Goal: Information Seeking & Learning: Learn about a topic

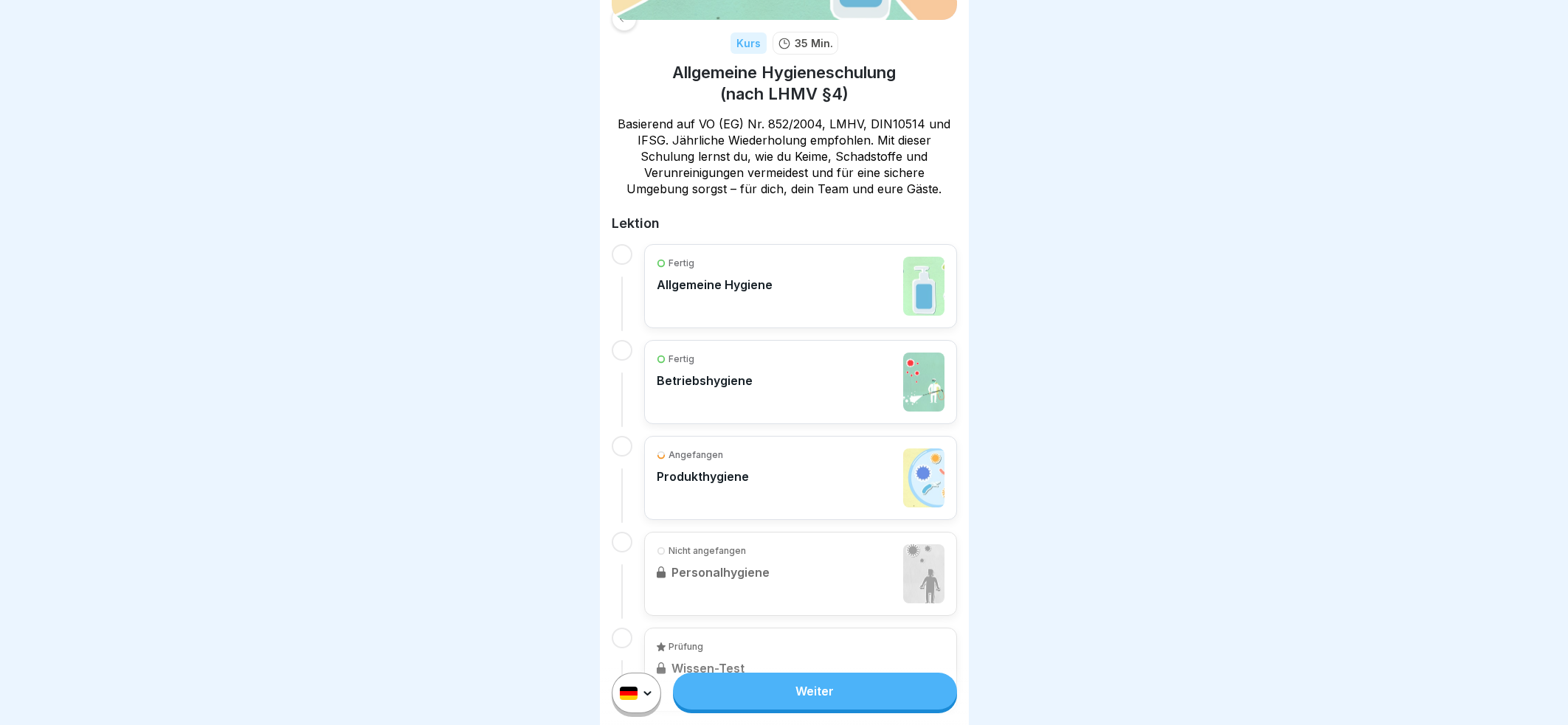
scroll to position [246, 0]
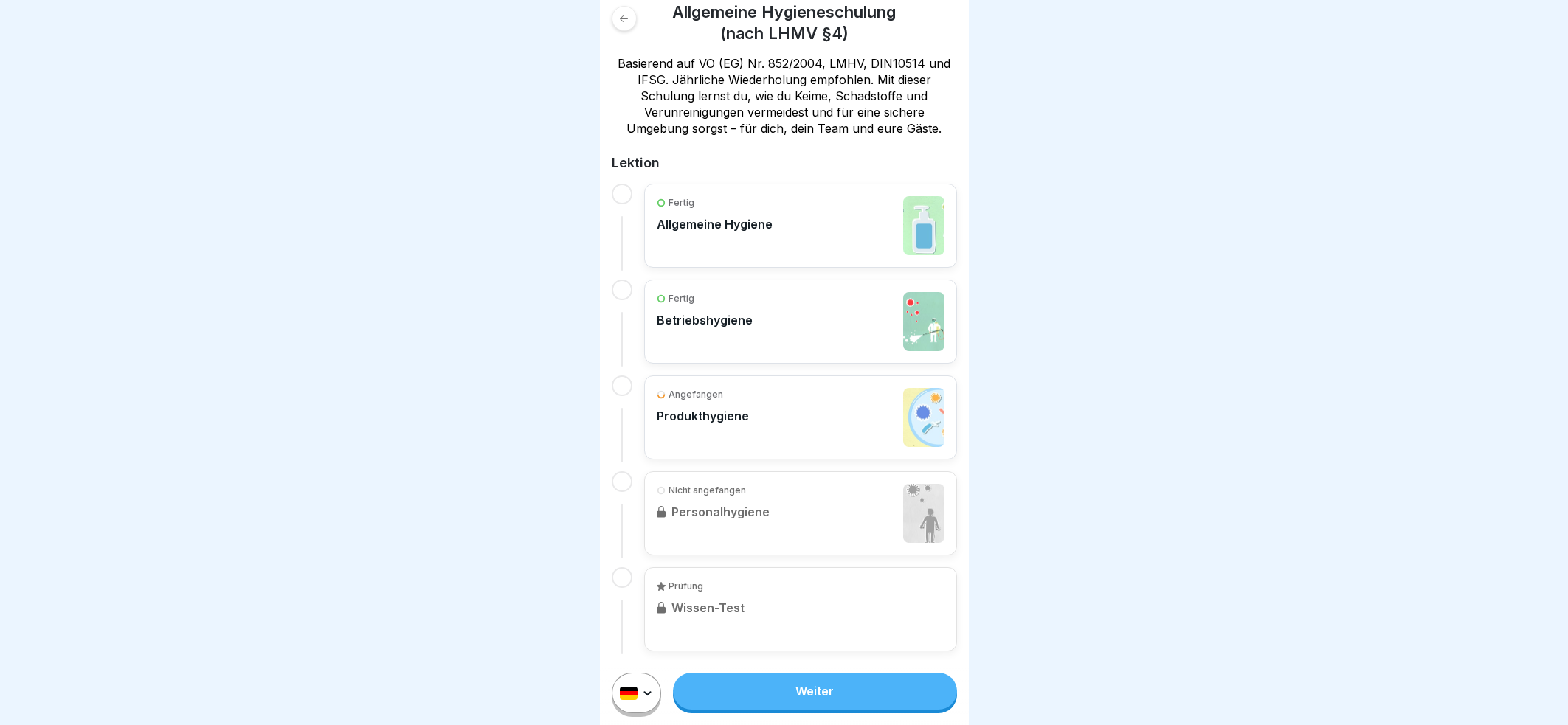
click at [784, 410] on div "Angefangen Produkthygiene" at bounding box center [800, 418] width 288 height 59
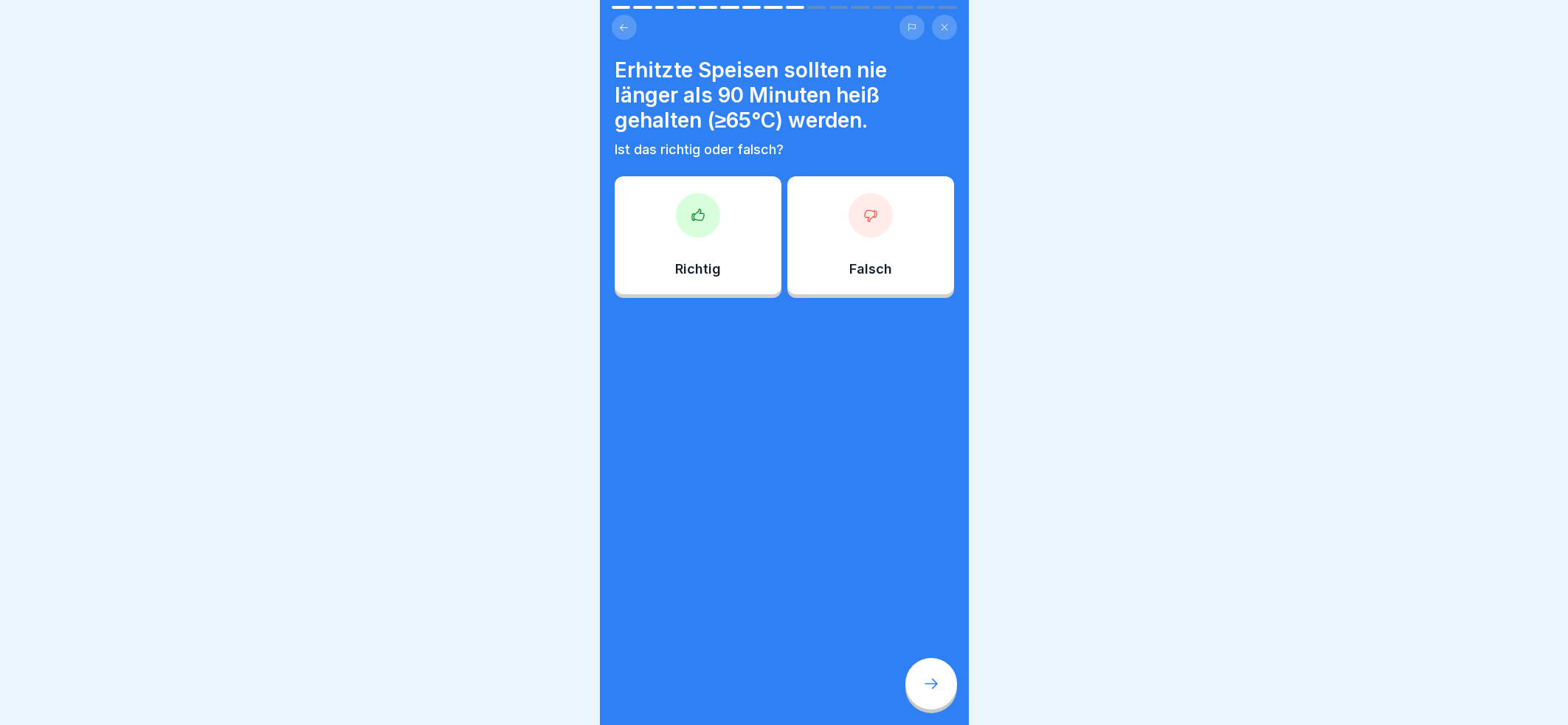
click at [719, 234] on div "Richtig" at bounding box center [698, 236] width 167 height 118
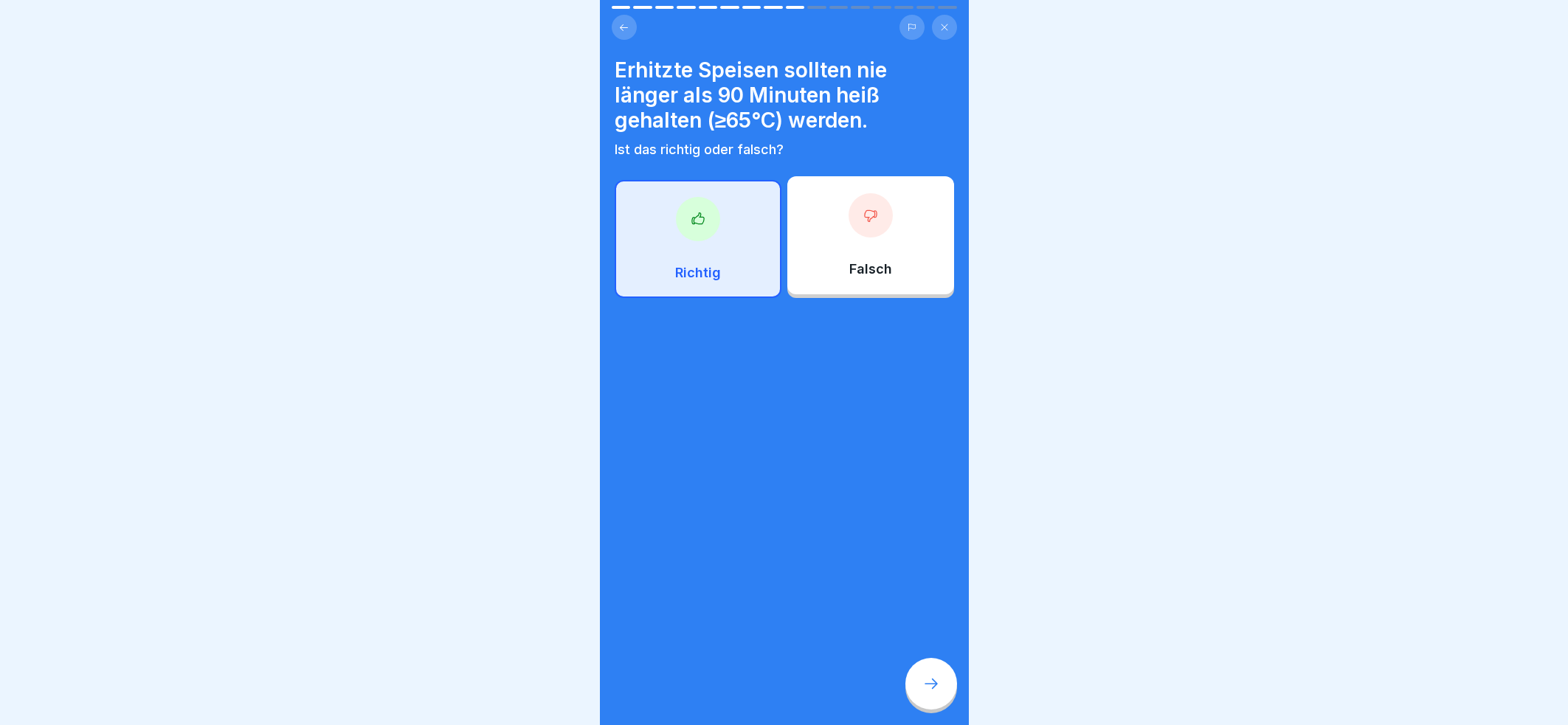
click at [929, 693] on icon at bounding box center [931, 684] width 18 height 18
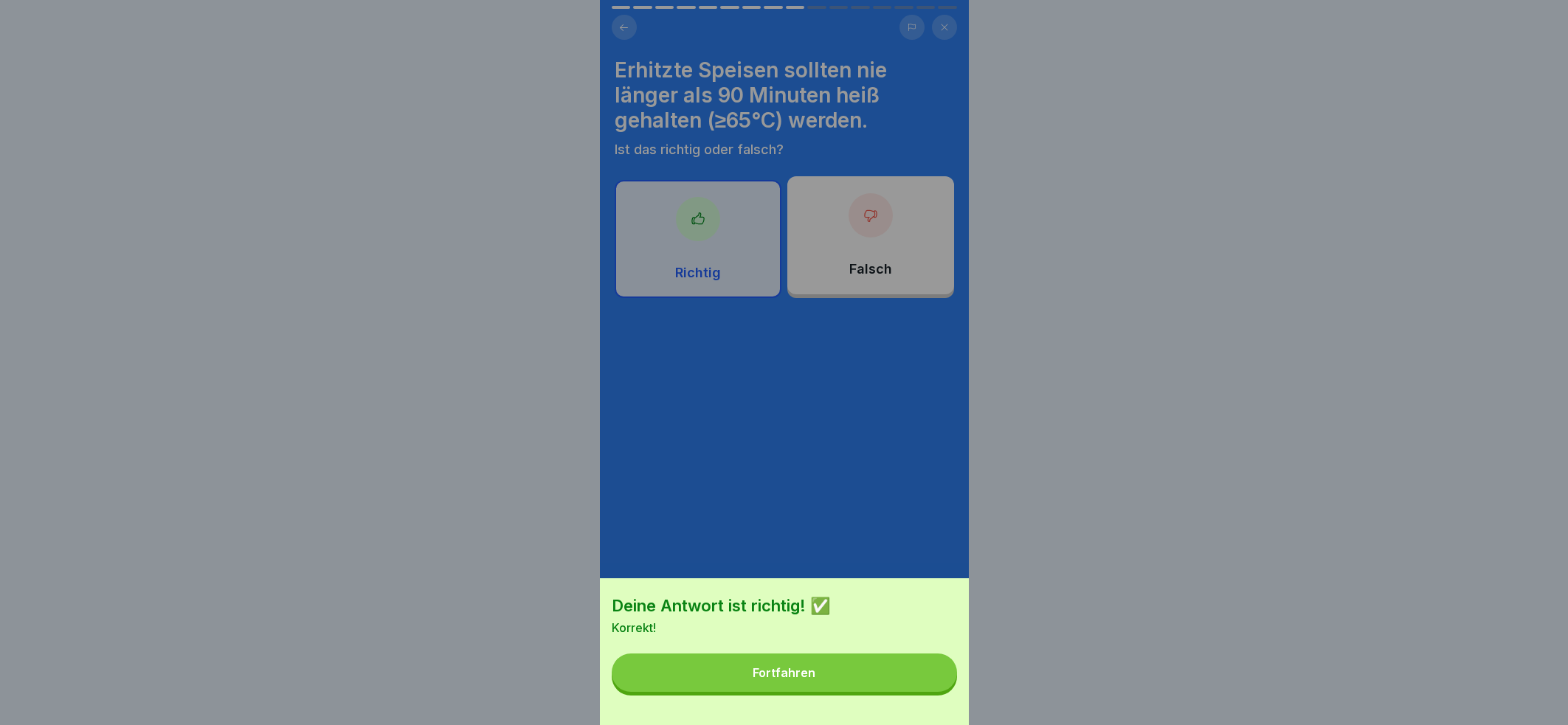
click at [787, 679] on div "Fortfahren" at bounding box center [784, 673] width 63 height 13
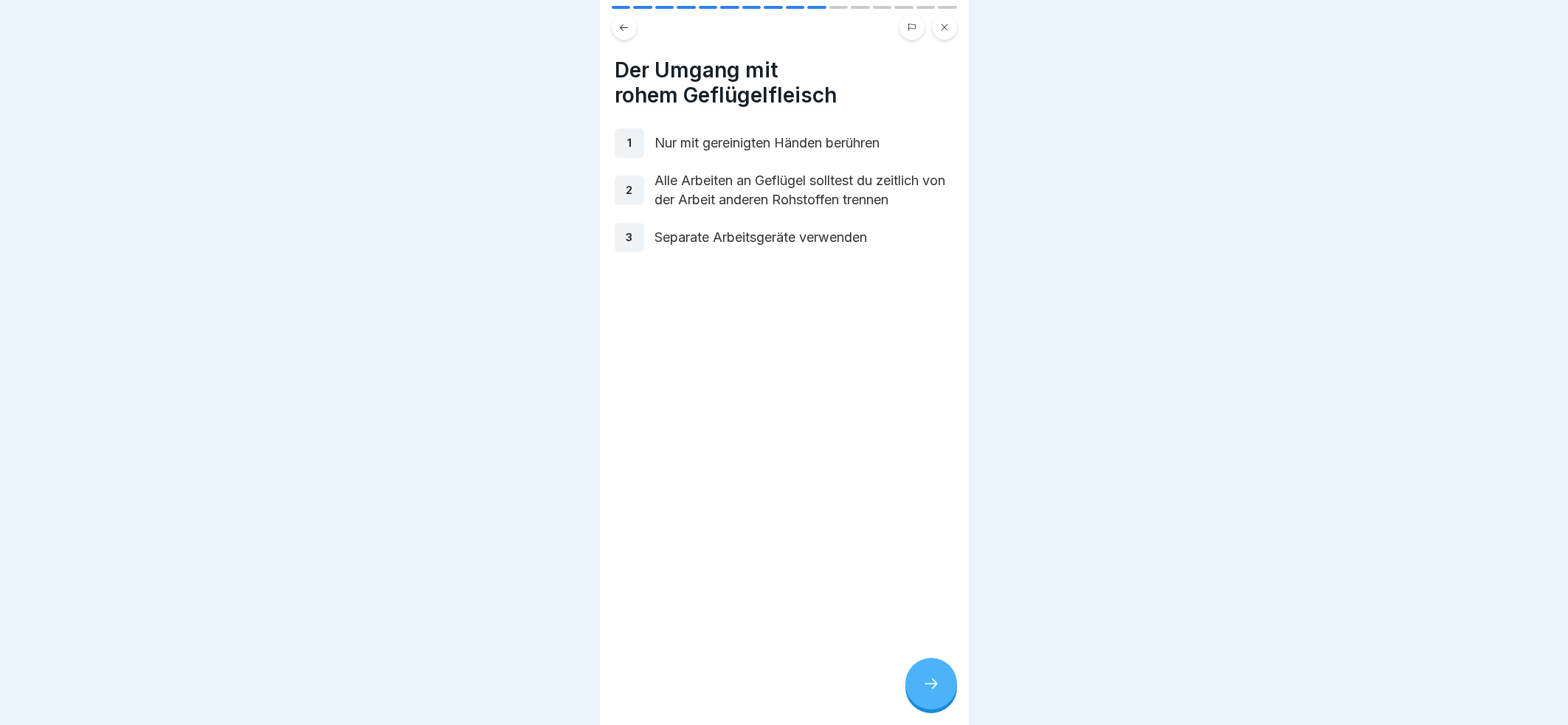
click at [774, 186] on p "Alle Arbeiten an Geflügel solltest du zeitlich von der Arbeit anderen Rohstoffe…" at bounding box center [804, 190] width 300 height 39
click at [930, 693] on icon at bounding box center [931, 684] width 18 height 18
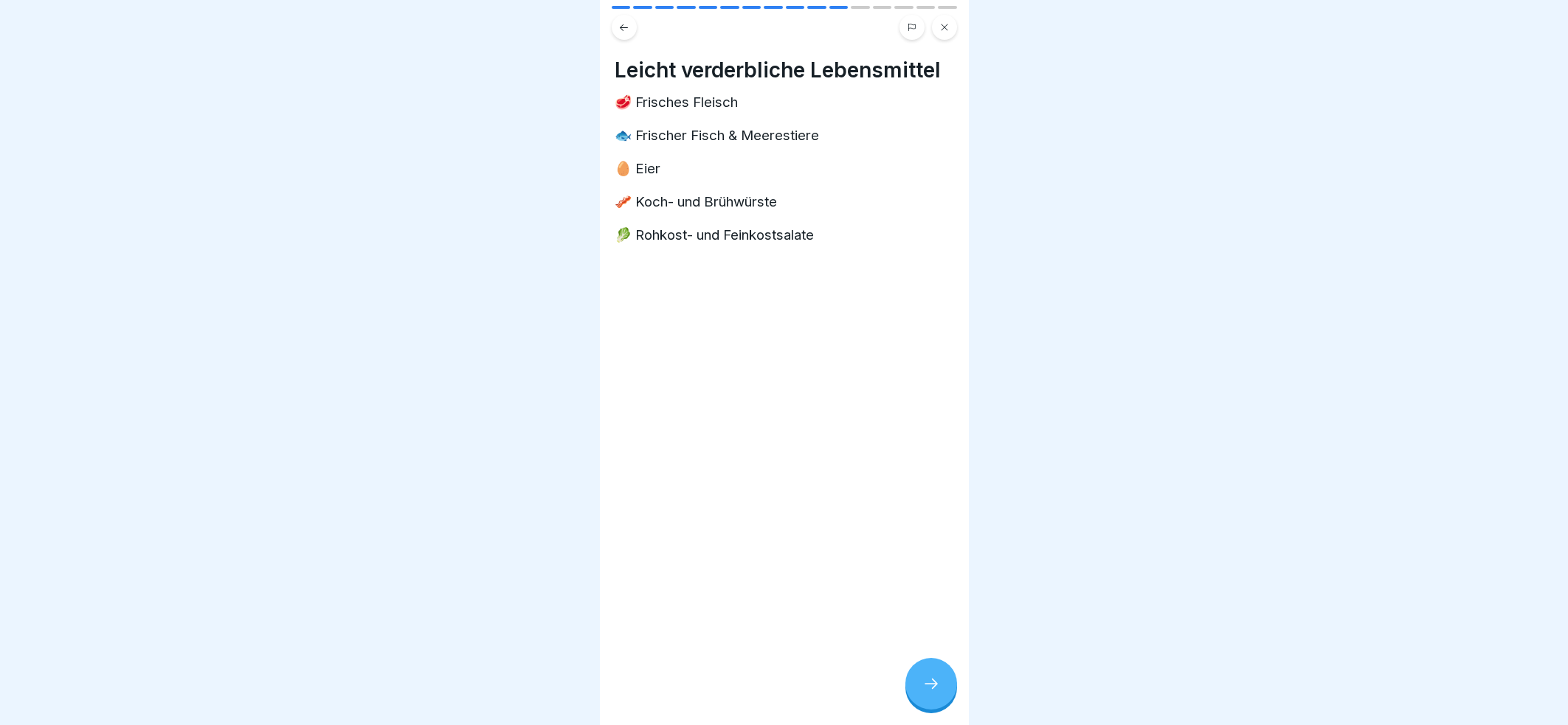
click at [926, 693] on icon at bounding box center [931, 684] width 18 height 18
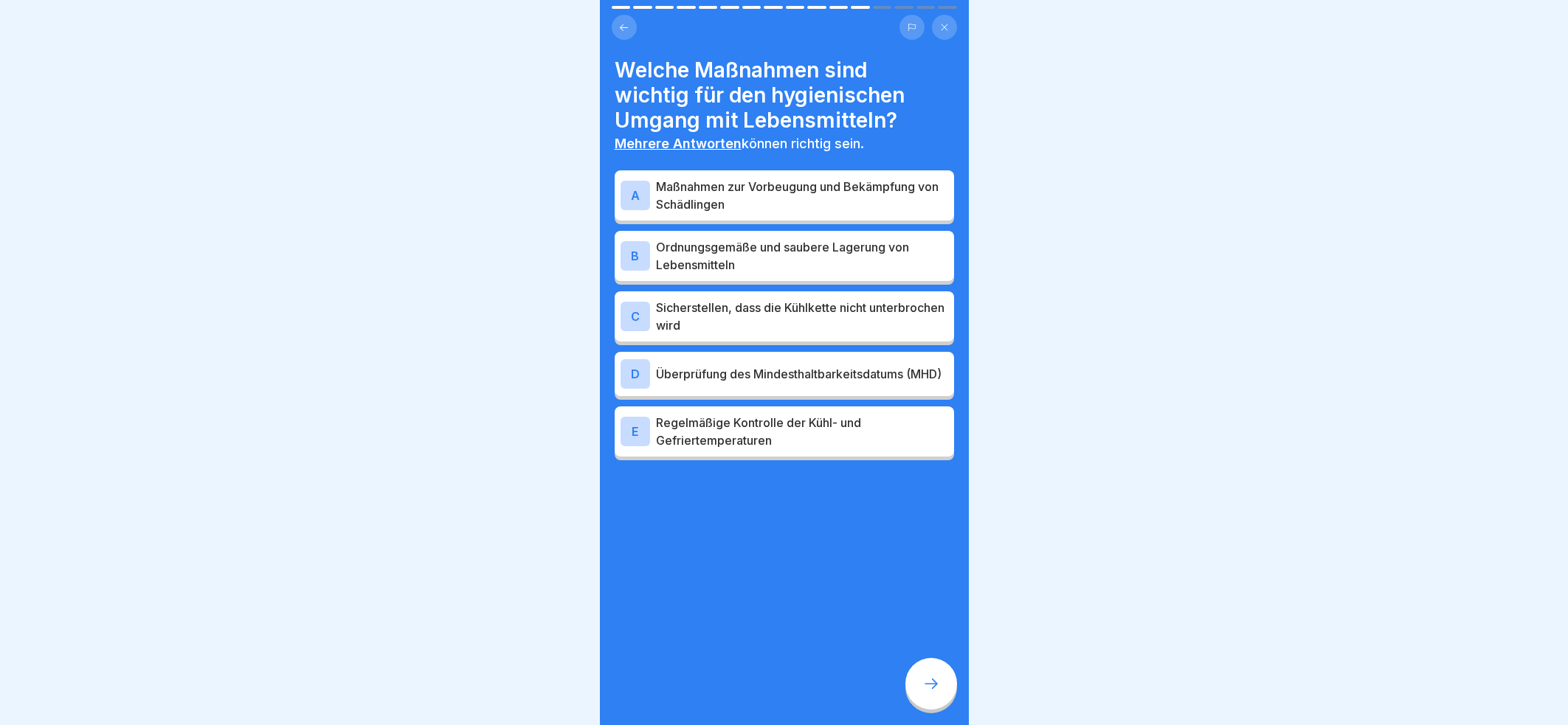
click at [863, 187] on p "Maßnahmen zur Vorbeugung und Bekämpfung von Schädlingen" at bounding box center [802, 195] width 292 height 35
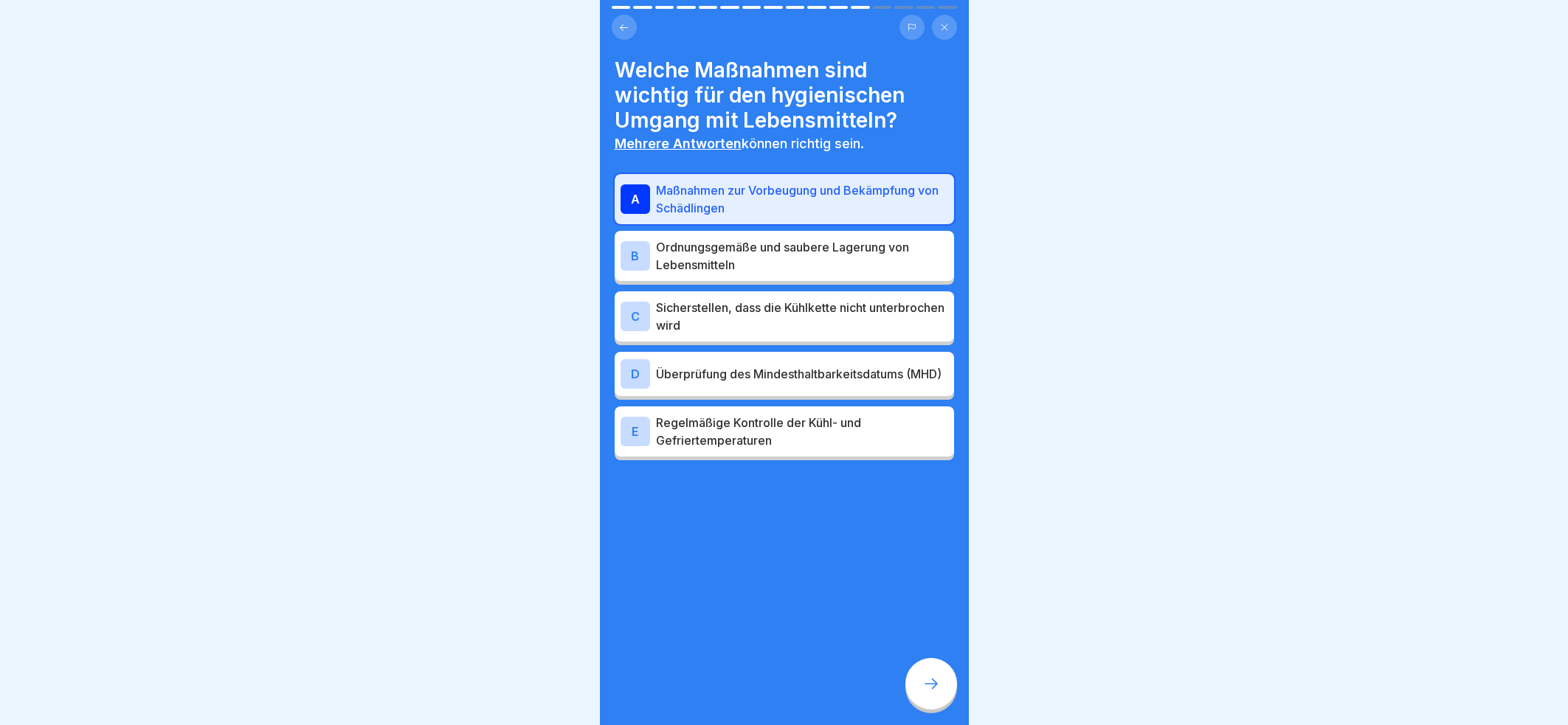
click at [846, 256] on p "Ordnungsgemäße und saubere Lagerung von Lebensmitteln" at bounding box center [802, 256] width 292 height 35
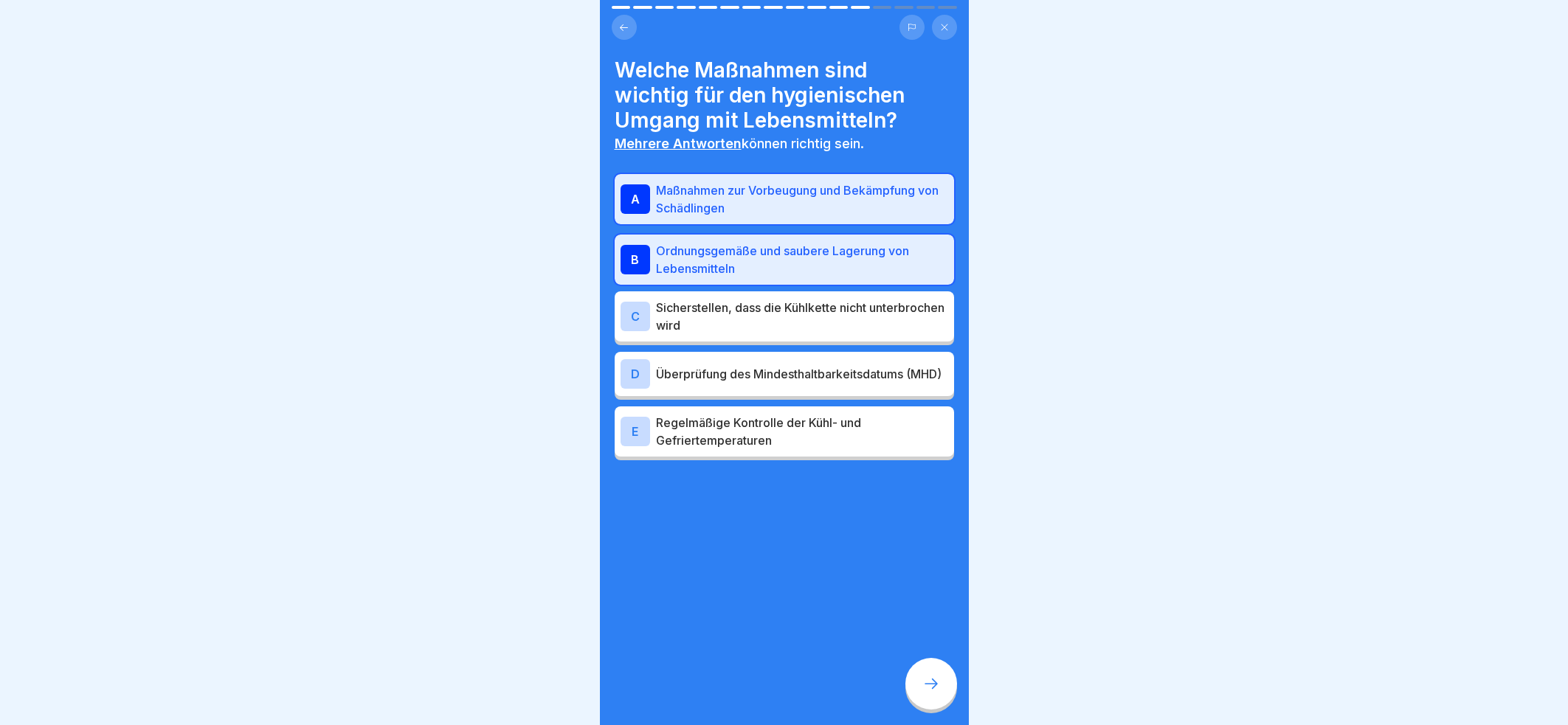
click at [863, 326] on p "Sicherstellen, dass die Kühlkette nicht unterbrochen wird" at bounding box center [802, 316] width 292 height 35
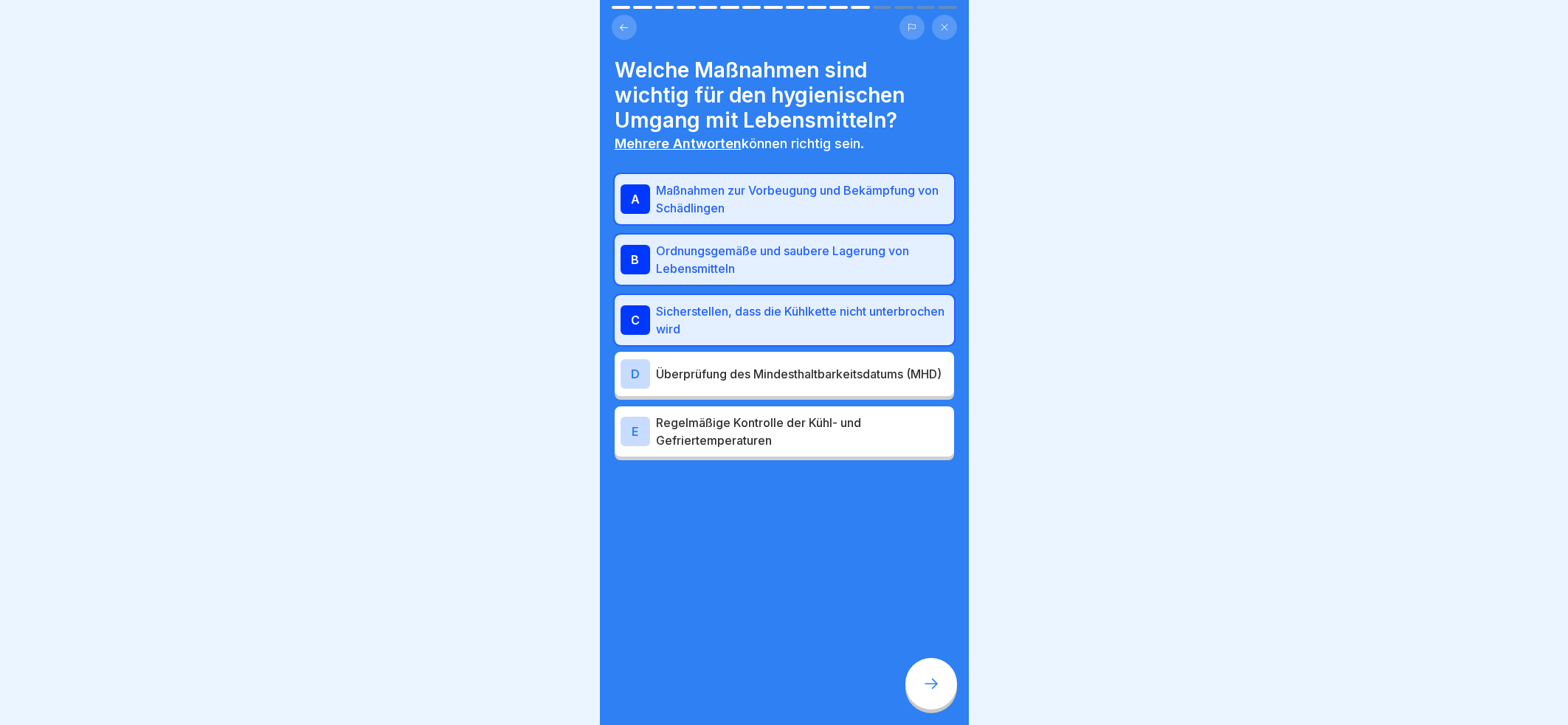
click at [875, 376] on p "Überprüfung des Mindesthaltbarkeitsdatums (MHD)" at bounding box center [802, 374] width 292 height 18
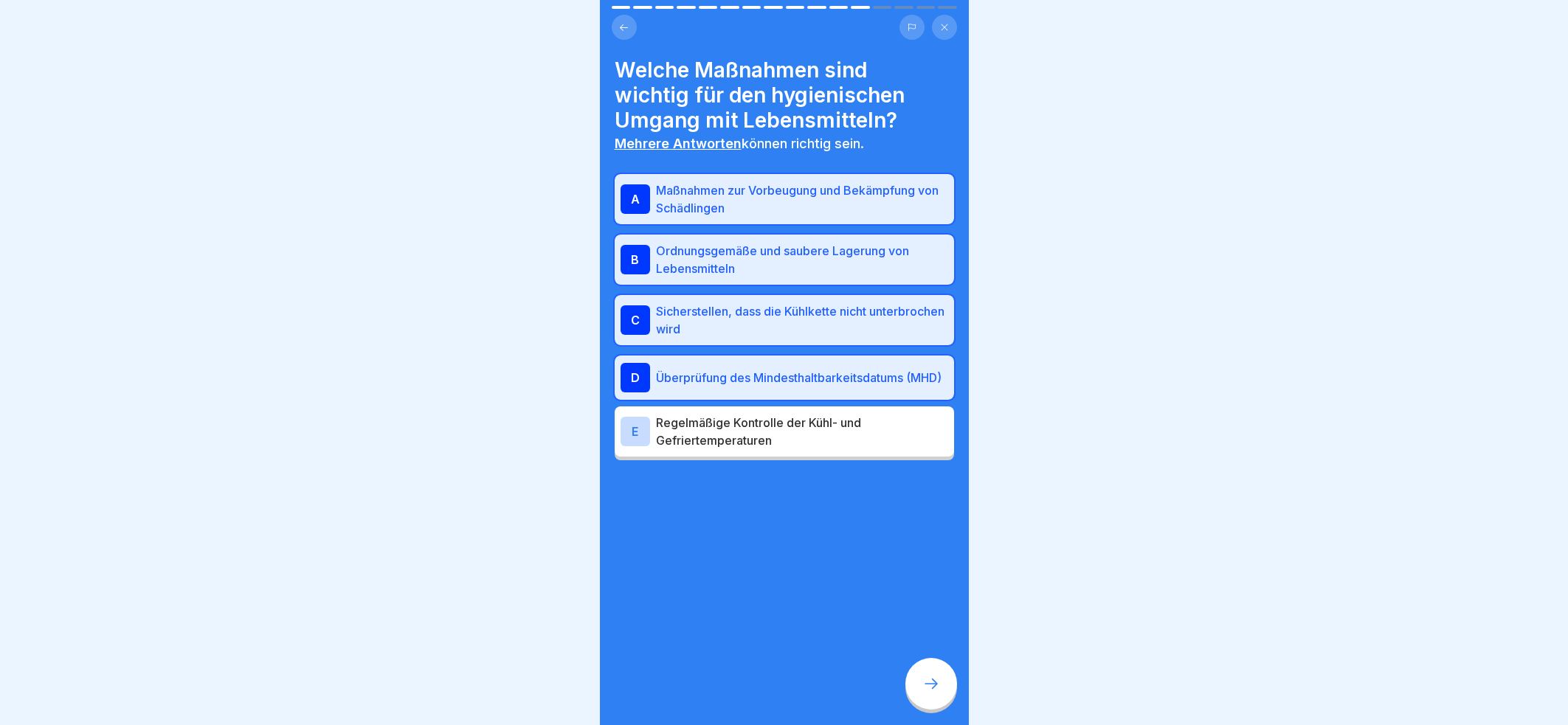
click at [849, 434] on p "Regelmäßige Kontrolle der Kühl- und Gefriertemperaturen" at bounding box center [802, 431] width 292 height 35
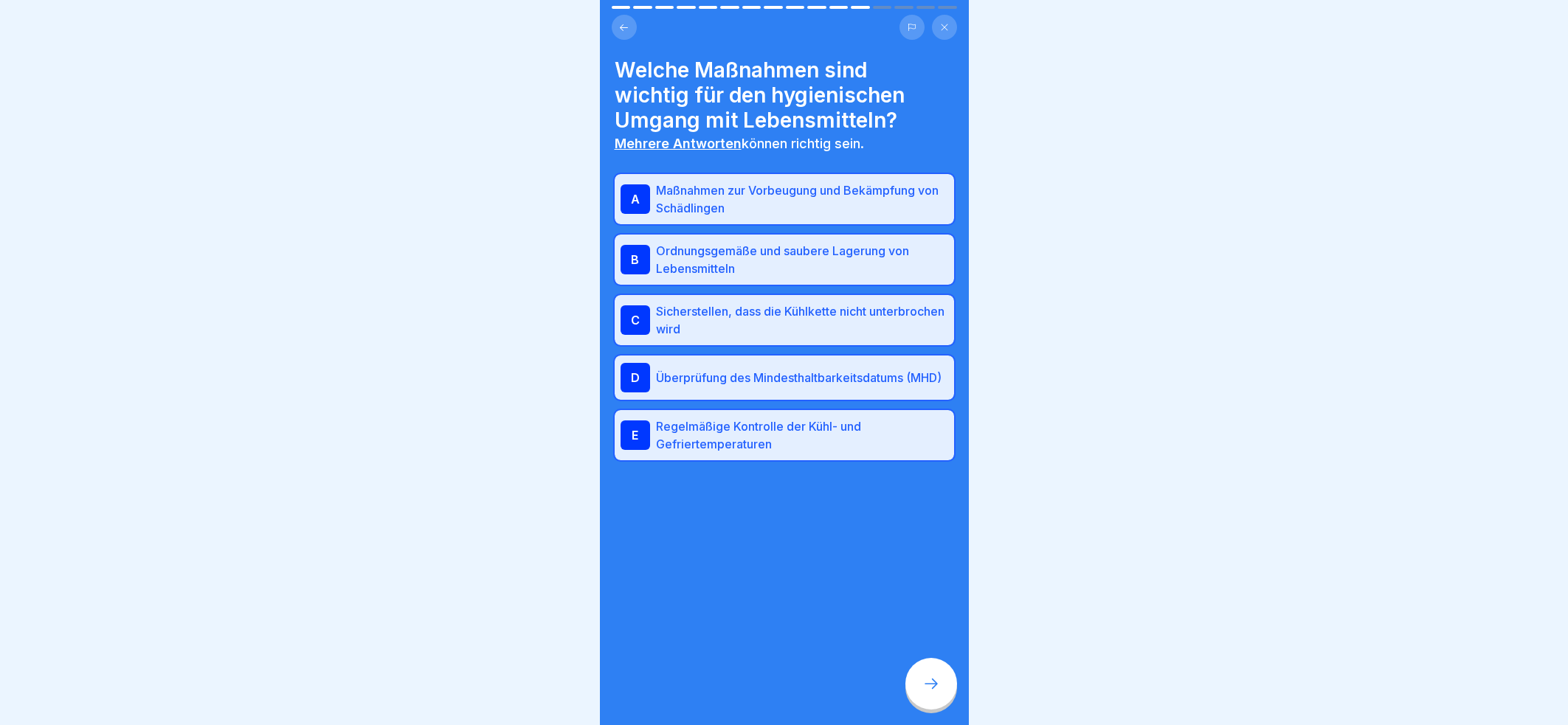
click at [940, 703] on div at bounding box center [931, 685] width 52 height 52
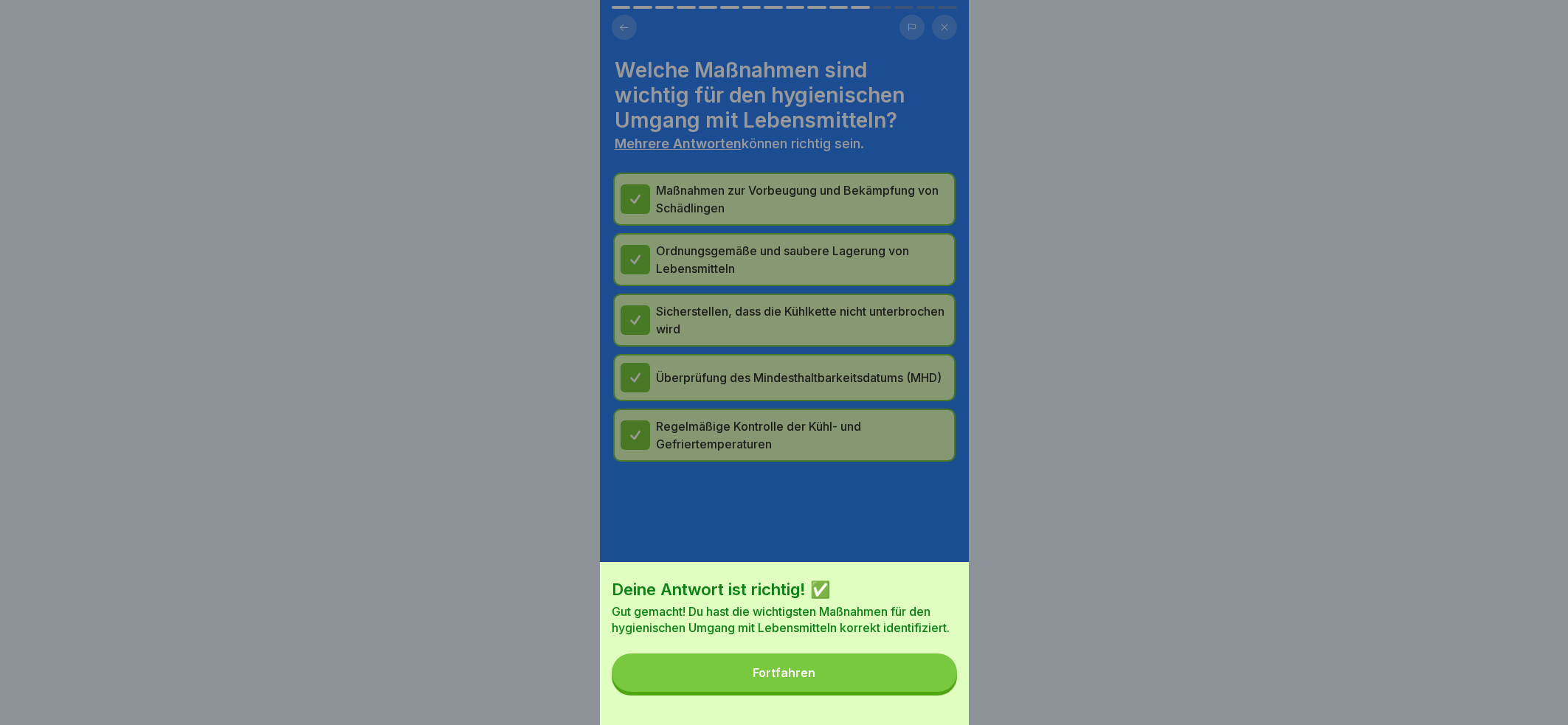
click at [821, 684] on button "Fortfahren" at bounding box center [784, 673] width 345 height 39
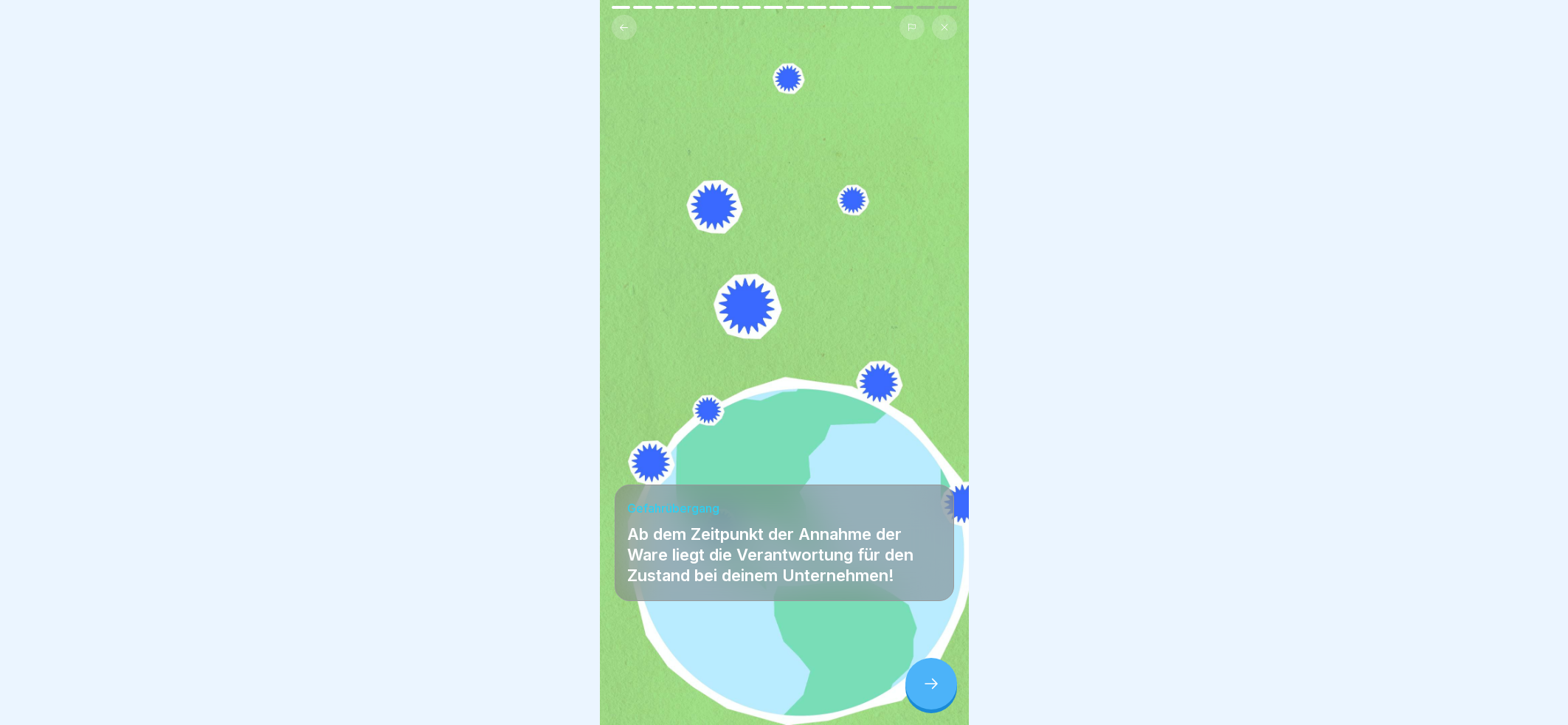
click at [931, 693] on icon at bounding box center [931, 684] width 18 height 18
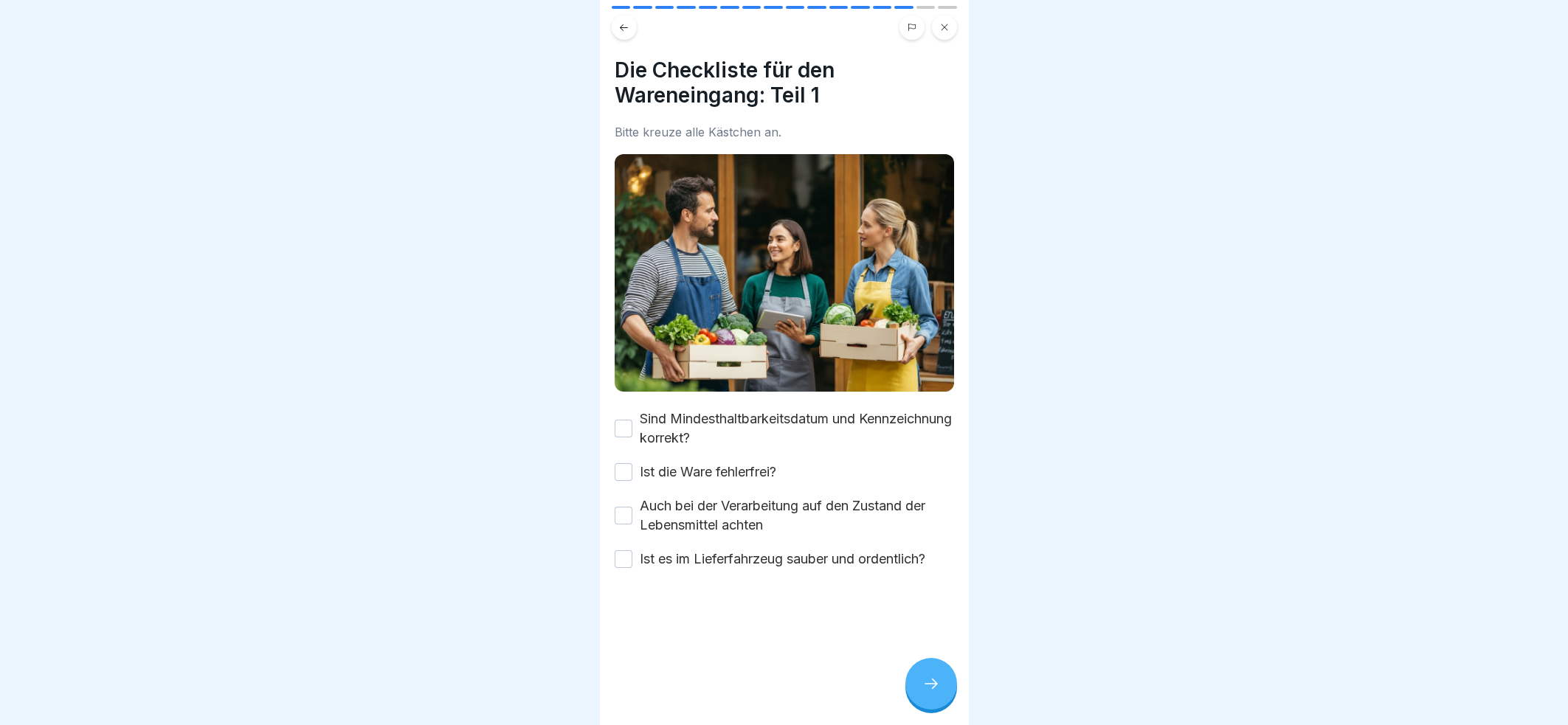
click at [625, 420] on button "Sind Mindesthaltbarkeitsdatum und Kennzeichnung korrekt?" at bounding box center [623, 429] width 18 height 18
click at [622, 463] on button "Ist die Ware fehlerfrei?" at bounding box center [623, 472] width 18 height 18
click at [623, 509] on button "Auch bei der Verarbeitung auf den Zustand der Lebensmittel achten" at bounding box center [623, 516] width 18 height 18
click at [620, 550] on button "Ist es im Lieferfahrzeug sauber und ordentlich?" at bounding box center [623, 559] width 18 height 18
click at [935, 693] on icon at bounding box center [931, 684] width 18 height 18
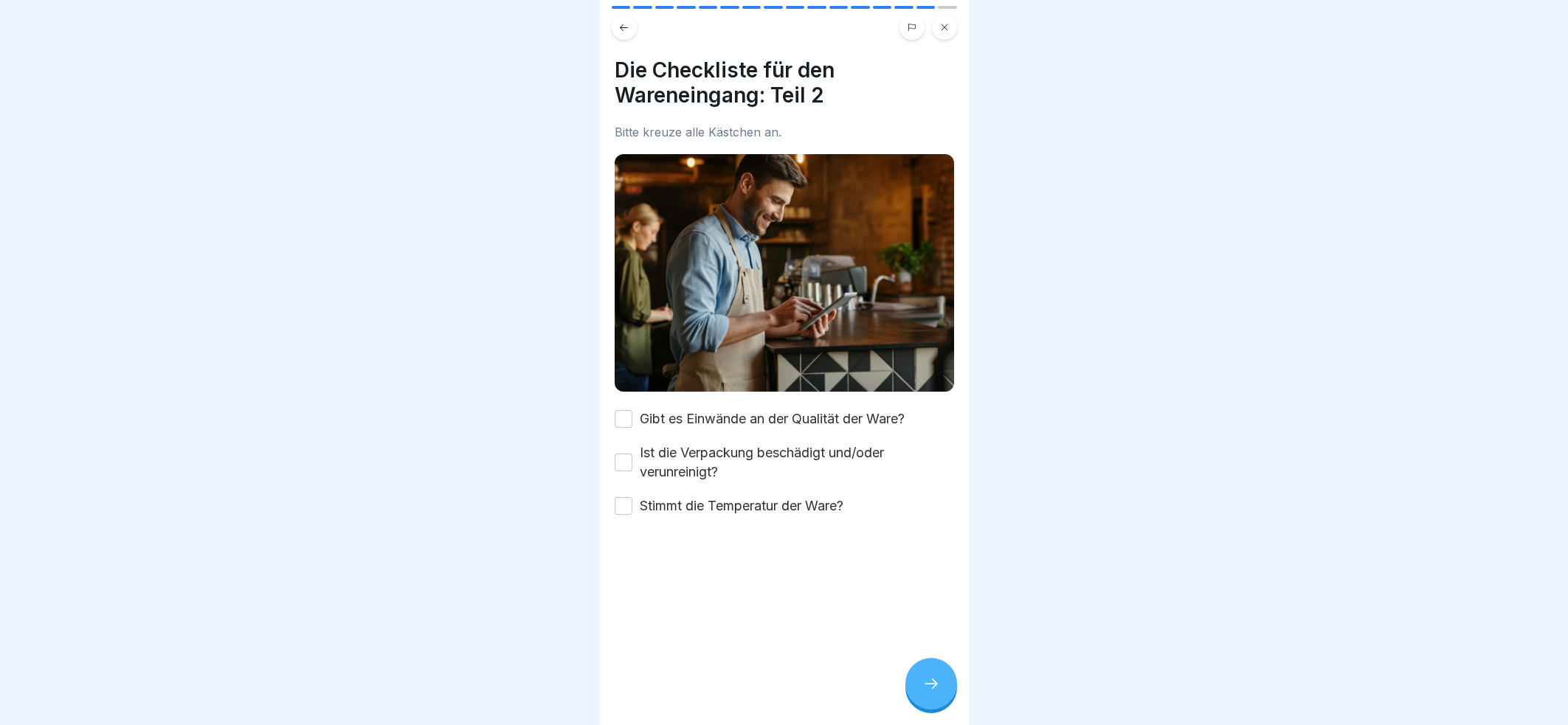
click at [620, 410] on button "Gibt es Einwände an der Qualität der Ware?" at bounding box center [623, 419] width 18 height 18
click at [625, 455] on button "Ist die Verpackung beschädigt und/oder verunreinigt?" at bounding box center [623, 463] width 18 height 18
click at [621, 497] on button "Stimmt die Temperatur der Ware?" at bounding box center [623, 506] width 18 height 18
click at [933, 689] on div at bounding box center [931, 685] width 52 height 52
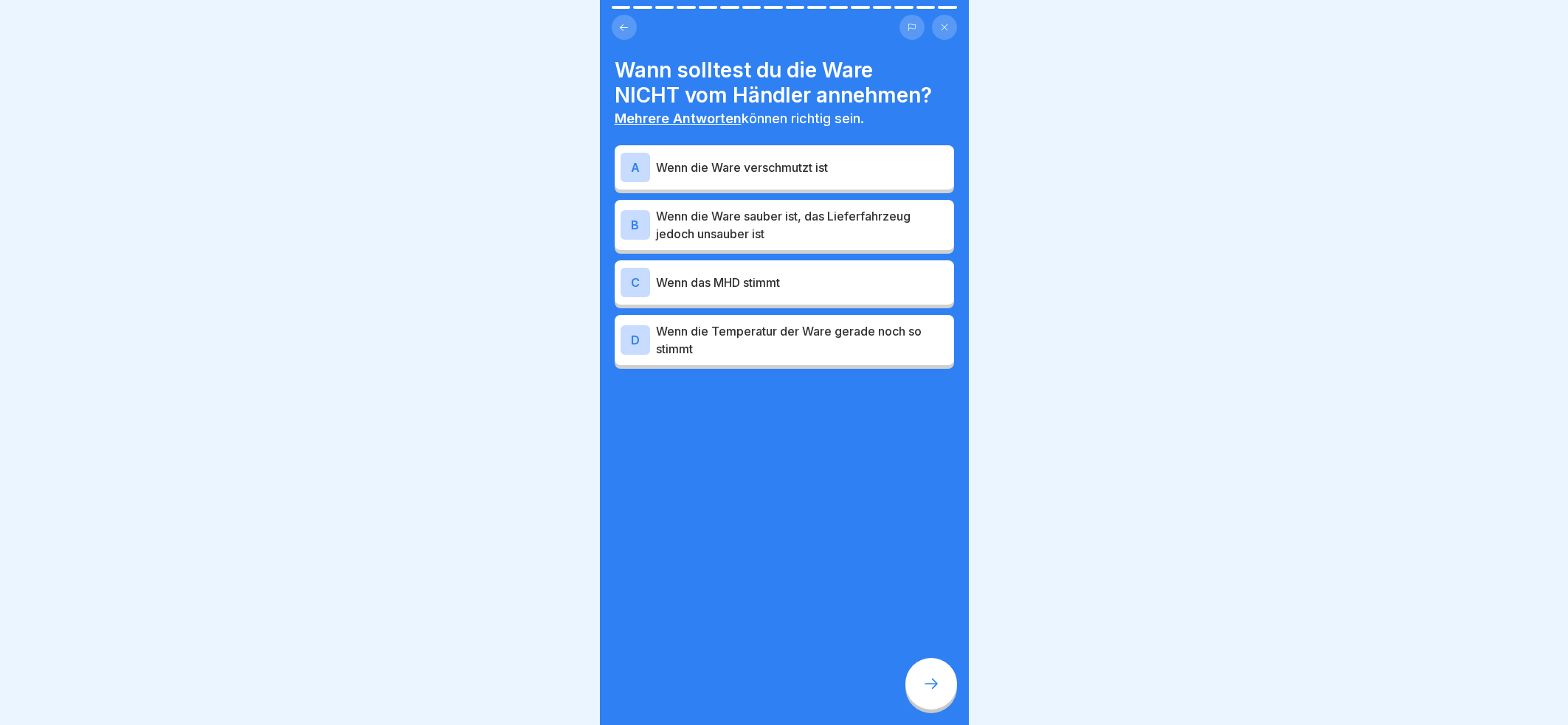
click at [892, 159] on p "Wenn die Ware verschmutzt ist" at bounding box center [802, 168] width 292 height 18
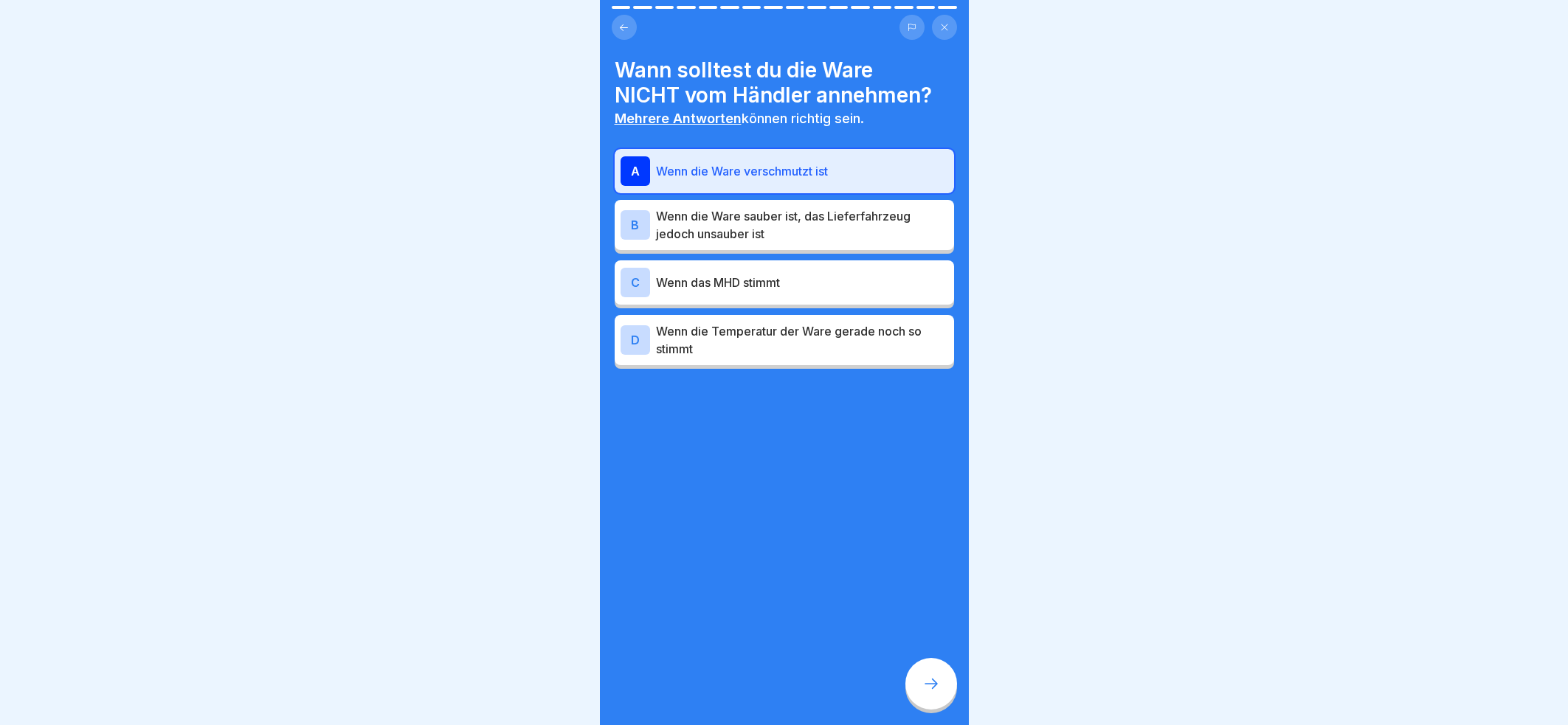
click at [883, 224] on p "Wenn die Ware sauber ist, das Lieferfahrzeug jedoch unsauber ist" at bounding box center [802, 224] width 292 height 35
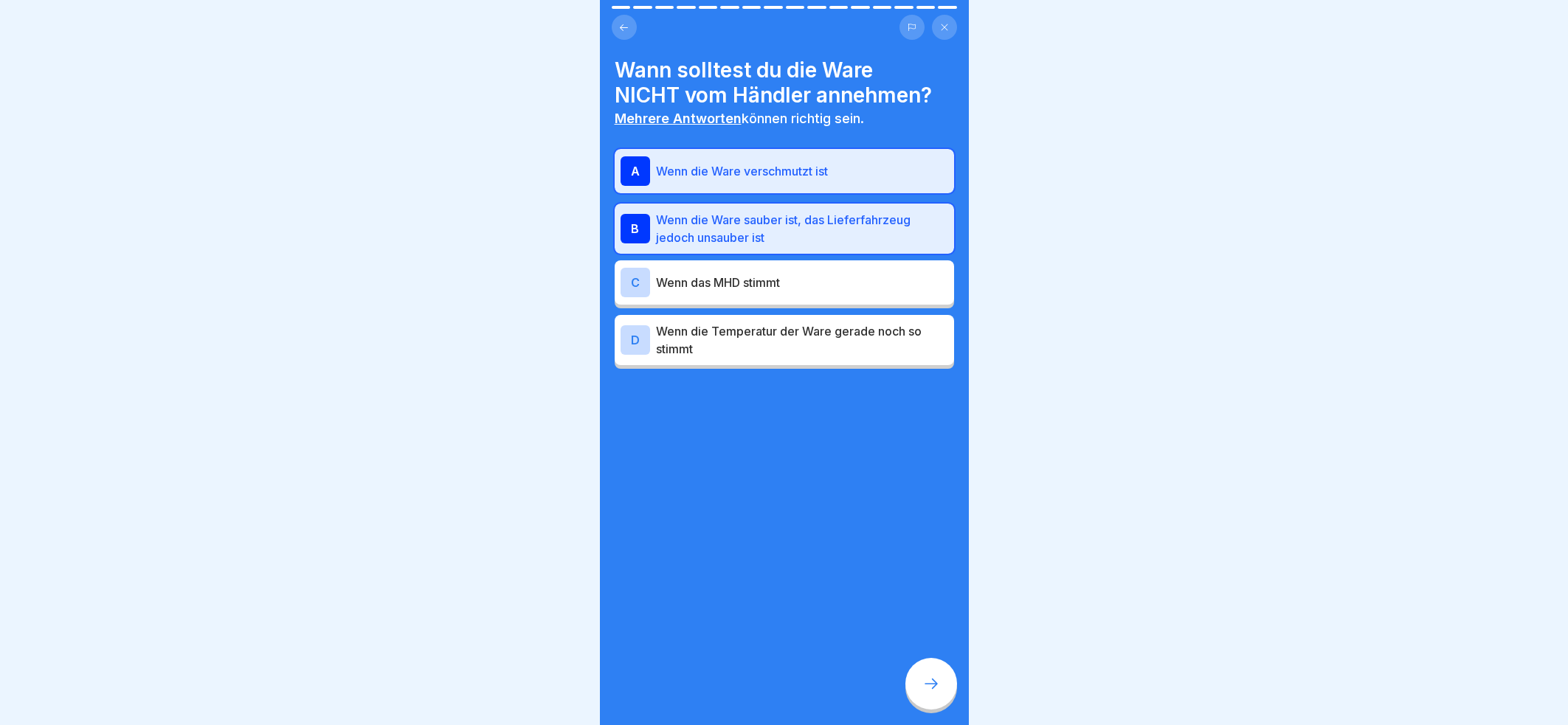
click at [928, 693] on icon at bounding box center [931, 684] width 18 height 18
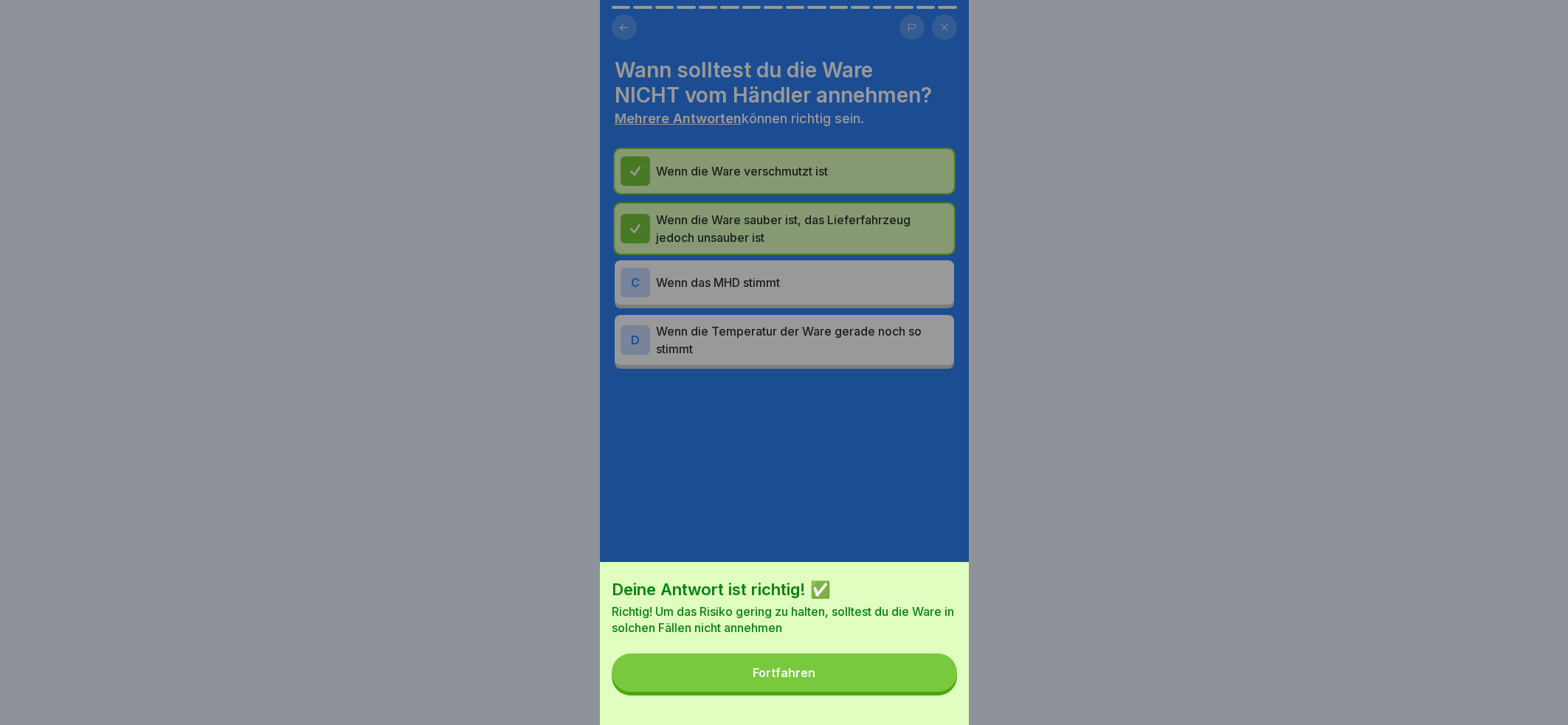
click at [838, 684] on button "Fortfahren" at bounding box center [784, 673] width 345 height 39
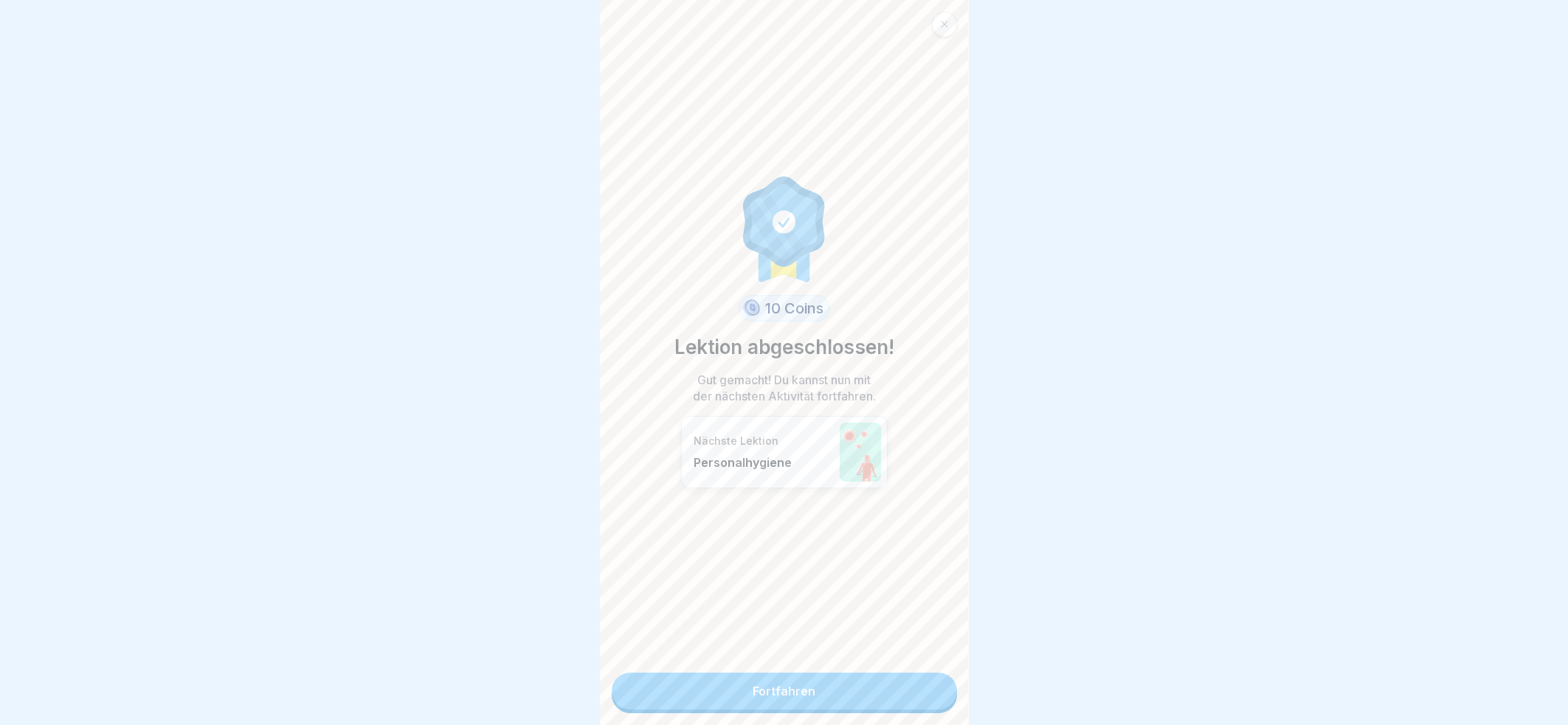
click at [796, 693] on link "Fortfahren" at bounding box center [784, 691] width 345 height 37
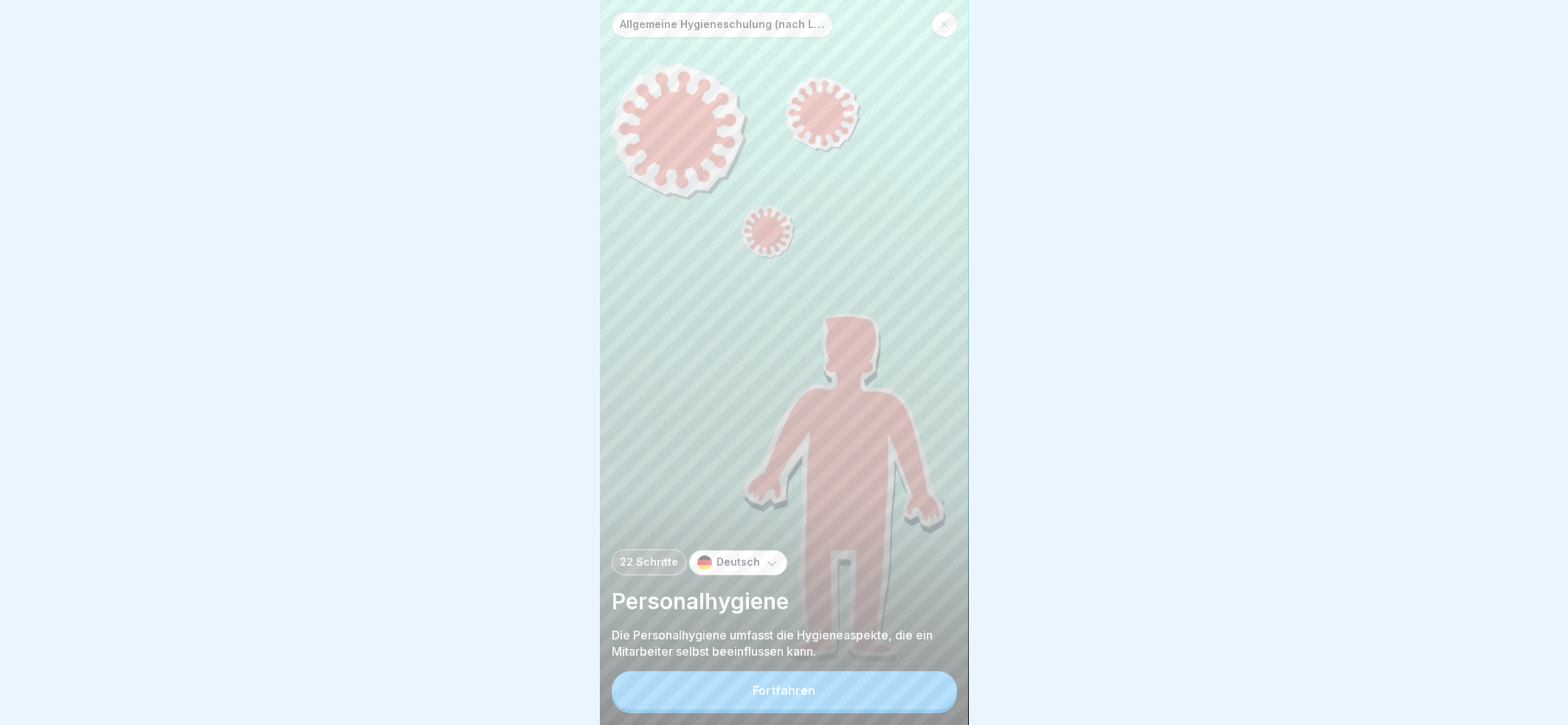
click at [814, 710] on button "Fortfahren" at bounding box center [784, 690] width 345 height 39
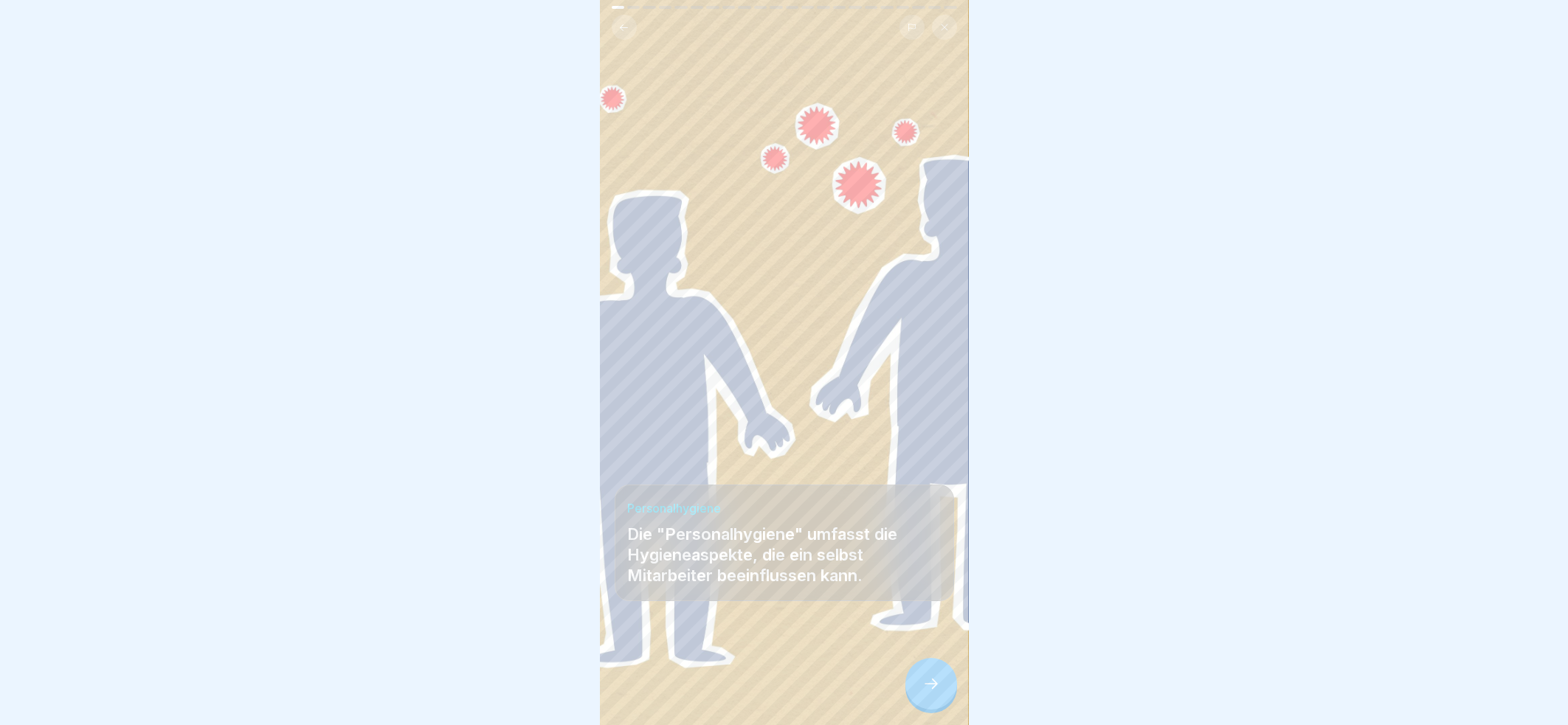
click at [934, 693] on icon at bounding box center [931, 684] width 18 height 18
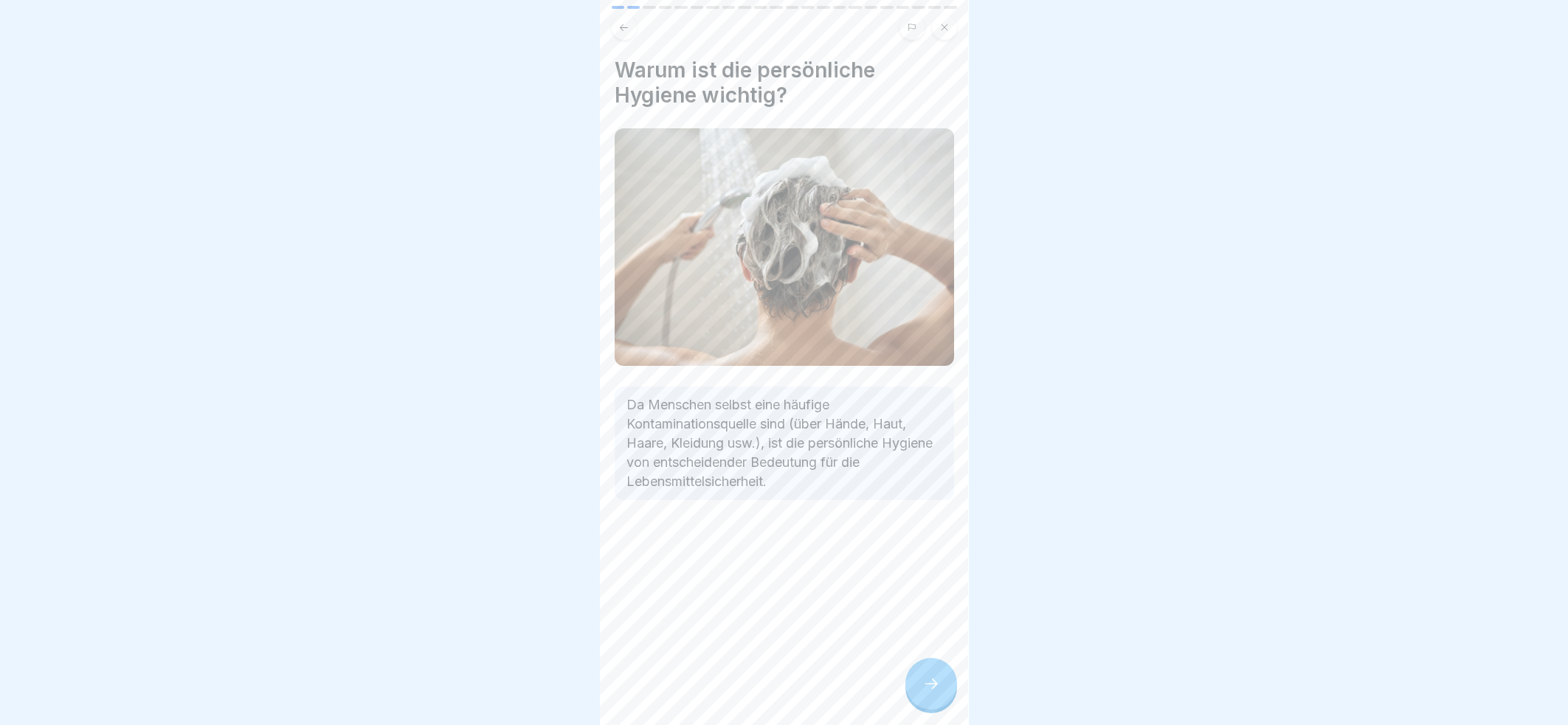
click at [925, 691] on icon at bounding box center [931, 684] width 18 height 18
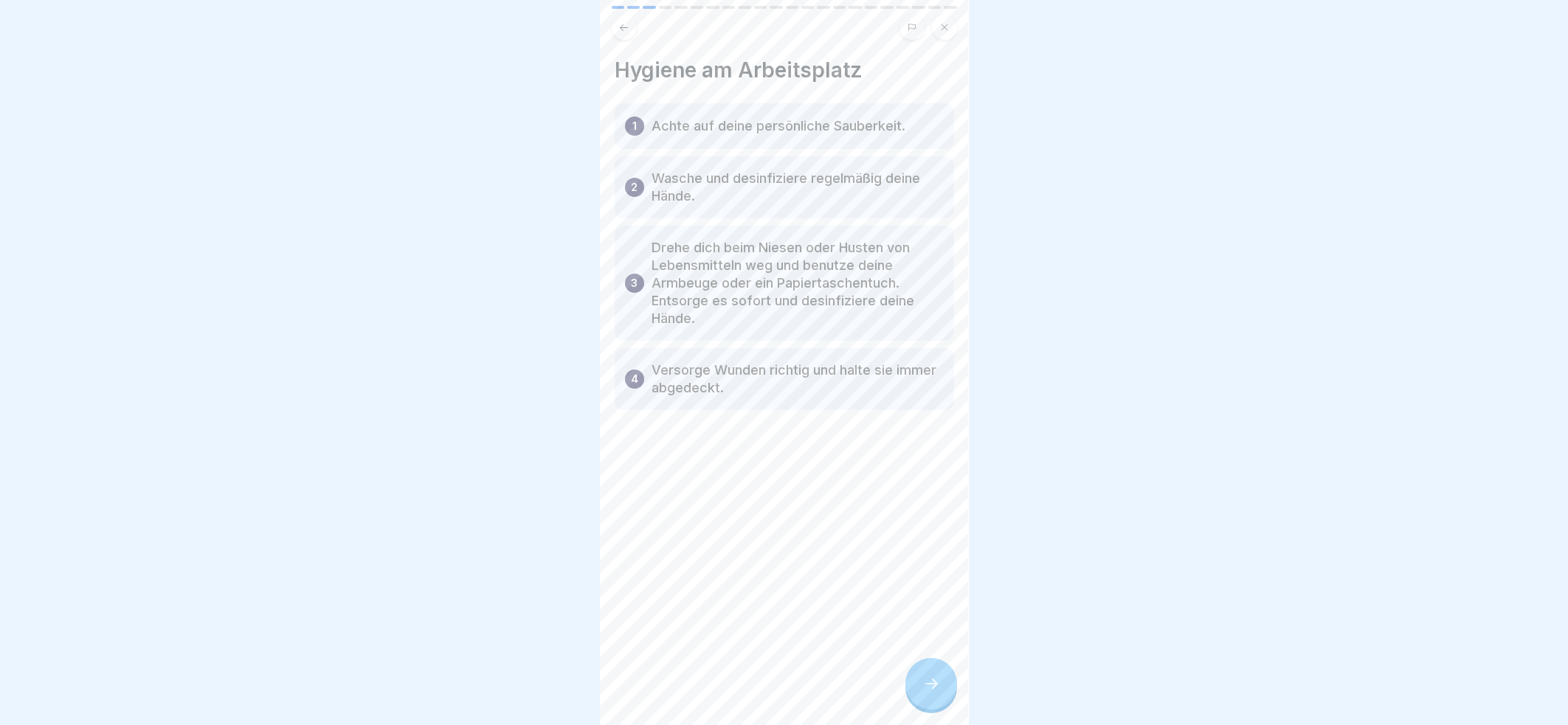
click at [926, 693] on icon at bounding box center [931, 684] width 18 height 18
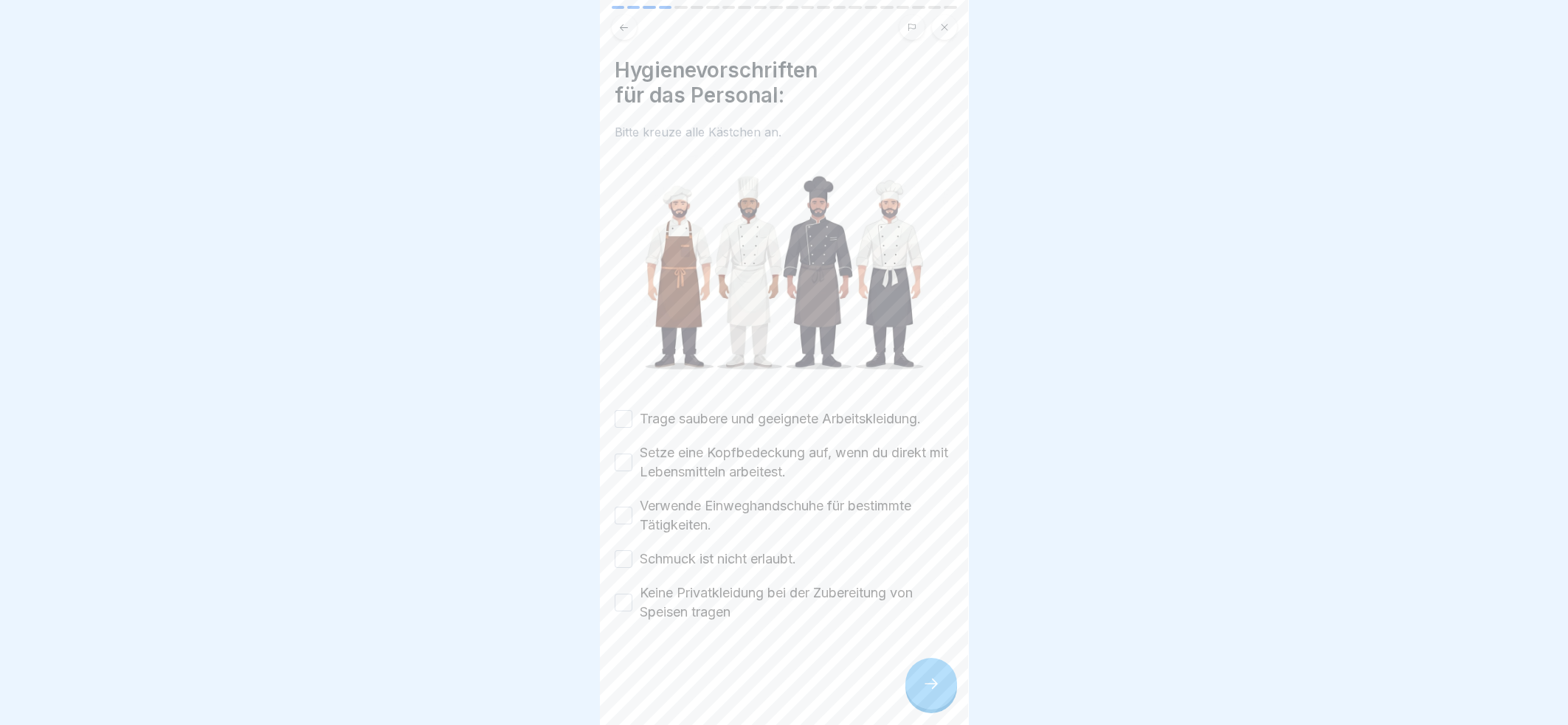
click at [626, 410] on button "Trage saubere und geeignete Arbeitskleidung." at bounding box center [623, 419] width 18 height 18
click at [621, 455] on button "Setze eine Kopfbedeckung auf, wenn du direkt mit Lebensmitteln arbeitest." at bounding box center [623, 463] width 18 height 18
click at [621, 510] on button "Verwende Einweghandschuhe für bestimmte Tätigkeiten." at bounding box center [623, 516] width 18 height 18
click at [625, 555] on button "Schmuck ist nicht erlaubt." at bounding box center [623, 559] width 18 height 18
drag, startPoint x: 623, startPoint y: 591, endPoint x: 649, endPoint y: 601, distance: 27.9
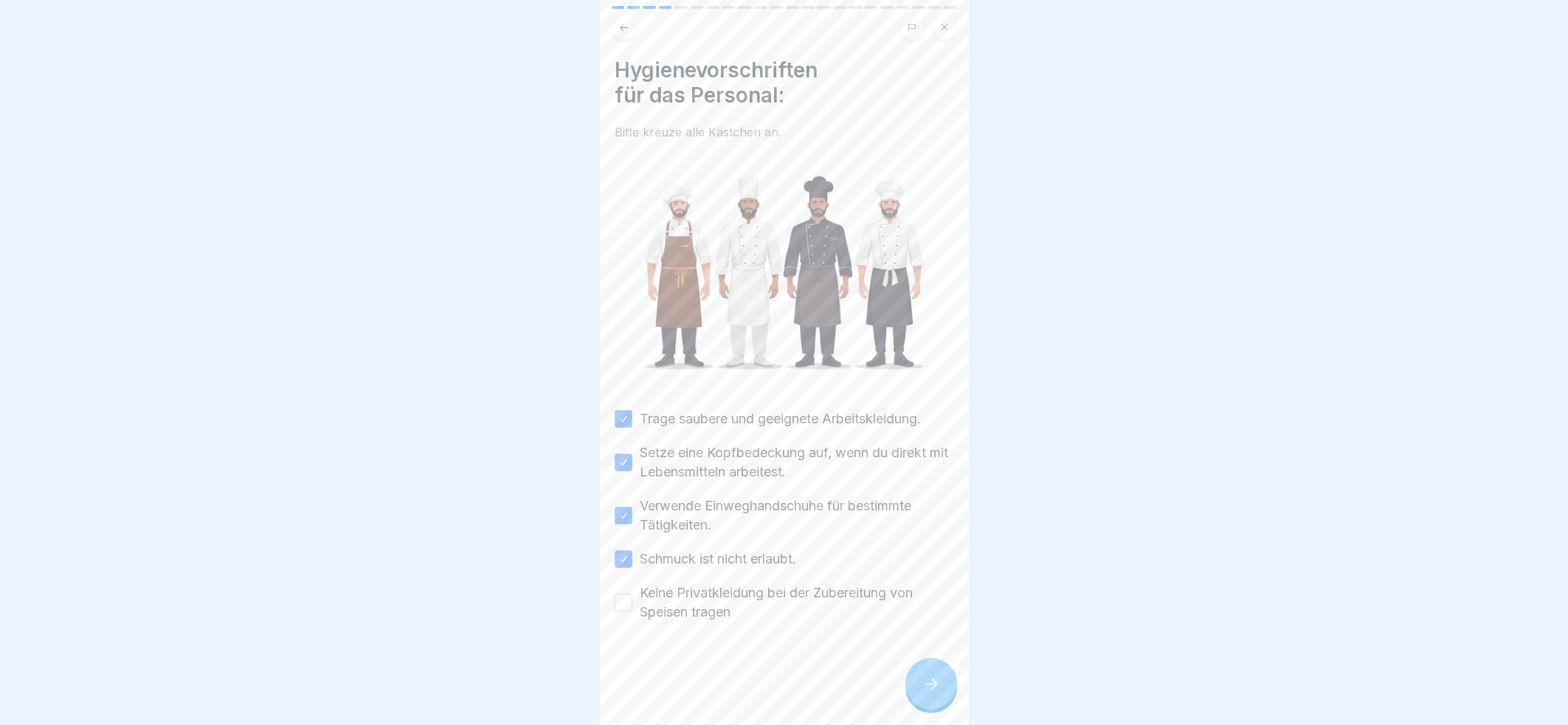
click at [625, 594] on button "Keine Privatkleidung bei der Zubereitung von Speisen tragen" at bounding box center [623, 603] width 18 height 18
click at [932, 693] on icon at bounding box center [931, 684] width 18 height 18
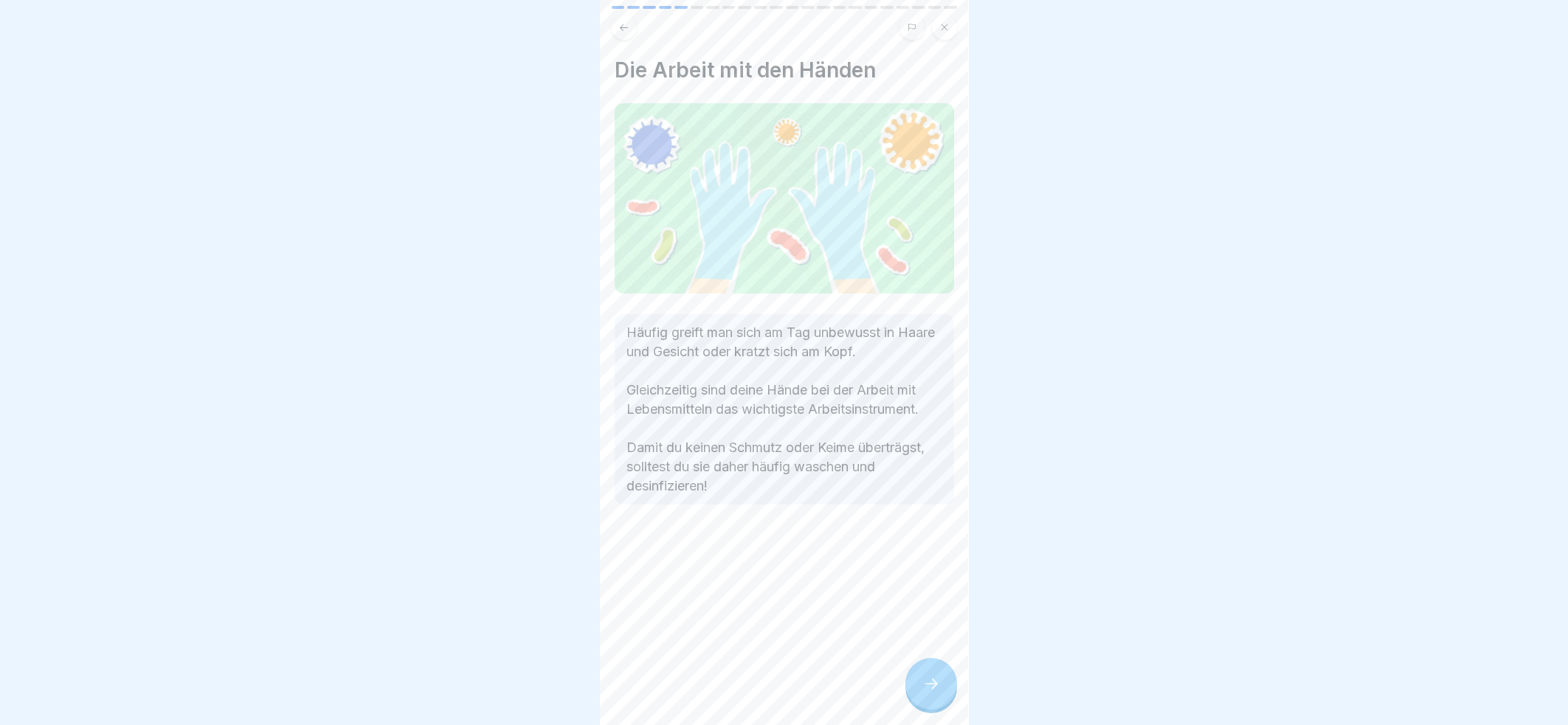
click at [941, 689] on div at bounding box center [931, 685] width 52 height 52
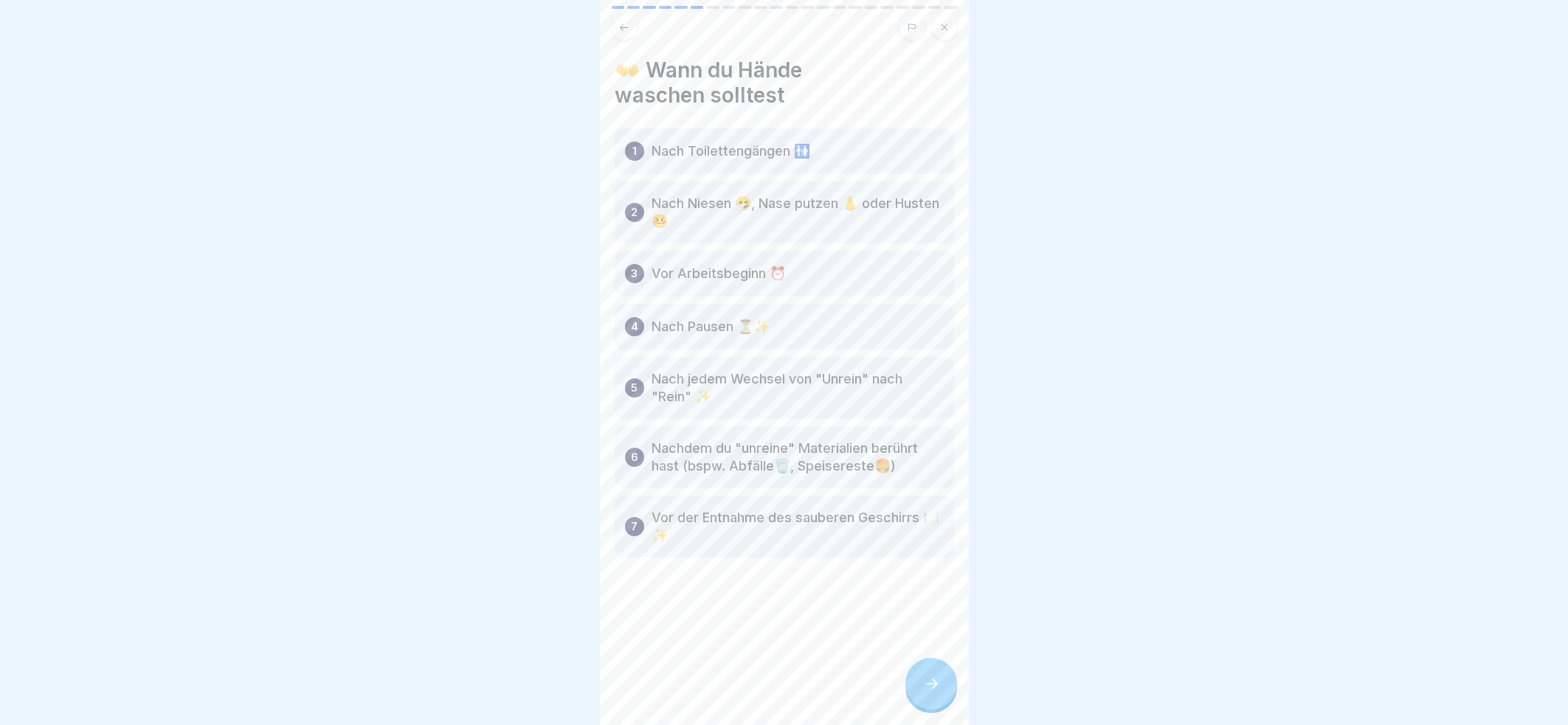
click at [936, 687] on div at bounding box center [931, 685] width 52 height 52
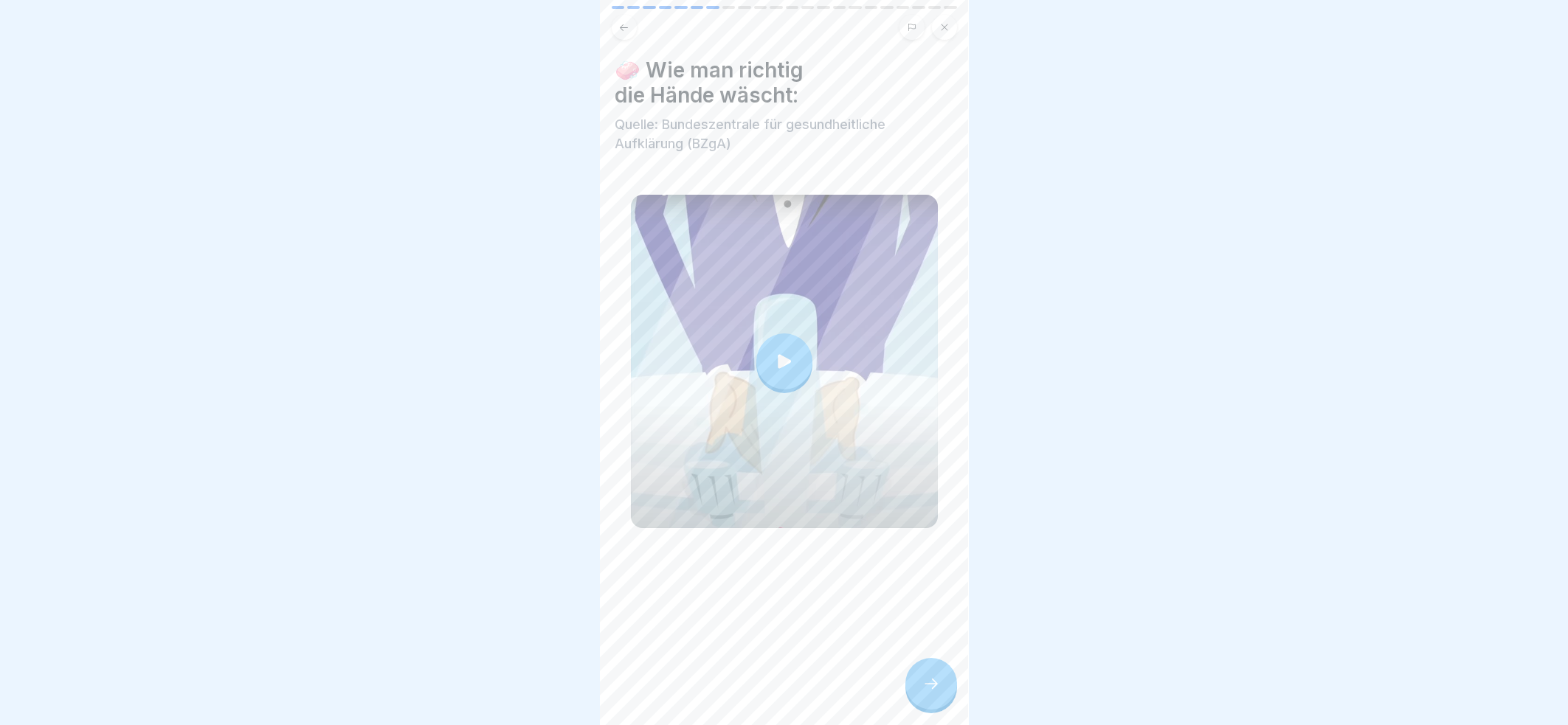
click at [784, 352] on icon at bounding box center [784, 361] width 21 height 21
click at [936, 687] on div at bounding box center [931, 685] width 52 height 52
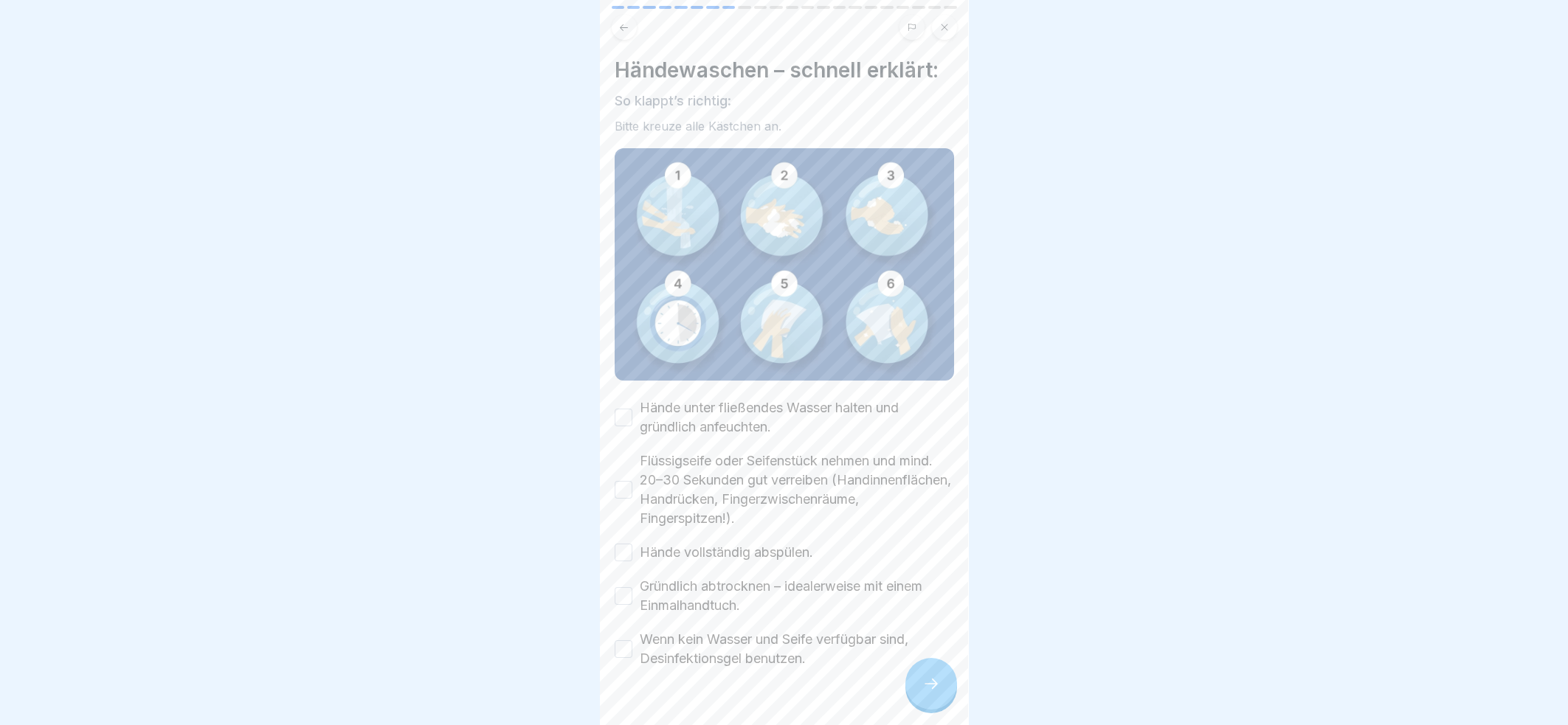
click at [623, 409] on button "Hände unter fließendes Wasser halten und gründlich anfeuchten." at bounding box center [623, 418] width 18 height 18
click at [626, 481] on button "Flüssigseife oder Seifenstück nehmen und mind. 20–30 Sekunden gut verreiben (Ha…" at bounding box center [623, 490] width 18 height 18
click at [621, 546] on button "Hände vollständig abspülen." at bounding box center [623, 553] width 18 height 18
click at [623, 588] on button "Gründlich abtrocknen – idealerweise mit einem Einmalhandtuch." at bounding box center [623, 597] width 18 height 18
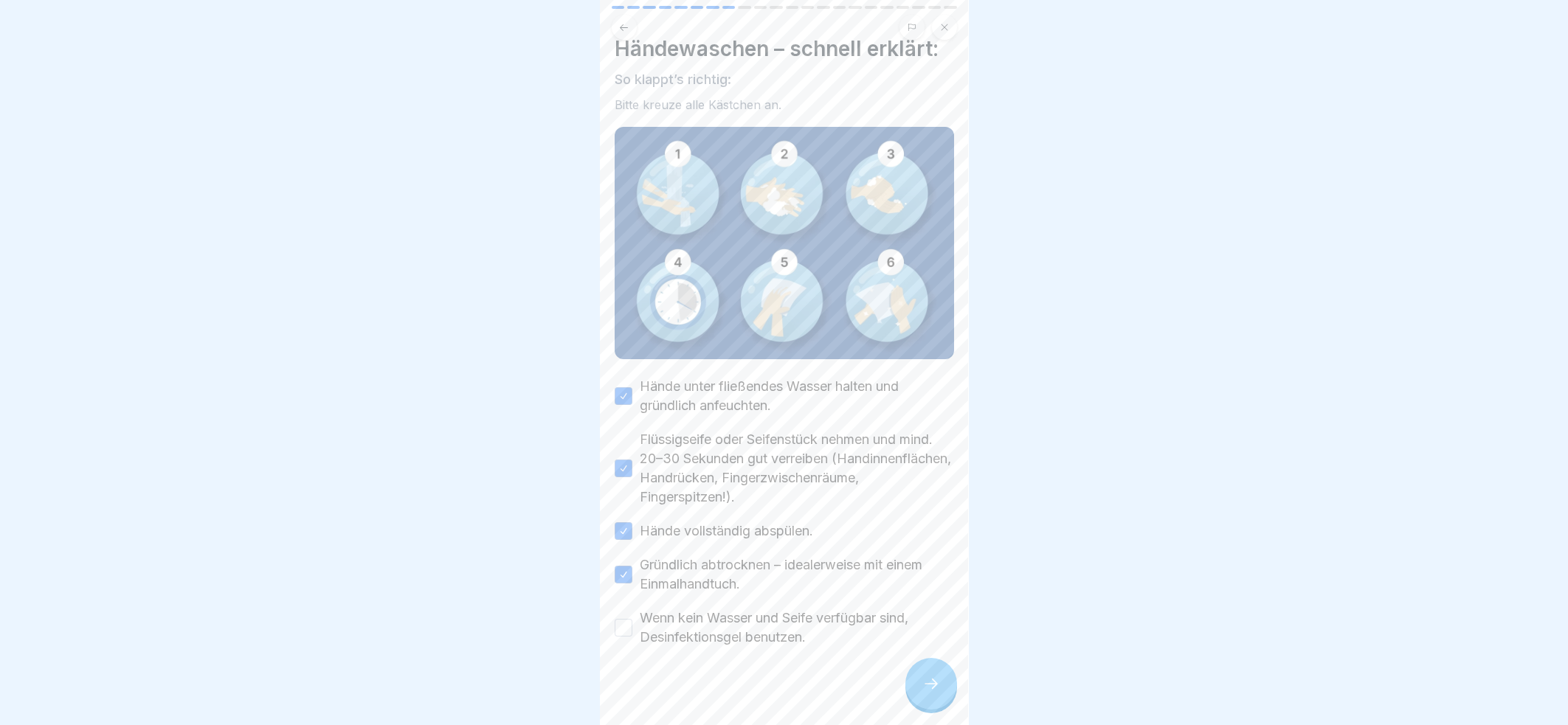
click at [623, 621] on button "Wenn kein Wasser und Seife verfügbar sind, Desinfektionsgel benutzen." at bounding box center [623, 628] width 18 height 18
click at [938, 693] on icon at bounding box center [931, 684] width 18 height 18
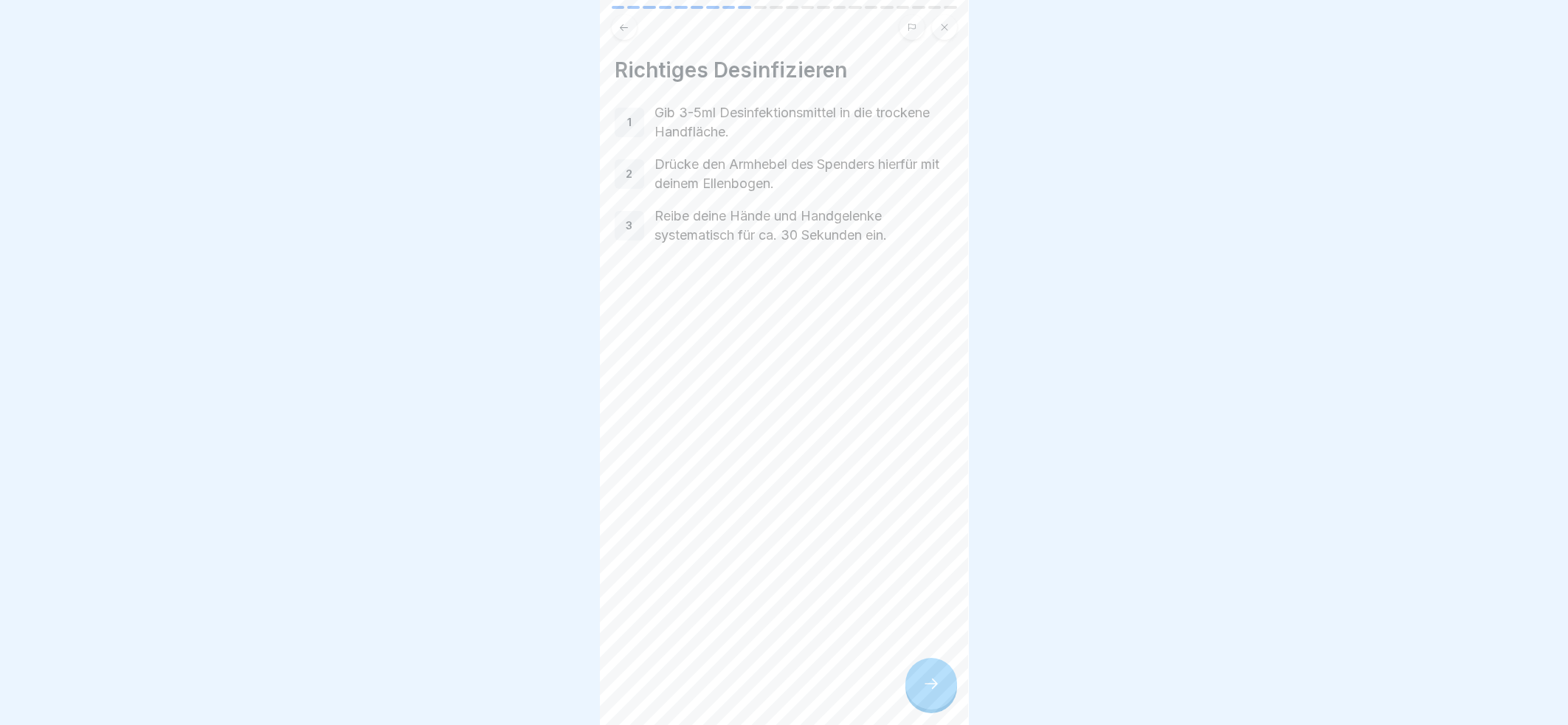
click at [932, 693] on icon at bounding box center [931, 684] width 18 height 18
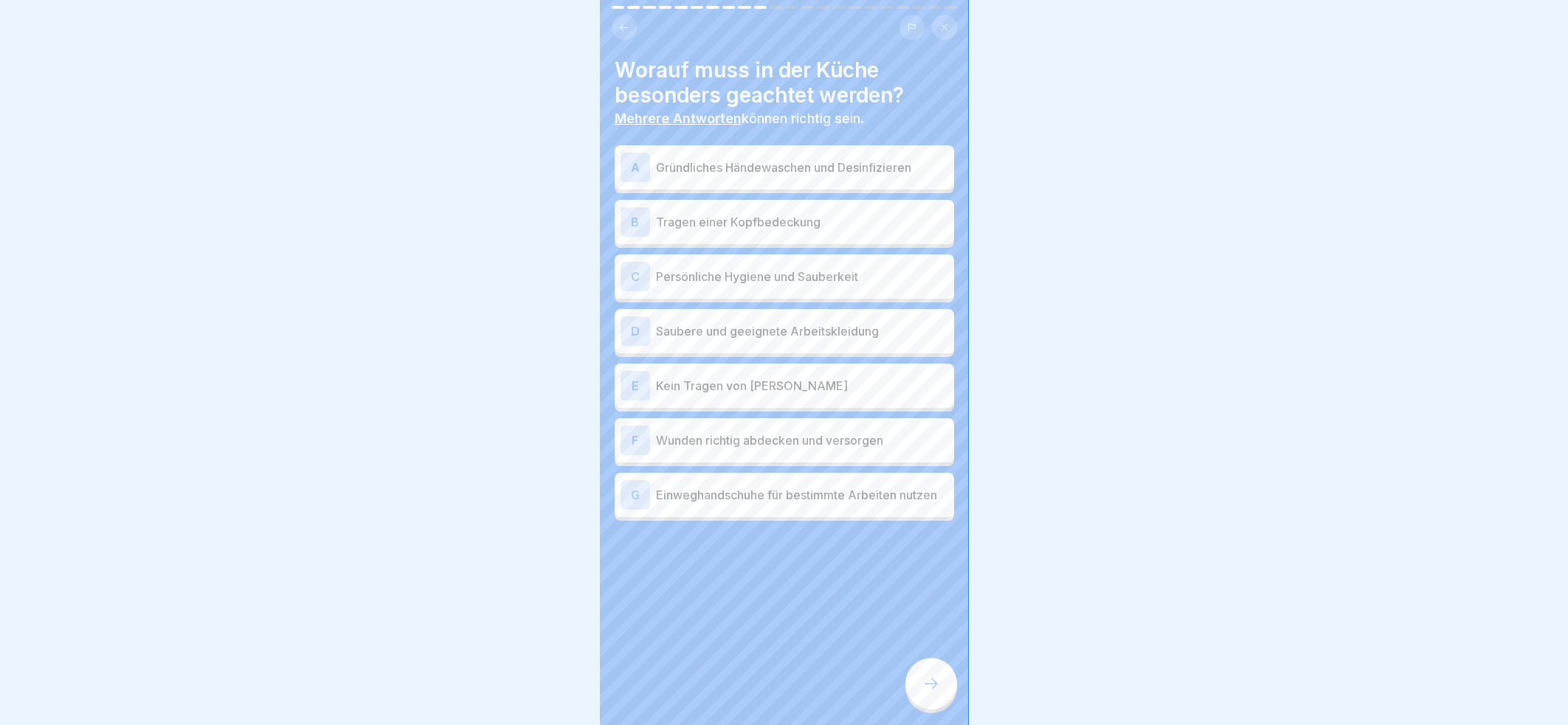
click at [803, 166] on p "Gründliches Händewaschen und Desinfizieren" at bounding box center [802, 168] width 292 height 18
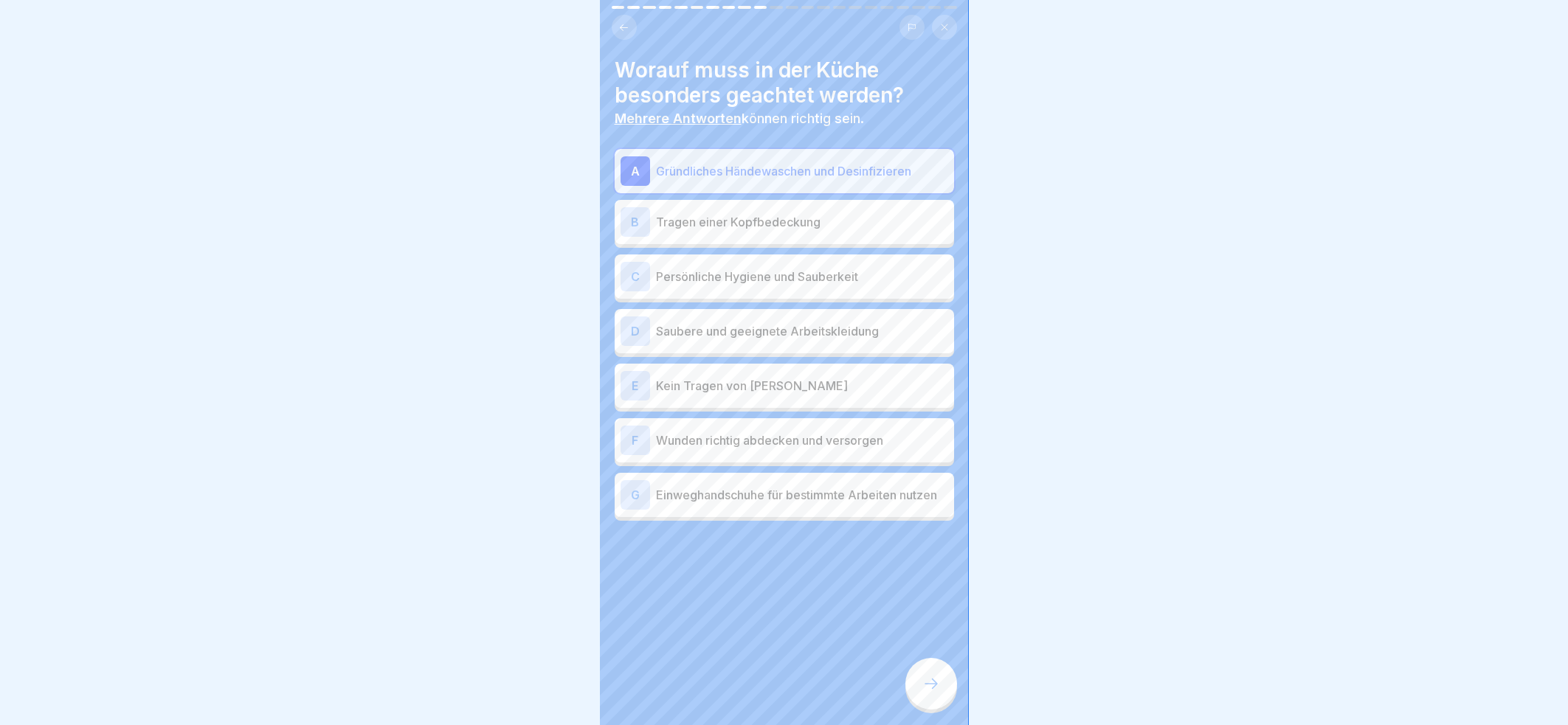
click at [797, 279] on p "Persönliche Hygiene und Sauberkeit" at bounding box center [802, 277] width 292 height 18
click at [798, 335] on p "Saubere und geeignete Arbeitskleidung" at bounding box center [802, 331] width 292 height 18
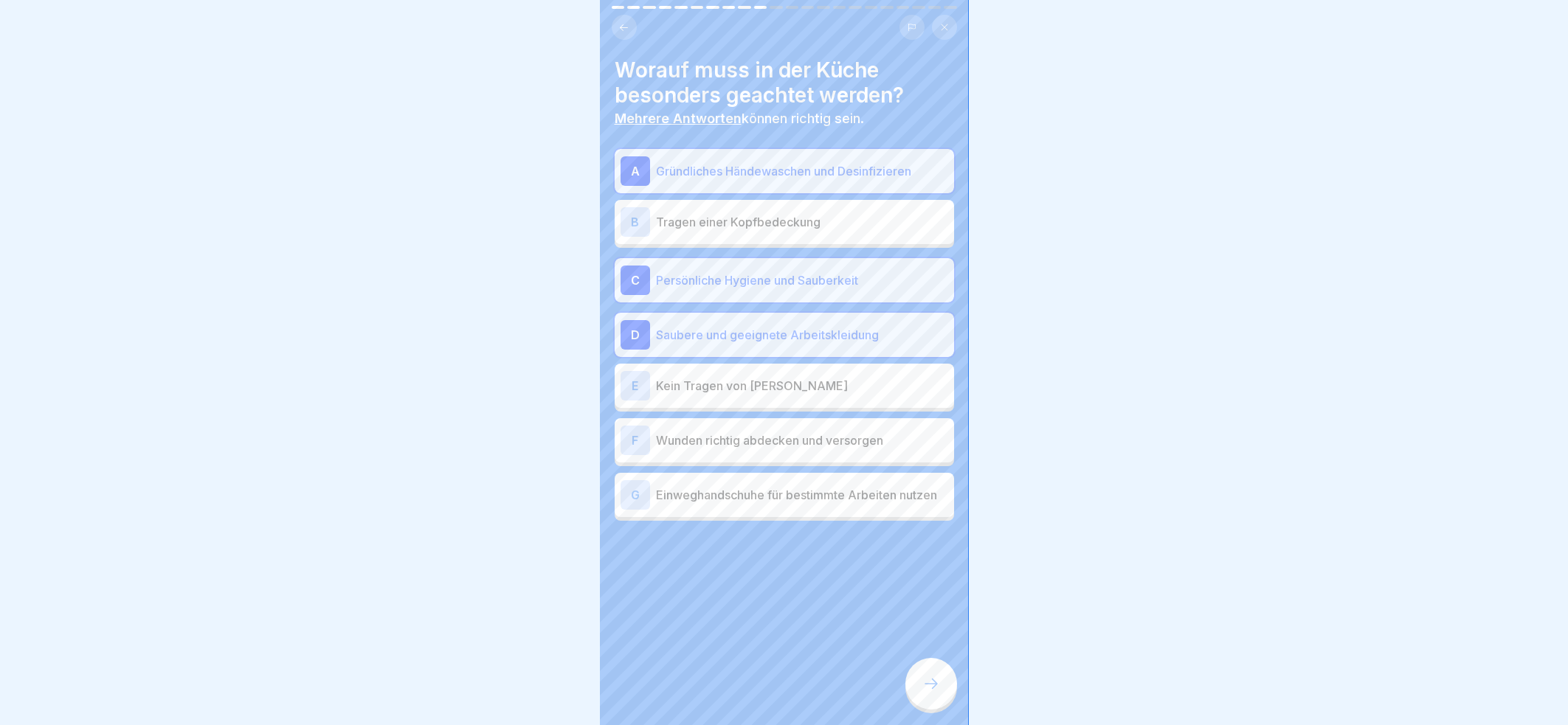
click at [806, 379] on p "Kein Tragen von [PERSON_NAME]" at bounding box center [802, 386] width 292 height 18
click at [849, 438] on p "Wunden richtig abdecken und versorgen" at bounding box center [802, 441] width 292 height 18
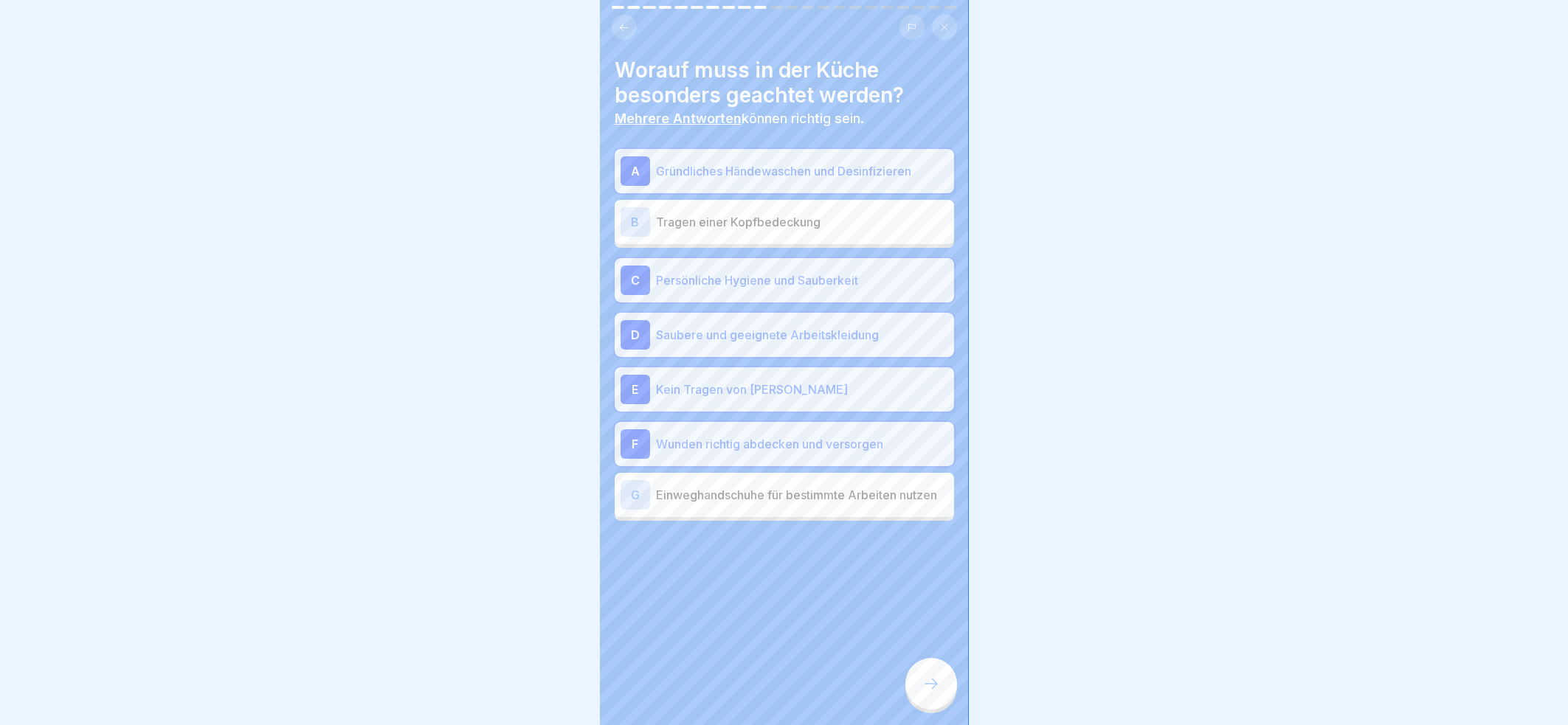
click at [820, 504] on p "Einweghandschuhe für bestimmte Arbeiten nutzen" at bounding box center [802, 495] width 292 height 18
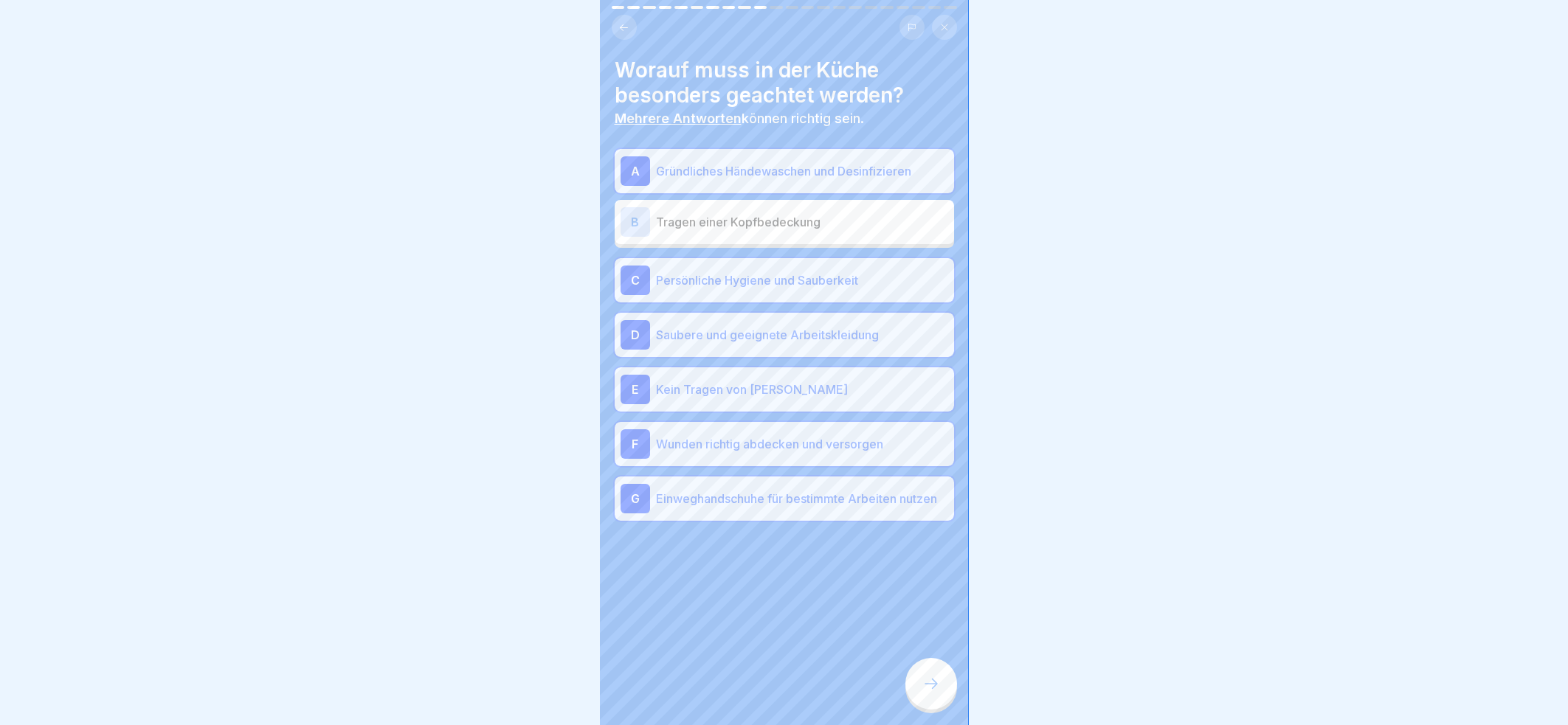
click at [840, 218] on p "Tragen einer Kopfbedeckung" at bounding box center [802, 223] width 292 height 18
click at [930, 686] on div at bounding box center [931, 685] width 52 height 52
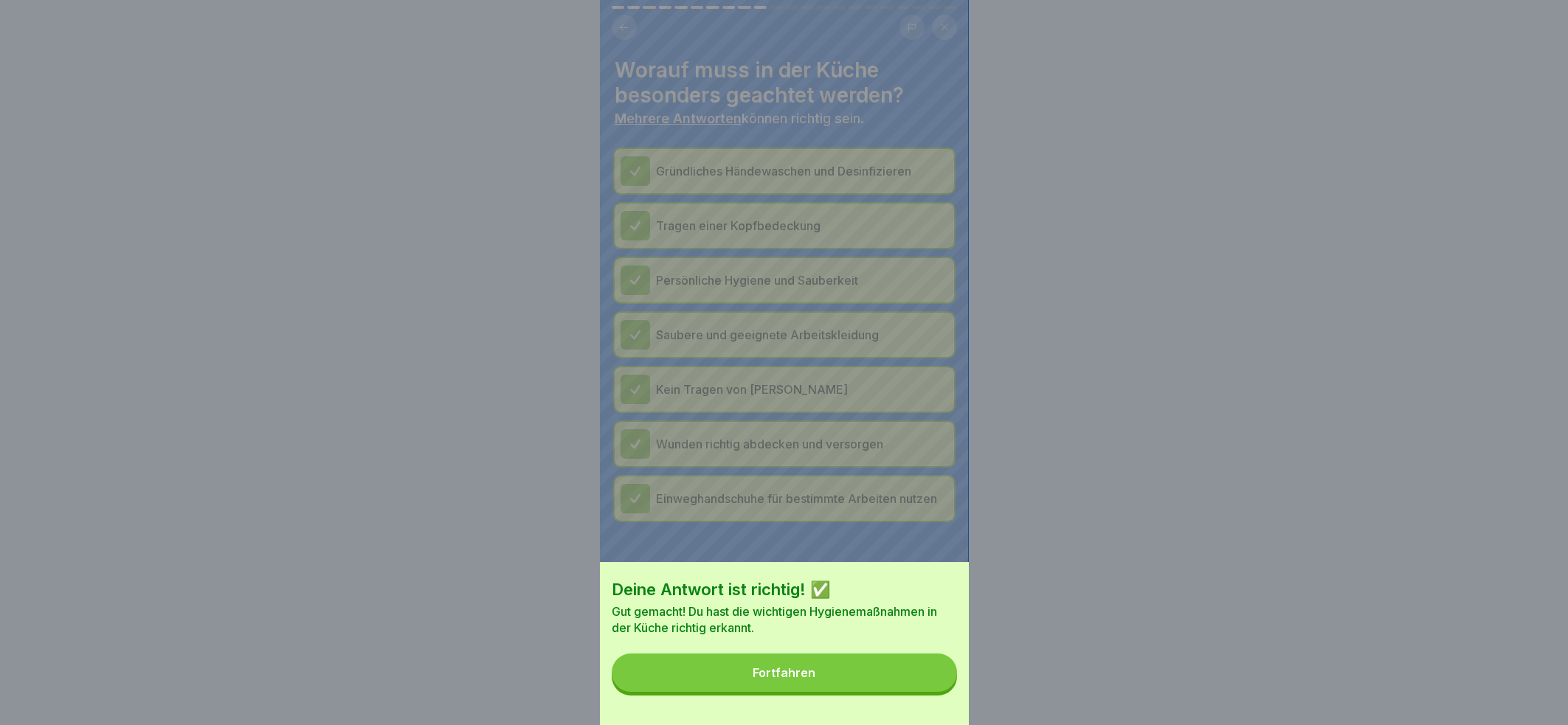
click at [788, 679] on div "Fortfahren" at bounding box center [784, 673] width 63 height 13
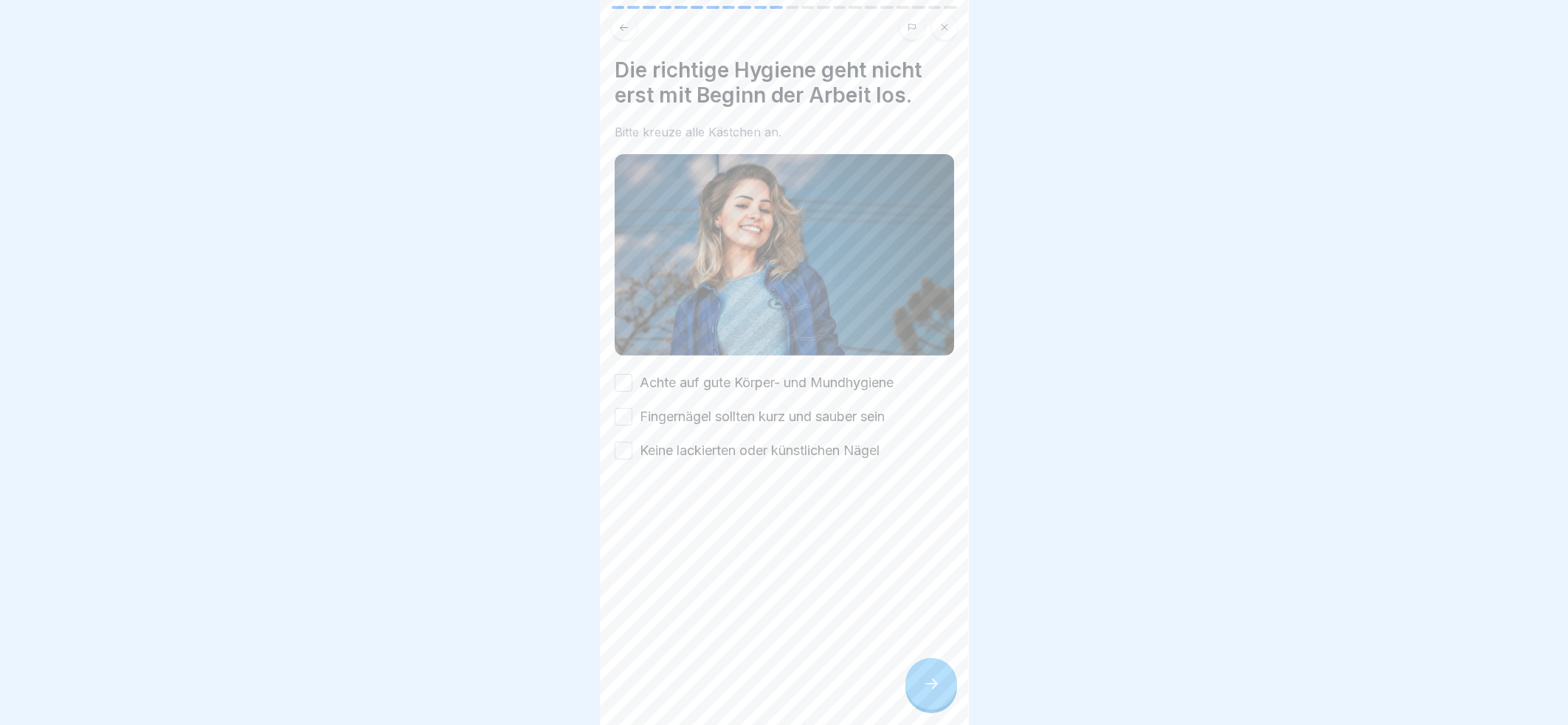
click at [625, 374] on button "Achte auf gute Körper- und Mundhygiene" at bounding box center [623, 383] width 18 height 18
click at [621, 408] on button "Fingernägel sollten kurz und sauber sein" at bounding box center [623, 417] width 18 height 18
drag, startPoint x: 621, startPoint y: 448, endPoint x: 628, endPoint y: 460, distance: 13.9
click at [623, 447] on button "Keine lackierten oder künstlichen Nägel" at bounding box center [623, 451] width 18 height 18
click at [942, 687] on div at bounding box center [931, 685] width 52 height 52
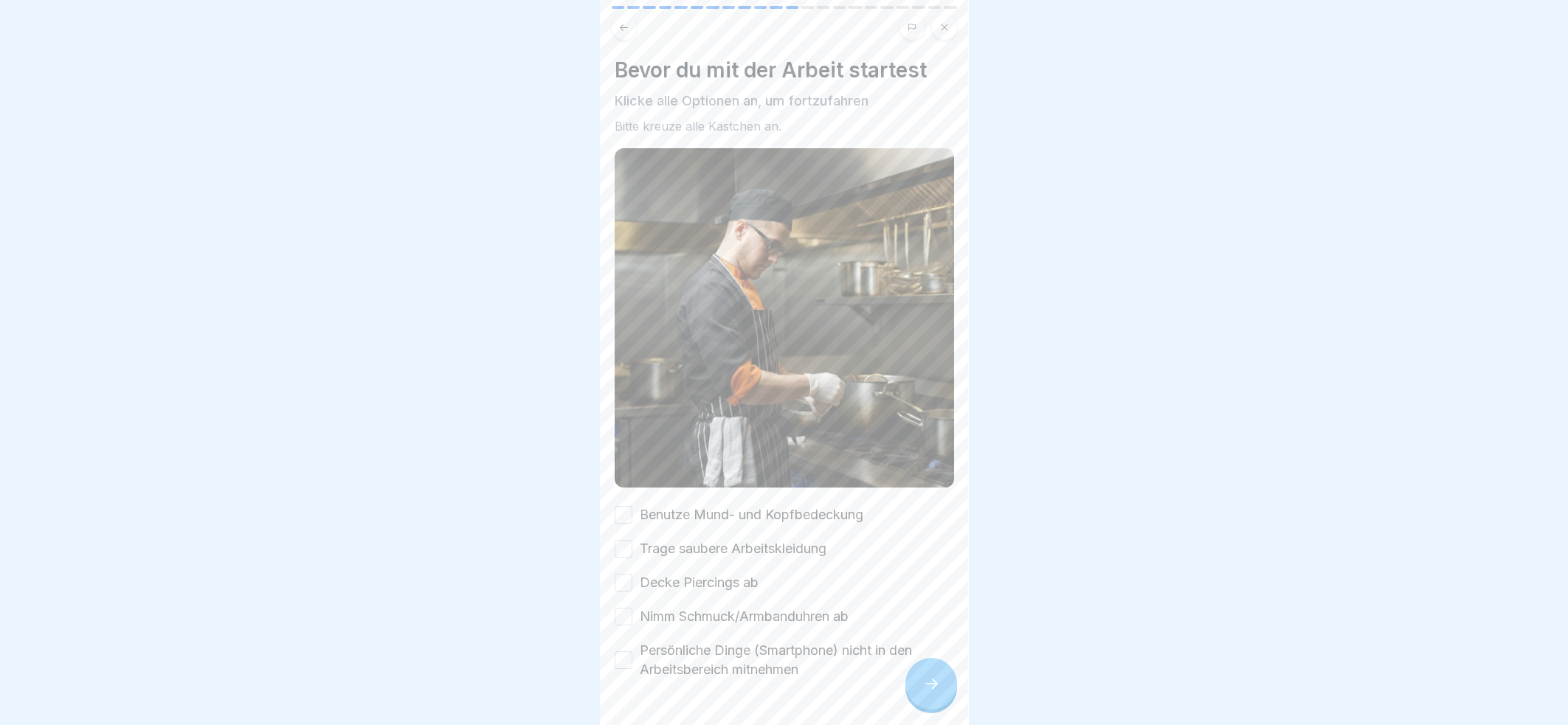
click at [625, 506] on button "Benutze Mund- und Kopfbedeckung" at bounding box center [623, 515] width 18 height 18
click at [620, 540] on button "Trage saubere Arbeitskleidung" at bounding box center [623, 549] width 18 height 18
click at [623, 574] on button "Decke Piercings ab" at bounding box center [623, 583] width 18 height 18
click at [621, 608] on button "Nimm Schmuck/Armbanduhren ab" at bounding box center [623, 617] width 18 height 18
click at [622, 651] on button "Persönliche Dinge (Smartphone) nicht in den Arbeitsbereich mitnehmen" at bounding box center [623, 660] width 18 height 18
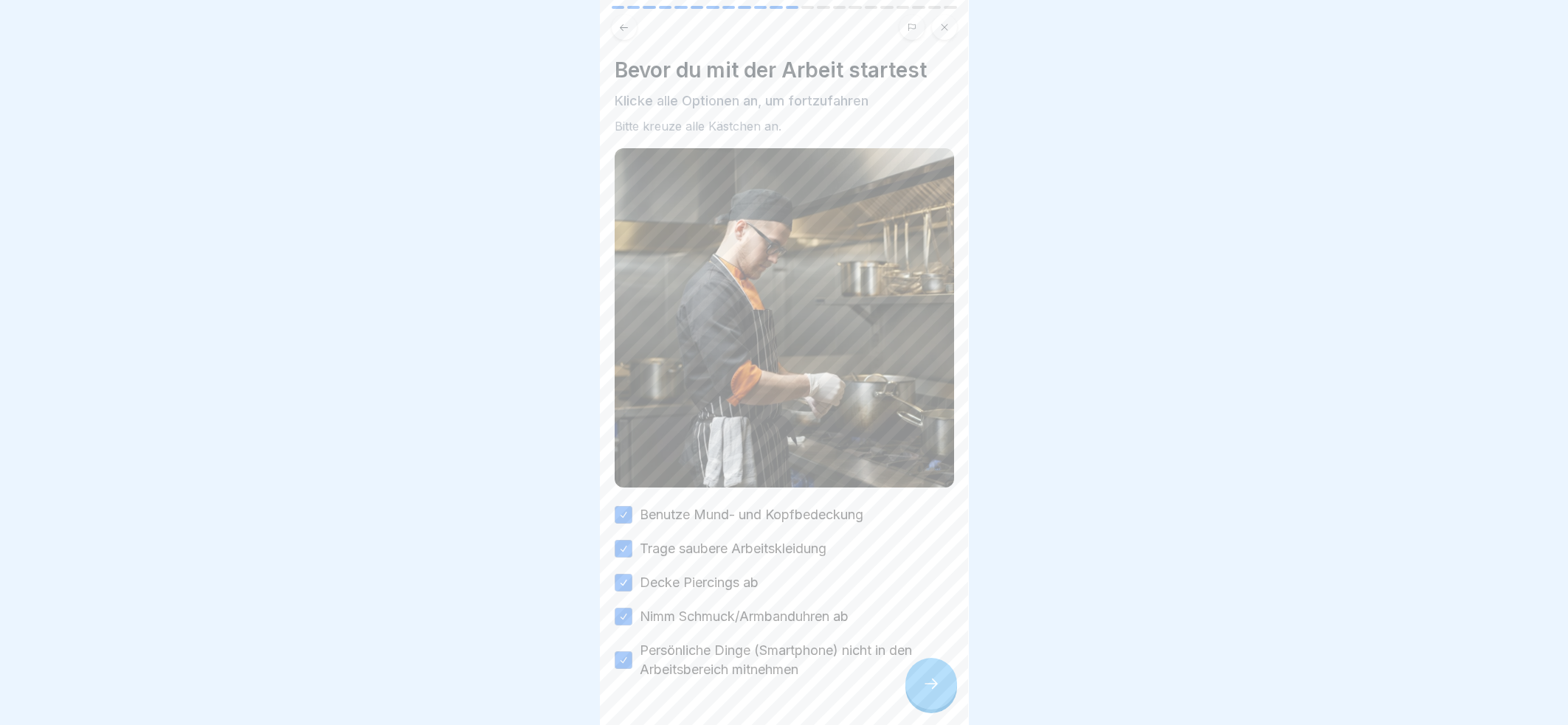
click at [928, 693] on icon at bounding box center [931, 684] width 18 height 18
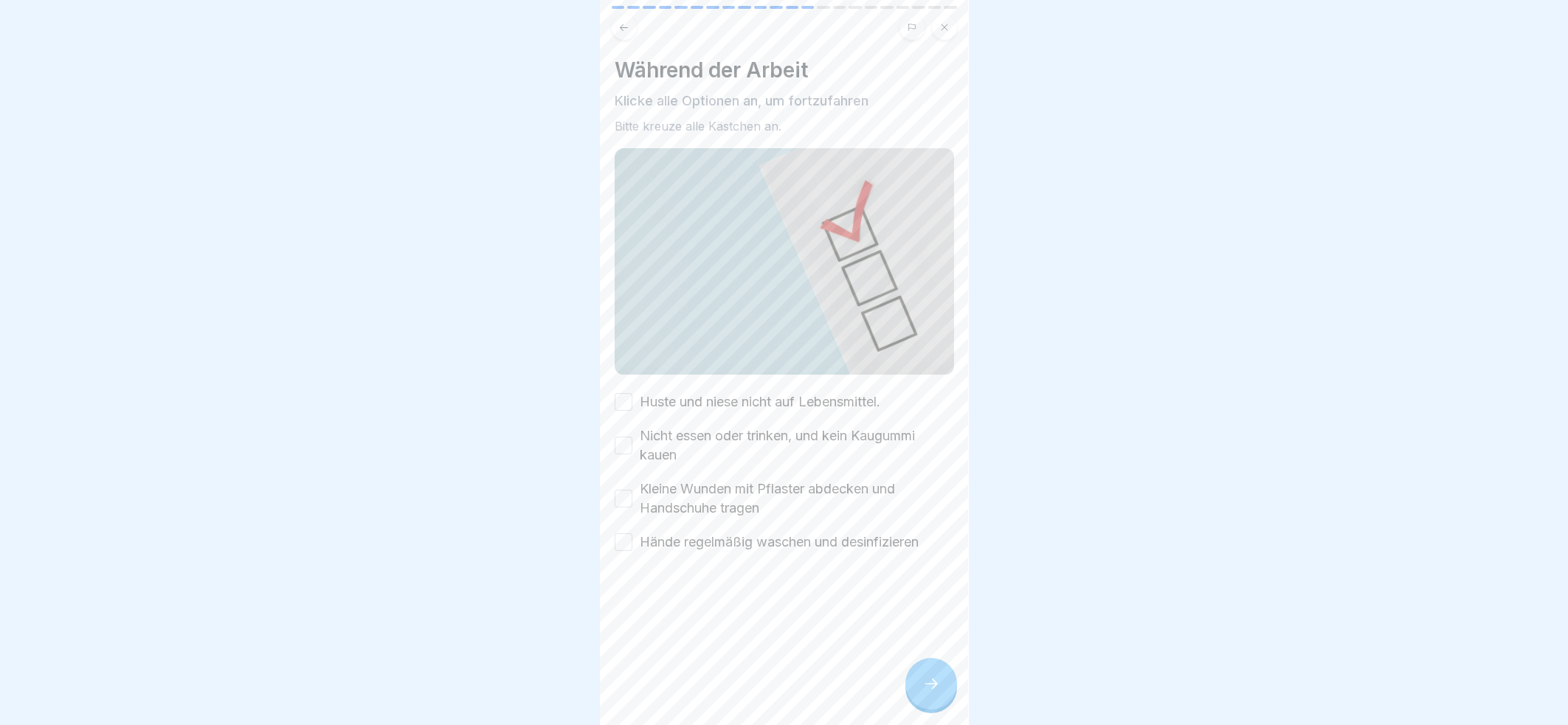
click at [621, 393] on button "Huste und niese nicht auf Lebensmittel." at bounding box center [623, 402] width 18 height 18
click at [627, 438] on button "Nicht essen oder trinken, und kein Kaugummi kauen" at bounding box center [623, 446] width 18 height 18
click at [621, 490] on button "Kleine Wunden mit Pflaster abdecken und Handschuhe tragen" at bounding box center [623, 499] width 18 height 18
drag, startPoint x: 623, startPoint y: 533, endPoint x: 640, endPoint y: 542, distance: 19.2
click at [625, 534] on button "Hände regelmäßig waschen und desinfizieren" at bounding box center [623, 543] width 18 height 18
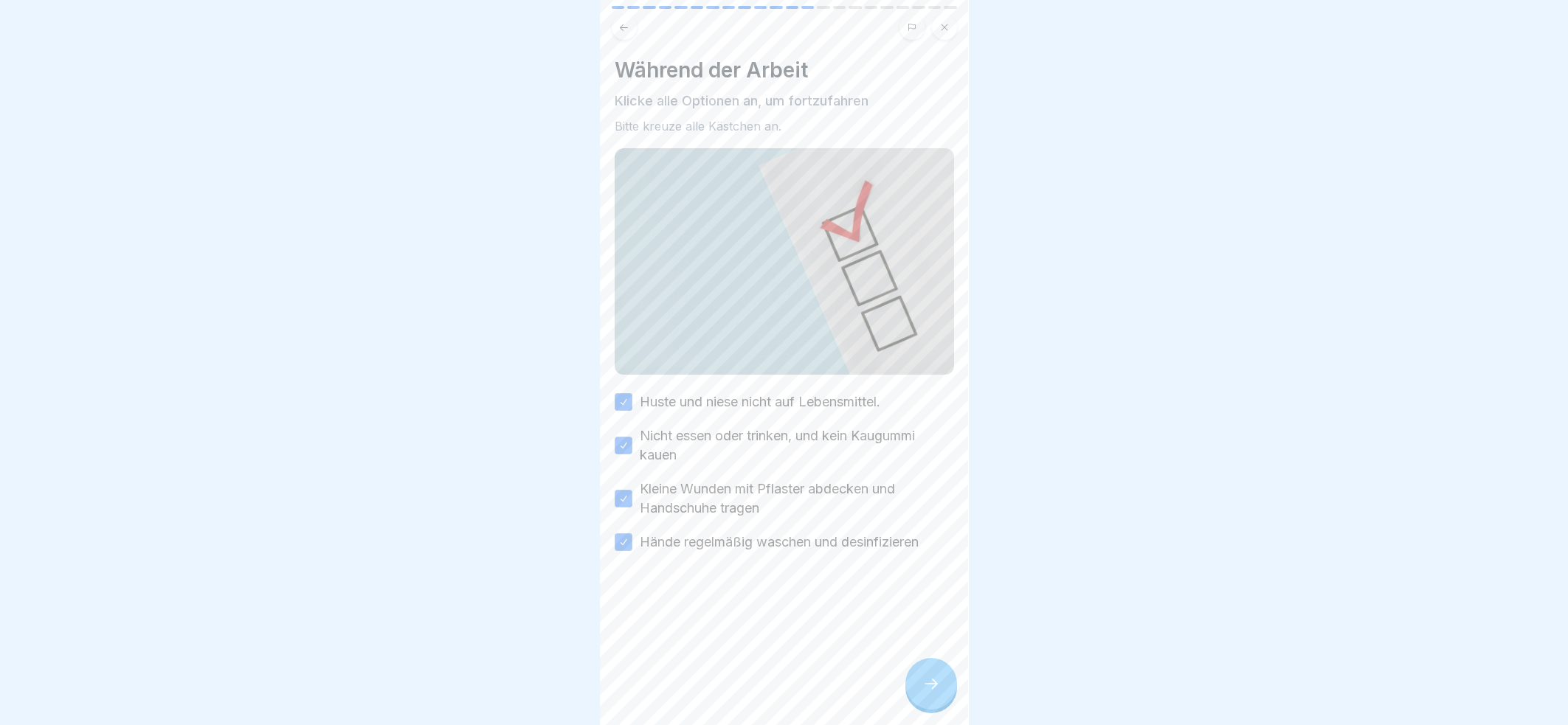
click at [933, 693] on icon at bounding box center [931, 684] width 18 height 18
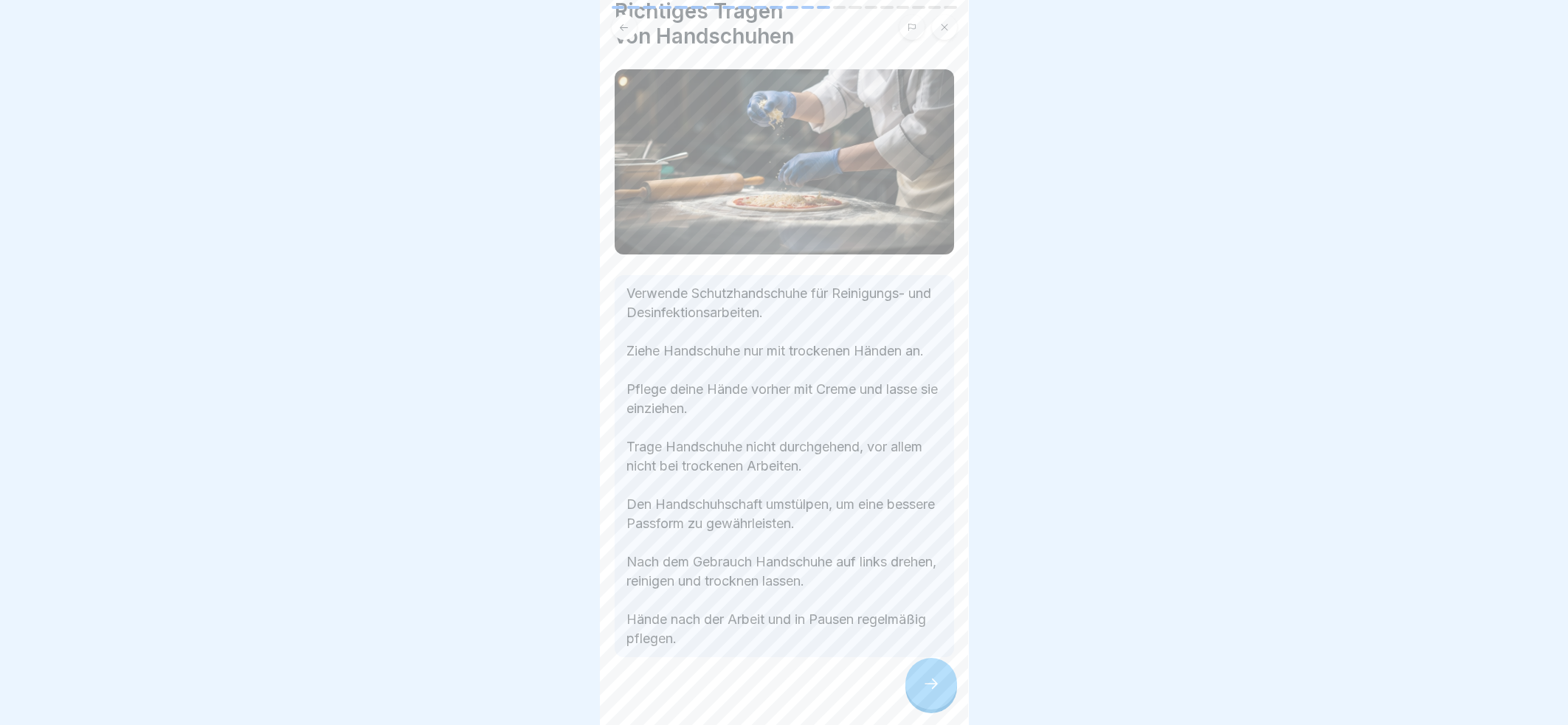
scroll to position [90, 0]
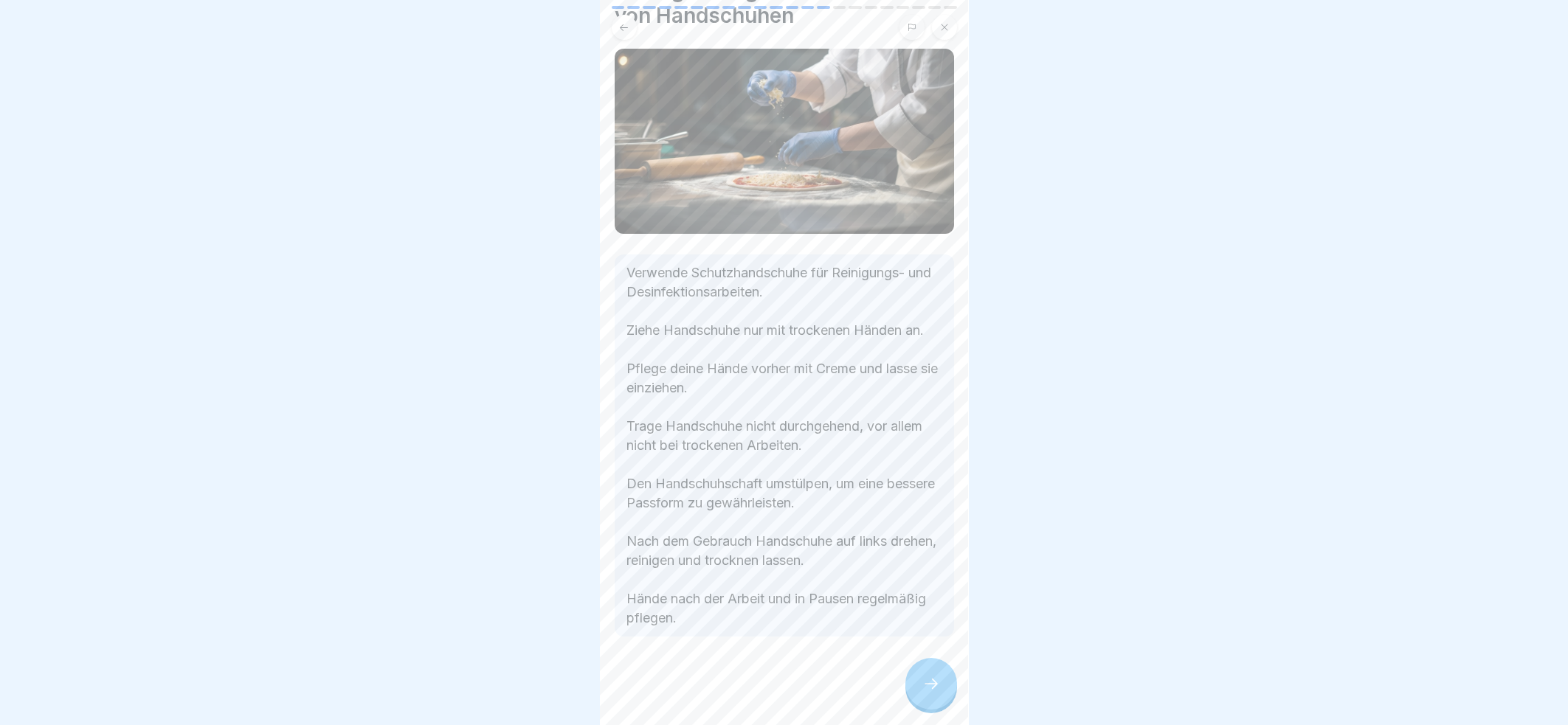
click at [925, 679] on icon at bounding box center [931, 684] width 18 height 18
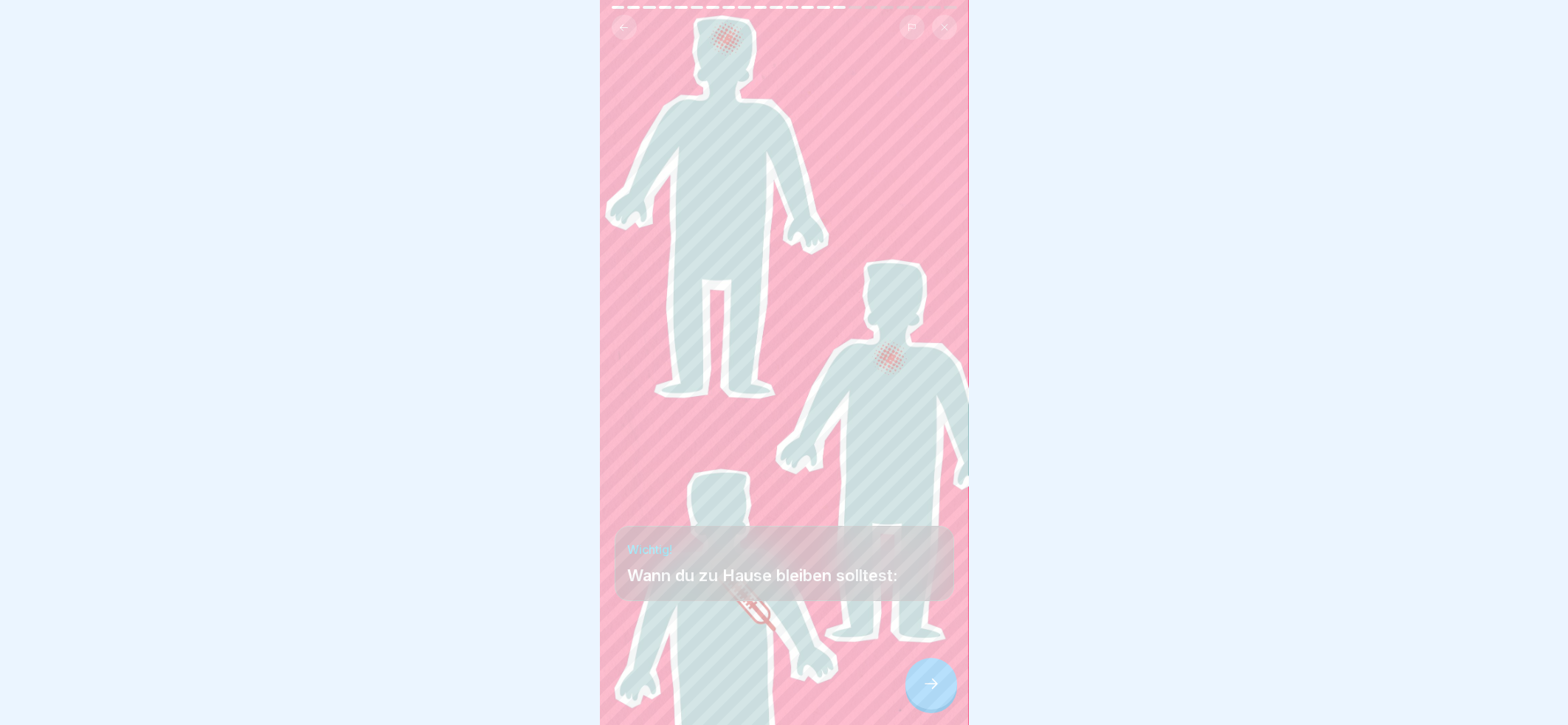
click at [936, 686] on icon at bounding box center [931, 684] width 18 height 18
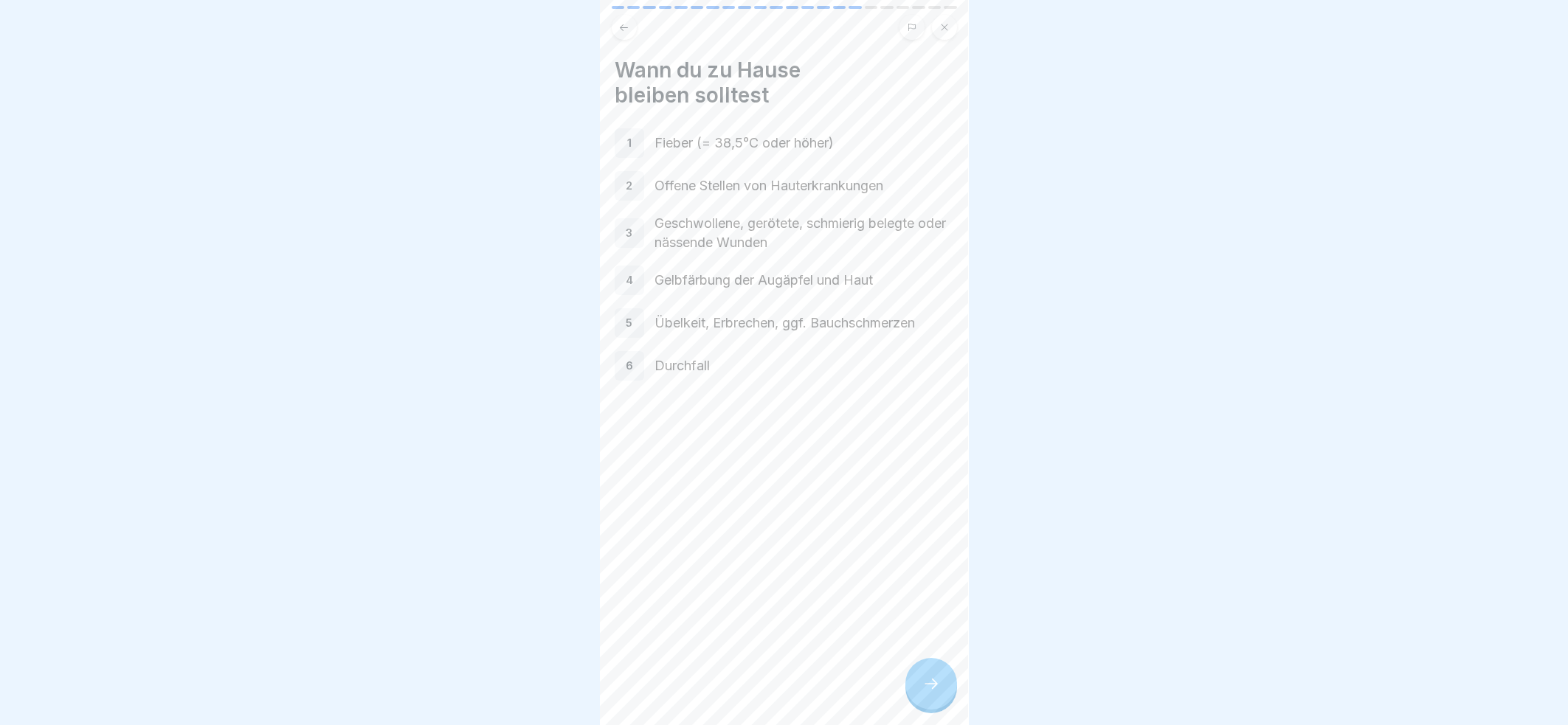
click at [630, 136] on p "1" at bounding box center [629, 143] width 4 height 13
click at [932, 674] on div at bounding box center [931, 685] width 52 height 52
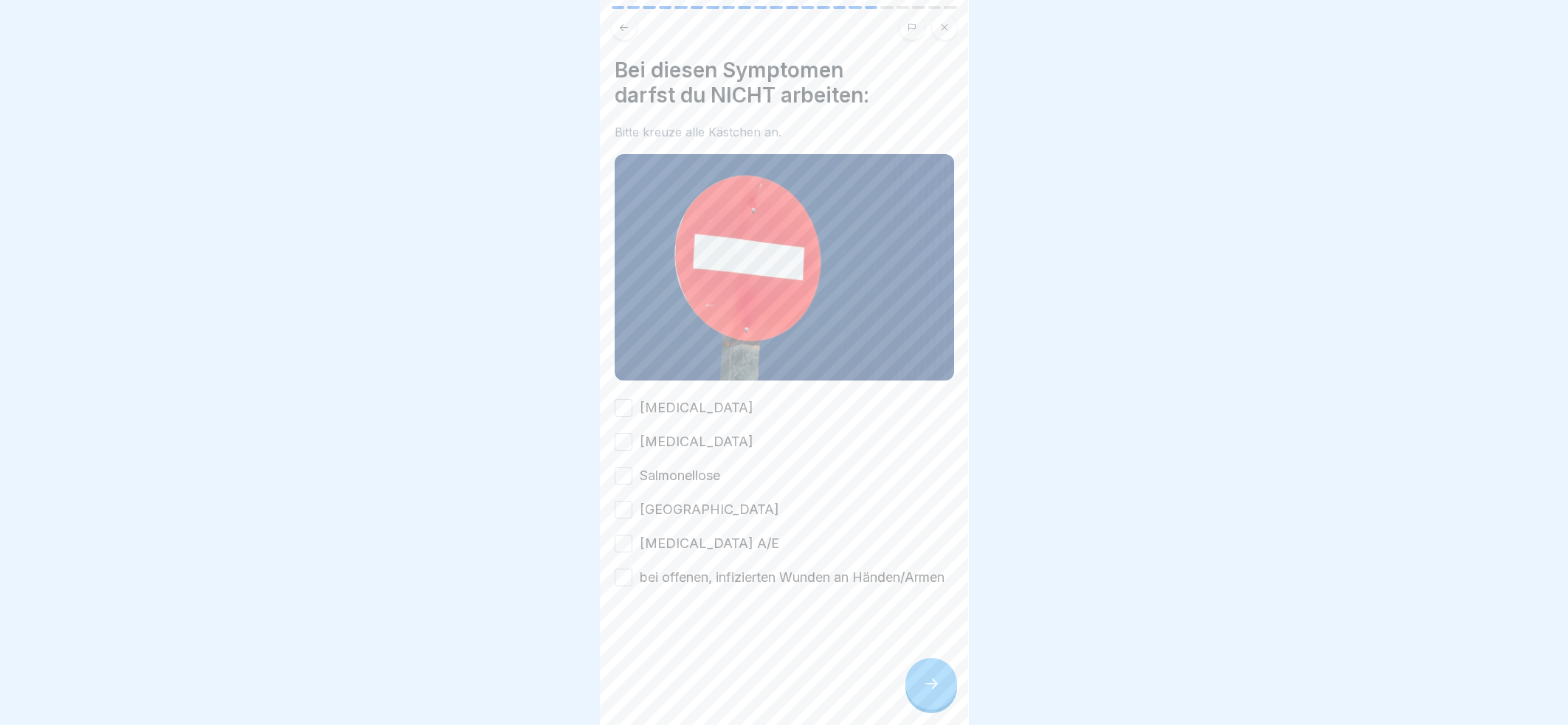
click at [615, 399] on button "[MEDICAL_DATA]" at bounding box center [623, 408] width 18 height 18
click at [623, 433] on button "[MEDICAL_DATA]" at bounding box center [623, 442] width 18 height 18
click at [616, 467] on button "Salmonellose" at bounding box center [623, 476] width 18 height 18
click at [623, 498] on div "[MEDICAL_DATA] [MEDICAL_DATA] Salmonellose Ruhr [MEDICAL_DATA] A/E bei offenen,…" at bounding box center [784, 493] width 339 height 189
click at [623, 501] on button "[GEOGRAPHIC_DATA]" at bounding box center [623, 510] width 18 height 18
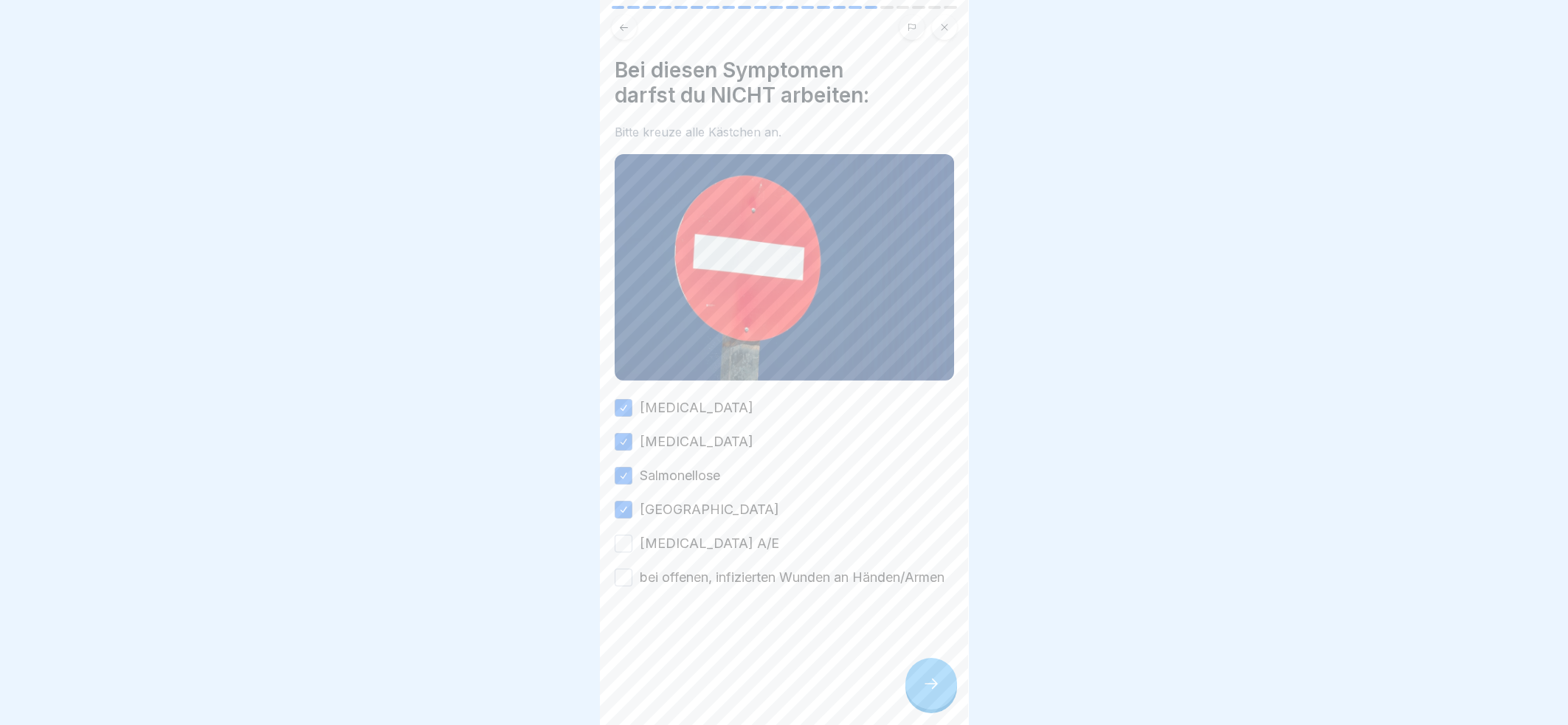
click at [620, 535] on button "[MEDICAL_DATA] A/E" at bounding box center [623, 544] width 18 height 18
click at [621, 569] on button "bei offenen, infizierten Wunden an Händen/Armen" at bounding box center [623, 578] width 18 height 18
click at [928, 684] on icon at bounding box center [931, 684] width 18 height 18
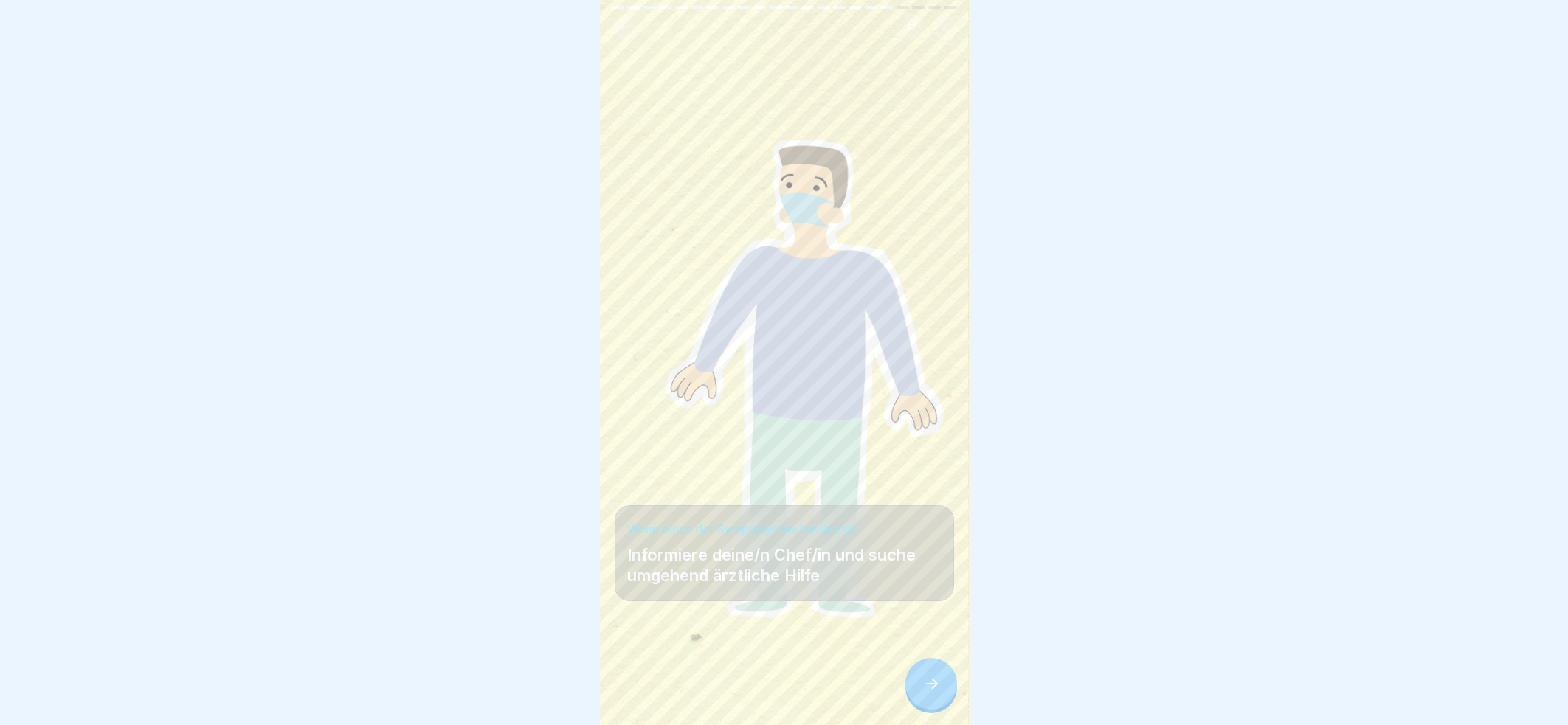
click at [932, 675] on div at bounding box center [931, 685] width 52 height 52
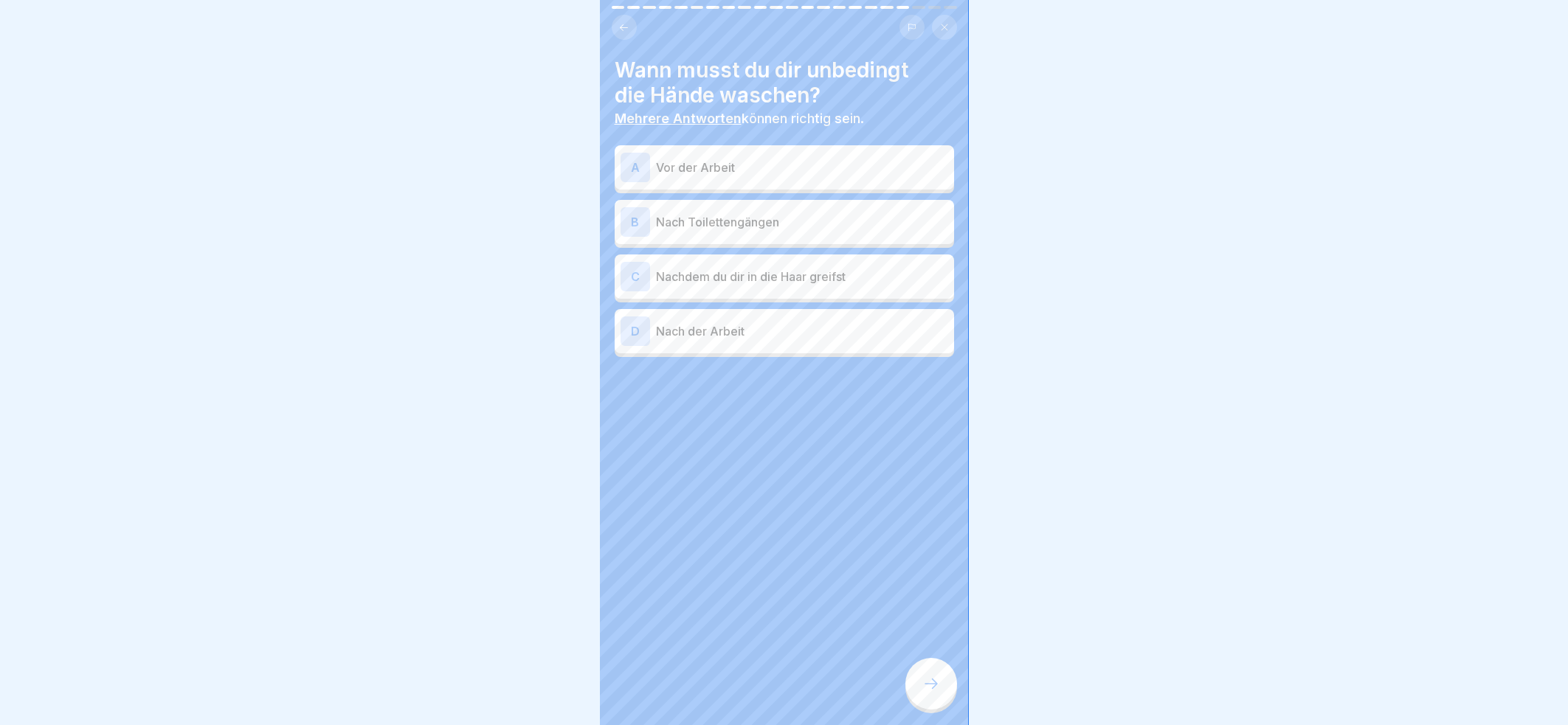
click at [875, 159] on p "Vor der Arbeit" at bounding box center [802, 168] width 292 height 18
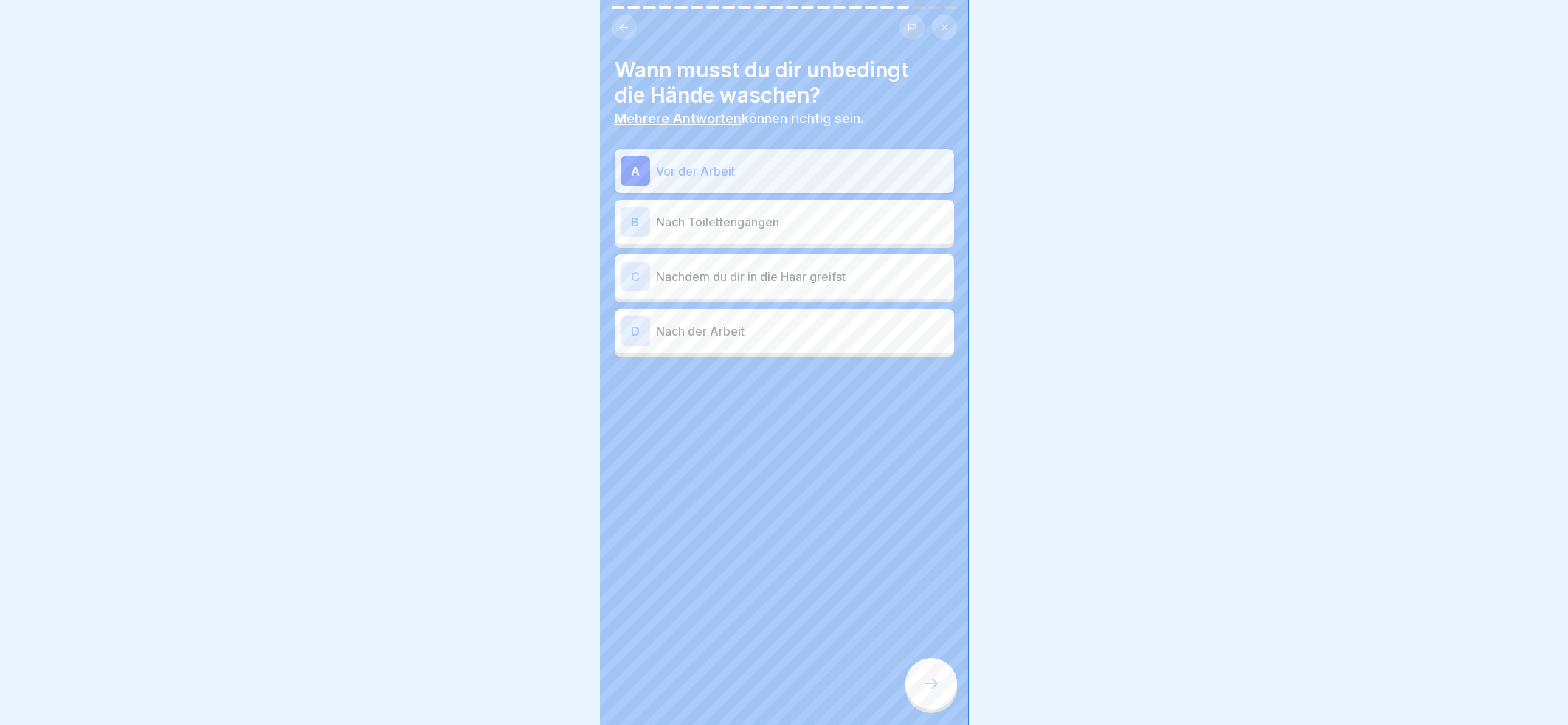
click at [832, 214] on p "Nach Toilettengängen" at bounding box center [802, 223] width 292 height 18
click at [876, 268] on p "Nachdem du dir in die Haar greifst" at bounding box center [802, 277] width 292 height 18
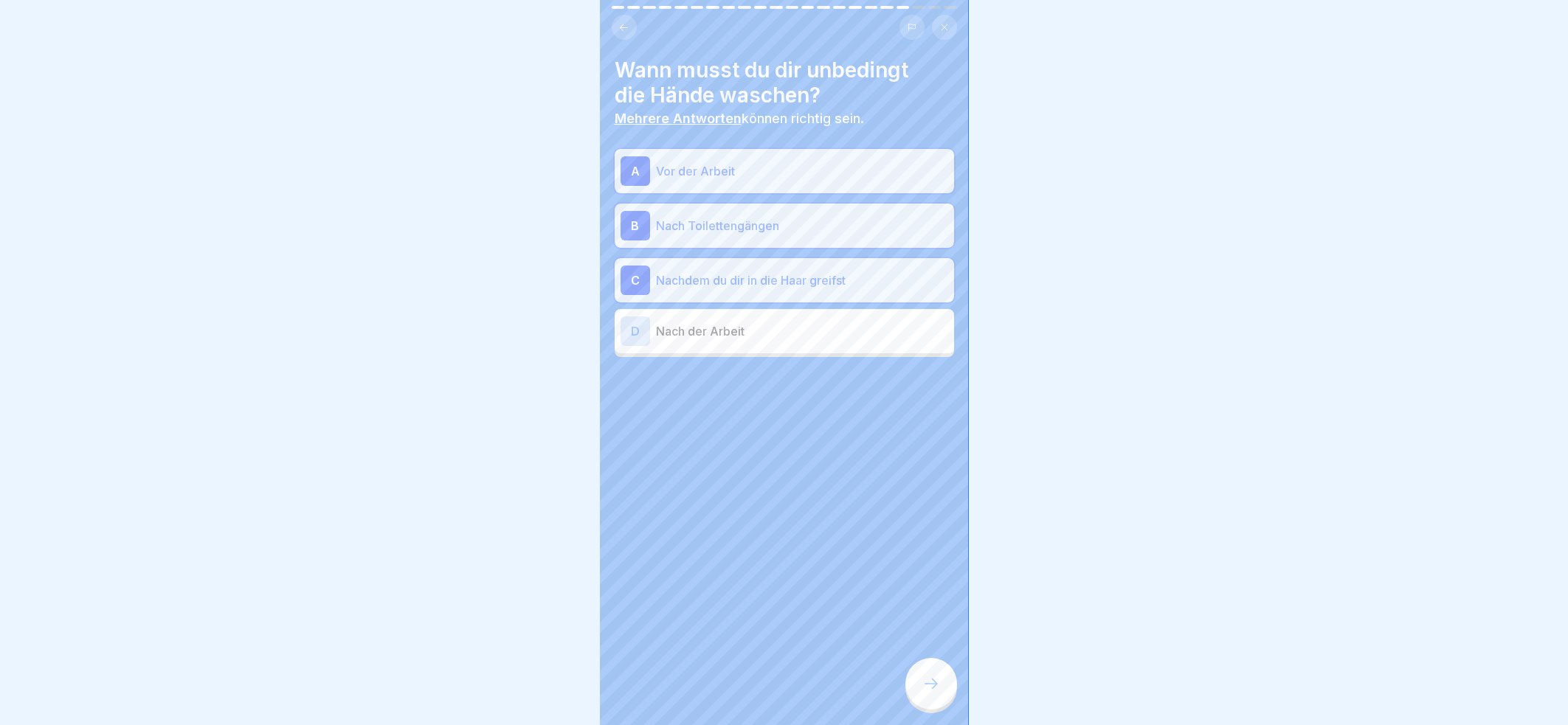
click at [852, 322] on p "Nach der Arbeit" at bounding box center [802, 331] width 292 height 18
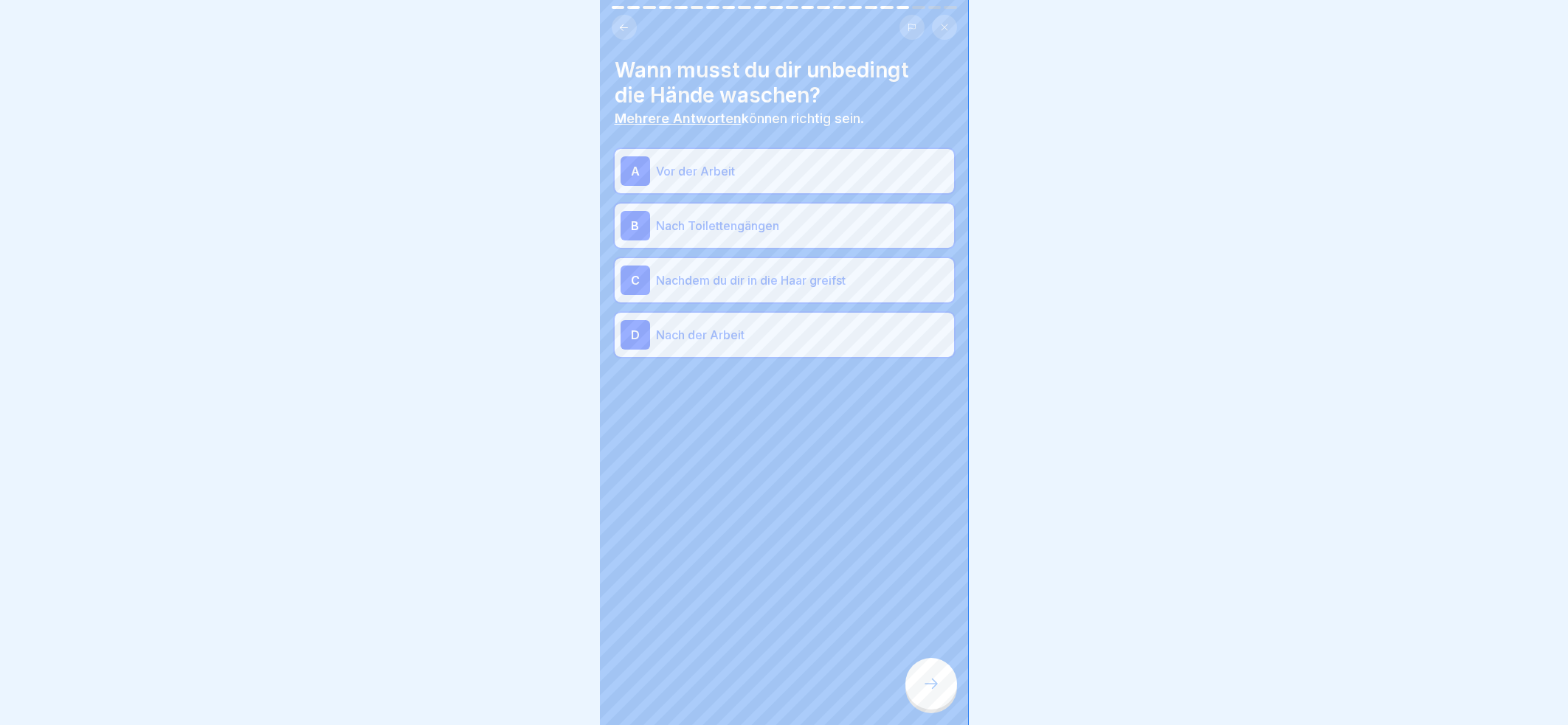
click at [865, 326] on p "Nach der Arbeit" at bounding box center [802, 335] width 292 height 18
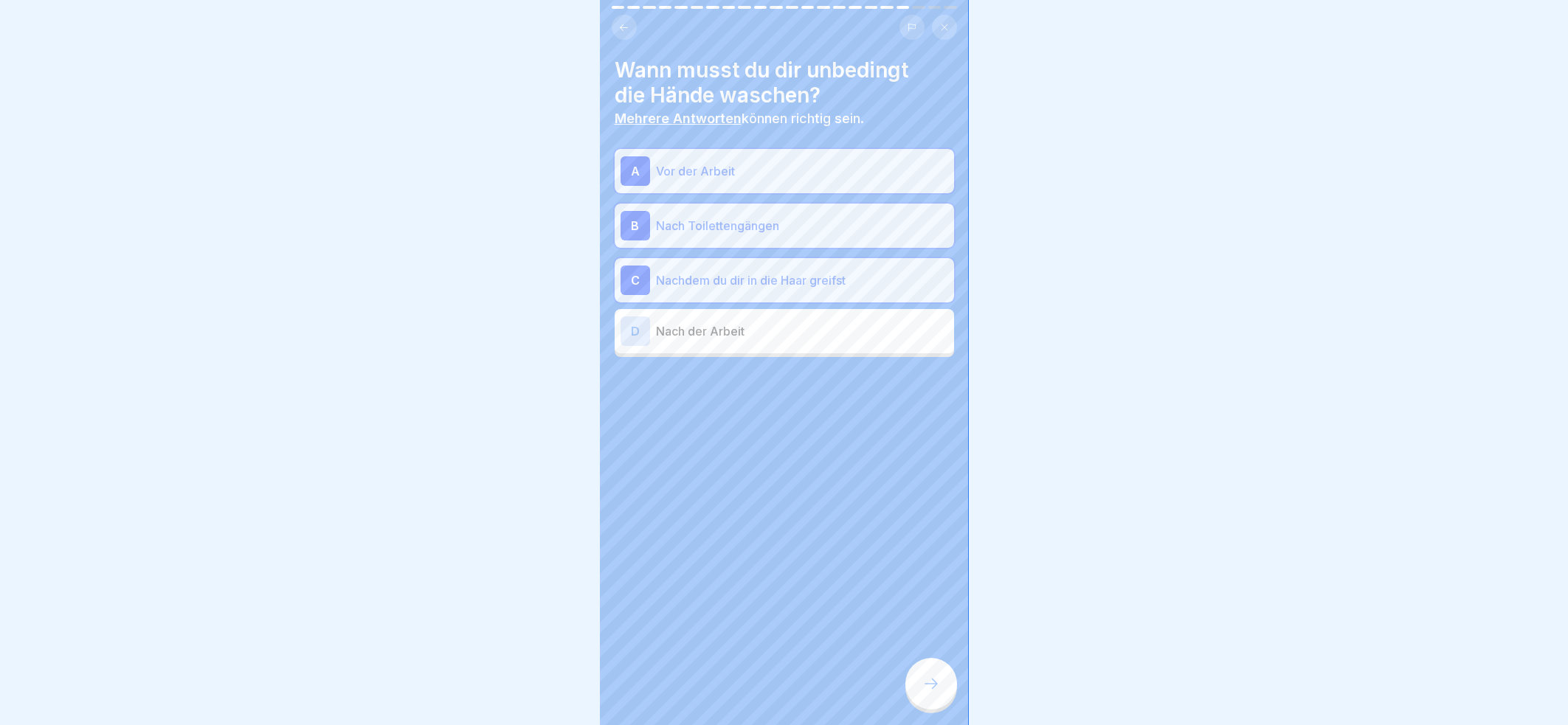
click at [928, 678] on icon at bounding box center [931, 684] width 18 height 18
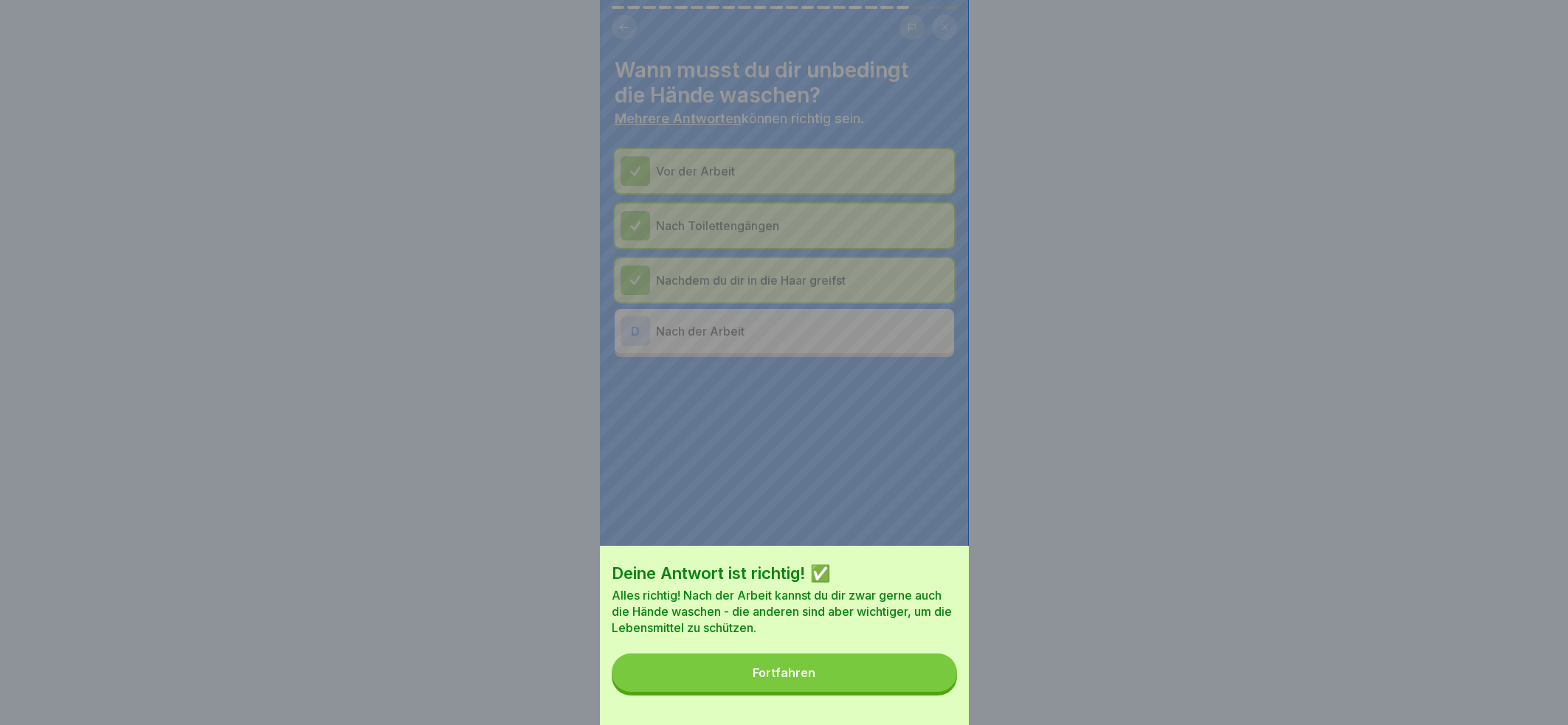
click at [856, 686] on button "Fortfahren" at bounding box center [784, 673] width 345 height 39
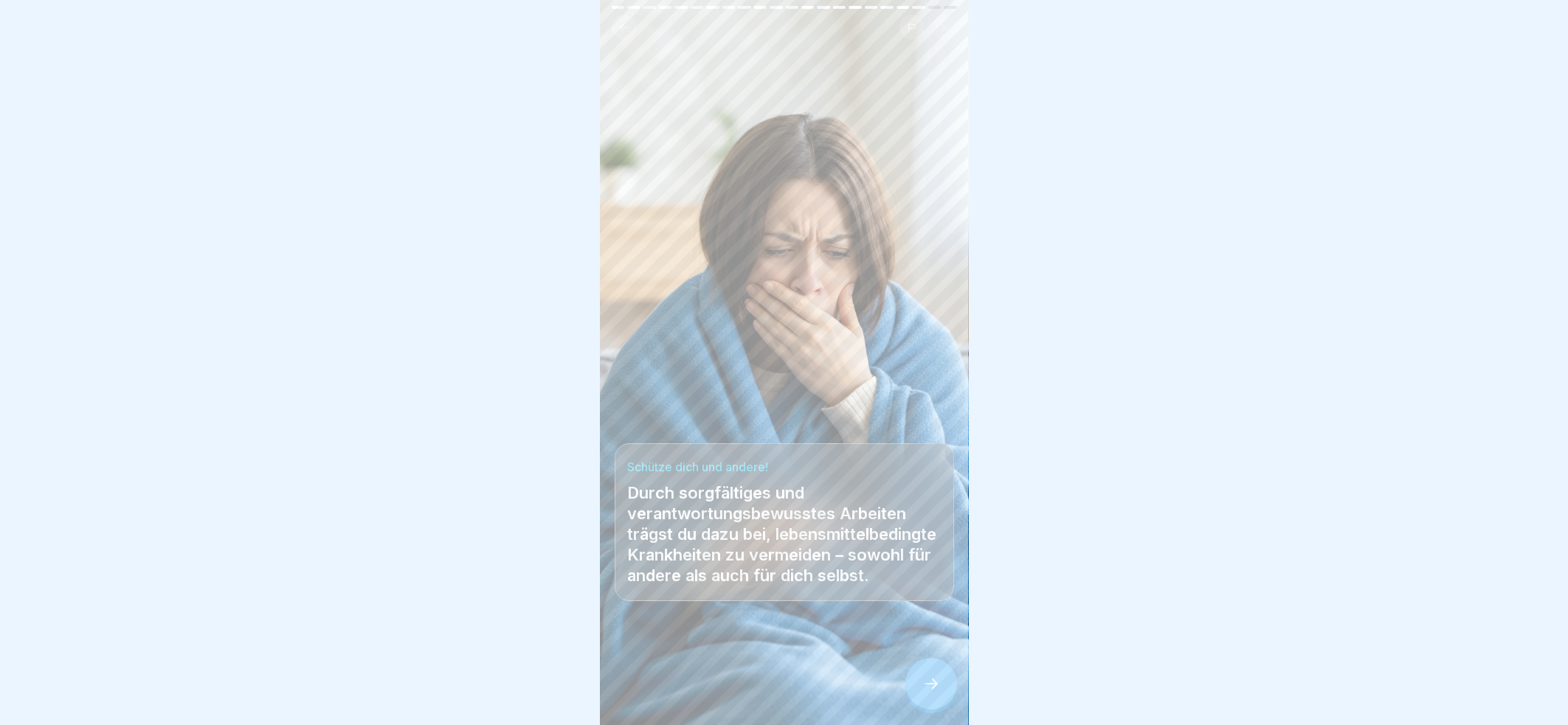
click at [932, 688] on icon at bounding box center [931, 684] width 18 height 18
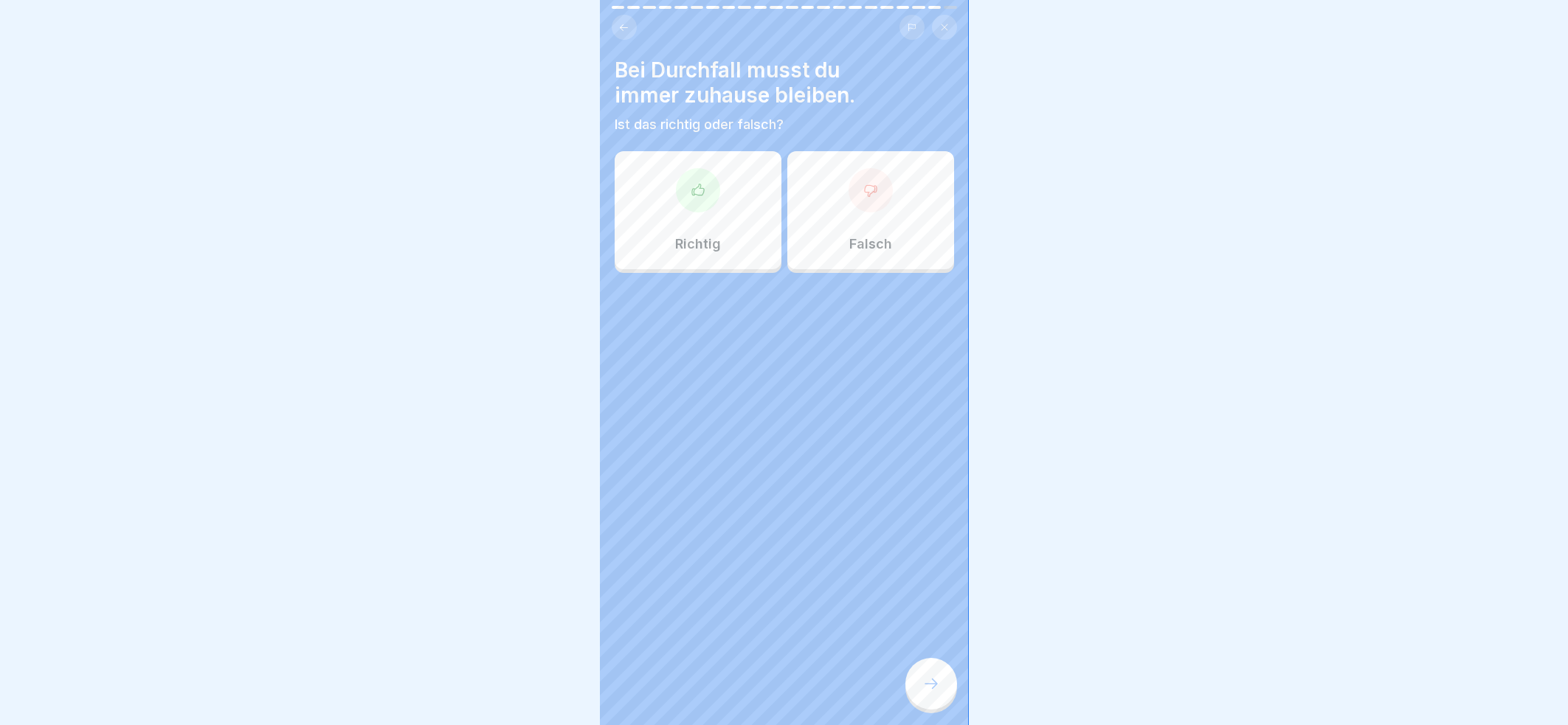
click at [689, 187] on div at bounding box center [697, 189] width 44 height 44
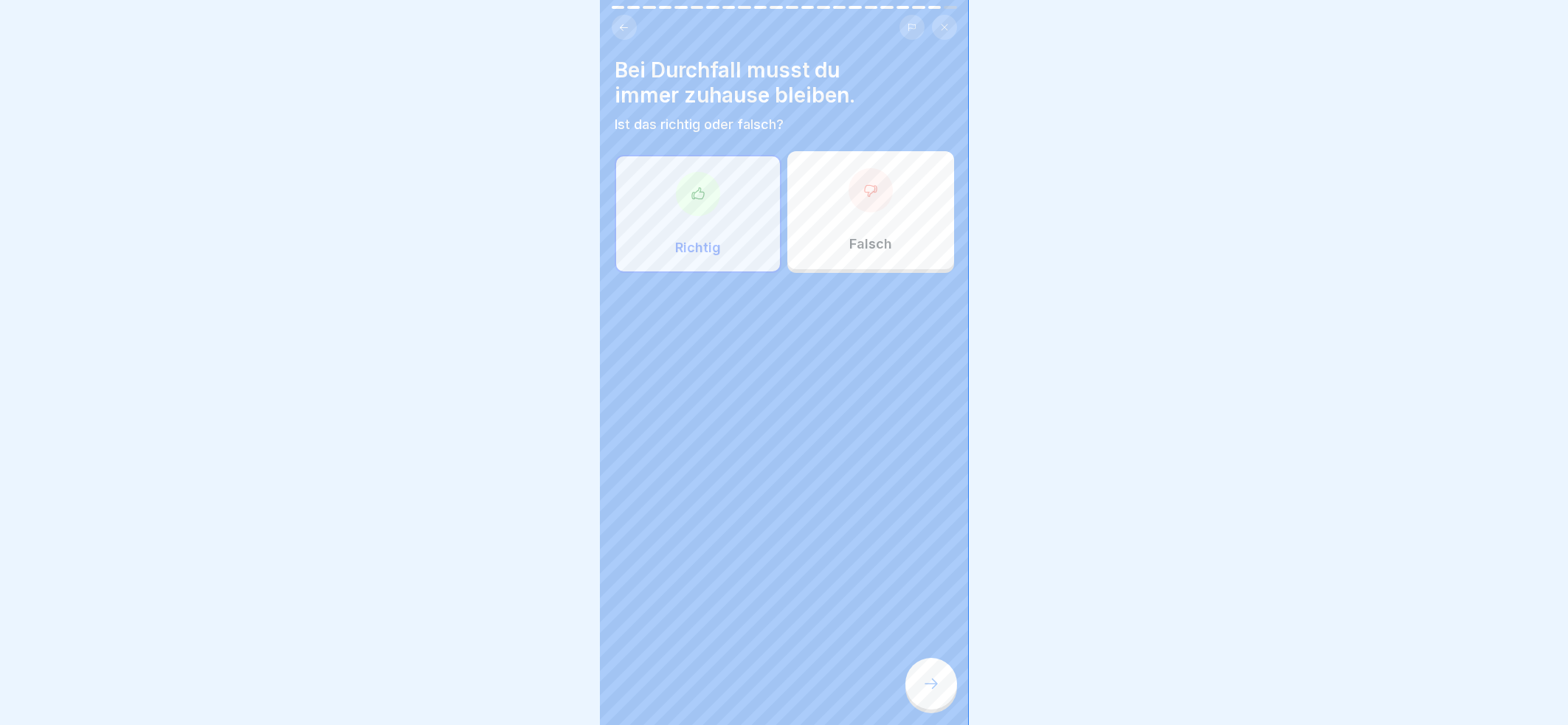
click at [929, 679] on icon at bounding box center [931, 684] width 18 height 18
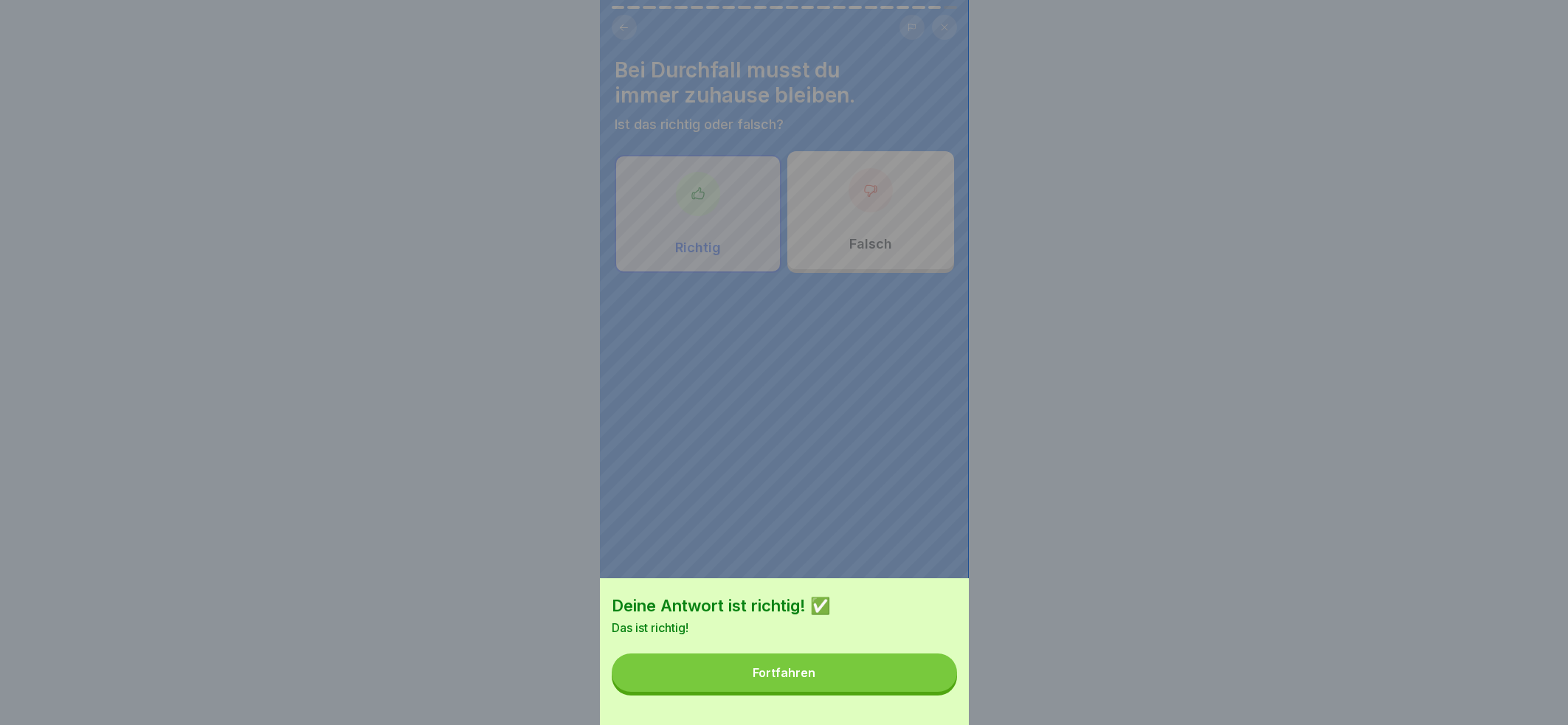
click at [848, 692] on button "Fortfahren" at bounding box center [784, 673] width 345 height 39
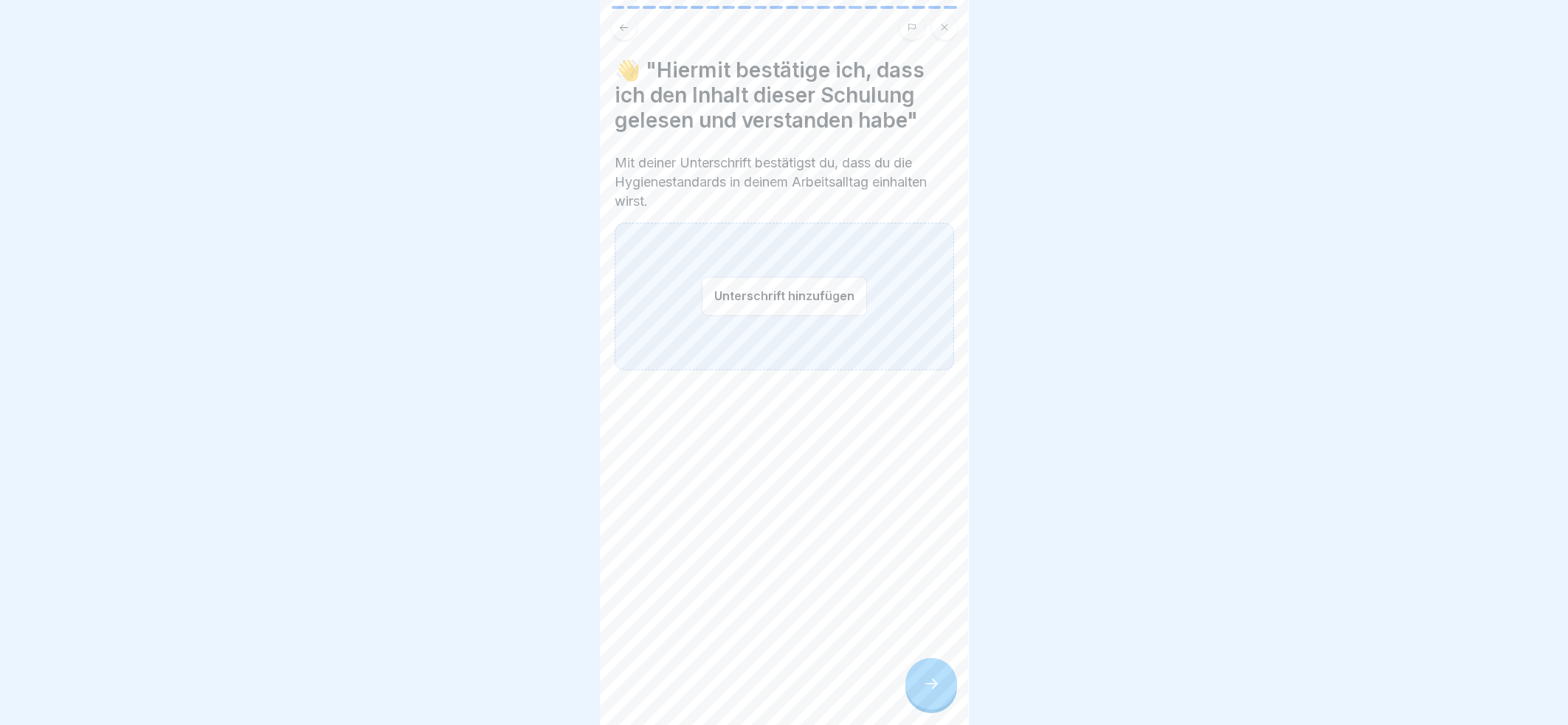
click at [778, 284] on button "Unterschrift hinzufügen" at bounding box center [784, 296] width 165 height 39
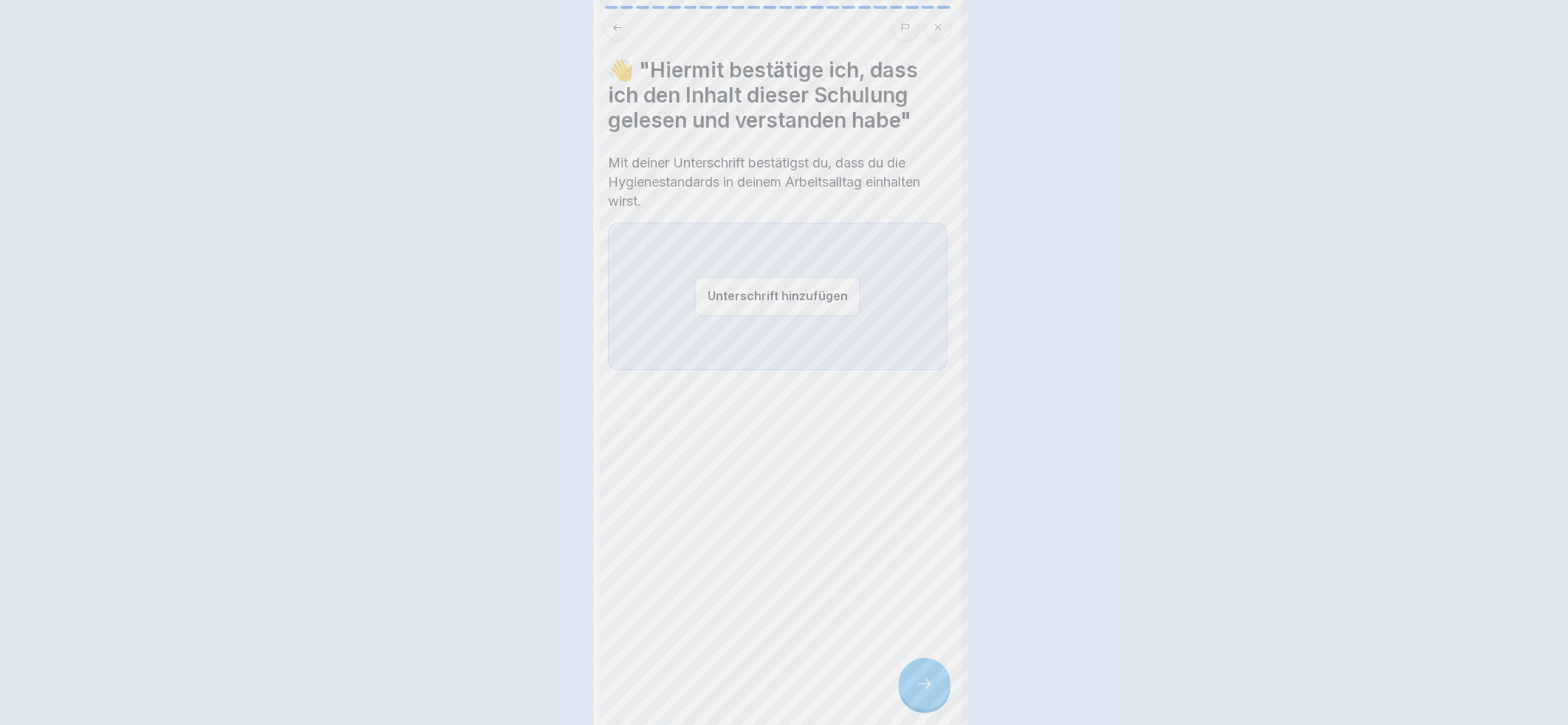
scroll to position [0, 0]
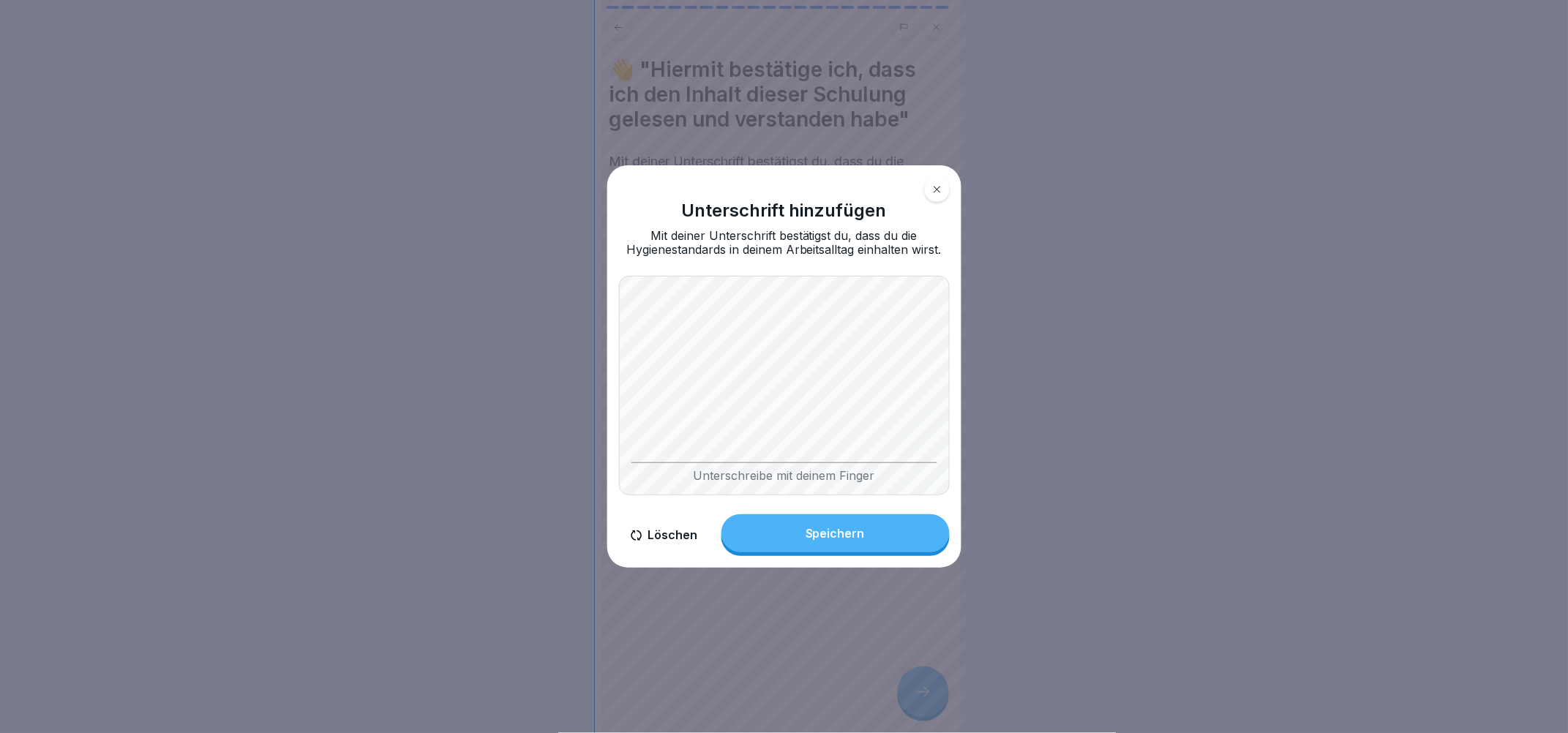
click at [960, 413] on div "Unterschrift hinzufügen Mit deiner Unterschrift bestätigst du, dass du die Hygi…" at bounding box center [785, 366] width 354 height 402
click at [849, 532] on div "Speichern" at bounding box center [835, 533] width 60 height 13
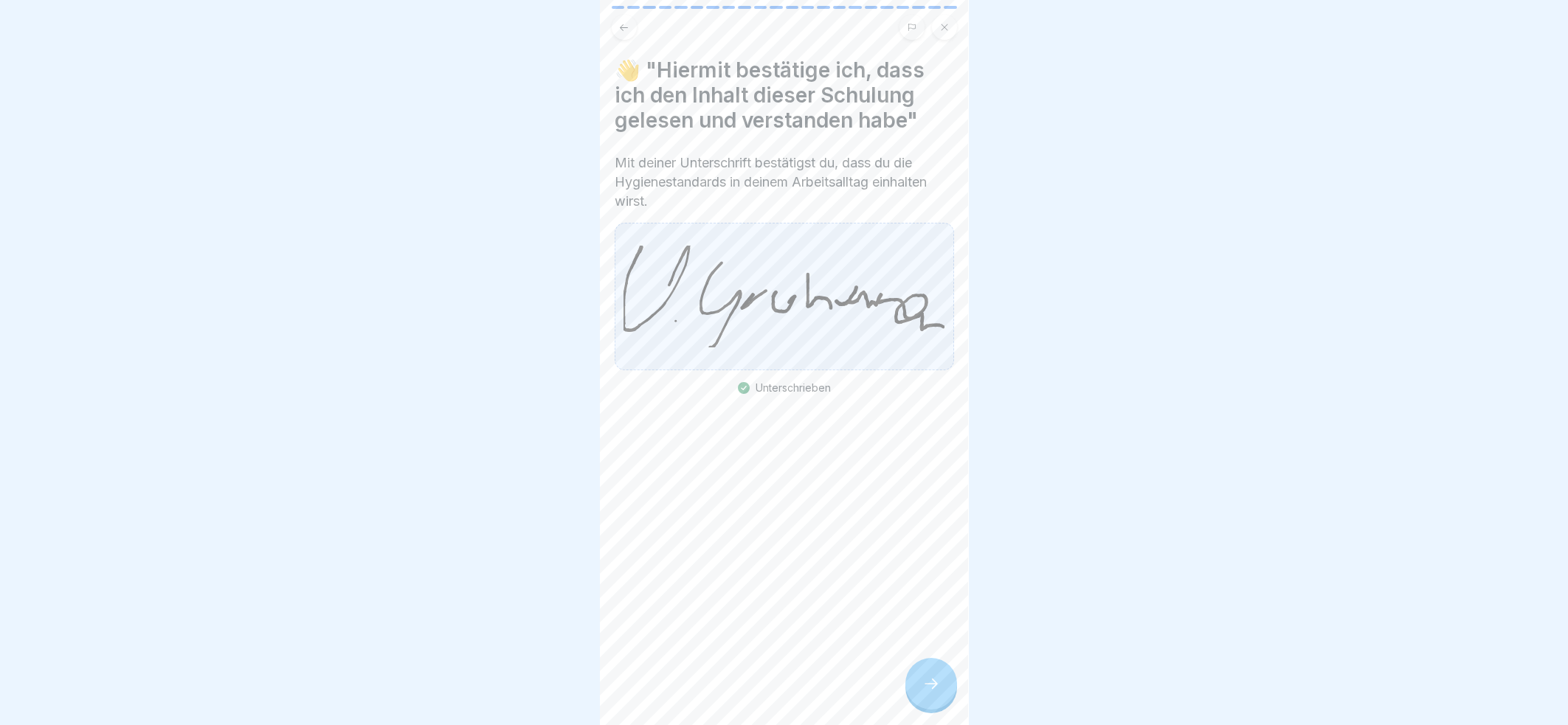
click at [937, 689] on div at bounding box center [931, 685] width 52 height 52
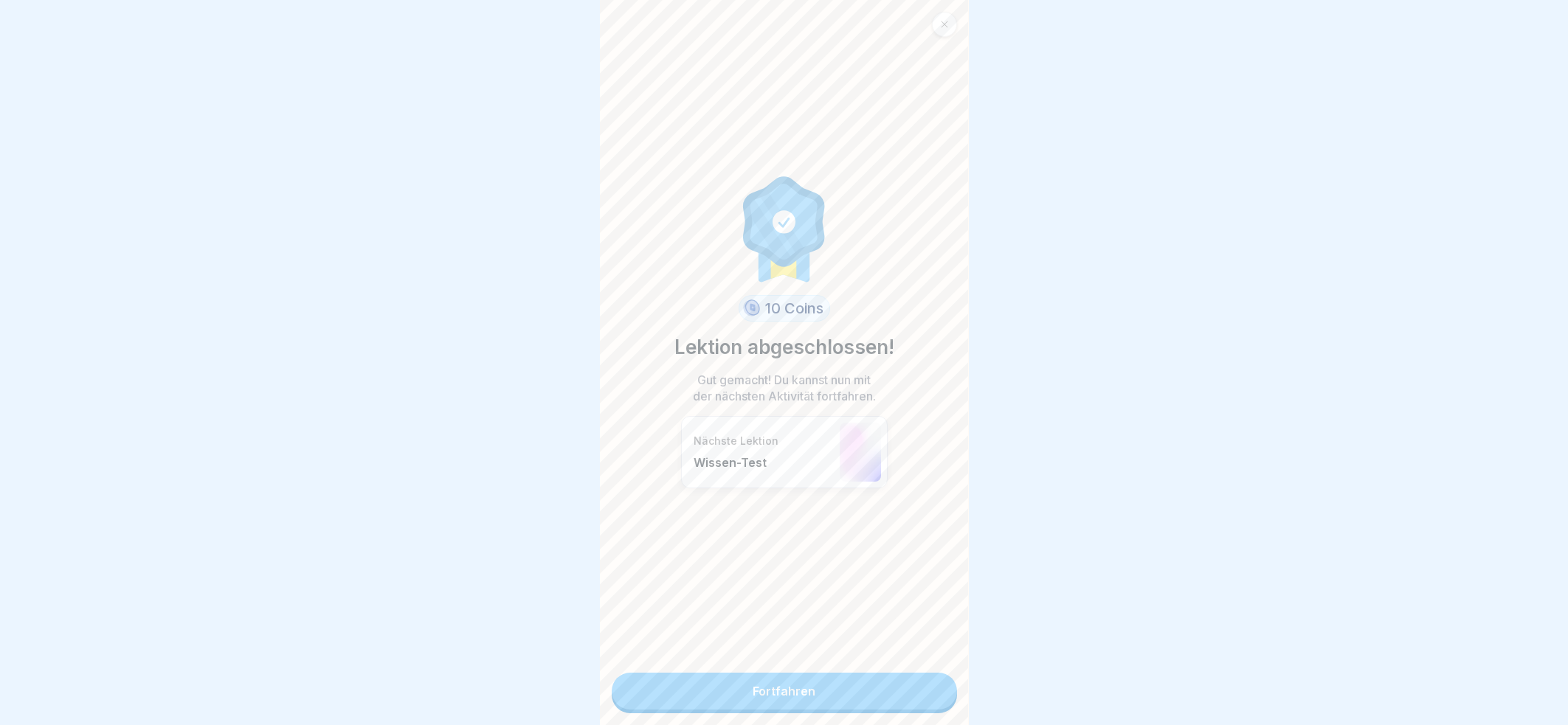
click at [781, 435] on p "Nächste Lektion" at bounding box center [762, 441] width 139 height 13
click at [802, 693] on link "Fortfahren" at bounding box center [784, 691] width 345 height 37
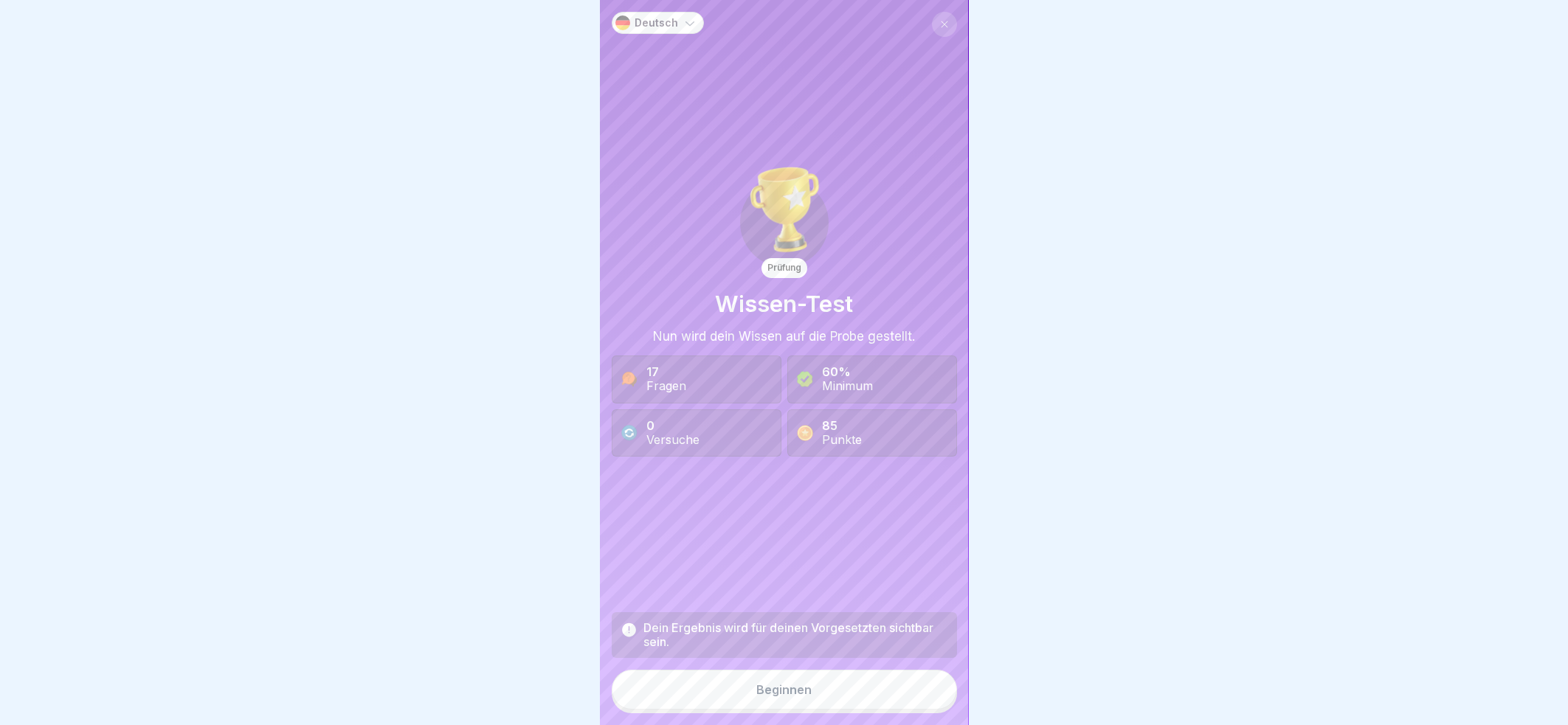
scroll to position [13, 0]
click at [797, 686] on div "Beginnen" at bounding box center [784, 690] width 56 height 13
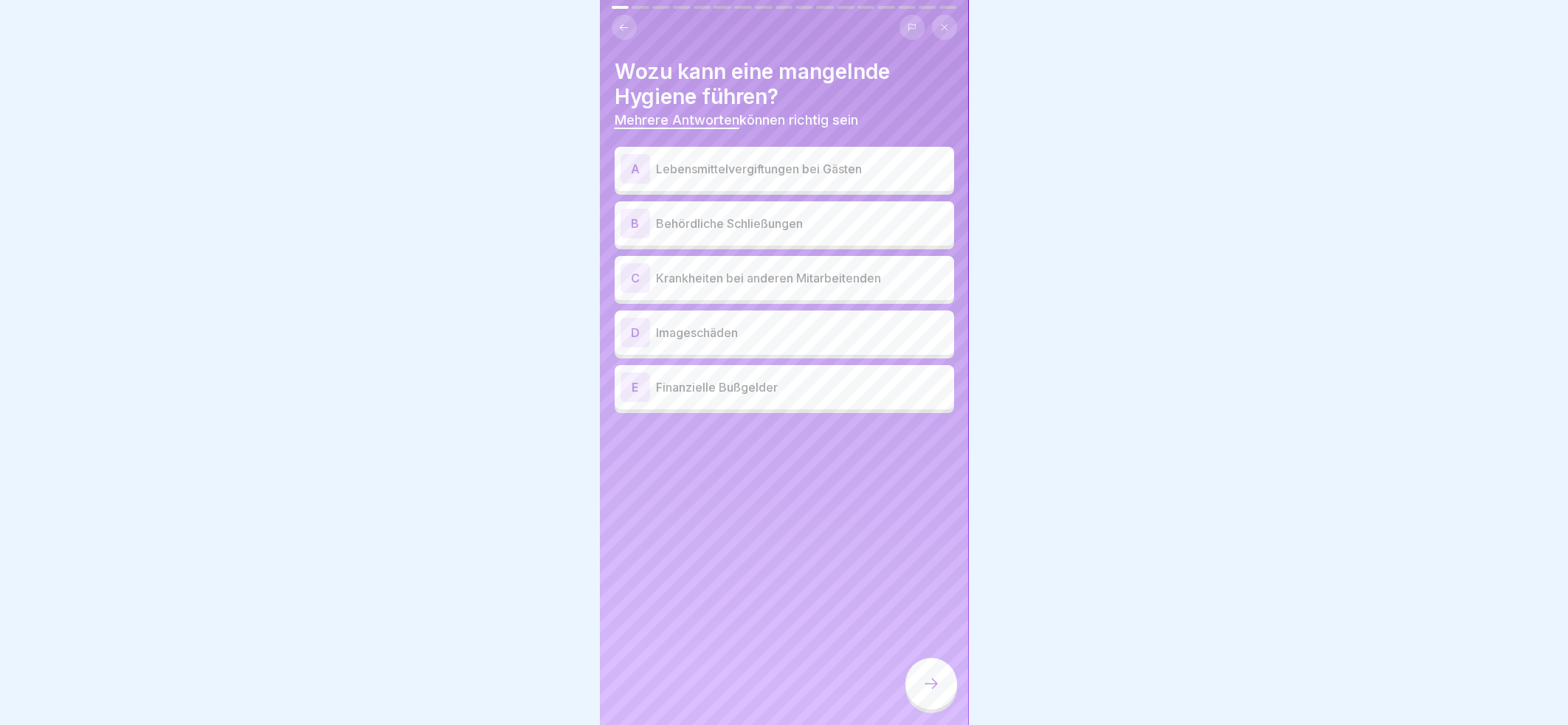
click at [884, 160] on p "Lebensmittelvergiftungen bei Gästen" at bounding box center [802, 169] width 292 height 18
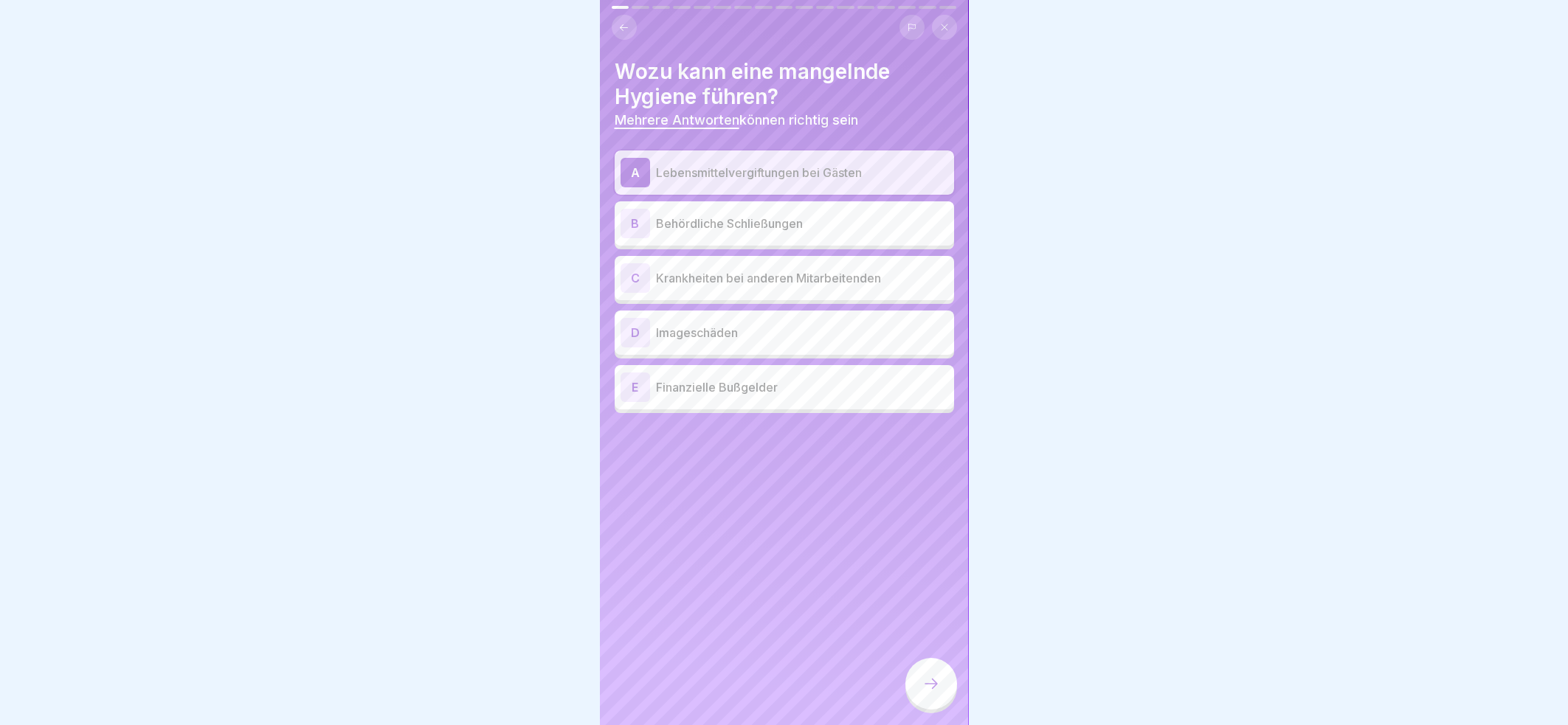
click at [813, 214] on p "Behördliche Schließungen" at bounding box center [802, 223] width 292 height 18
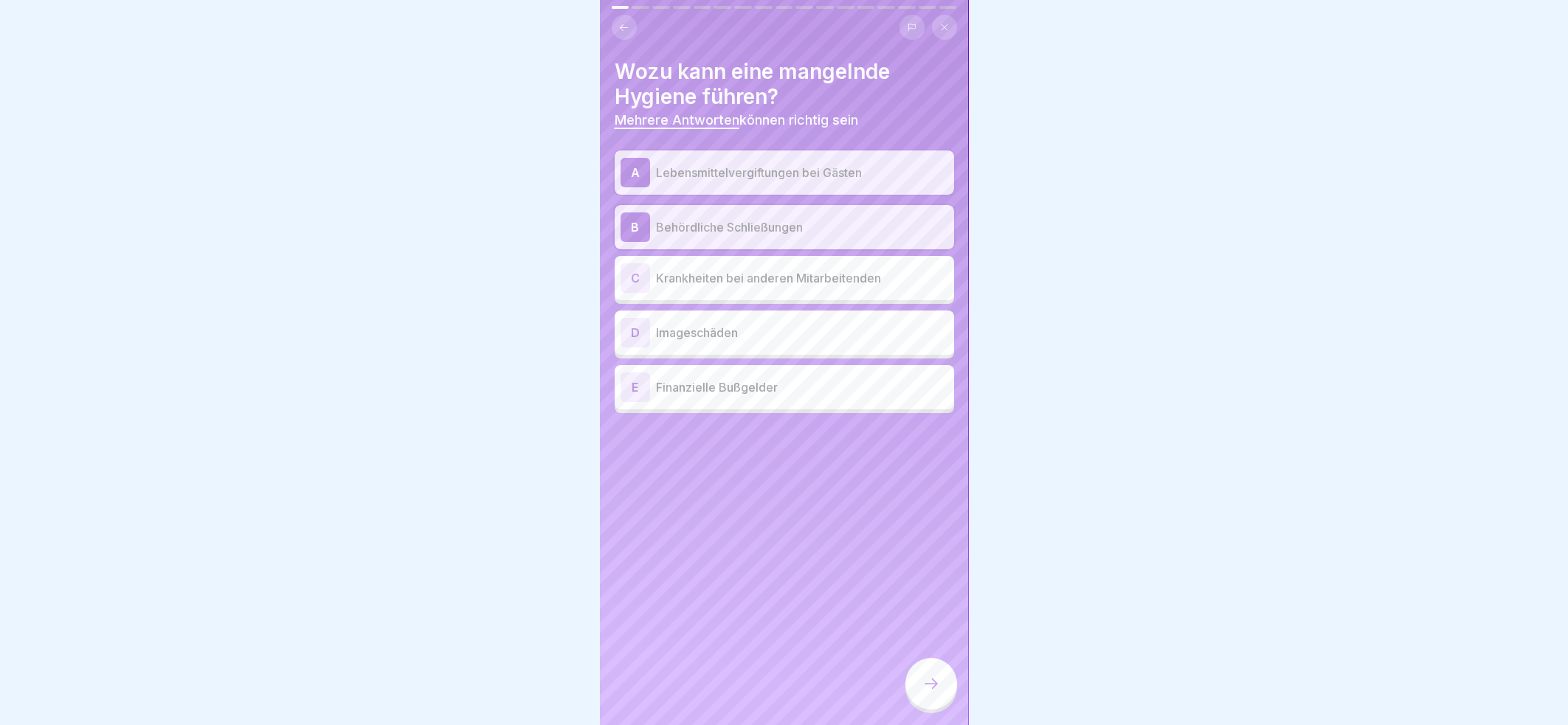
click at [812, 269] on p "Krankheiten bei anderen Mitarbeitenden" at bounding box center [802, 278] width 292 height 18
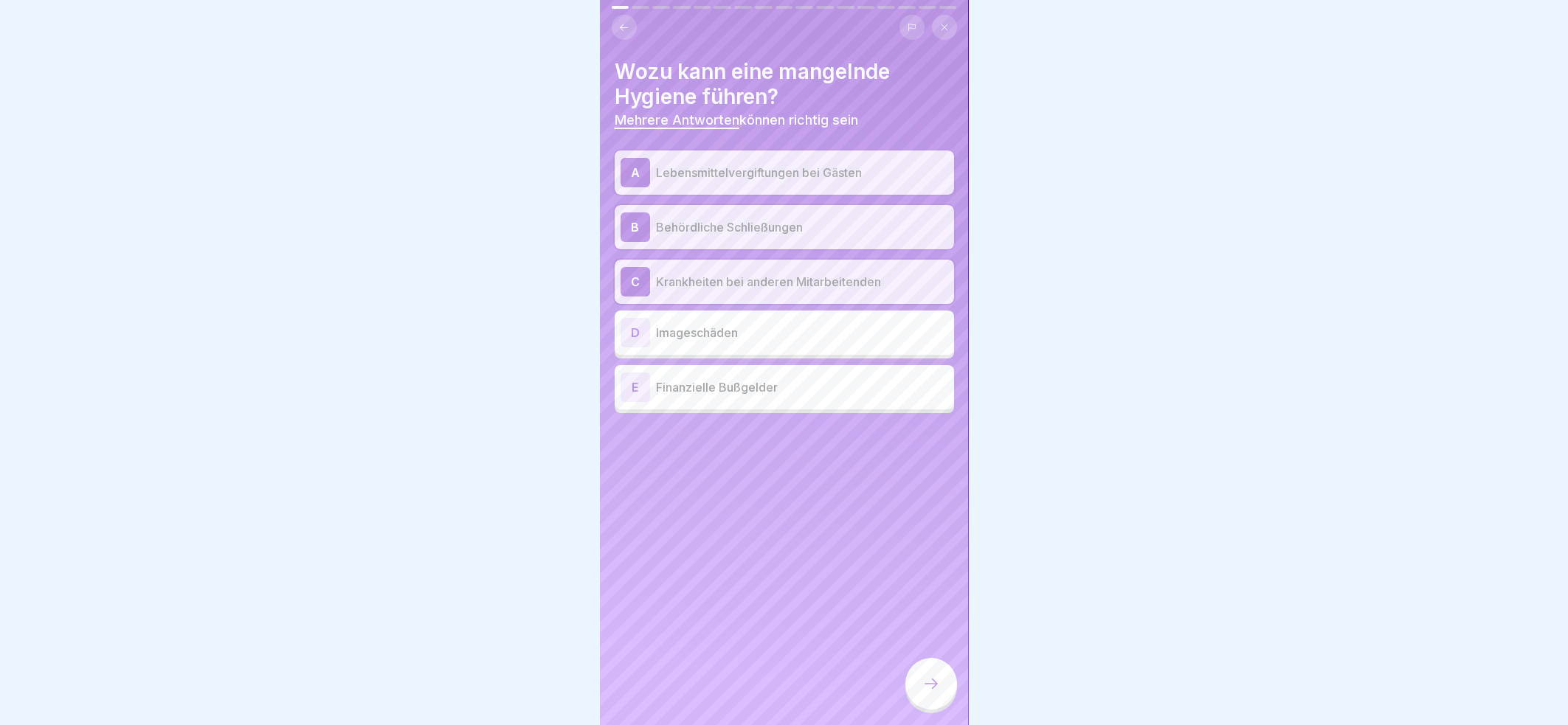
click at [814, 328] on div "D Imageschäden" at bounding box center [784, 332] width 327 height 30
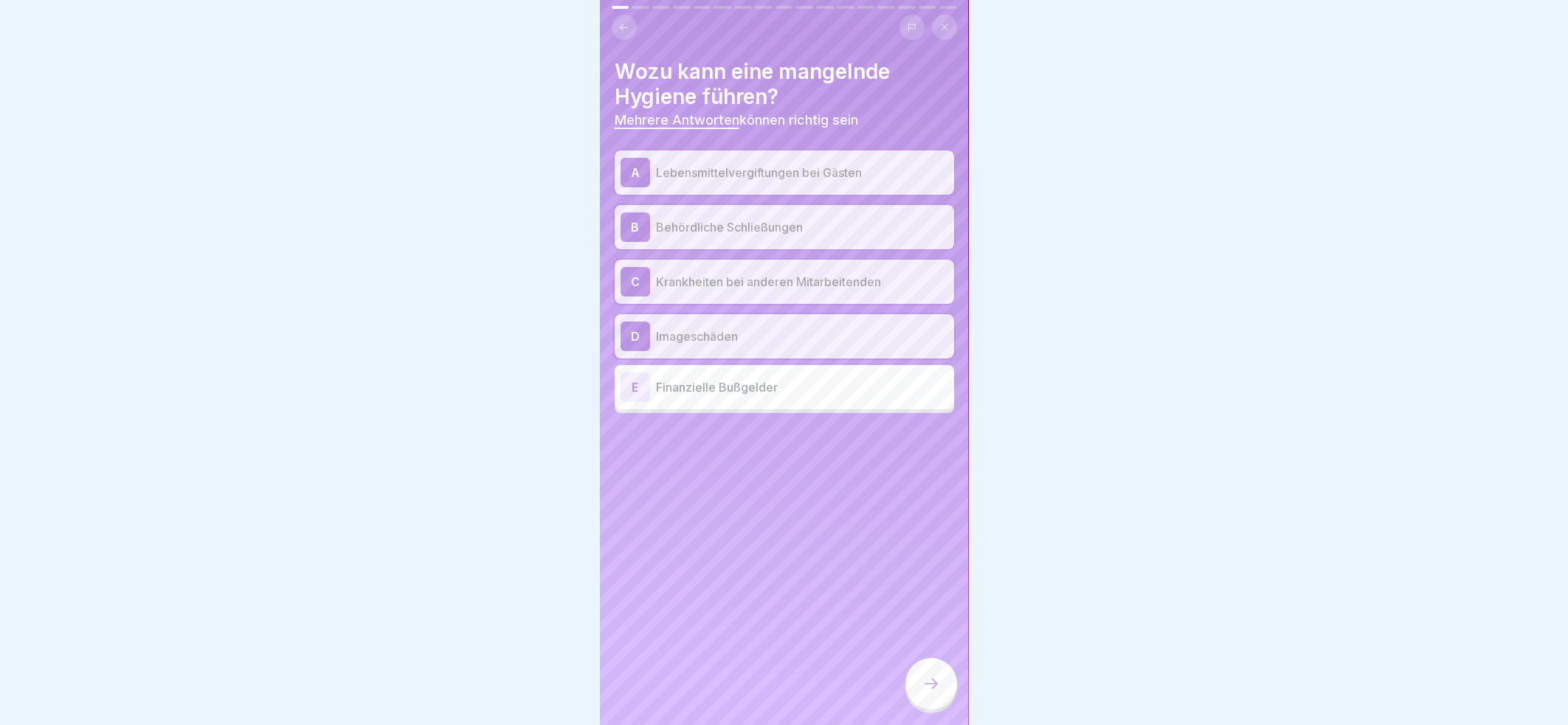
click at [812, 379] on p "Finanzielle Bußgelder" at bounding box center [802, 388] width 292 height 18
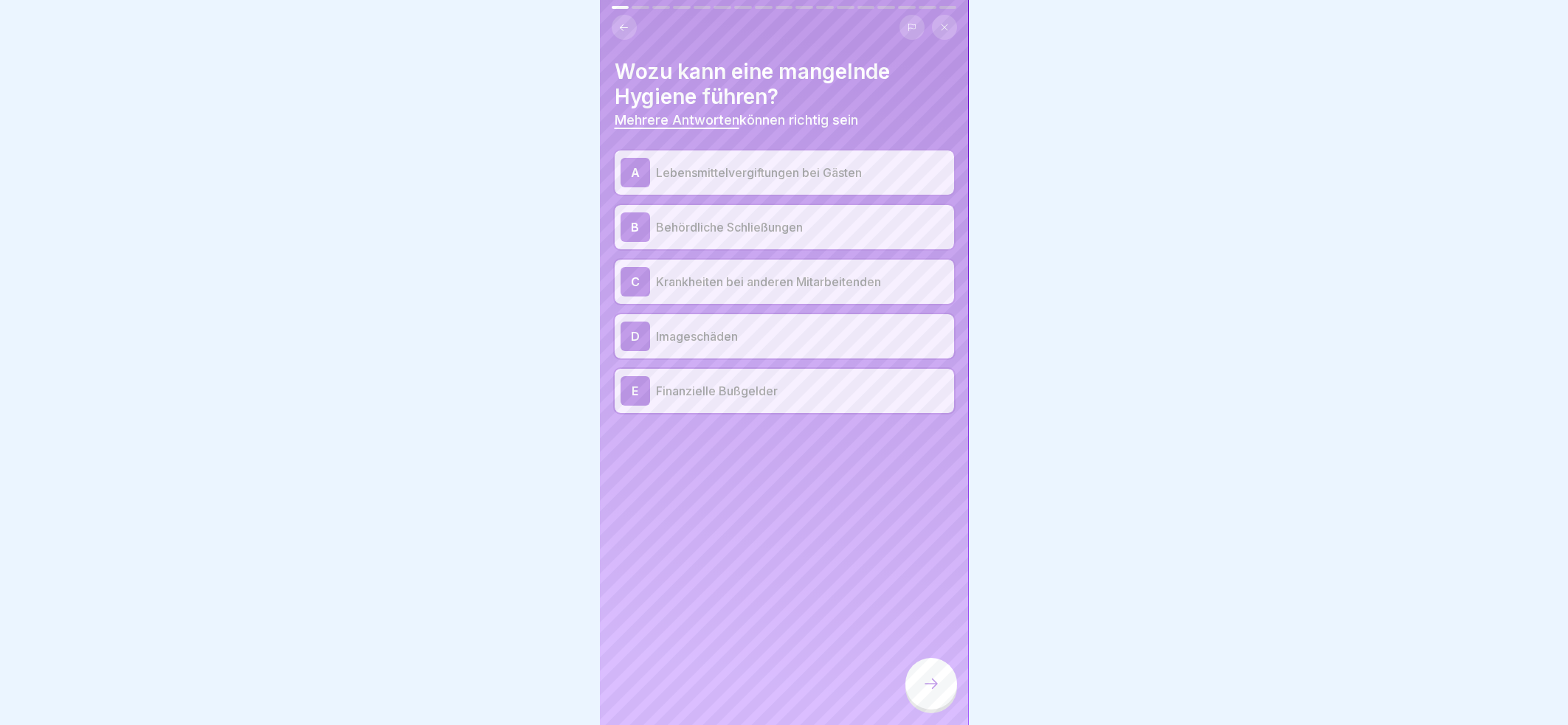
click at [932, 667] on div at bounding box center [931, 685] width 52 height 52
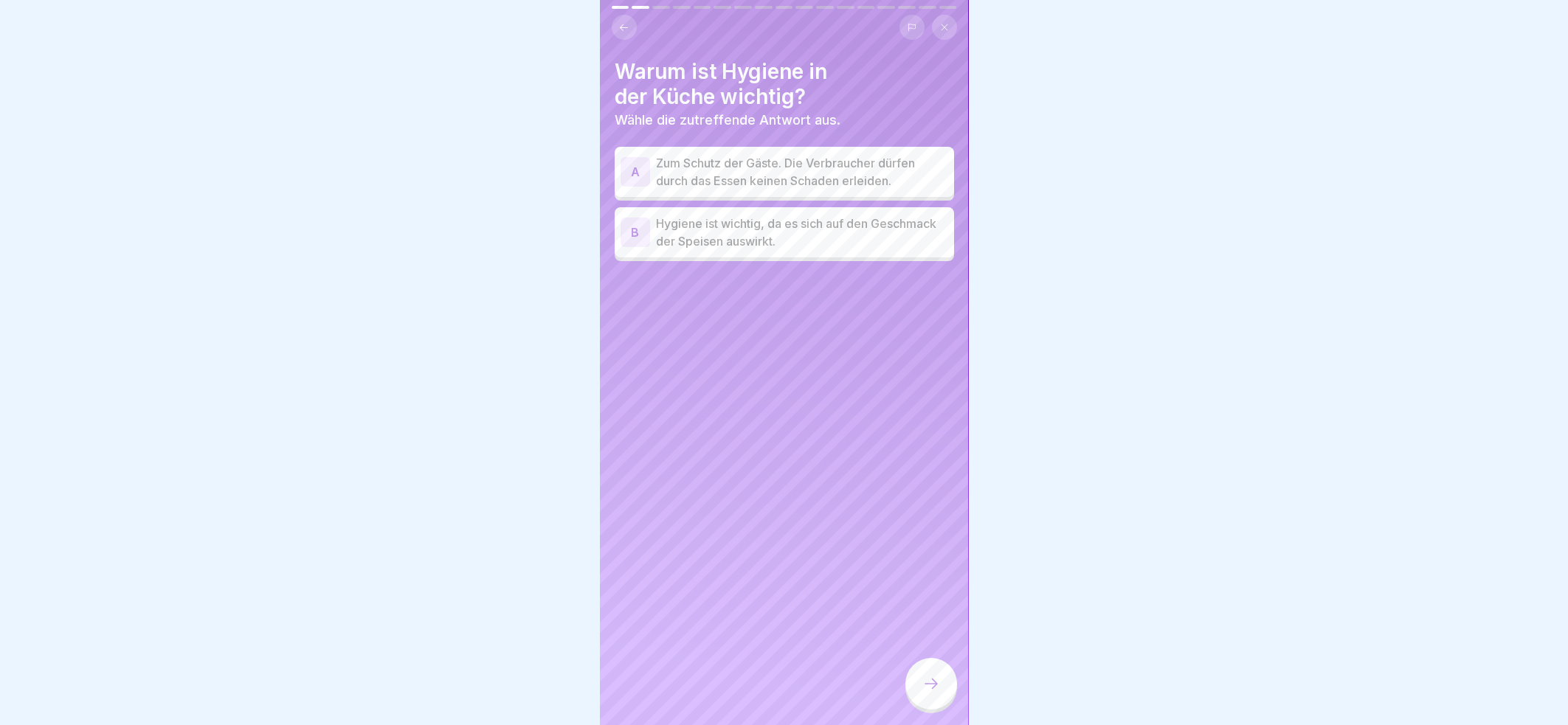
click at [859, 156] on p "Zum Schutz der Gäste. Die Verbraucher dürfen durch das Essen keinen Schaden erl…" at bounding box center [802, 171] width 292 height 35
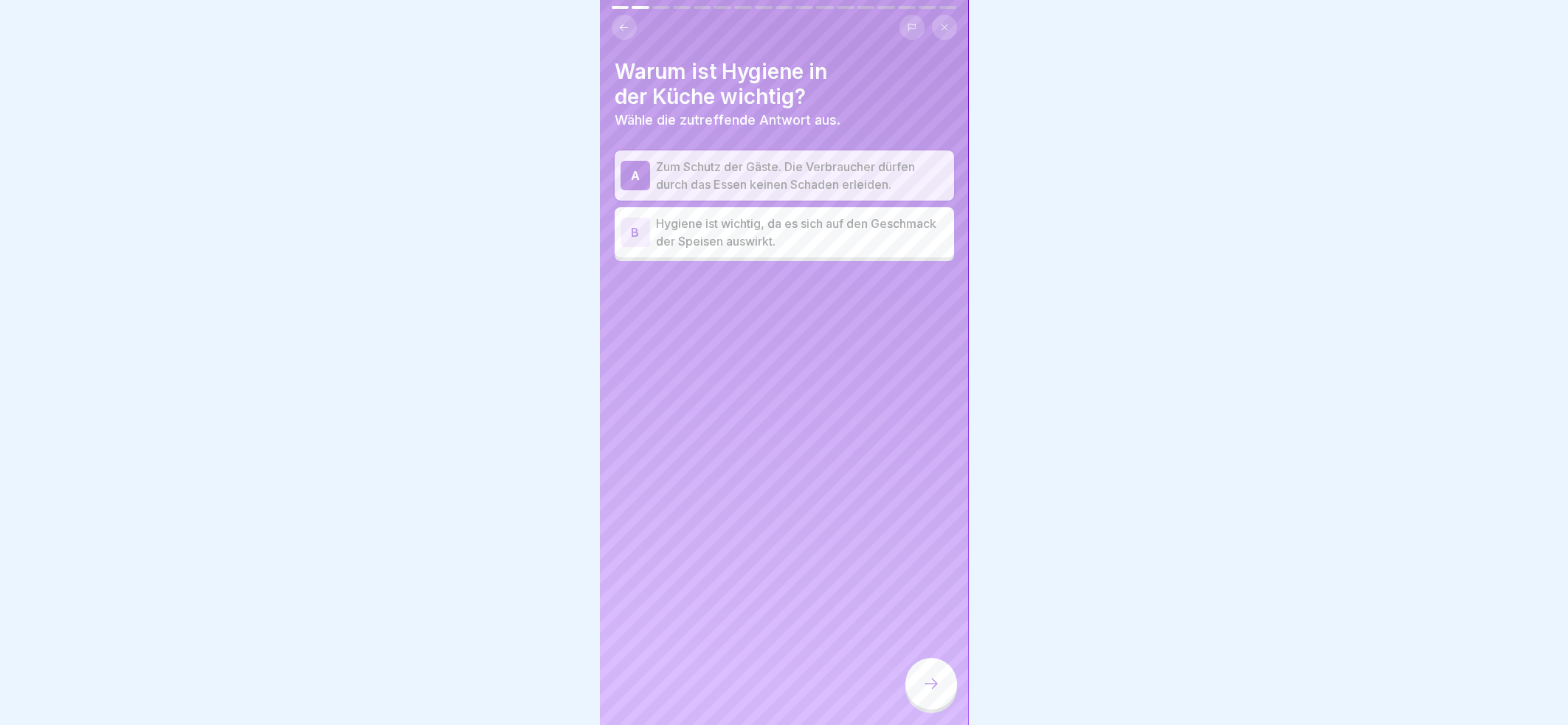
click at [845, 223] on p "Hygiene ist wichtig, da es sich auf den Geschmack der Speisen auswirkt." at bounding box center [802, 231] width 292 height 35
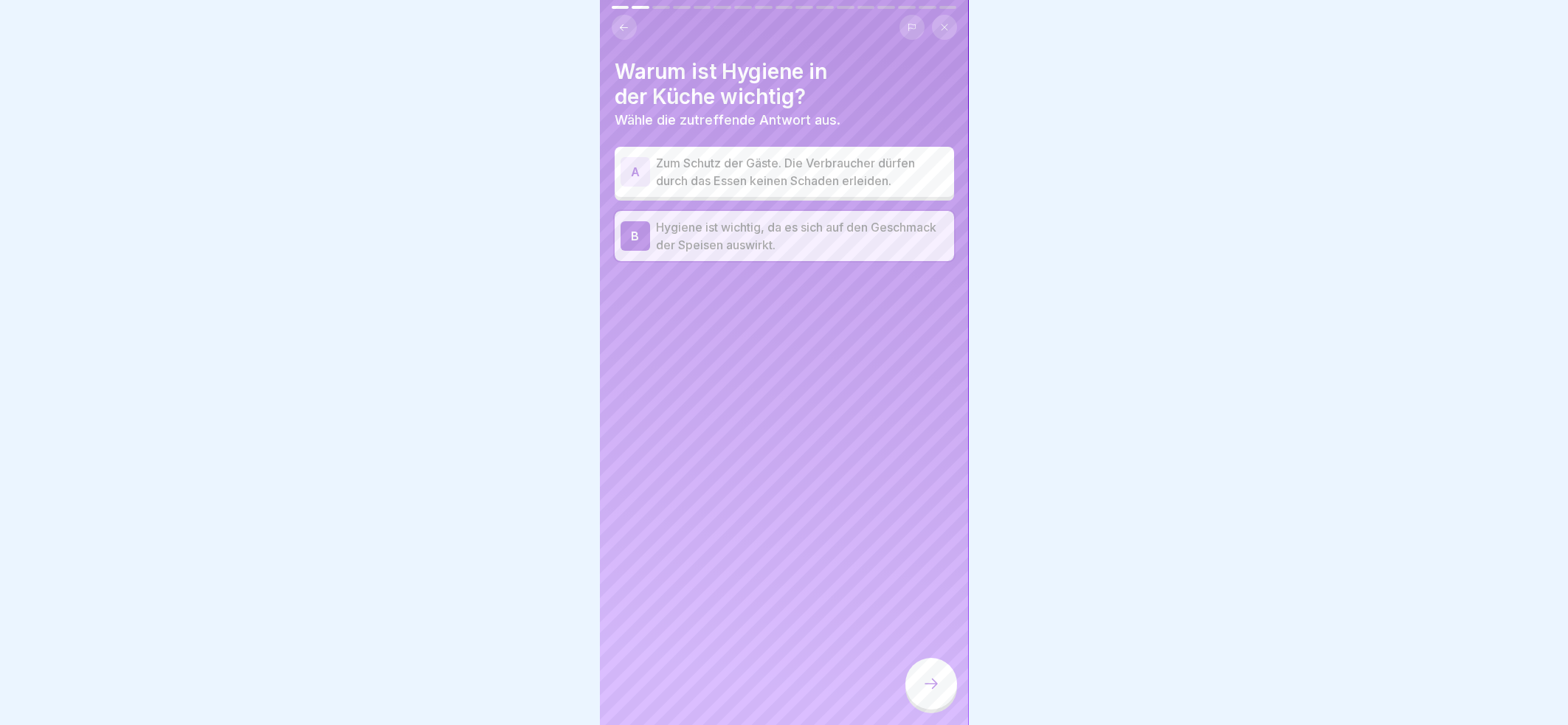
click at [841, 154] on p "Zum Schutz der Gäste. Die Verbraucher dürfen durch das Essen keinen Schaden erl…" at bounding box center [802, 171] width 292 height 35
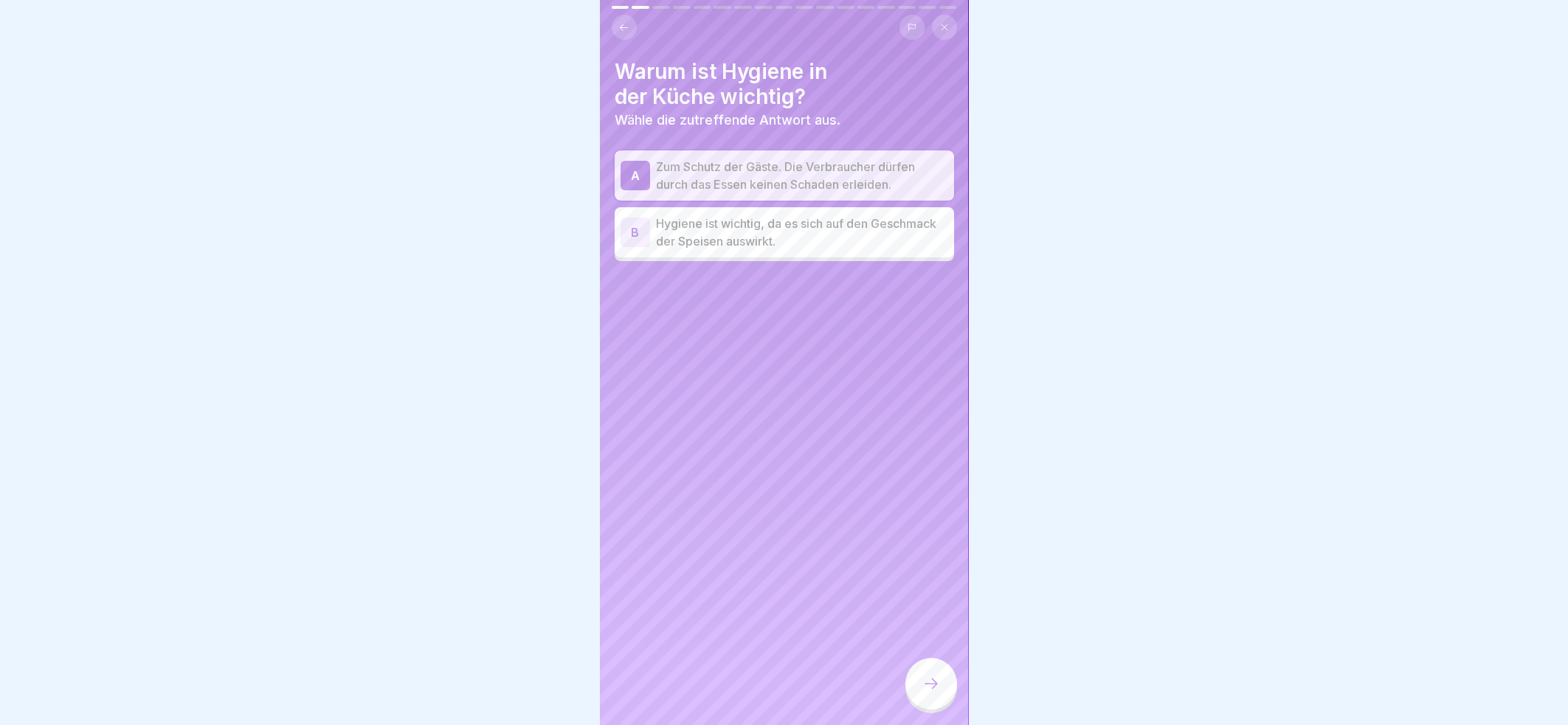
click at [929, 669] on div at bounding box center [931, 685] width 52 height 52
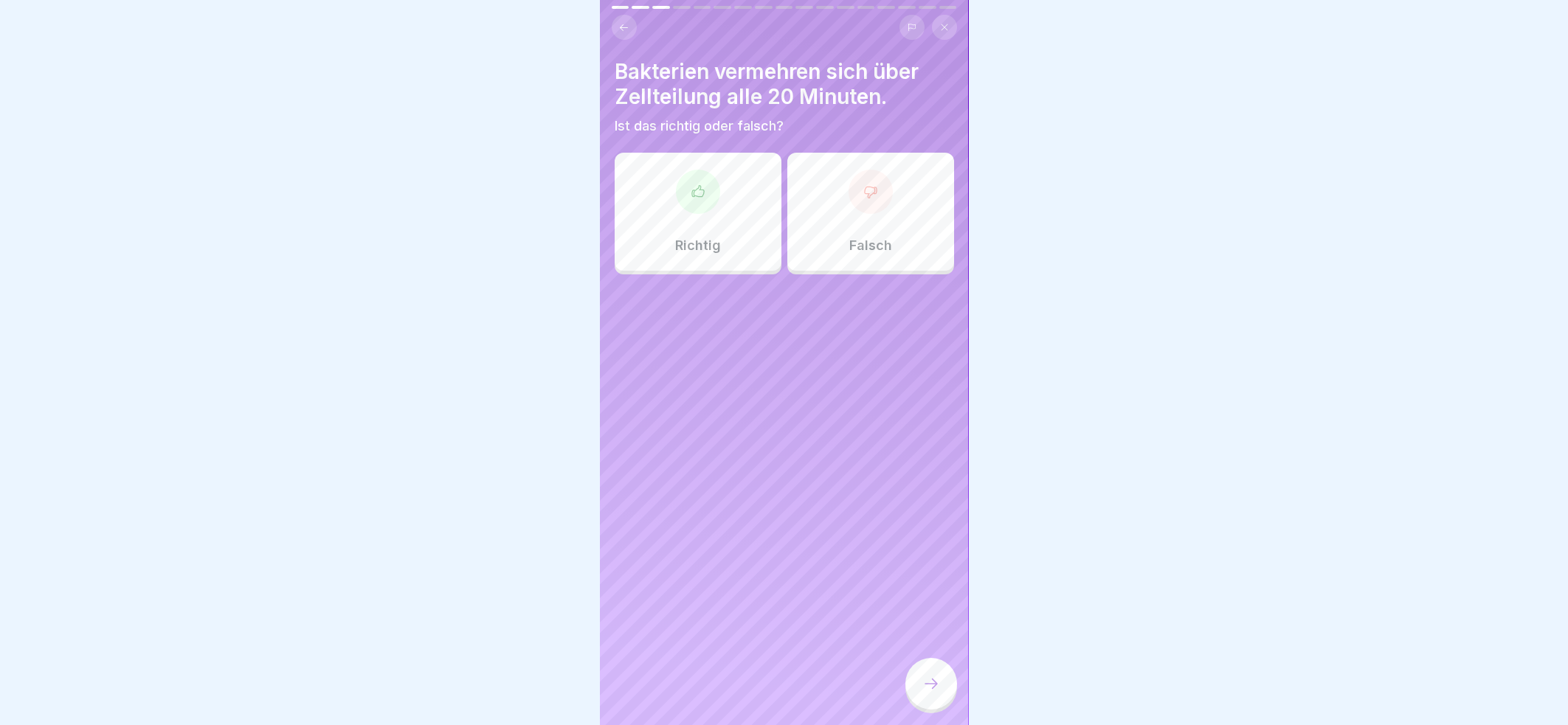
click at [612, 70] on div "Bakterien vermehren sich über Zellteilung alle 20 Minuten. Ist das richtig oder…" at bounding box center [784, 362] width 369 height 725
click at [686, 203] on div "Richtig" at bounding box center [698, 212] width 167 height 118
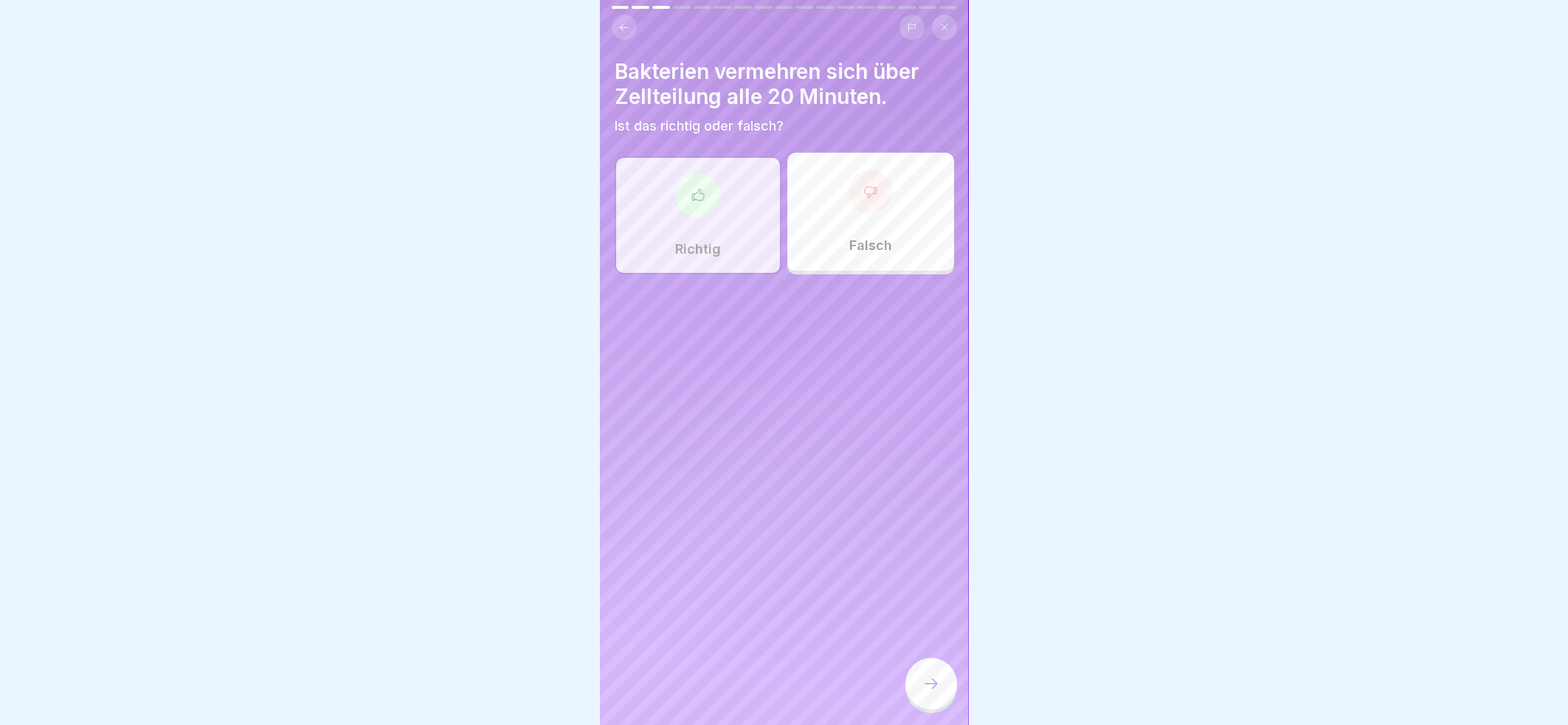
click at [928, 688] on icon at bounding box center [931, 684] width 18 height 18
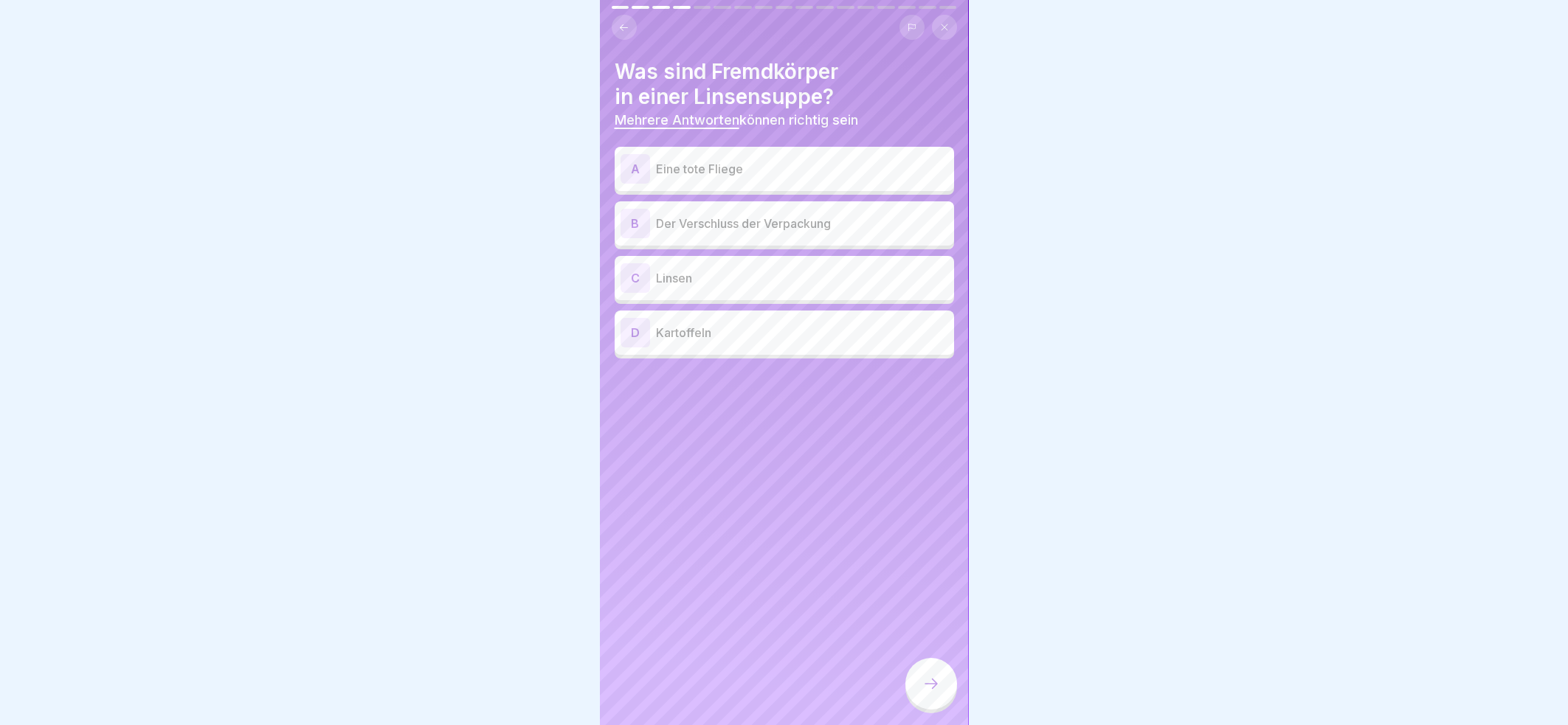
click at [856, 160] on p "Eine tote Fliege" at bounding box center [802, 169] width 292 height 18
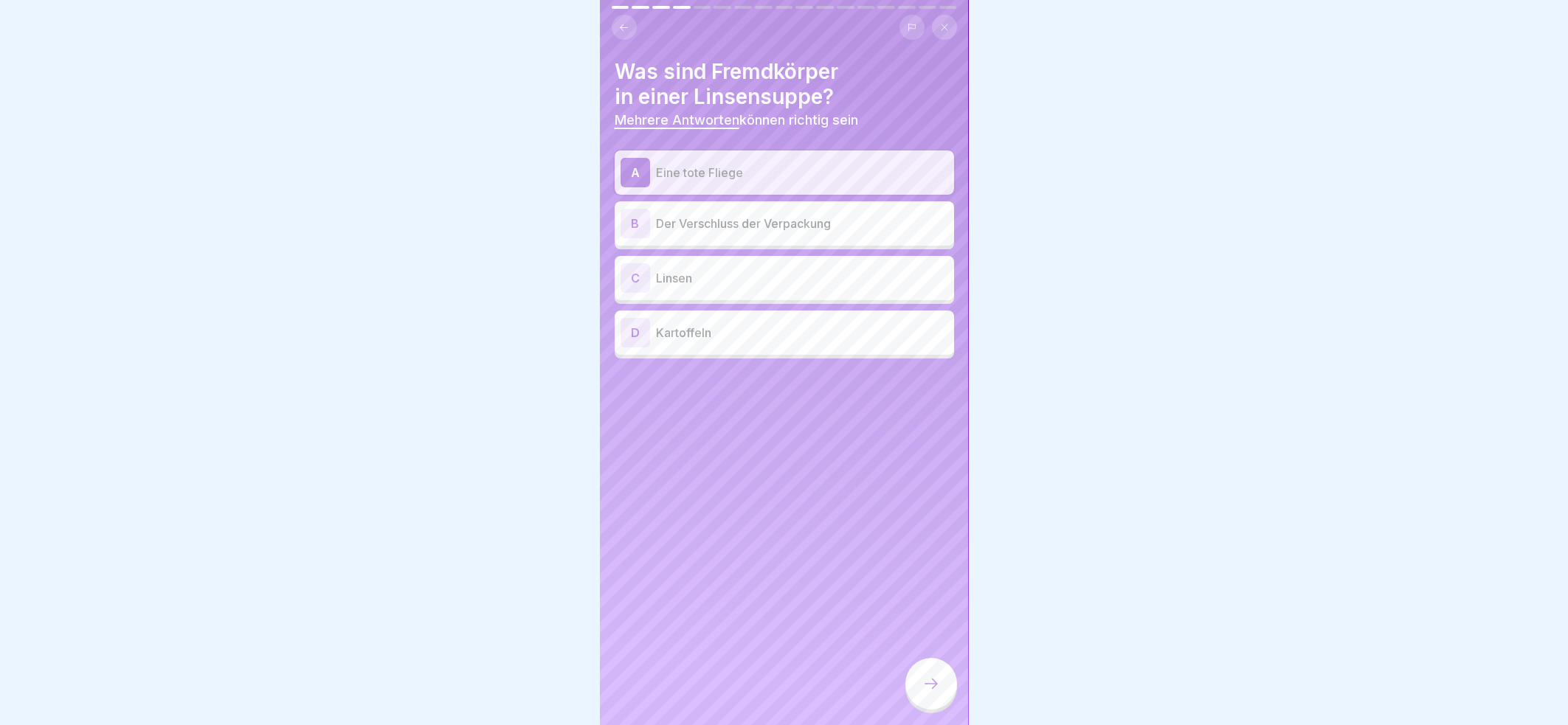
click at [837, 214] on p "Der Verschluss der Verpackung" at bounding box center [802, 223] width 292 height 18
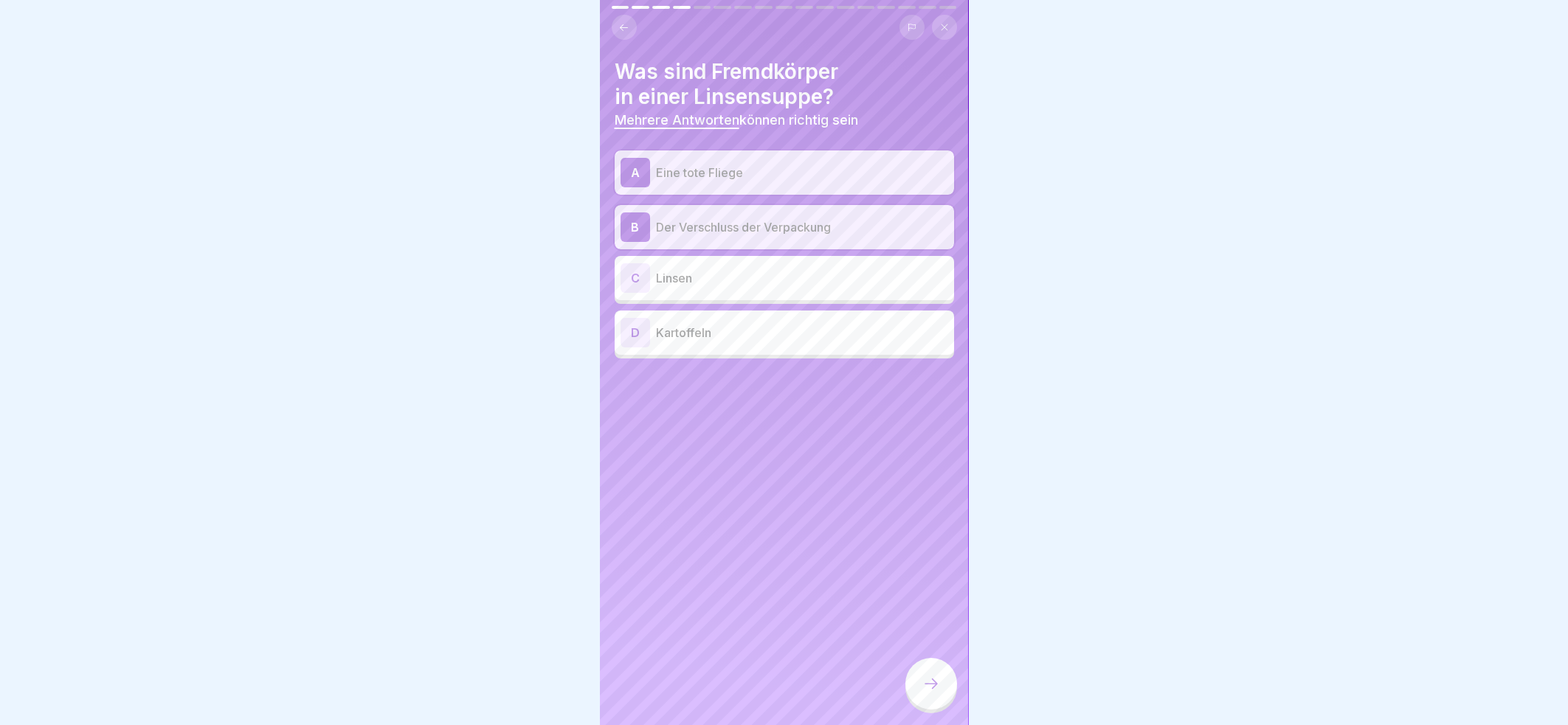
click at [919, 678] on div at bounding box center [931, 685] width 52 height 52
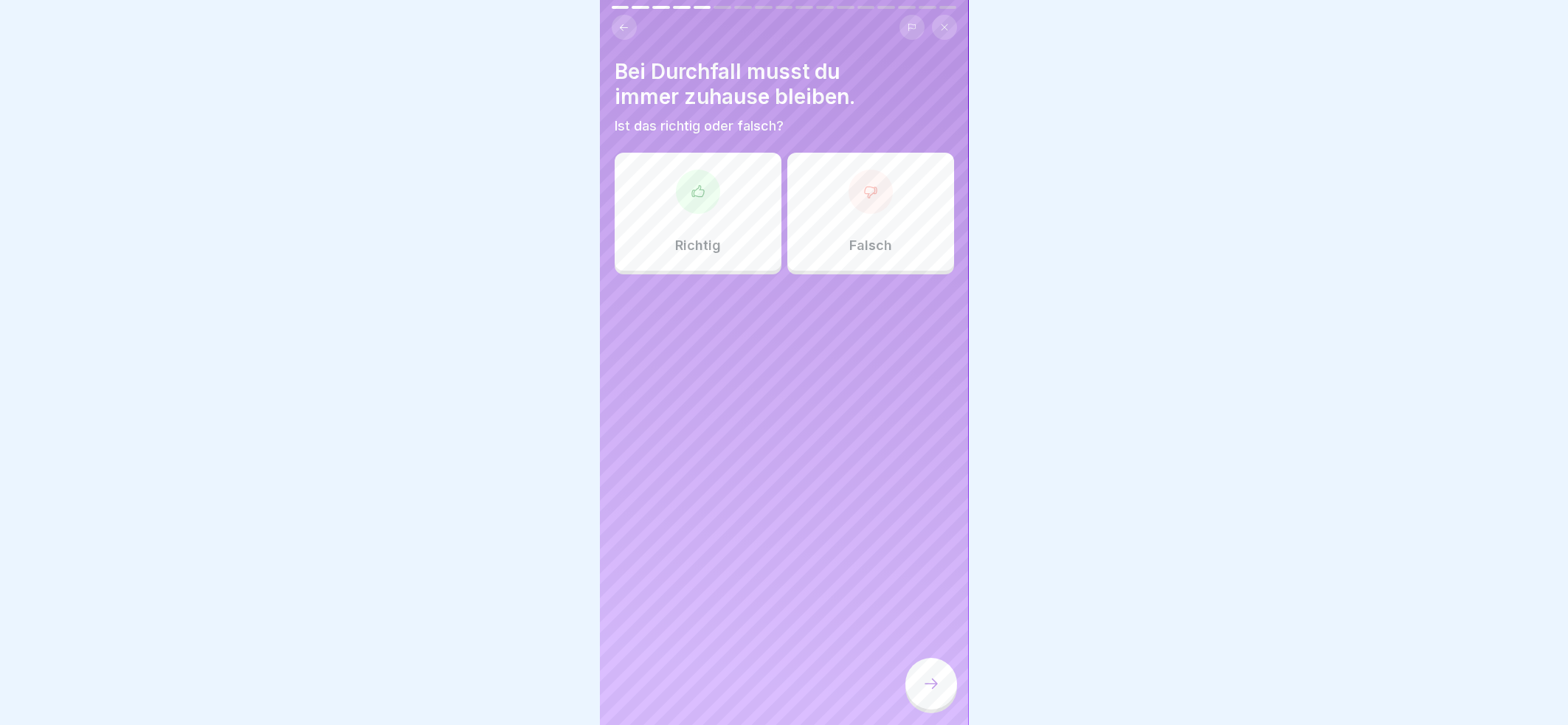
click at [707, 197] on div "Richtig" at bounding box center [698, 212] width 167 height 118
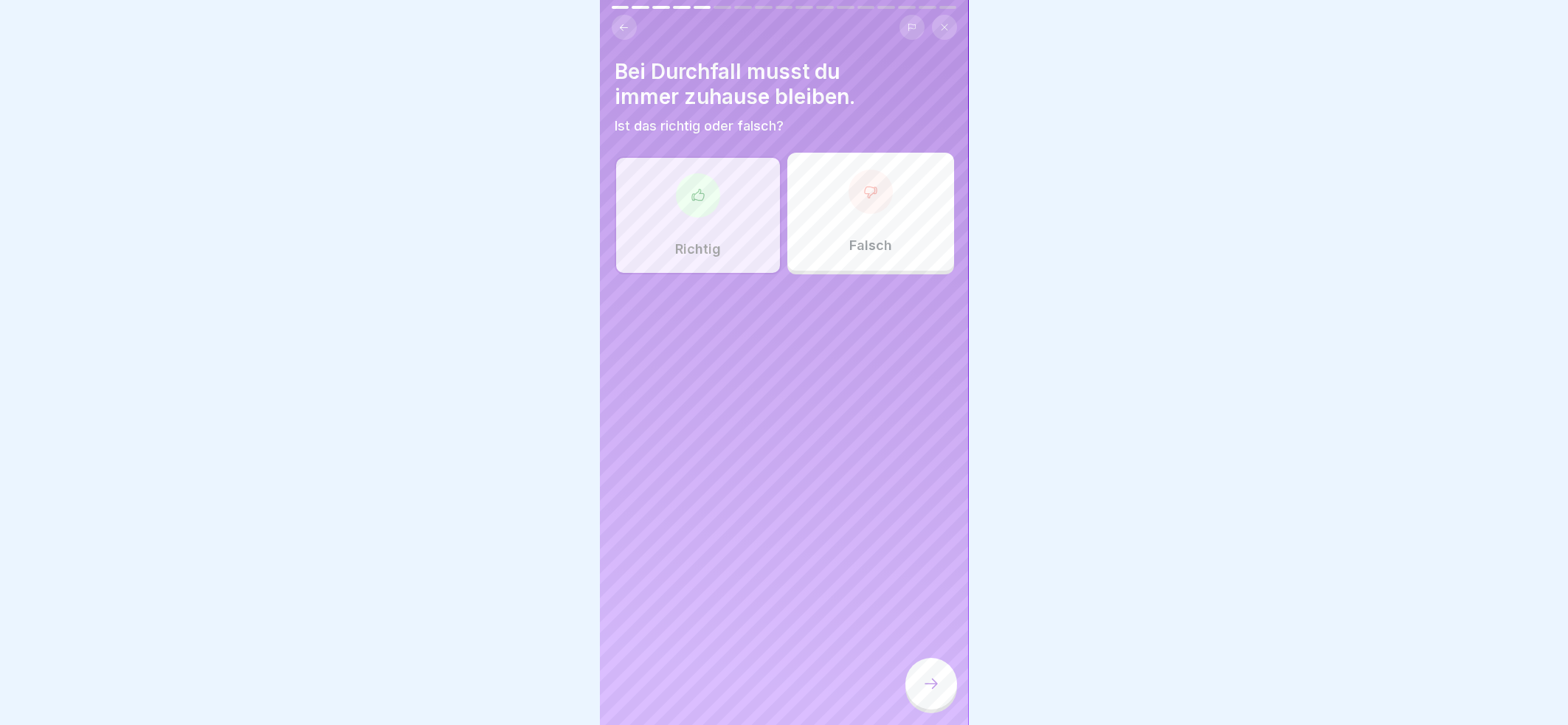
click at [945, 684] on div at bounding box center [931, 685] width 52 height 52
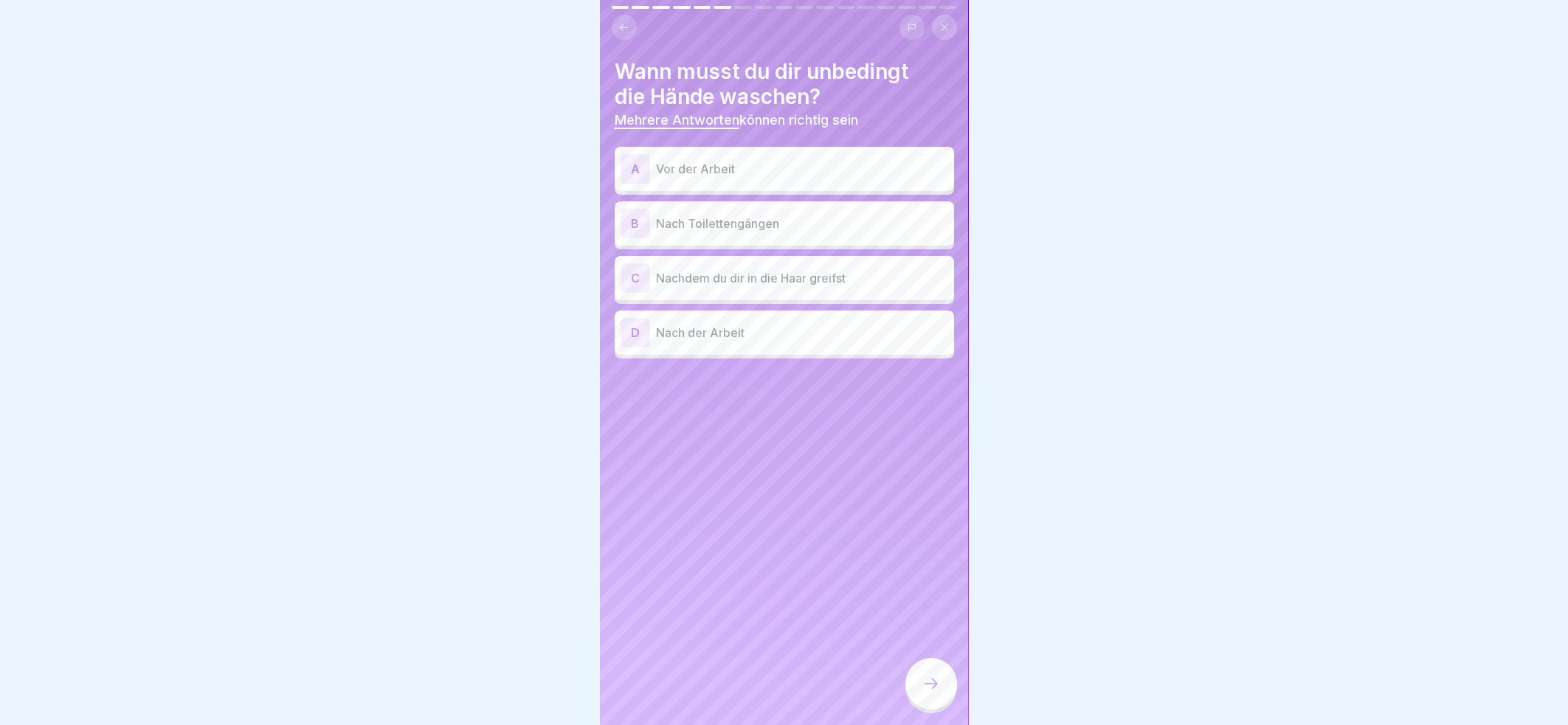
click at [785, 147] on div "A Vor der Arbeit" at bounding box center [784, 169] width 339 height 44
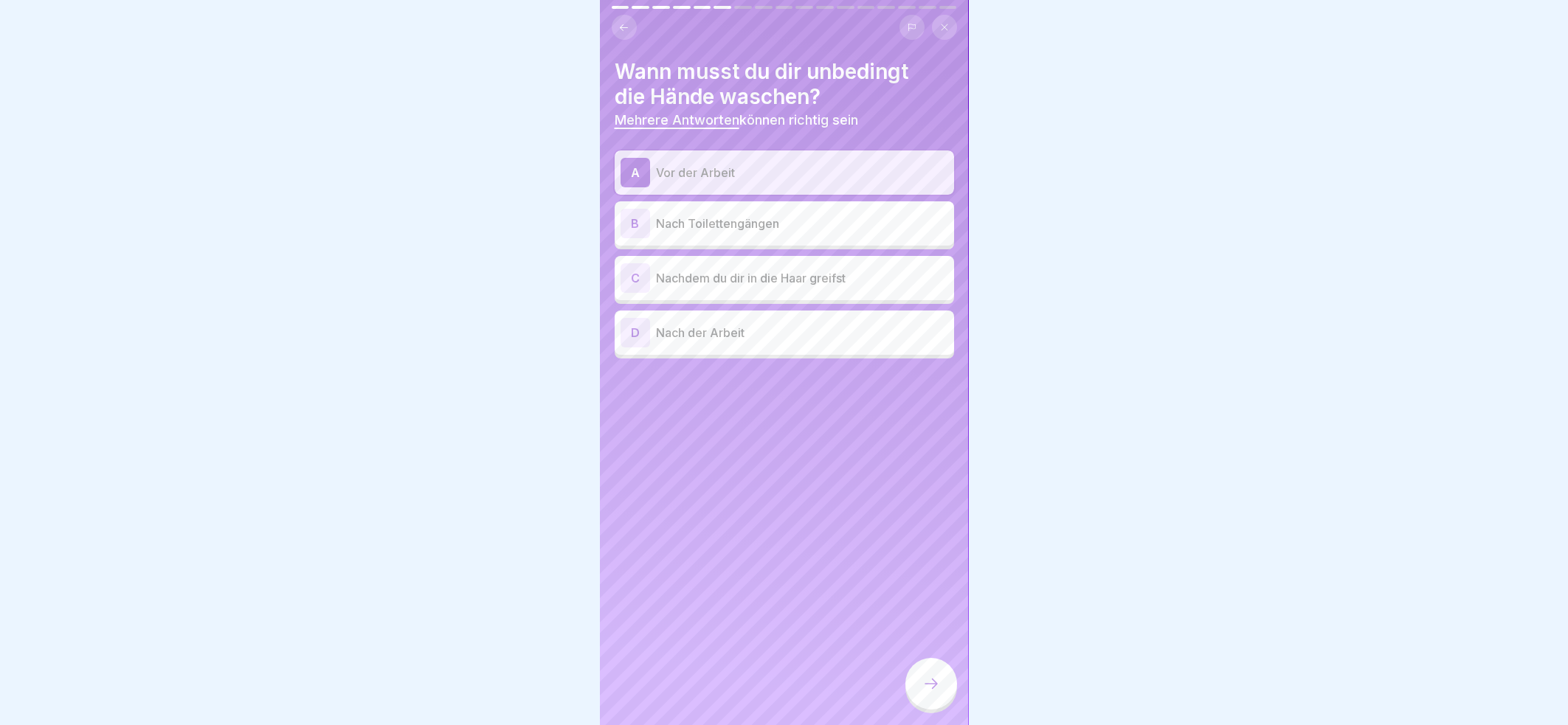
click at [762, 214] on p "Nach Toilettengängen" at bounding box center [802, 223] width 292 height 18
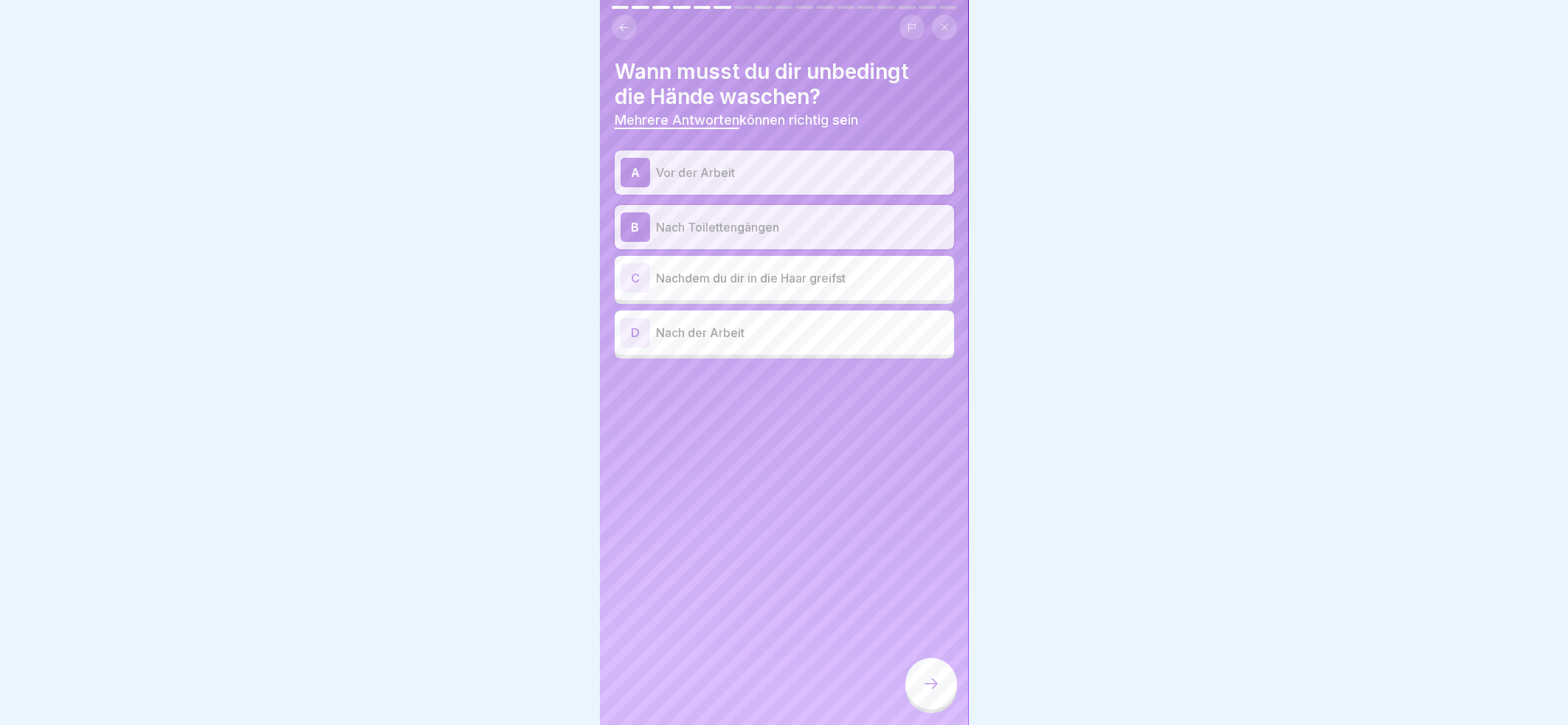
click at [783, 269] on p "Nachdem du dir in die Haar greifst" at bounding box center [802, 278] width 292 height 18
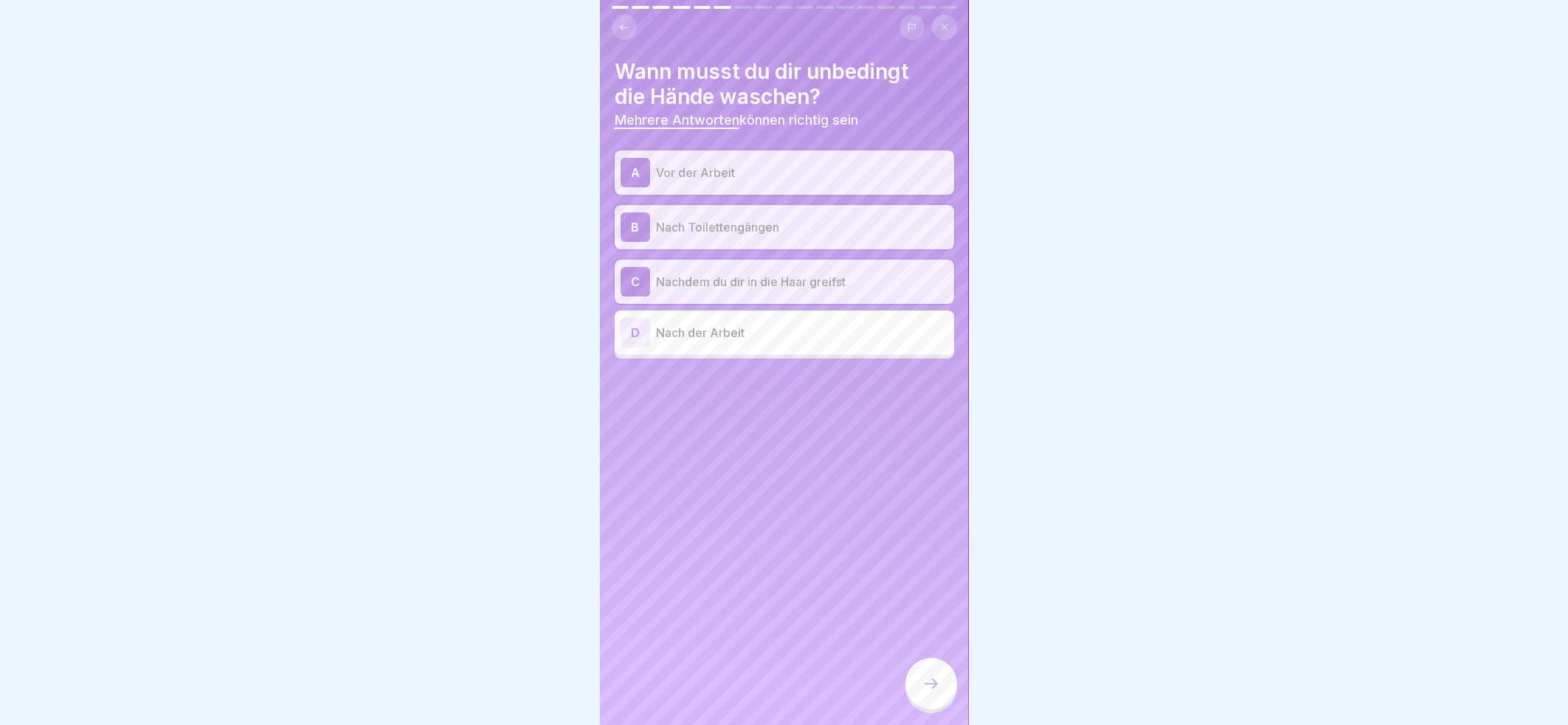
click at [928, 684] on icon at bounding box center [931, 684] width 18 height 18
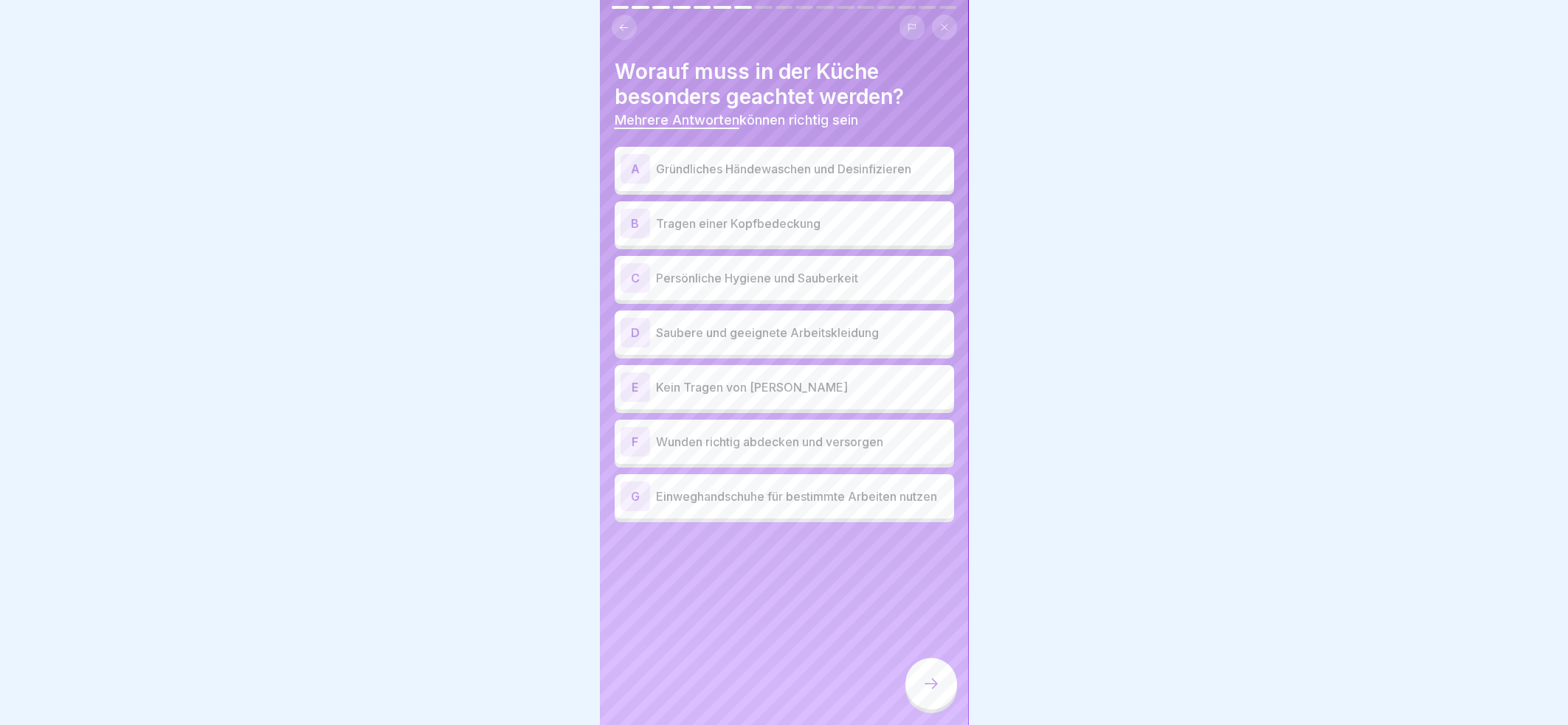
click at [890, 160] on p "Gründliches Händewaschen und Desinfizieren" at bounding box center [802, 169] width 292 height 18
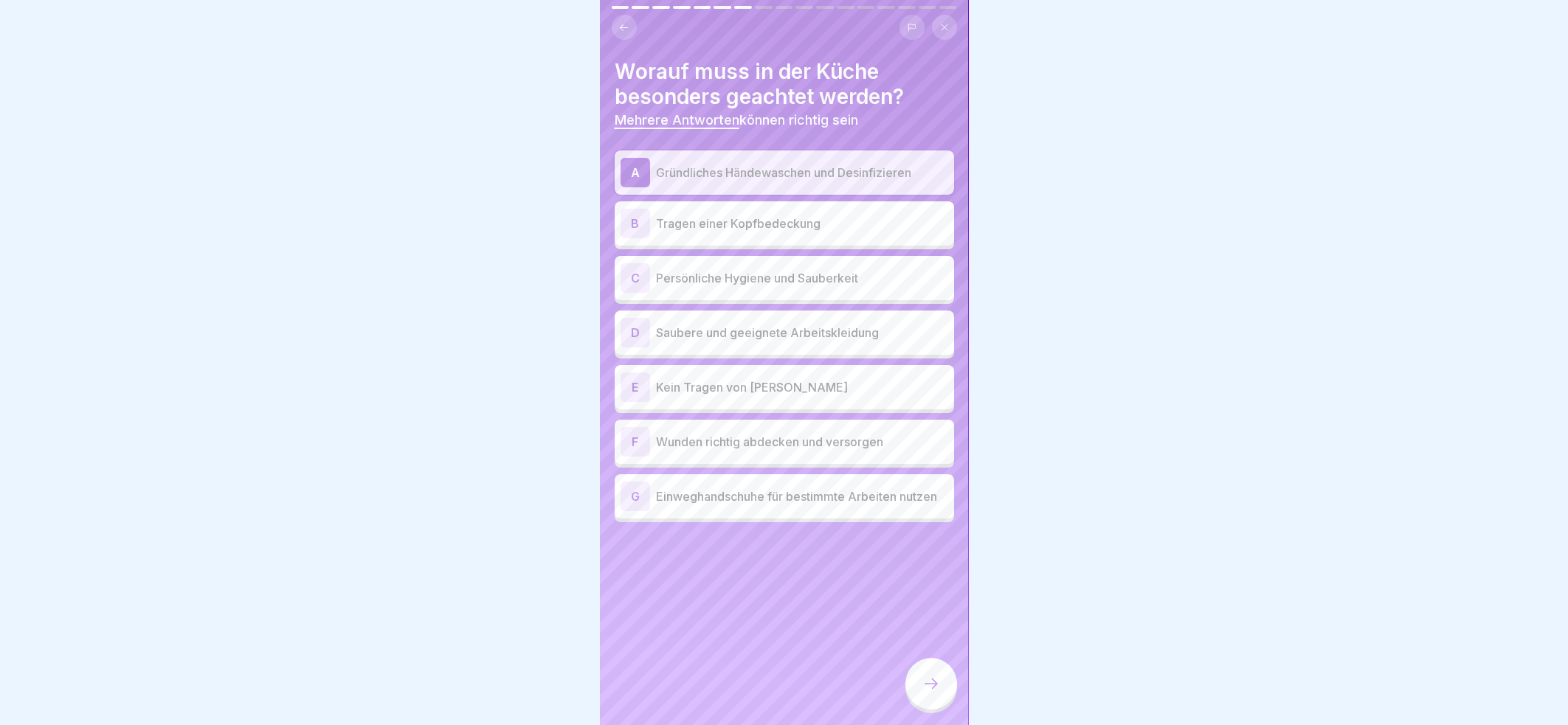
click at [849, 214] on p "Tragen einer Kopfbedeckung" at bounding box center [802, 223] width 292 height 18
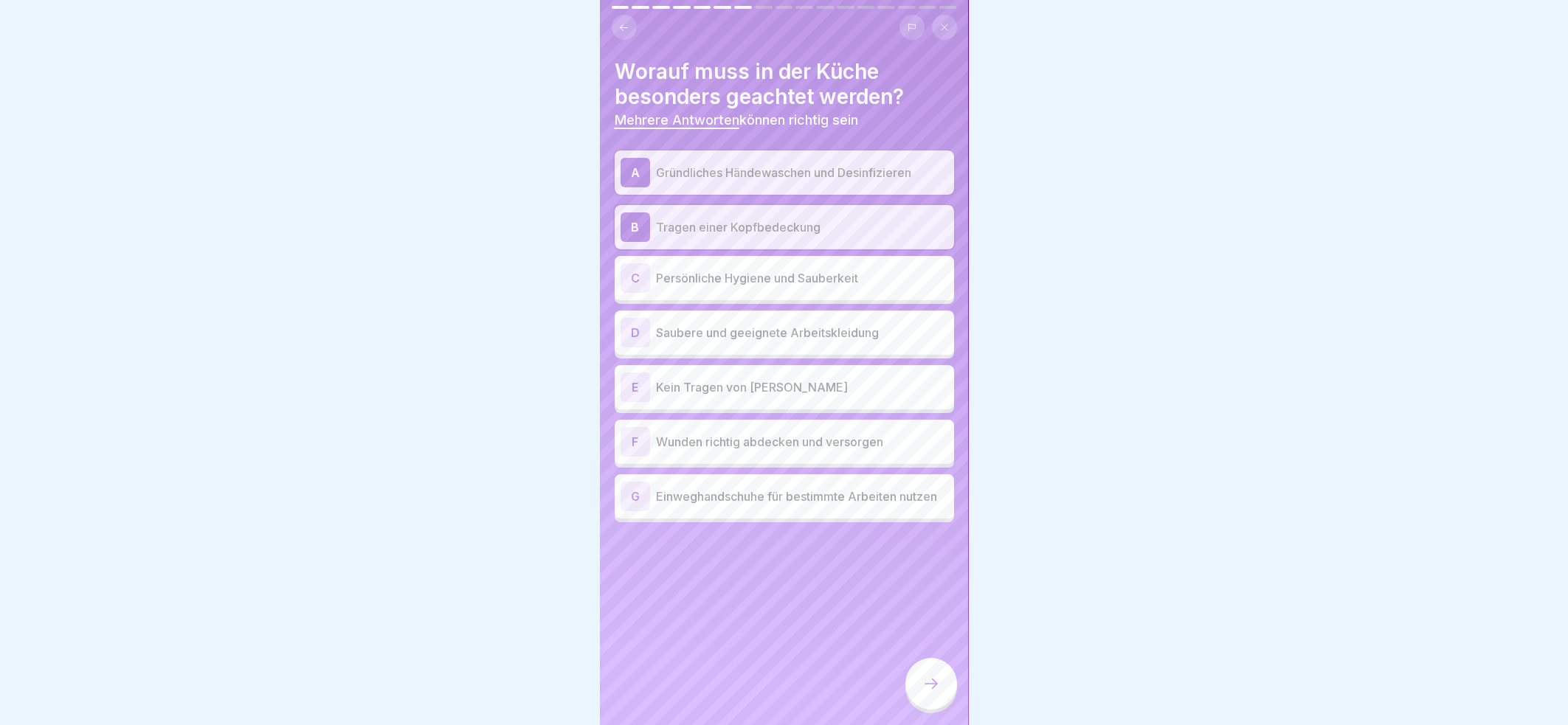
click at [843, 269] on p "Persönliche Hygiene und Sauberkeit" at bounding box center [802, 278] width 292 height 18
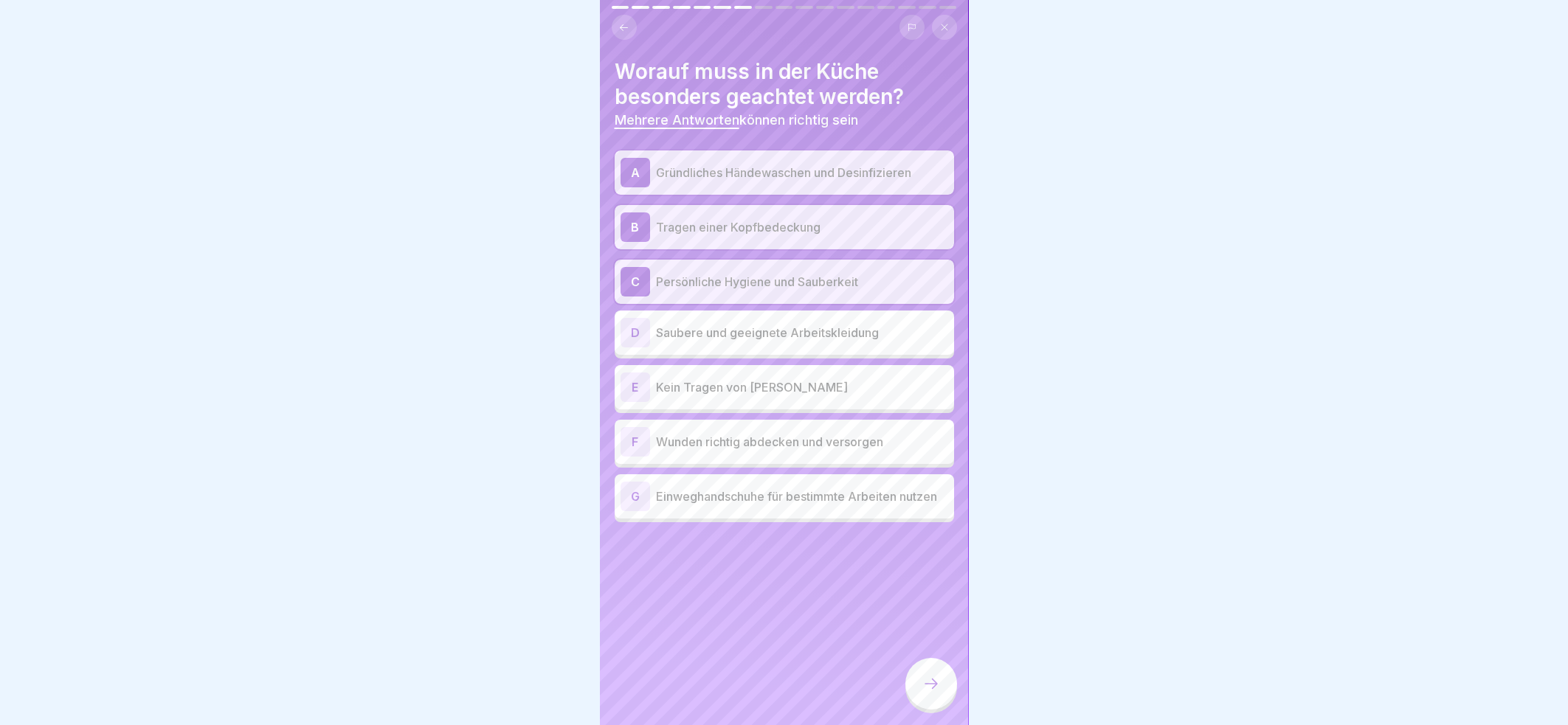
click at [862, 324] on p "Saubere und geeignete Arbeitskleidung" at bounding box center [802, 333] width 292 height 18
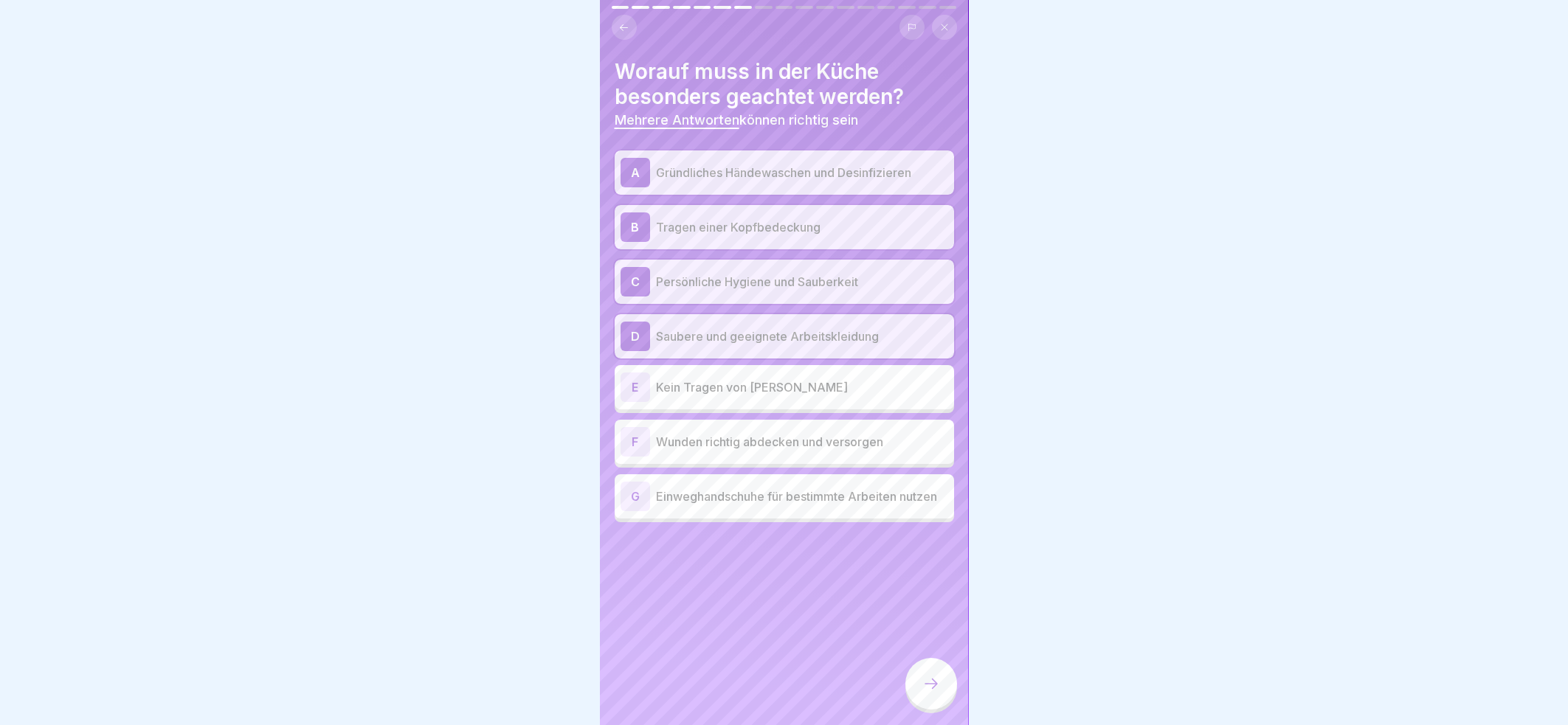
click at [856, 379] on p "Kein Tragen von [PERSON_NAME]" at bounding box center [802, 388] width 292 height 18
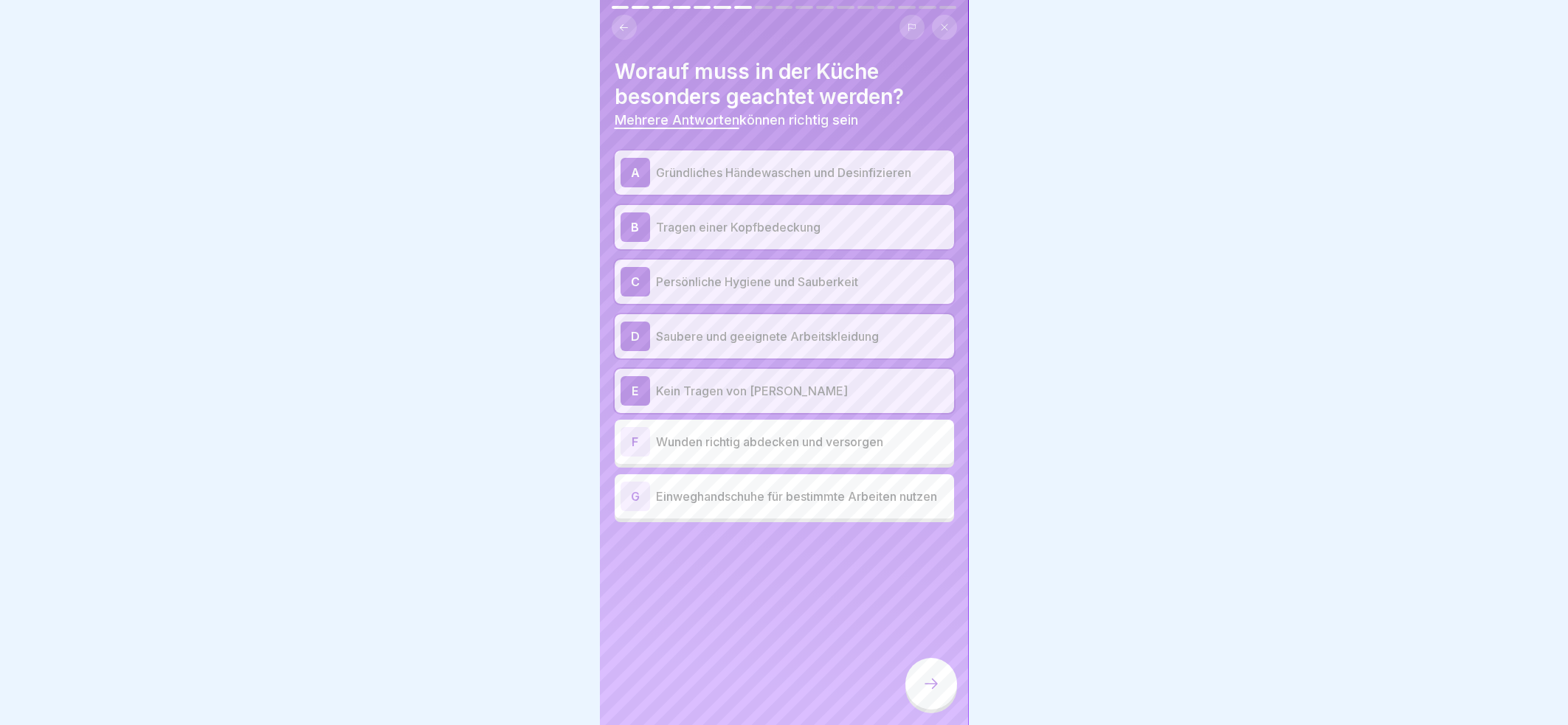
click at [857, 433] on p "Wunden richtig abdecken und versorgen" at bounding box center [802, 442] width 292 height 18
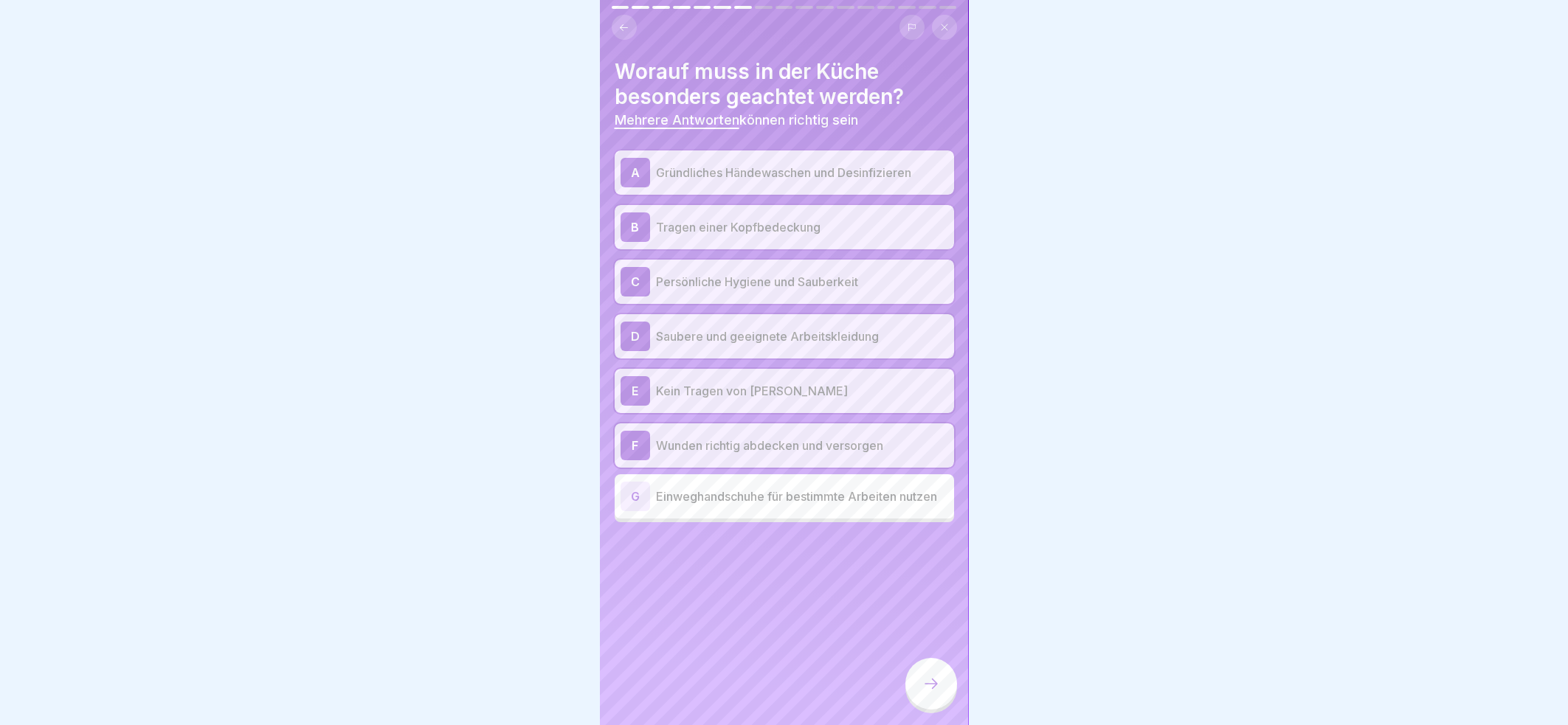
click at [839, 488] on p "Einweghandschuhe für bestimmte Arbeiten nutzen" at bounding box center [802, 497] width 292 height 18
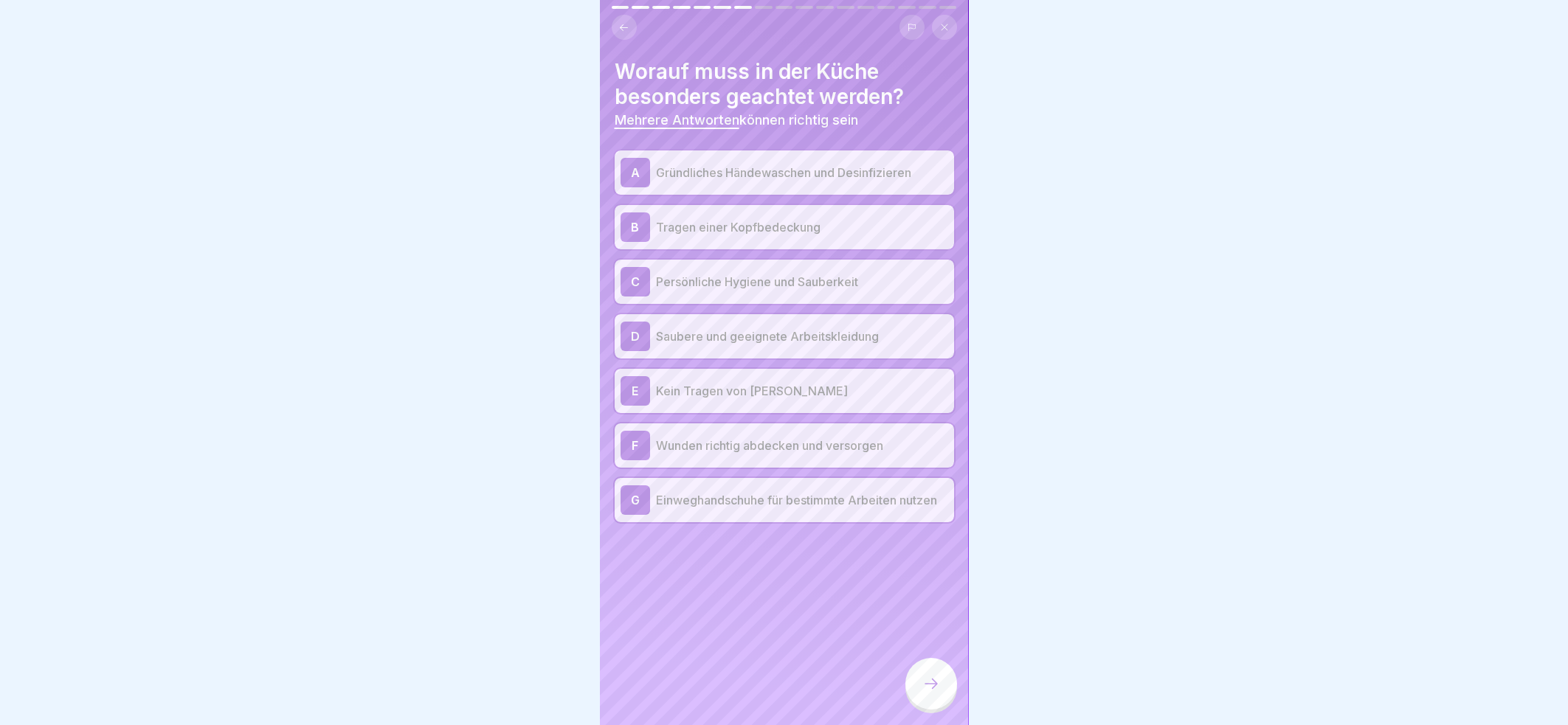
click at [931, 689] on icon at bounding box center [931, 684] width 18 height 18
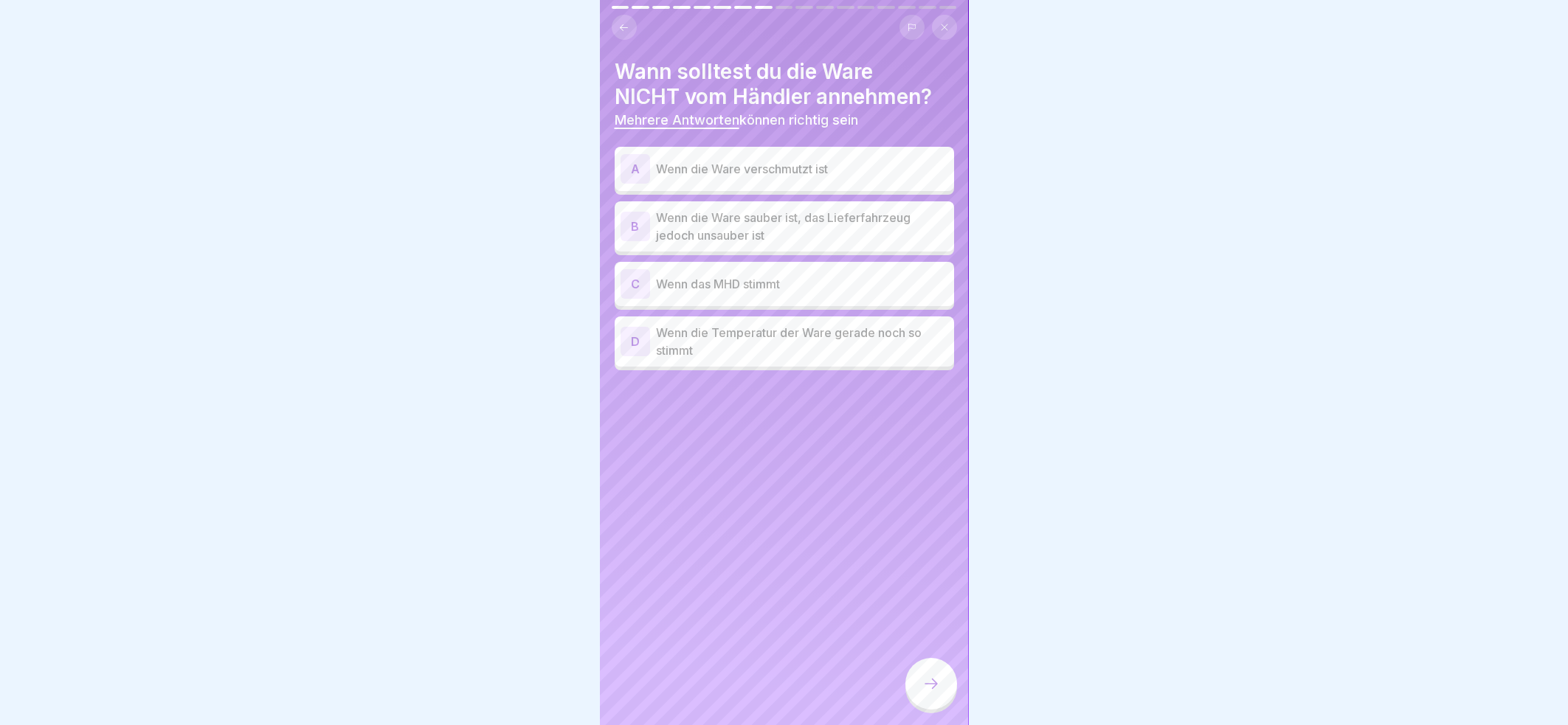
click at [853, 160] on p "Wenn die Ware verschmutzt ist" at bounding box center [802, 169] width 292 height 18
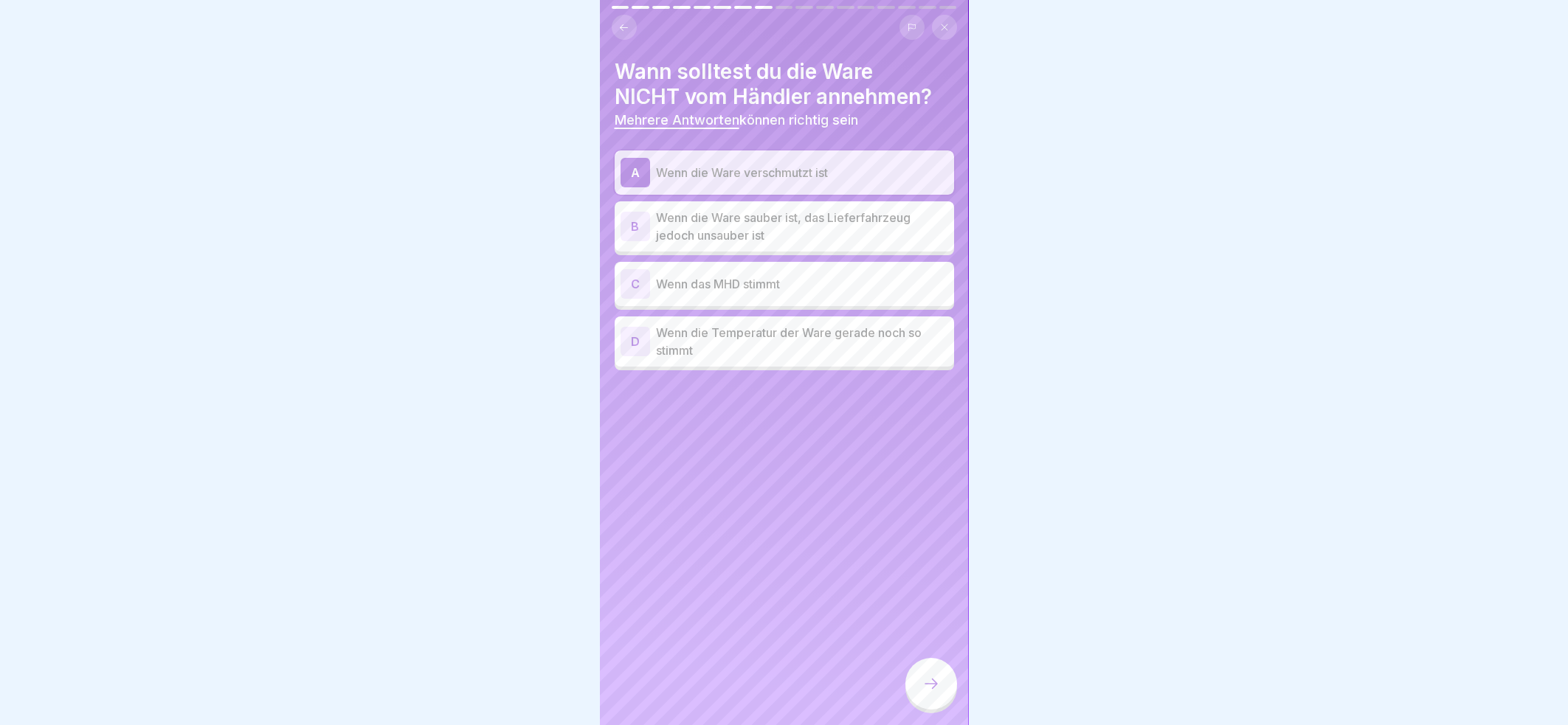
click at [807, 212] on p "Wenn die Ware sauber ist, das Lieferfahrzeug jedoch unsauber ist" at bounding box center [802, 226] width 292 height 35
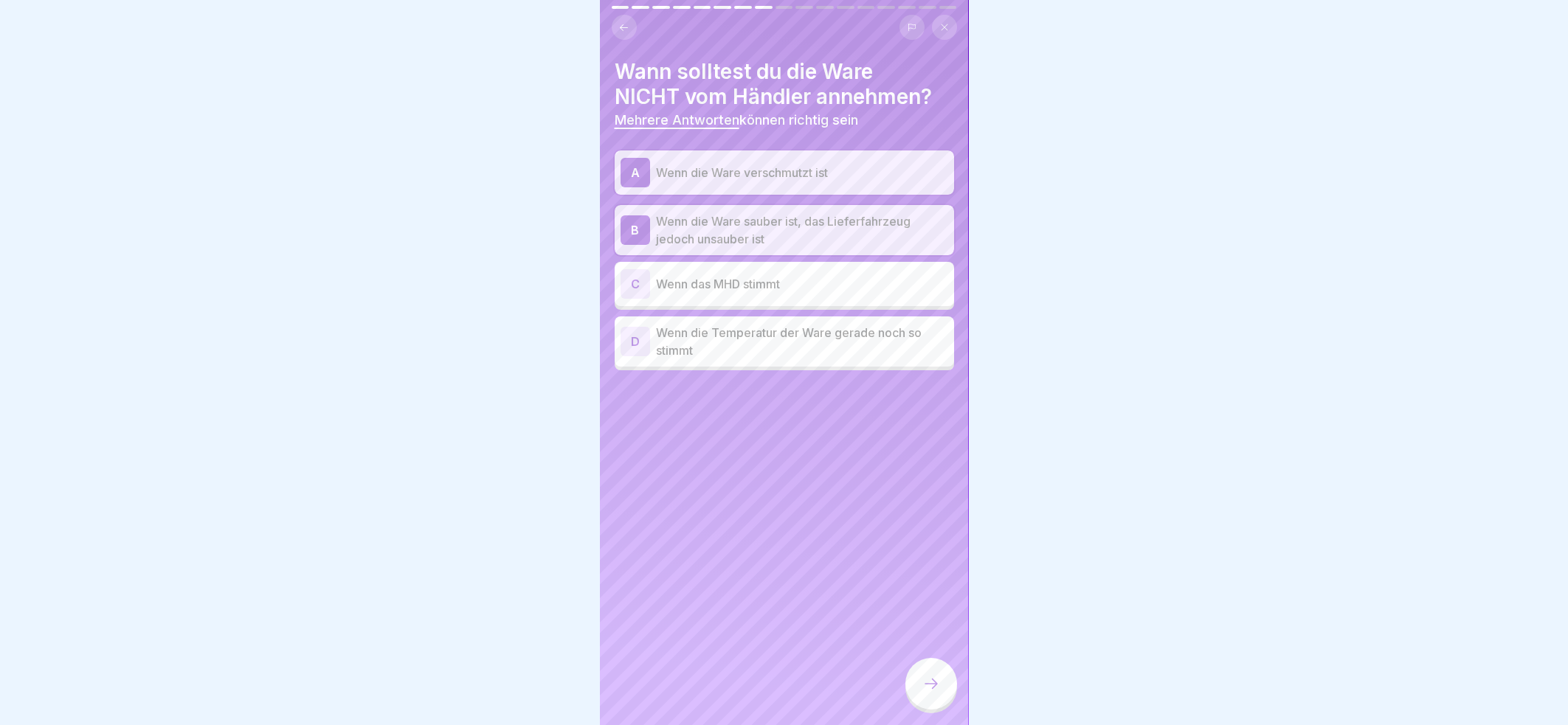
click at [928, 683] on icon at bounding box center [931, 684] width 18 height 18
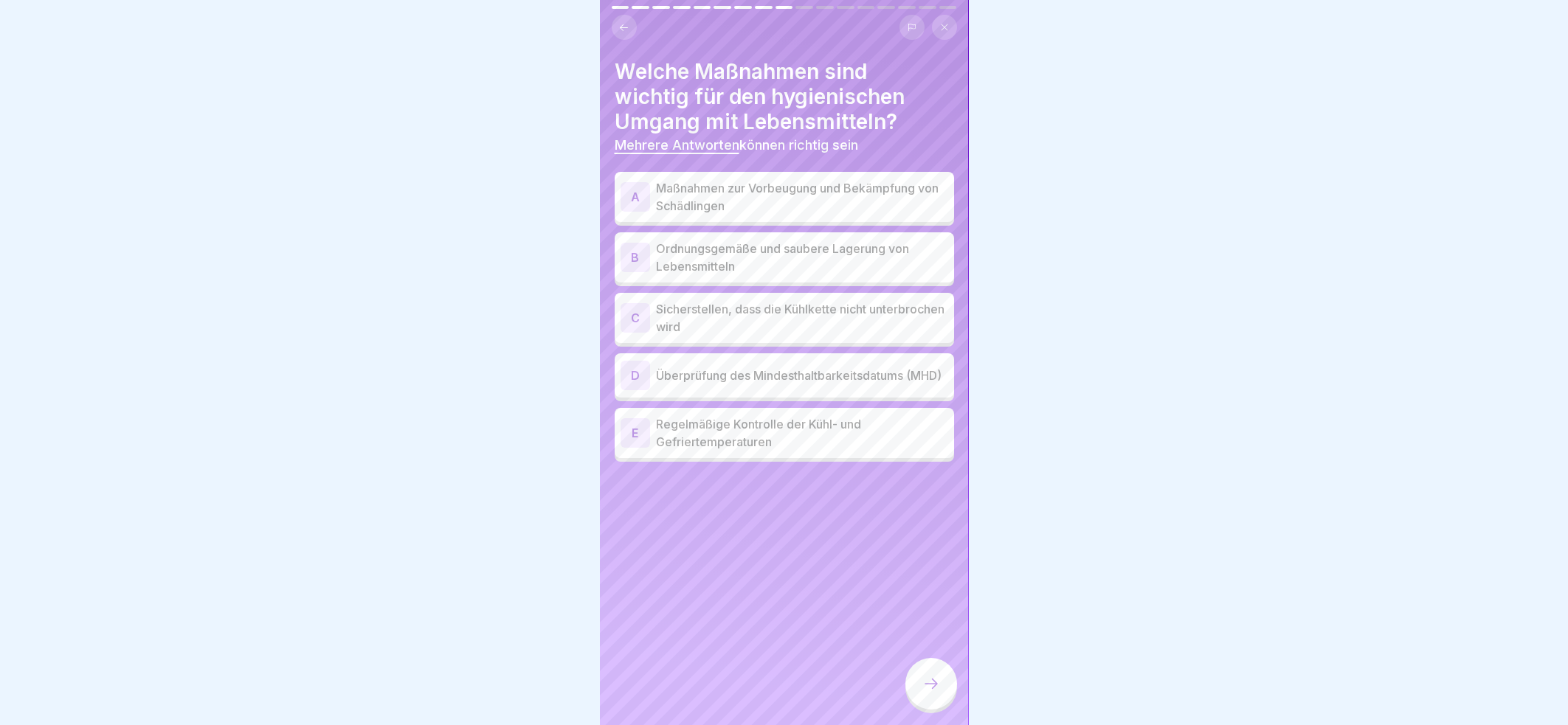
click at [873, 185] on p "Maßnahmen zur Vorbeugung und Bekämpfung von Schädlingen" at bounding box center [802, 197] width 292 height 35
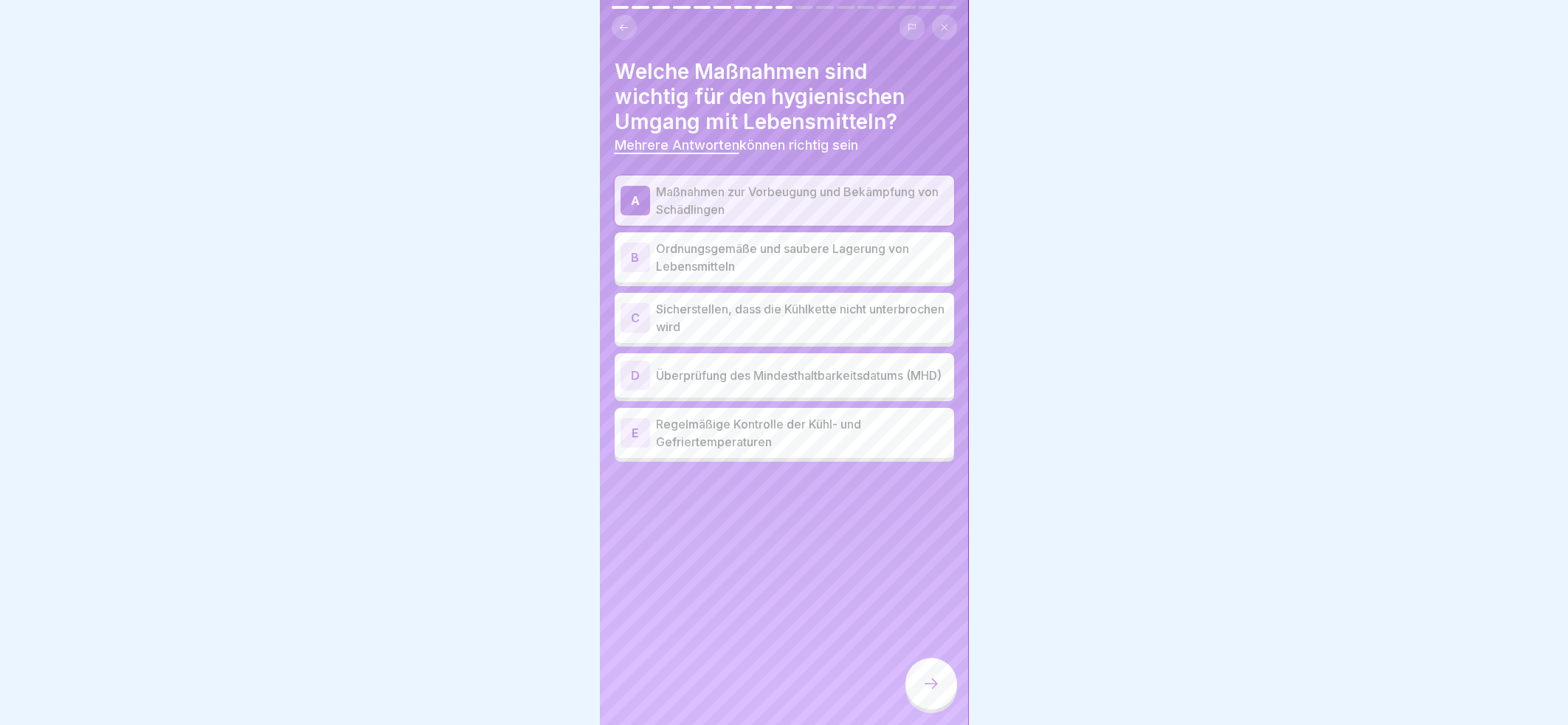
click at [848, 240] on p "Ordnungsgemäße und saubere Lagerung von Lebensmitteln" at bounding box center [802, 257] width 292 height 35
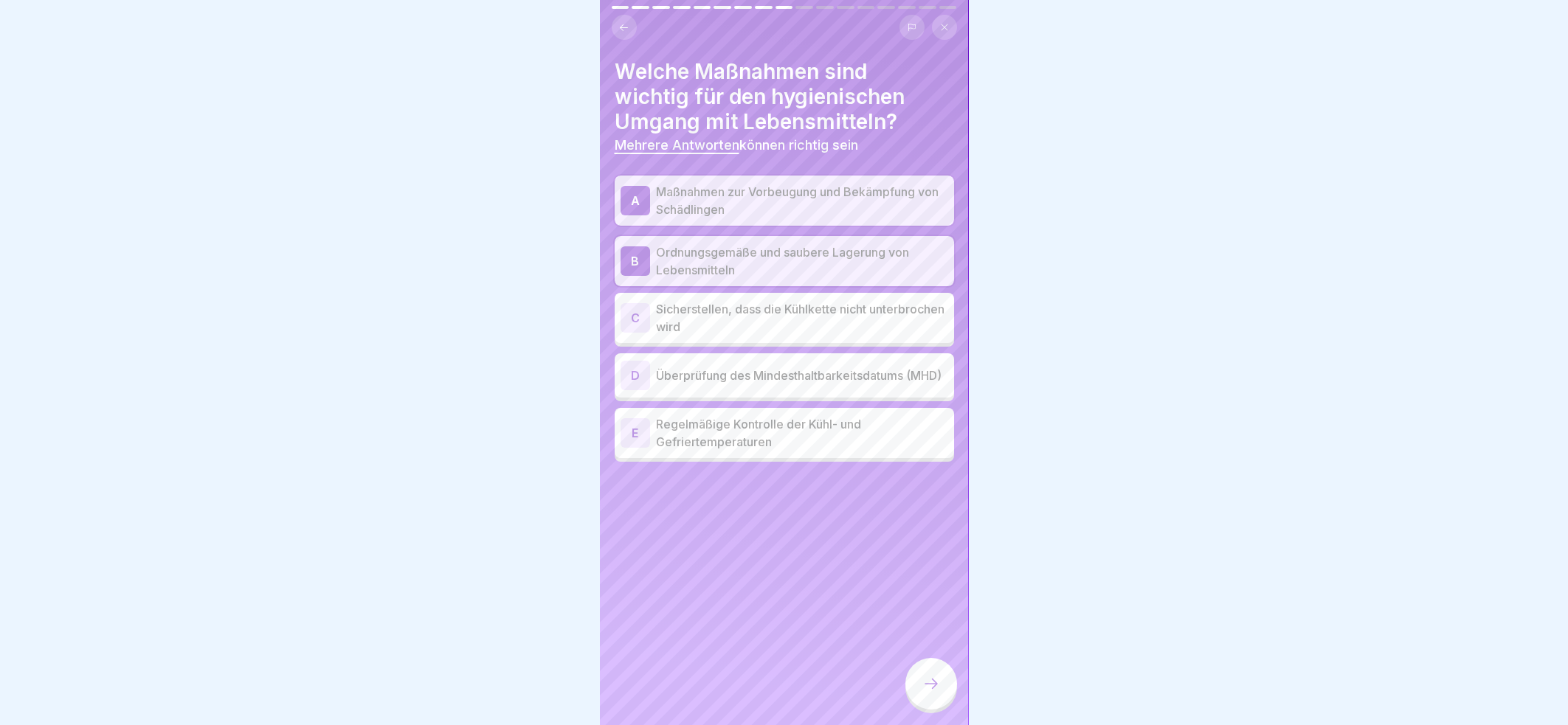
click at [829, 301] on p "Sicherstellen, dass die Kühlkette nicht unterbrochen wird" at bounding box center [802, 318] width 292 height 35
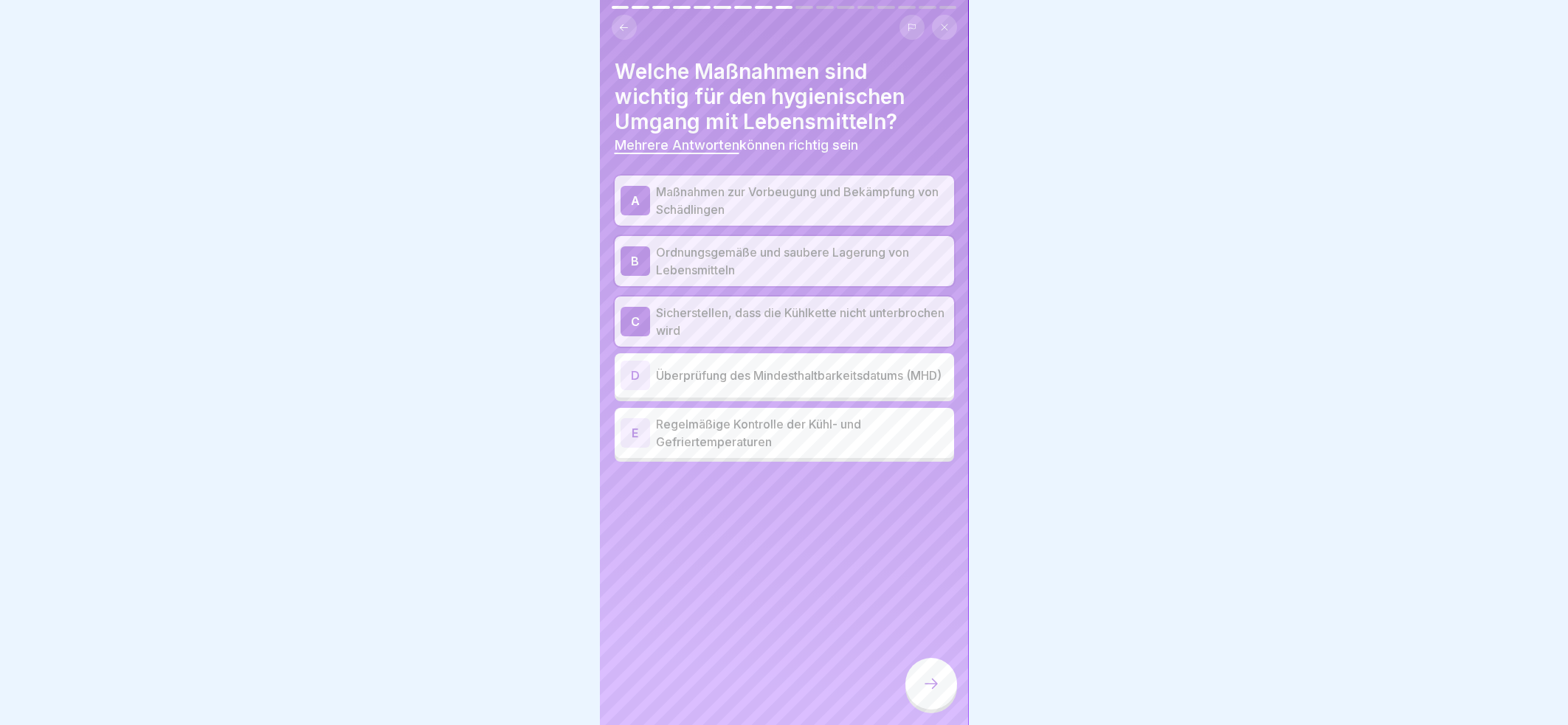
click at [829, 374] on p "Überprüfung des Mindesthaltbarkeitsdatums (MHD)" at bounding box center [802, 376] width 292 height 18
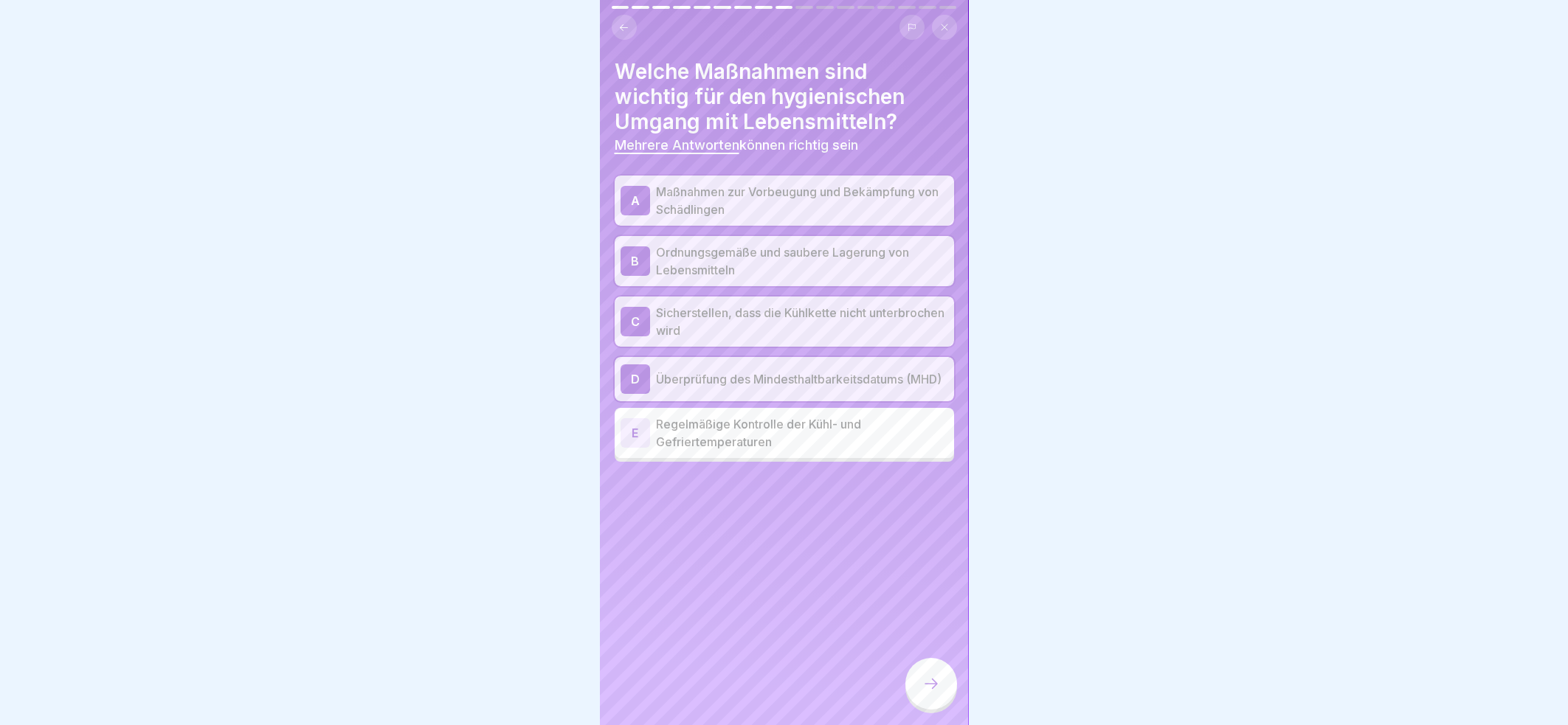
click at [826, 432] on p "Regelmäßige Kontrolle der Kühl- und Gefriertemperaturen" at bounding box center [802, 432] width 292 height 35
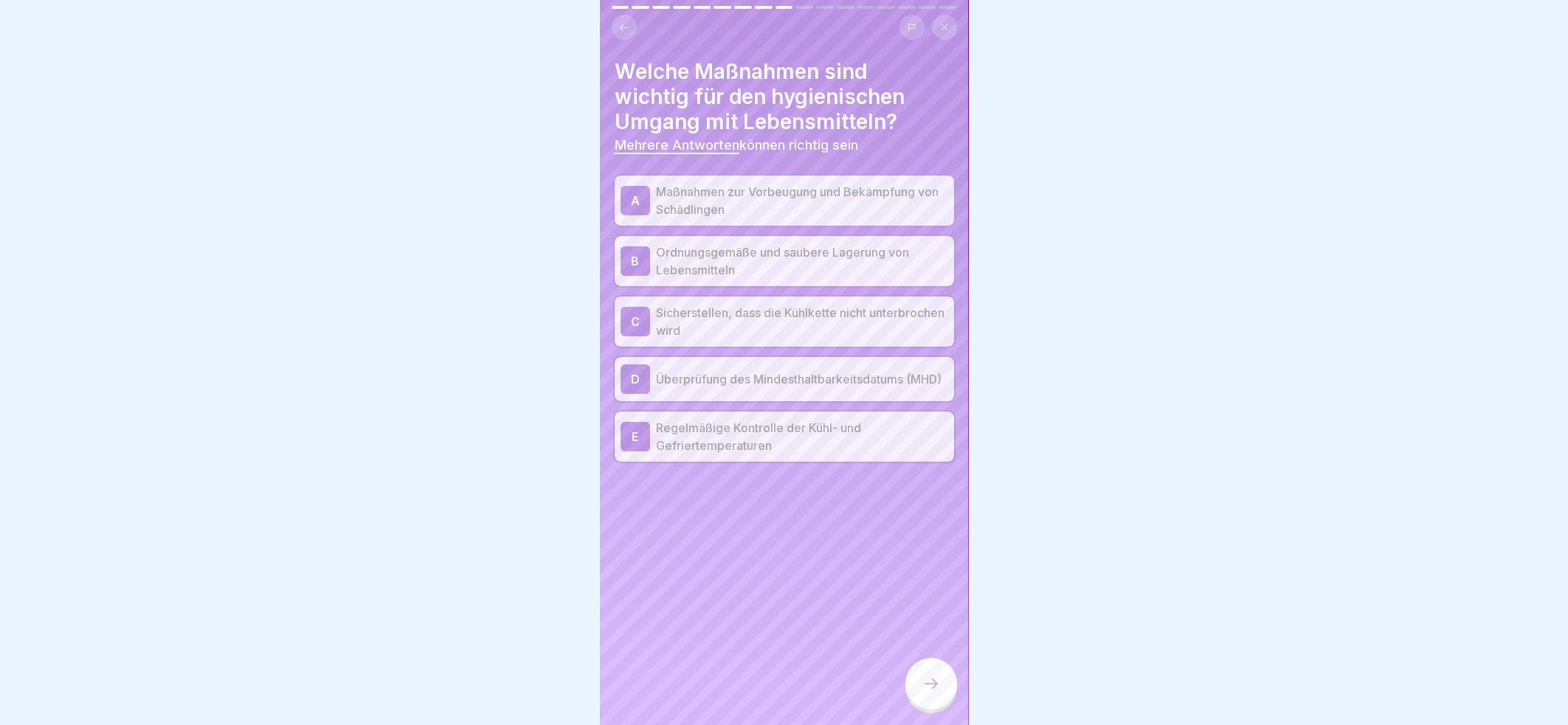
click at [919, 679] on div at bounding box center [931, 685] width 52 height 52
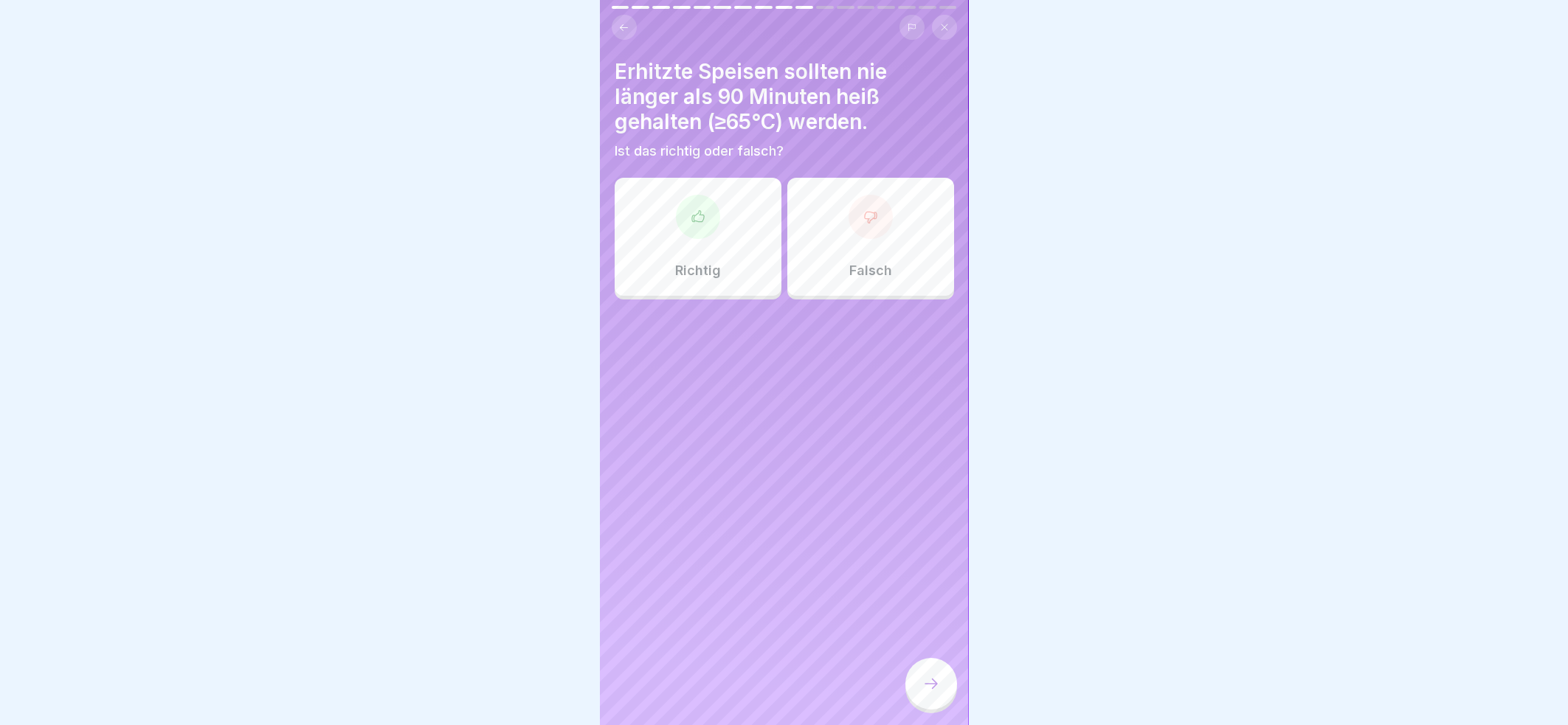
click at [691, 214] on div at bounding box center [697, 216] width 44 height 44
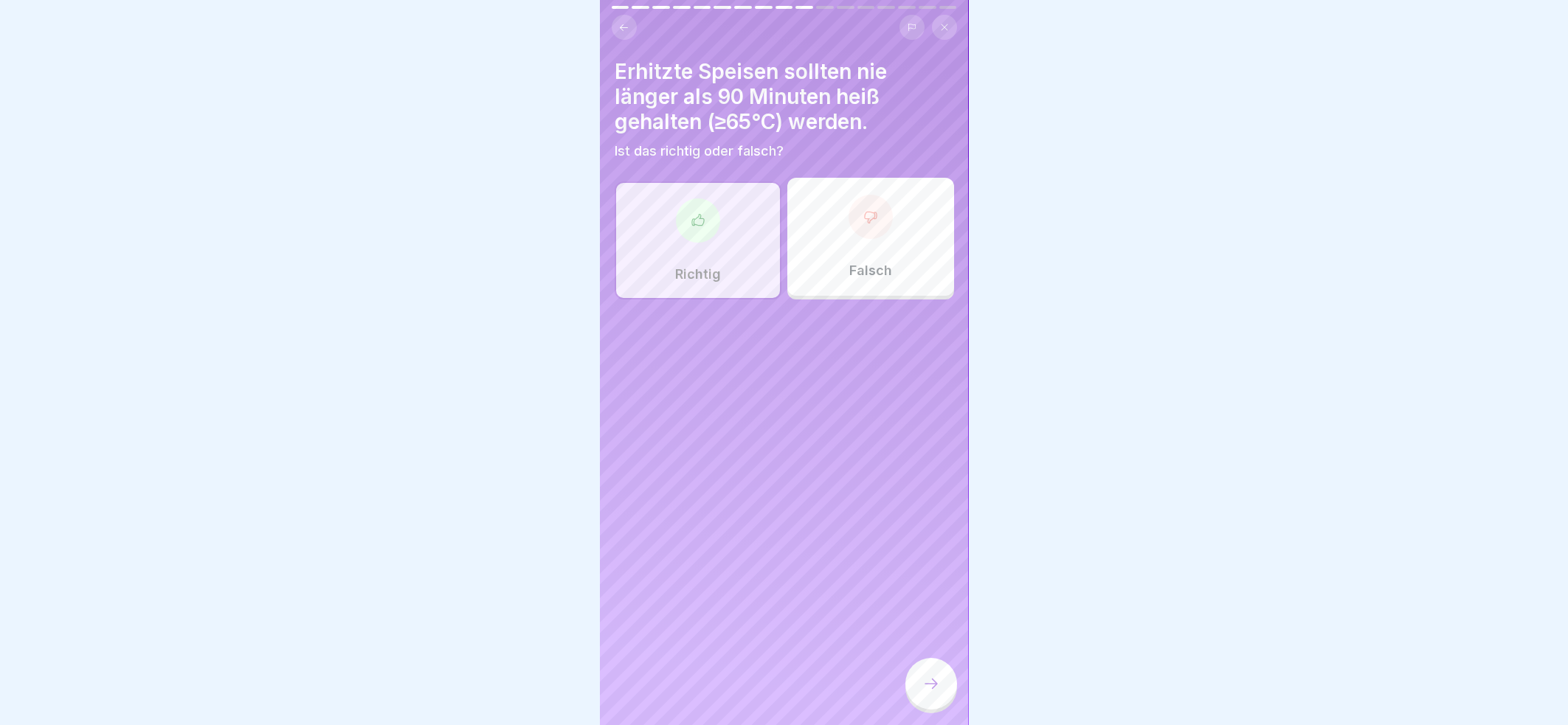
click at [934, 686] on icon at bounding box center [930, 685] width 13 height 11
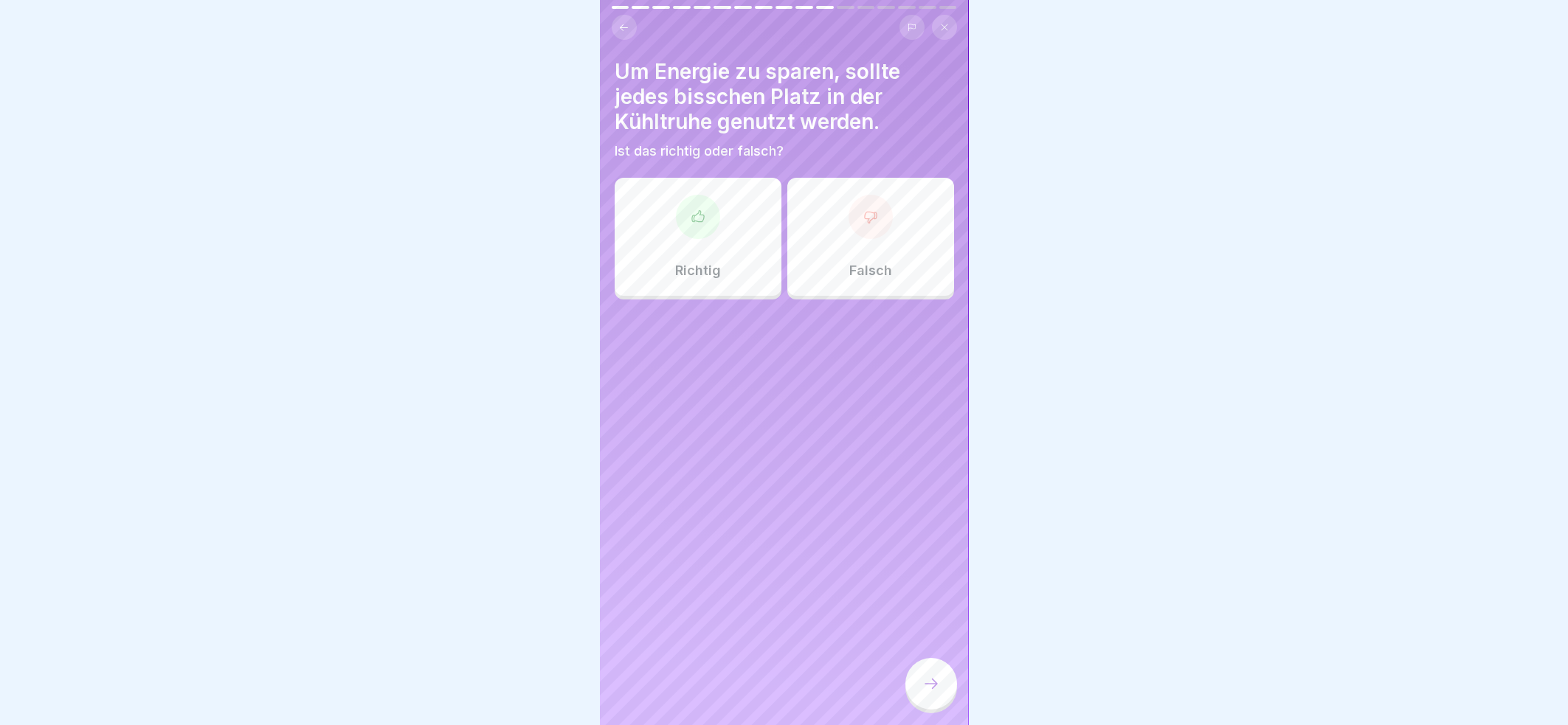
click at [876, 205] on div at bounding box center [870, 216] width 44 height 44
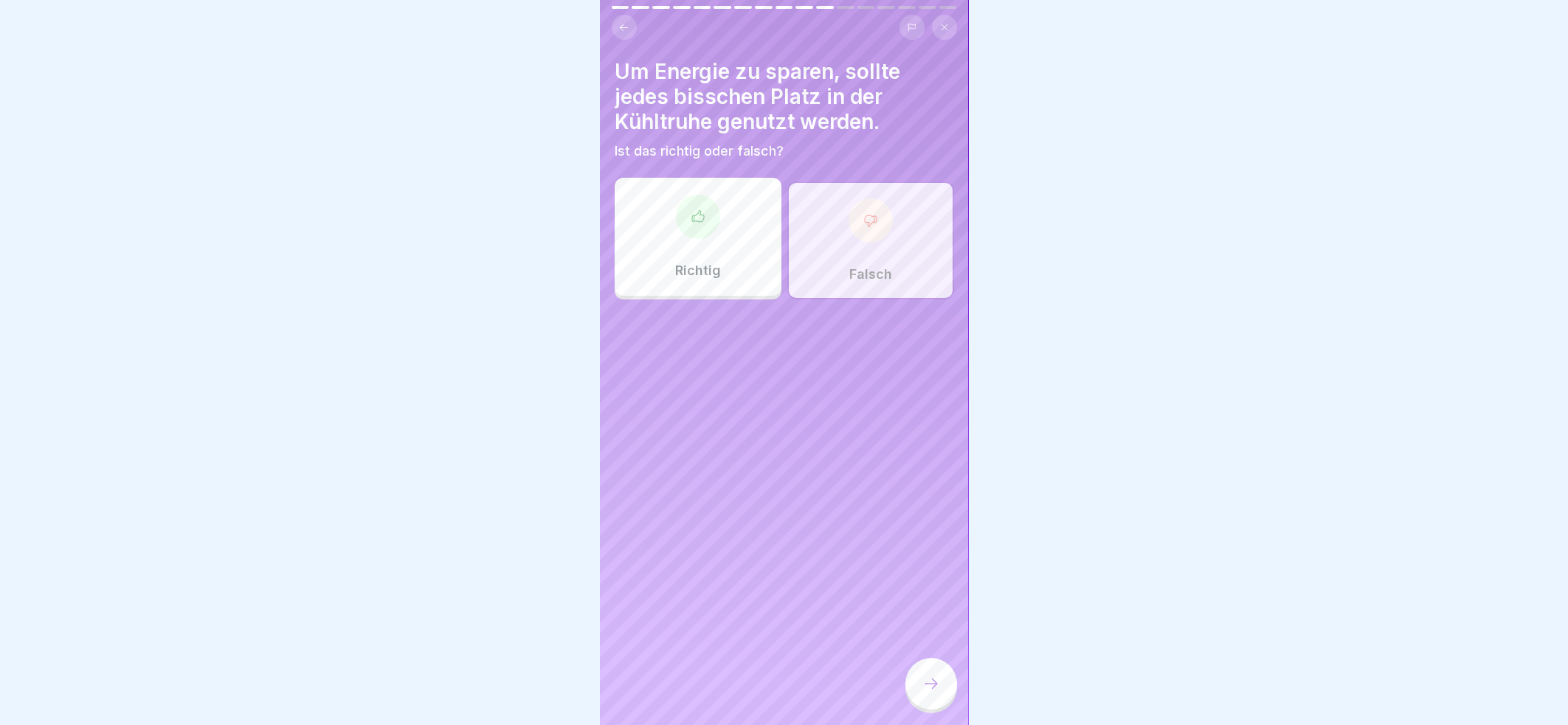
click at [928, 683] on icon at bounding box center [931, 684] width 18 height 18
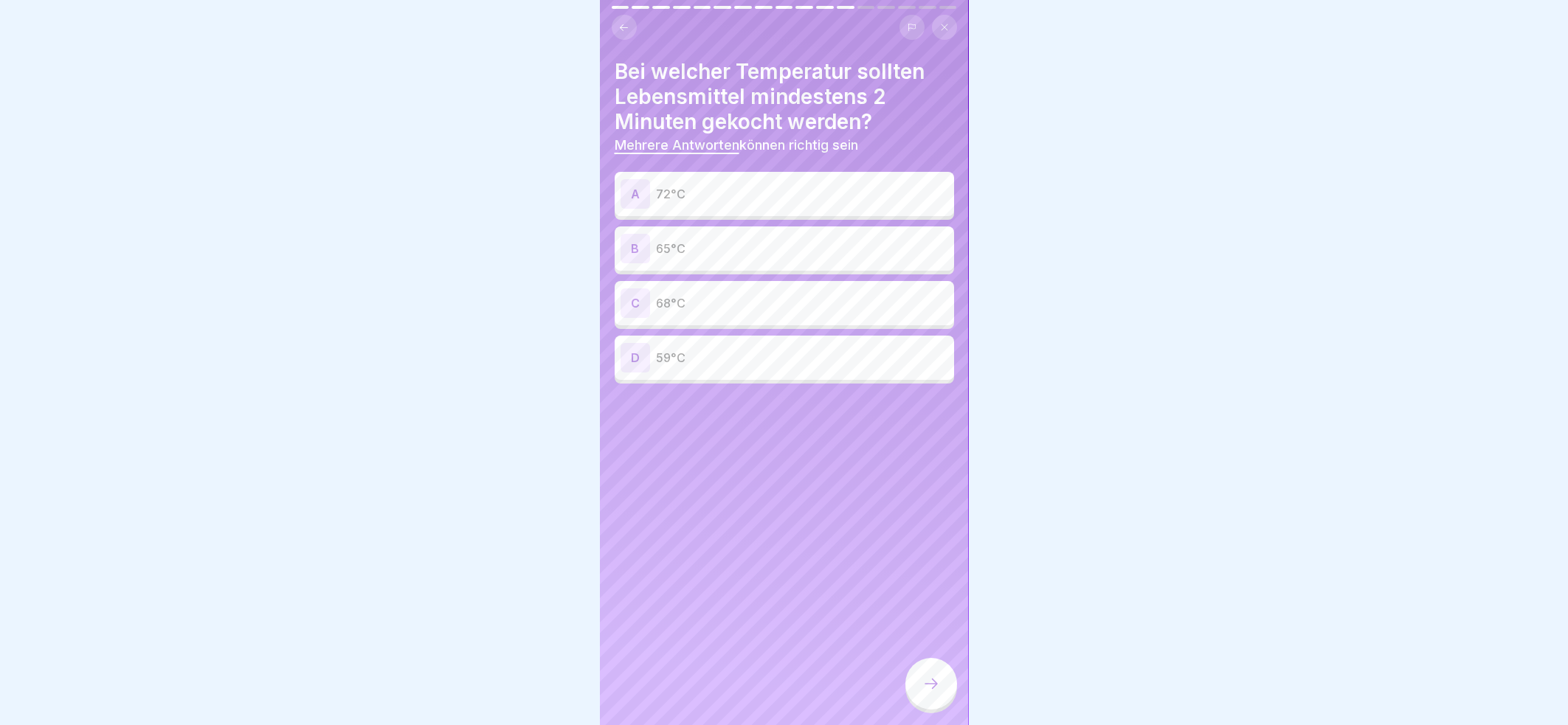
click at [817, 188] on p "72°C" at bounding box center [802, 194] width 292 height 18
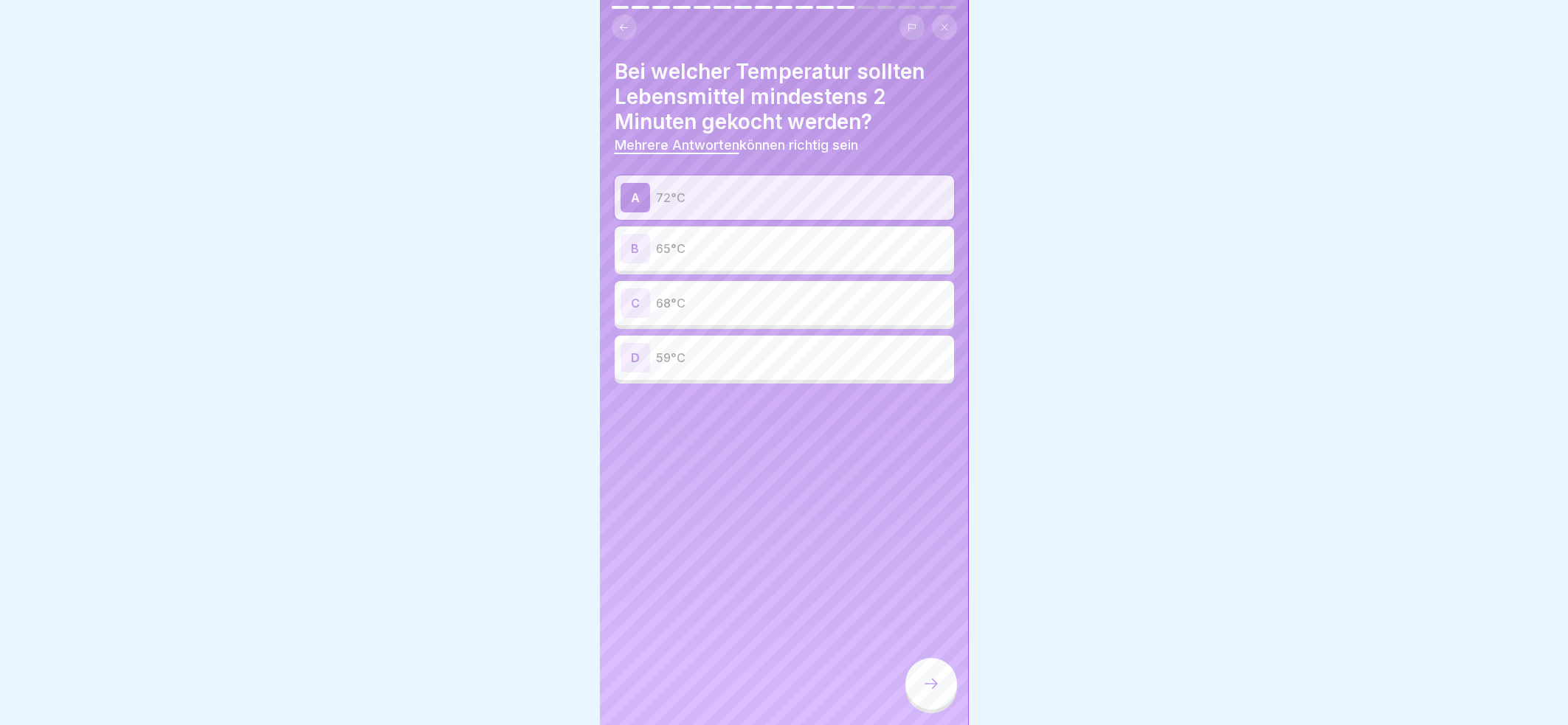
click at [930, 675] on div at bounding box center [931, 685] width 52 height 52
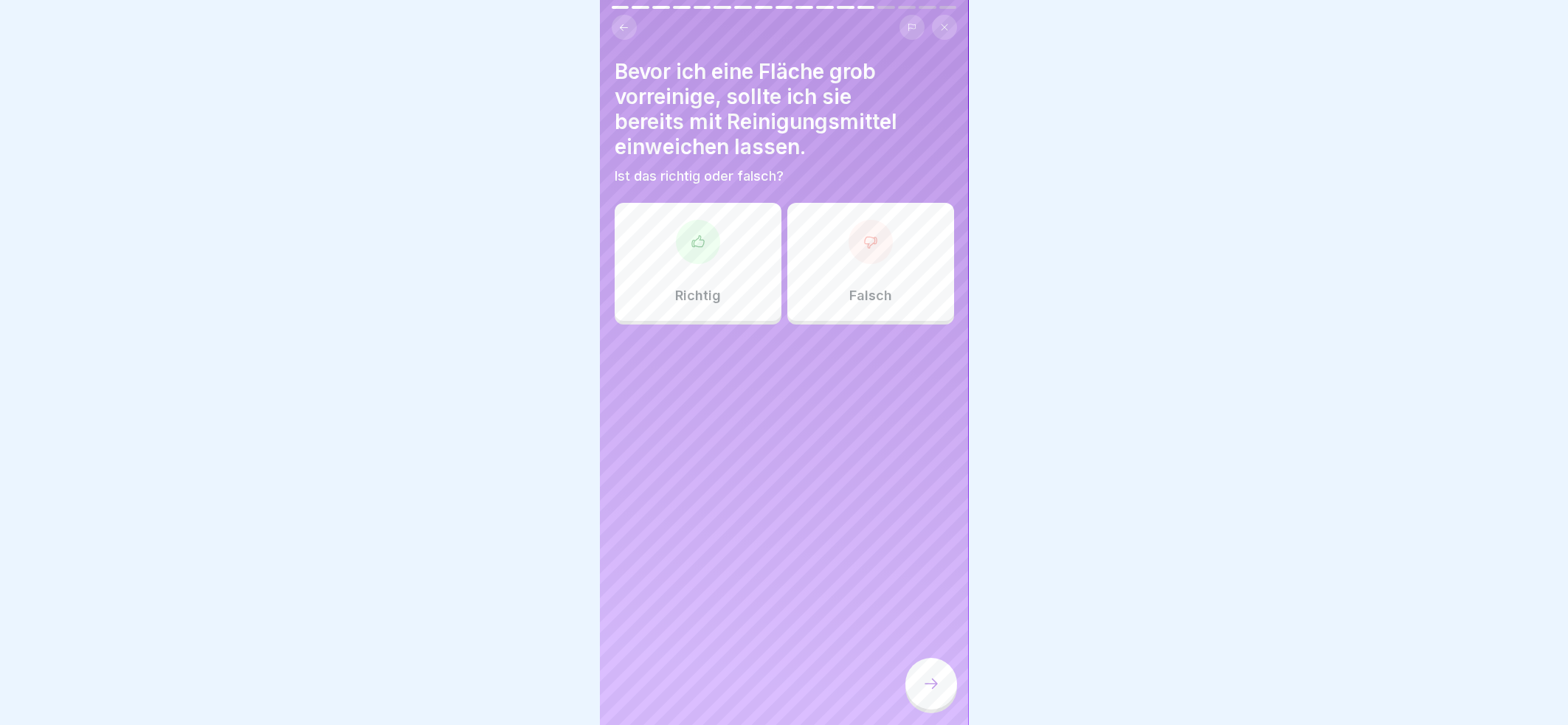
click at [870, 240] on div at bounding box center [870, 241] width 44 height 44
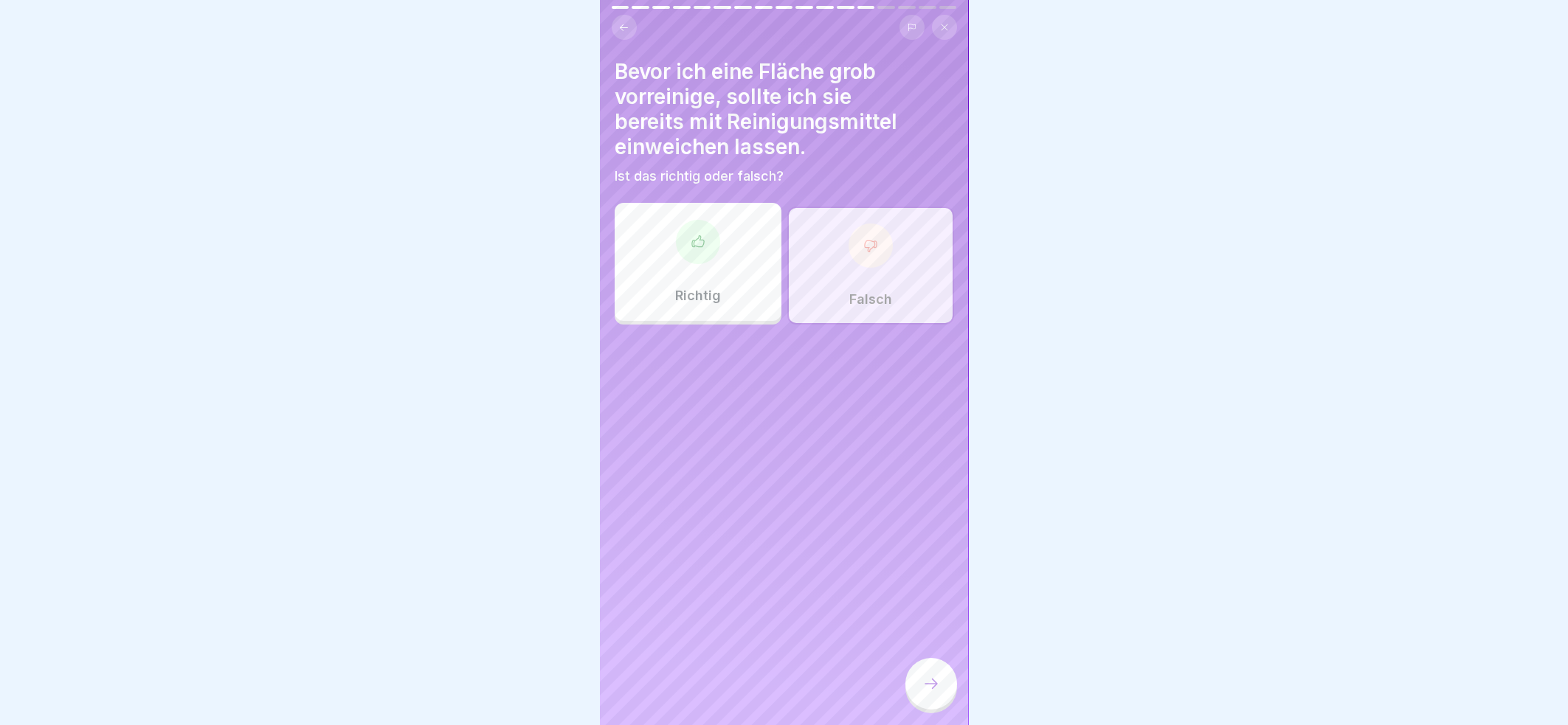
click at [920, 673] on div at bounding box center [931, 685] width 52 height 52
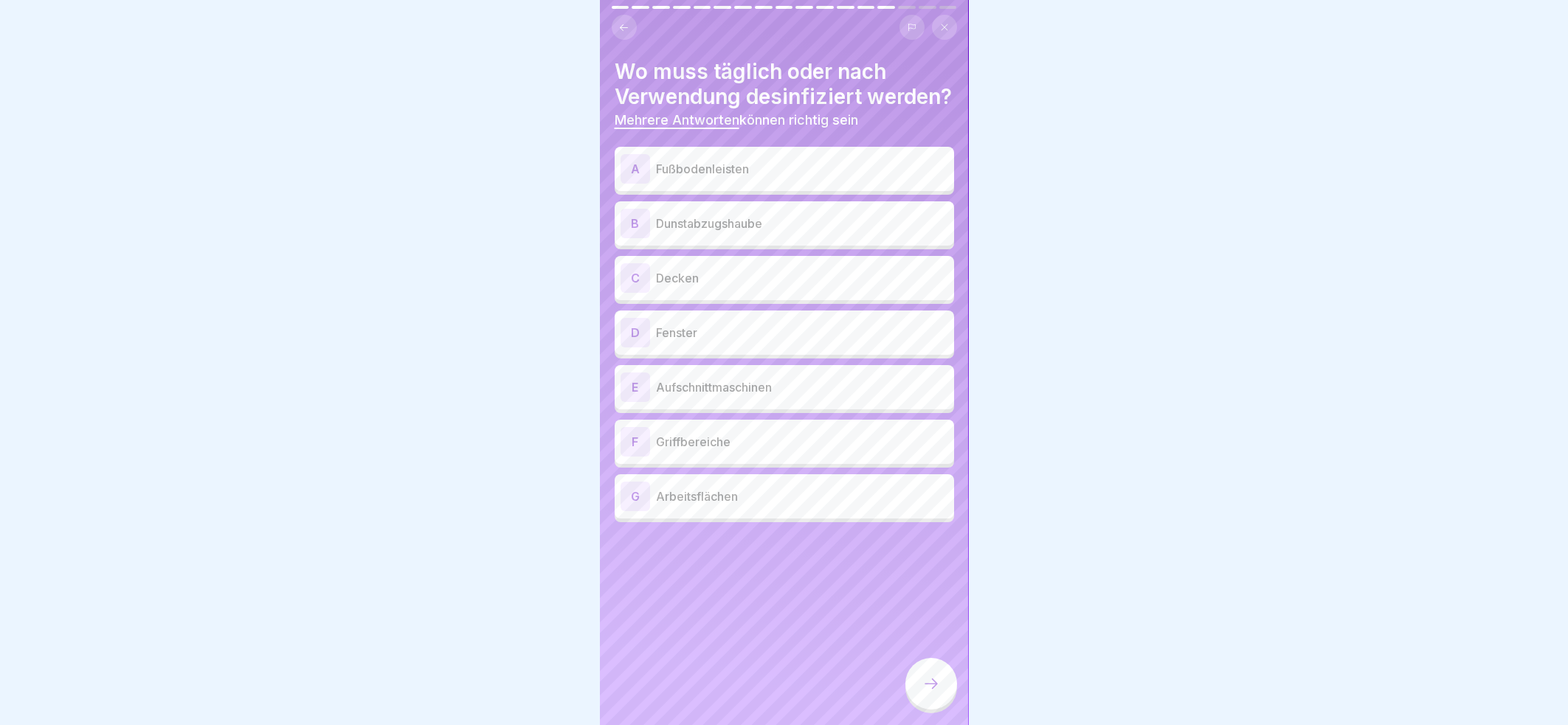
click at [841, 397] on p "Aufschnittmaschinen" at bounding box center [802, 388] width 292 height 18
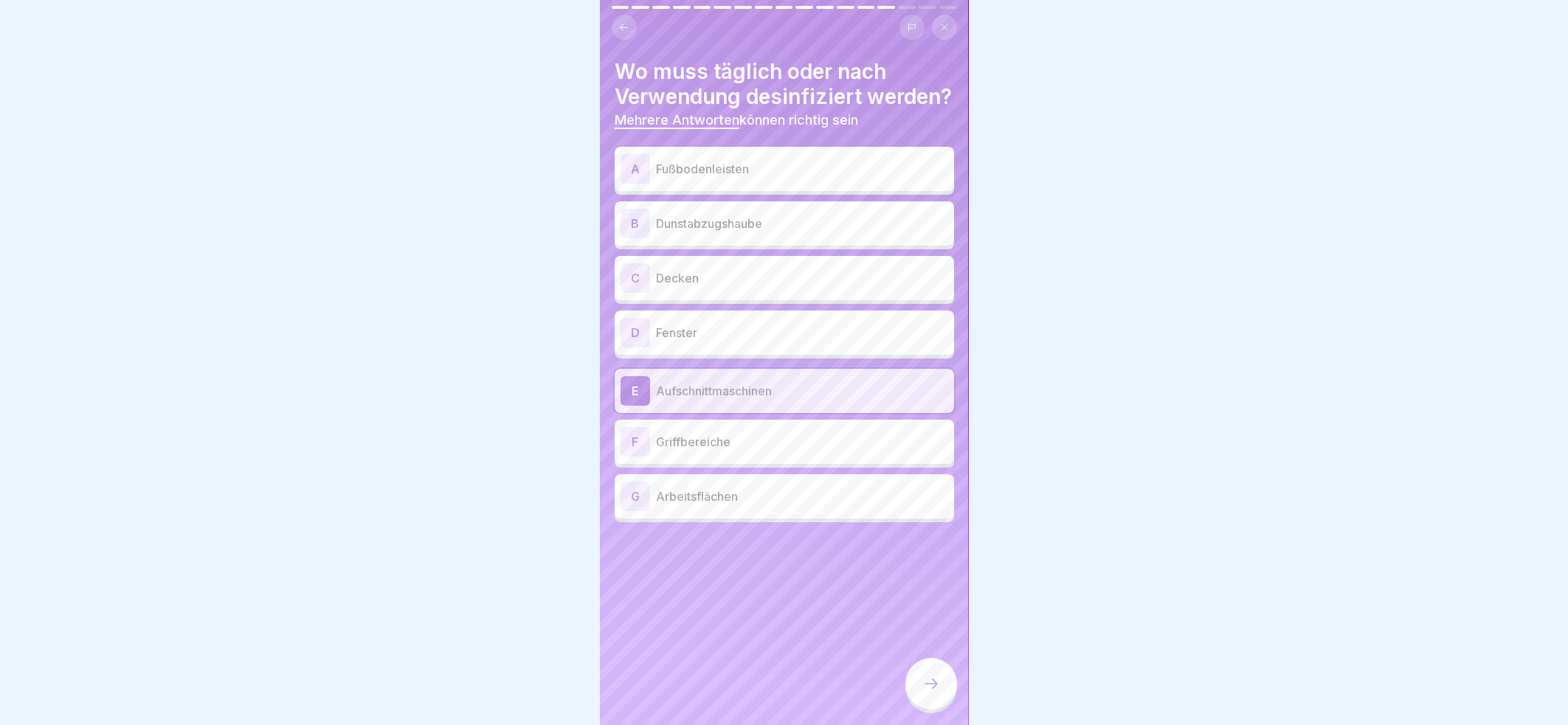
click at [834, 450] on p "Griffbereiche" at bounding box center [802, 442] width 292 height 18
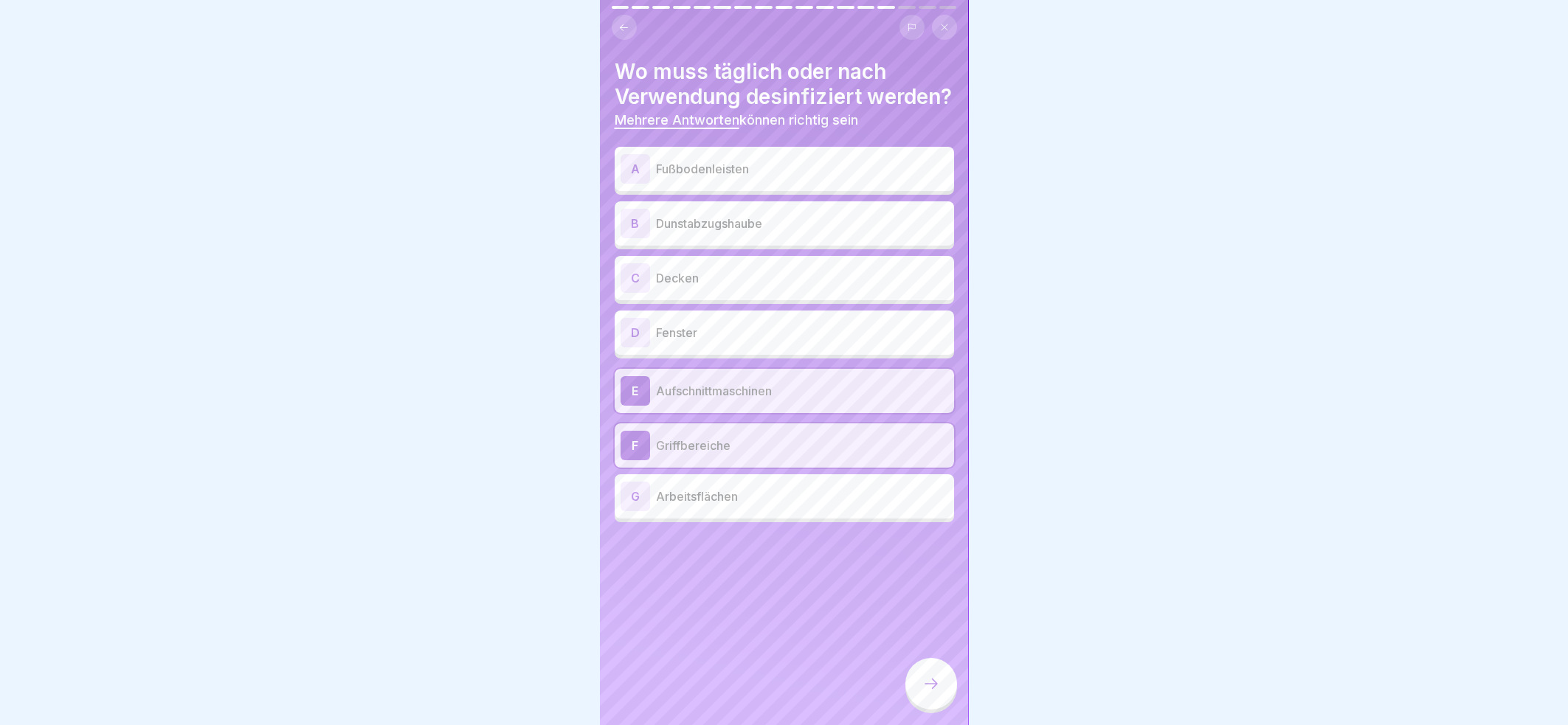
click at [836, 503] on p "Arbeitsflächen" at bounding box center [802, 497] width 292 height 18
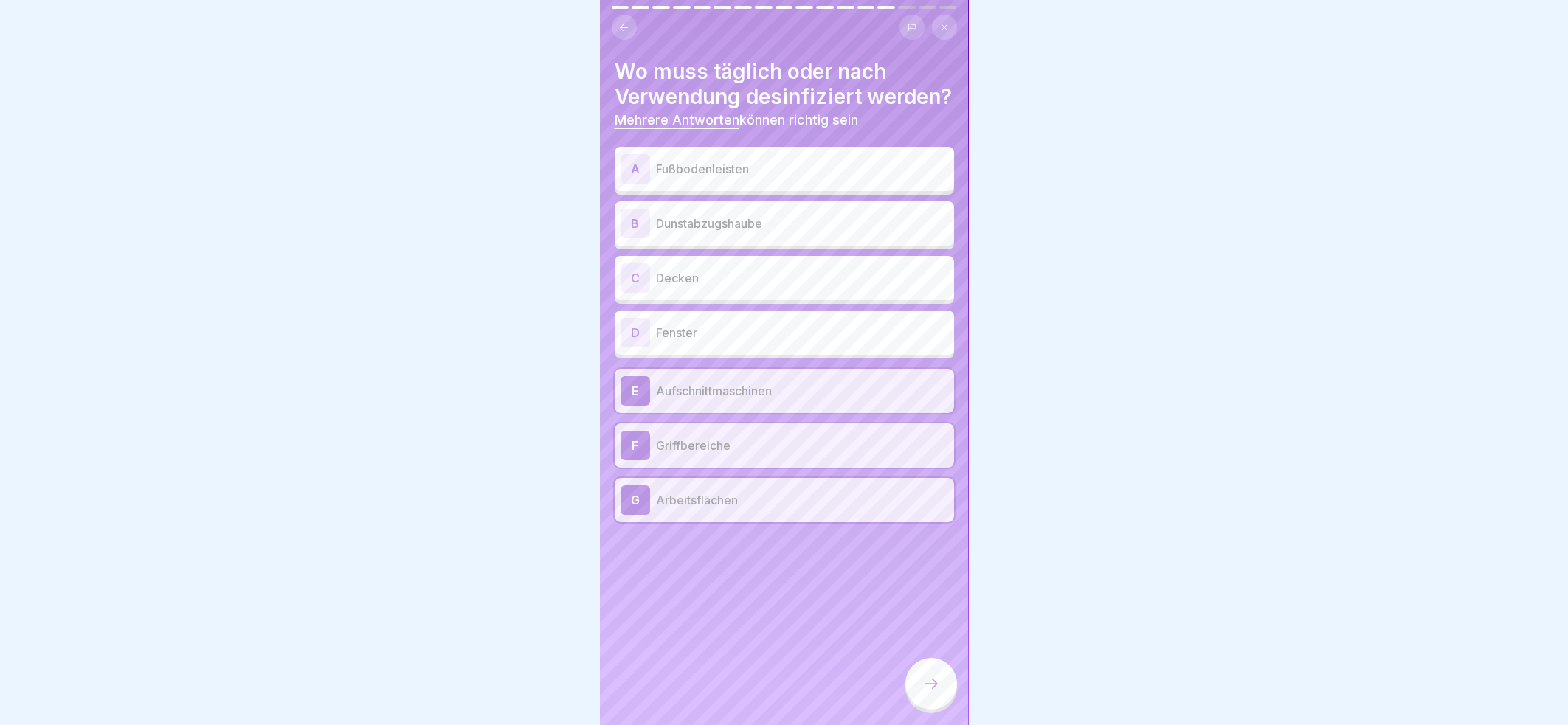
click at [919, 689] on div at bounding box center [931, 685] width 52 height 52
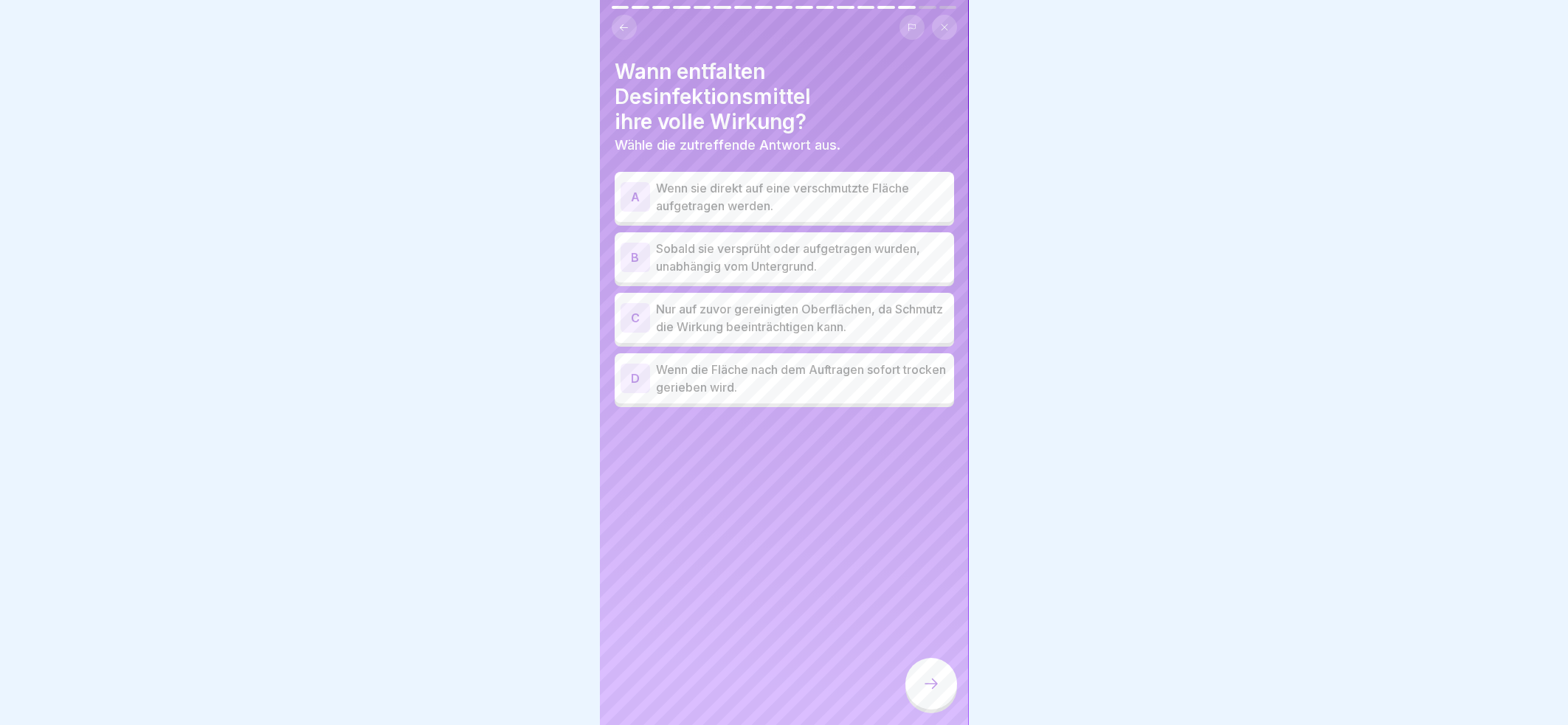
click at [852, 301] on p "Nur auf zuvor gereinigten Oberflächen, da Schmutz die Wirkung beeinträchtigen k…" at bounding box center [802, 318] width 292 height 35
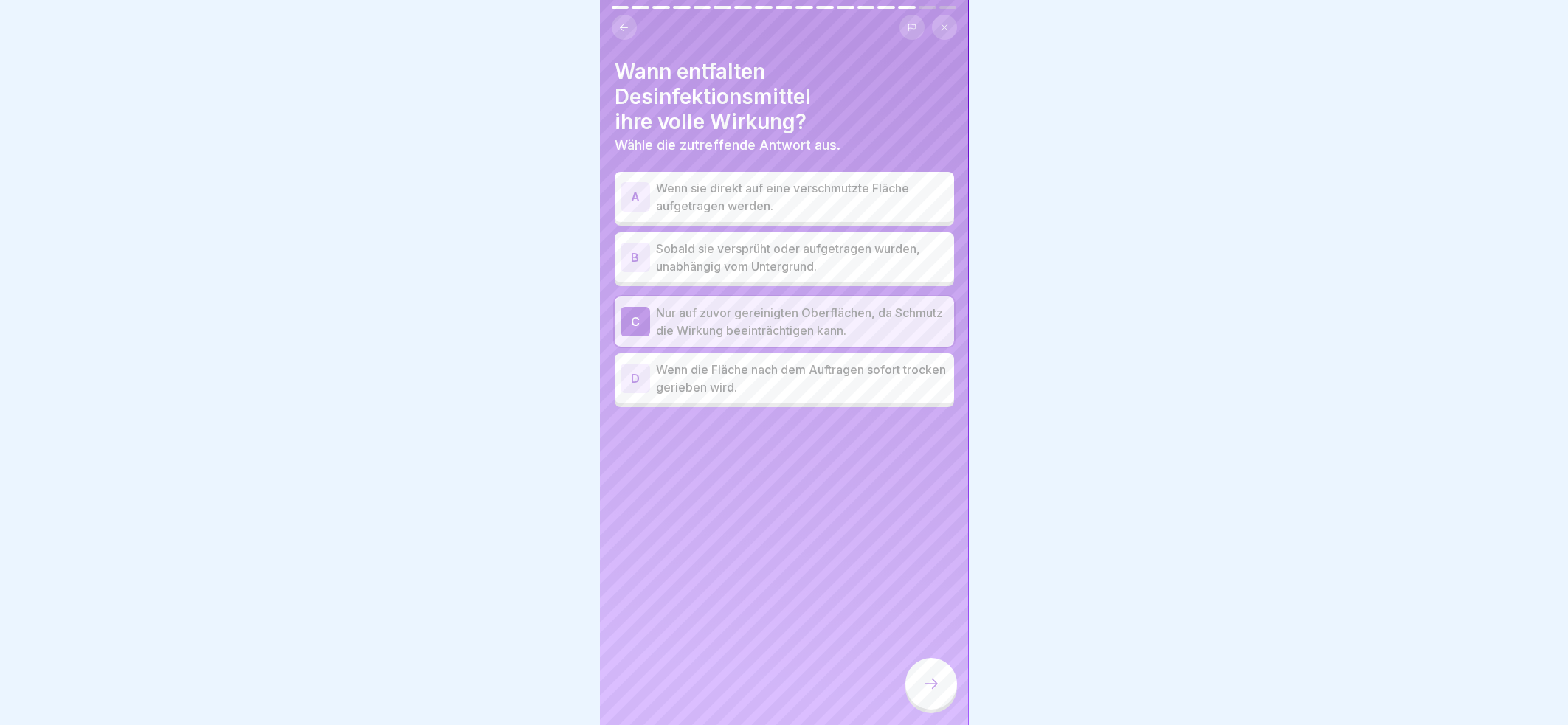
click at [941, 679] on div at bounding box center [931, 685] width 52 height 52
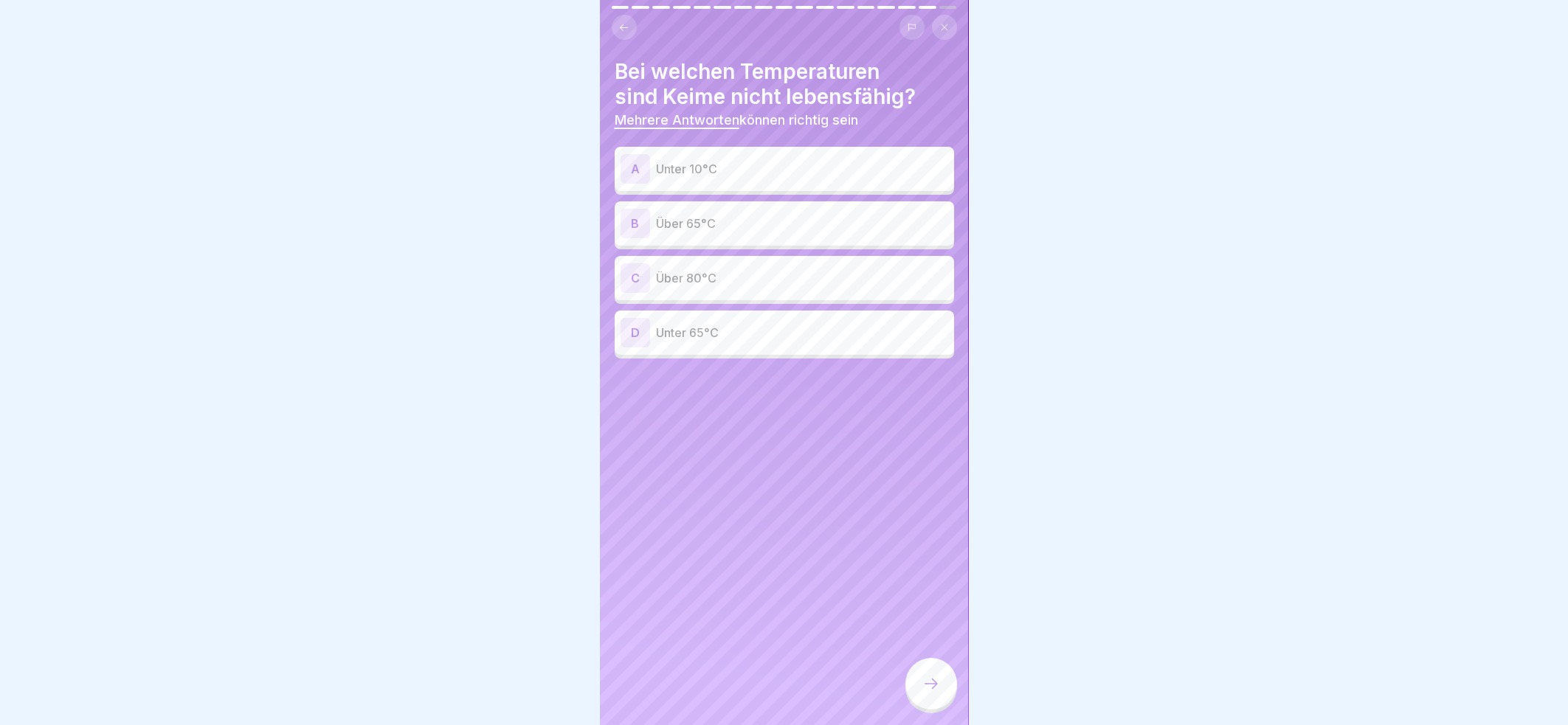
click at [774, 324] on p "Unter 65°C" at bounding box center [802, 333] width 292 height 18
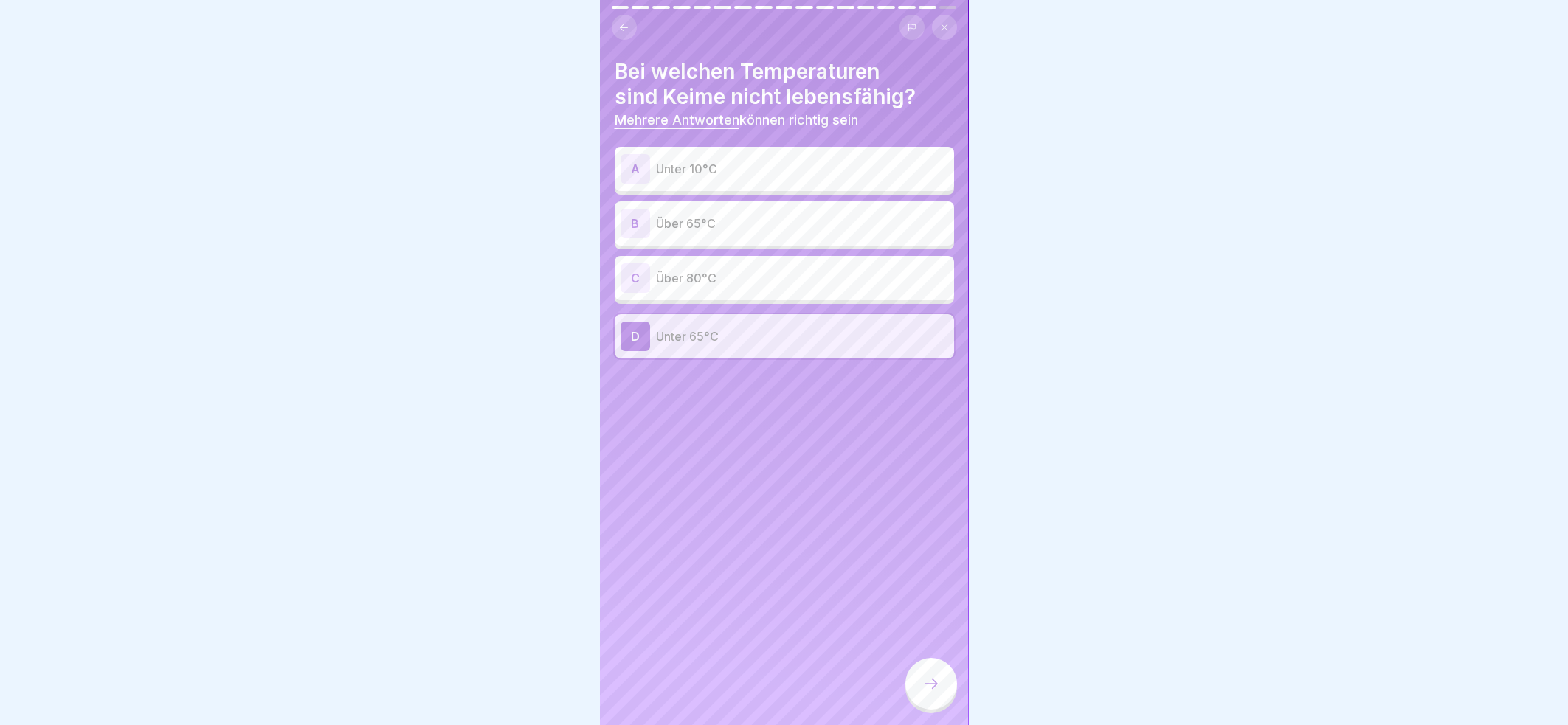
click at [934, 677] on icon at bounding box center [931, 684] width 18 height 18
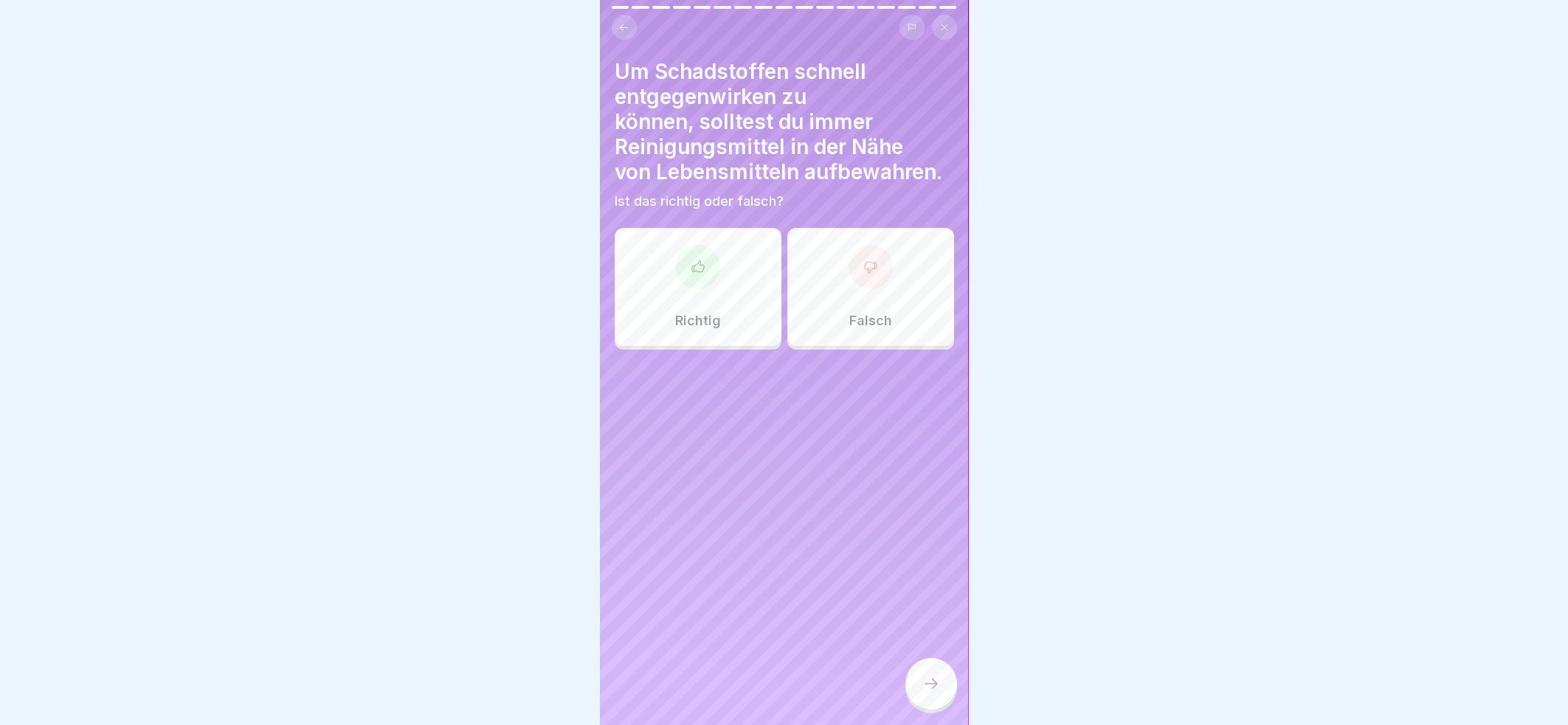
click at [869, 301] on div "Falsch" at bounding box center [870, 287] width 167 height 118
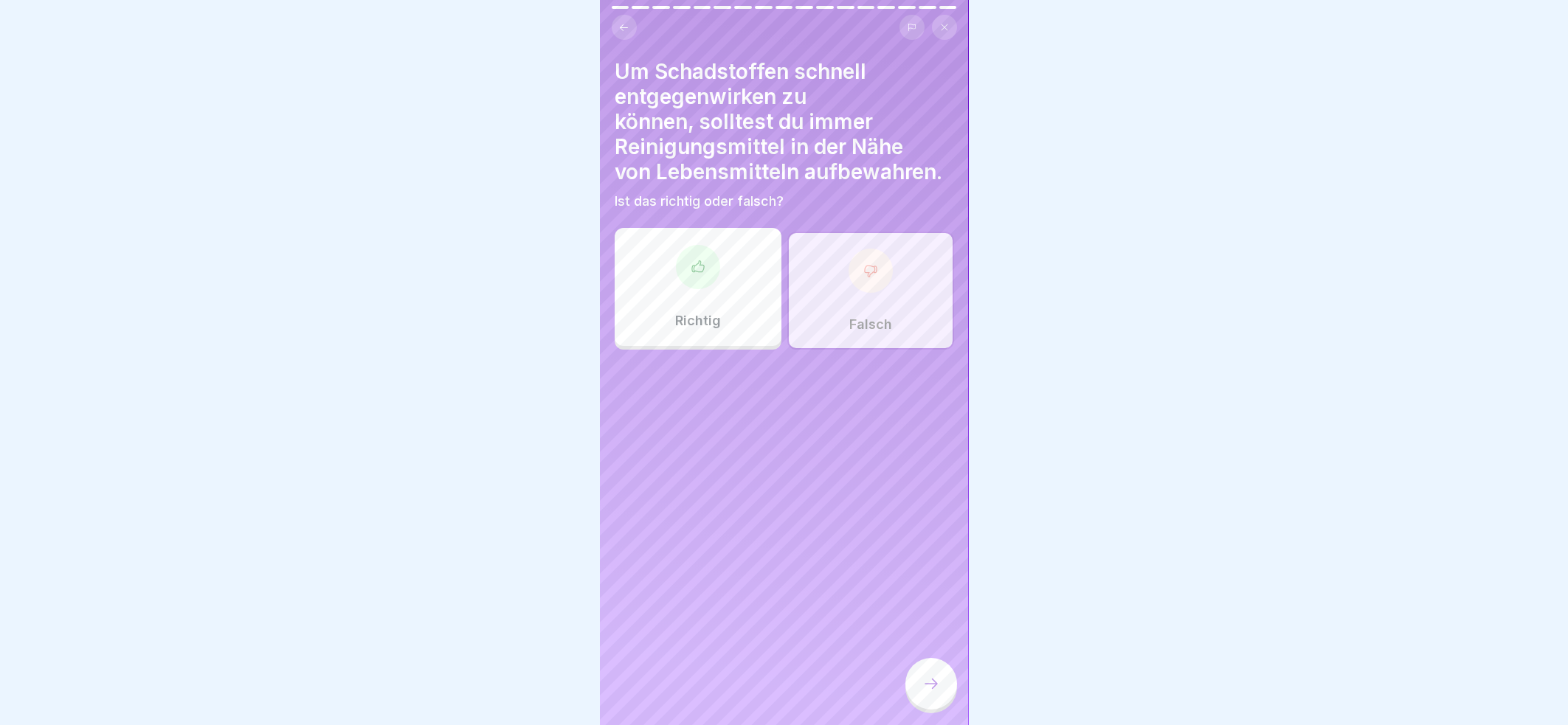
click at [923, 684] on icon at bounding box center [931, 684] width 18 height 18
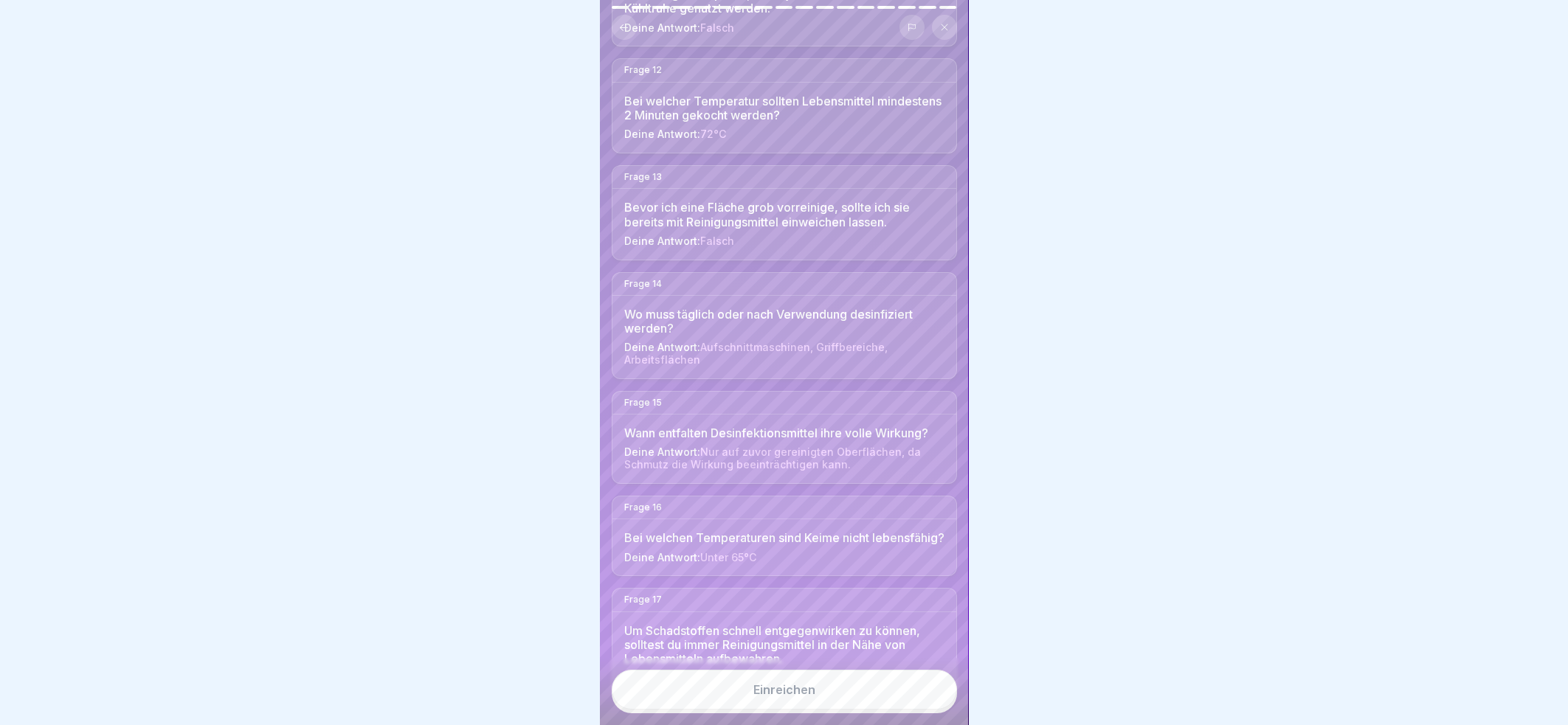
scroll to position [1412, 0]
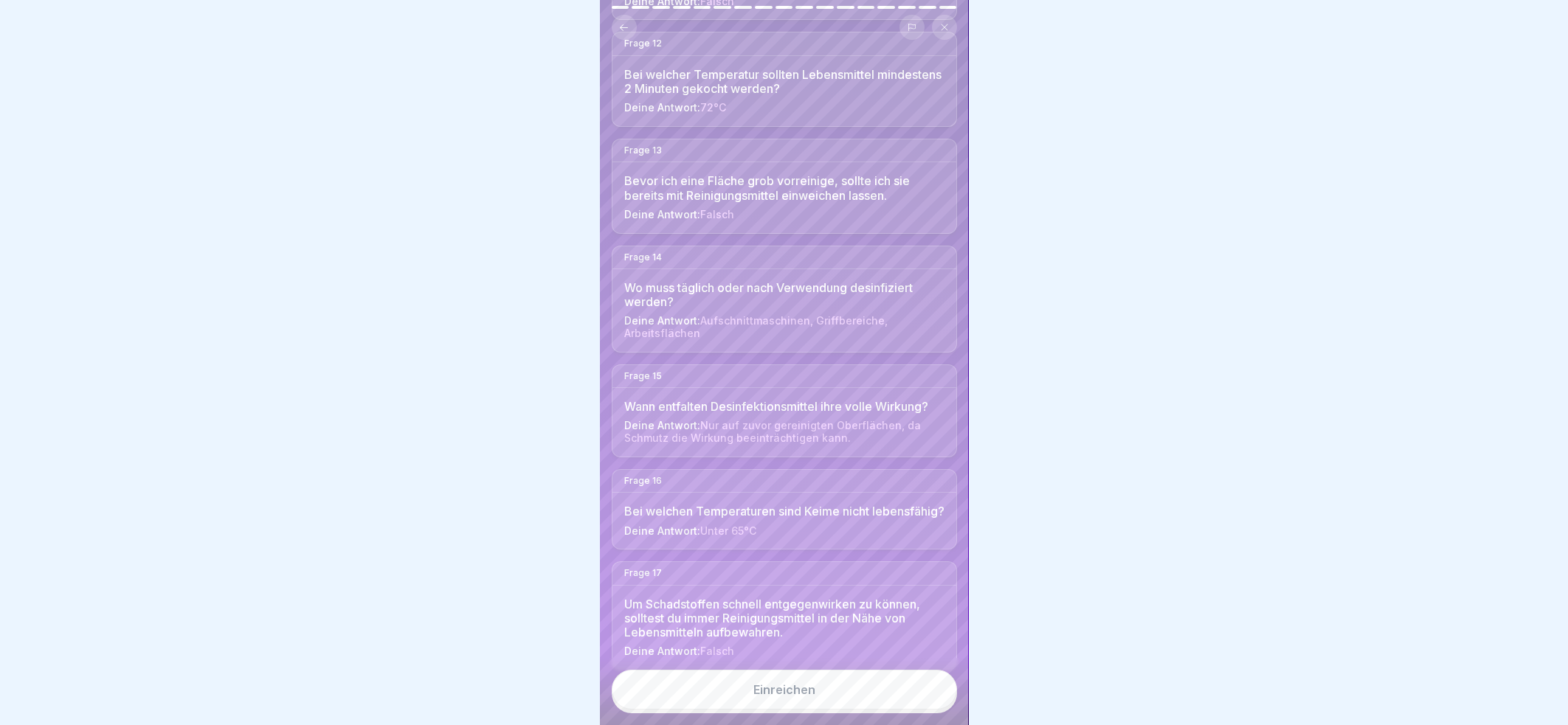
click at [849, 690] on button "Einreichen" at bounding box center [784, 690] width 345 height 39
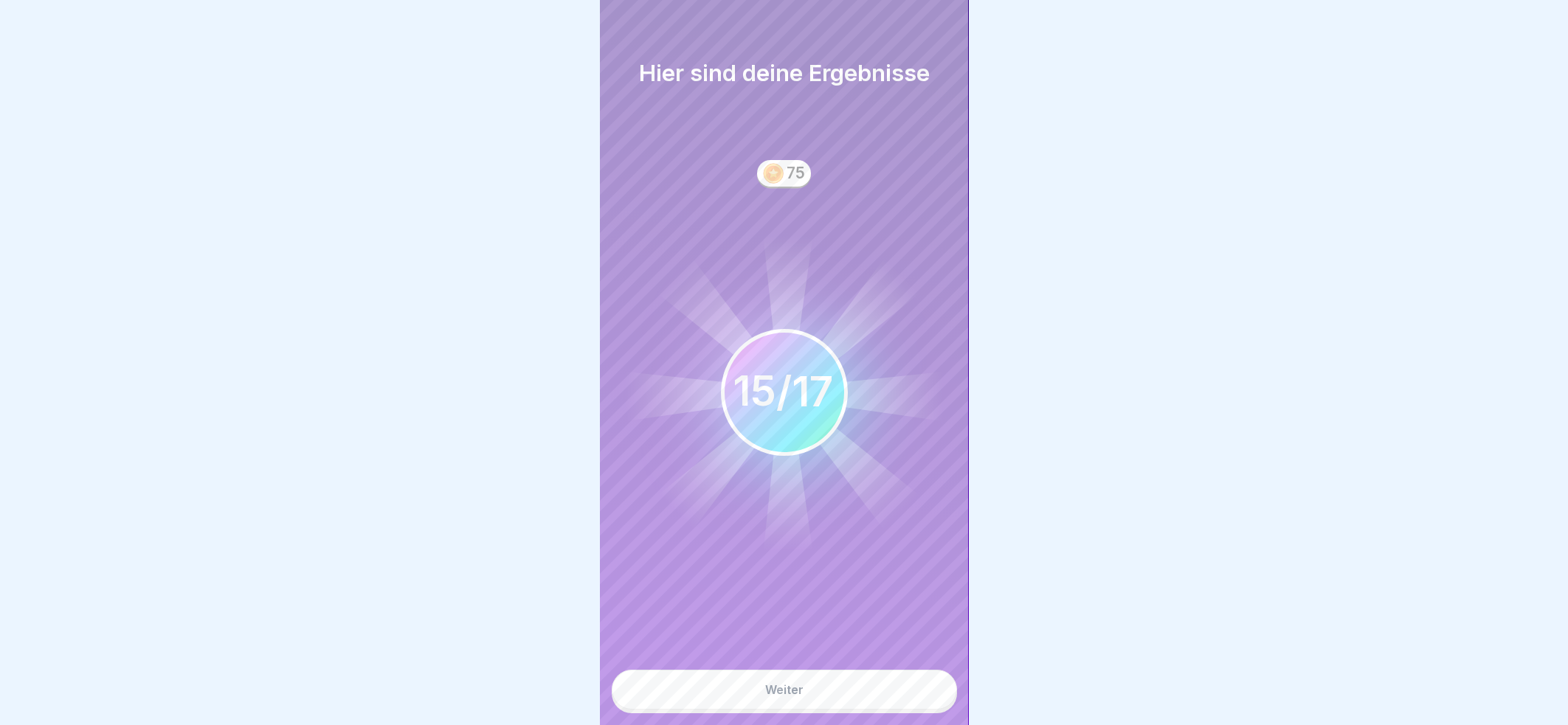
click at [810, 684] on button "Weiter" at bounding box center [784, 690] width 345 height 39
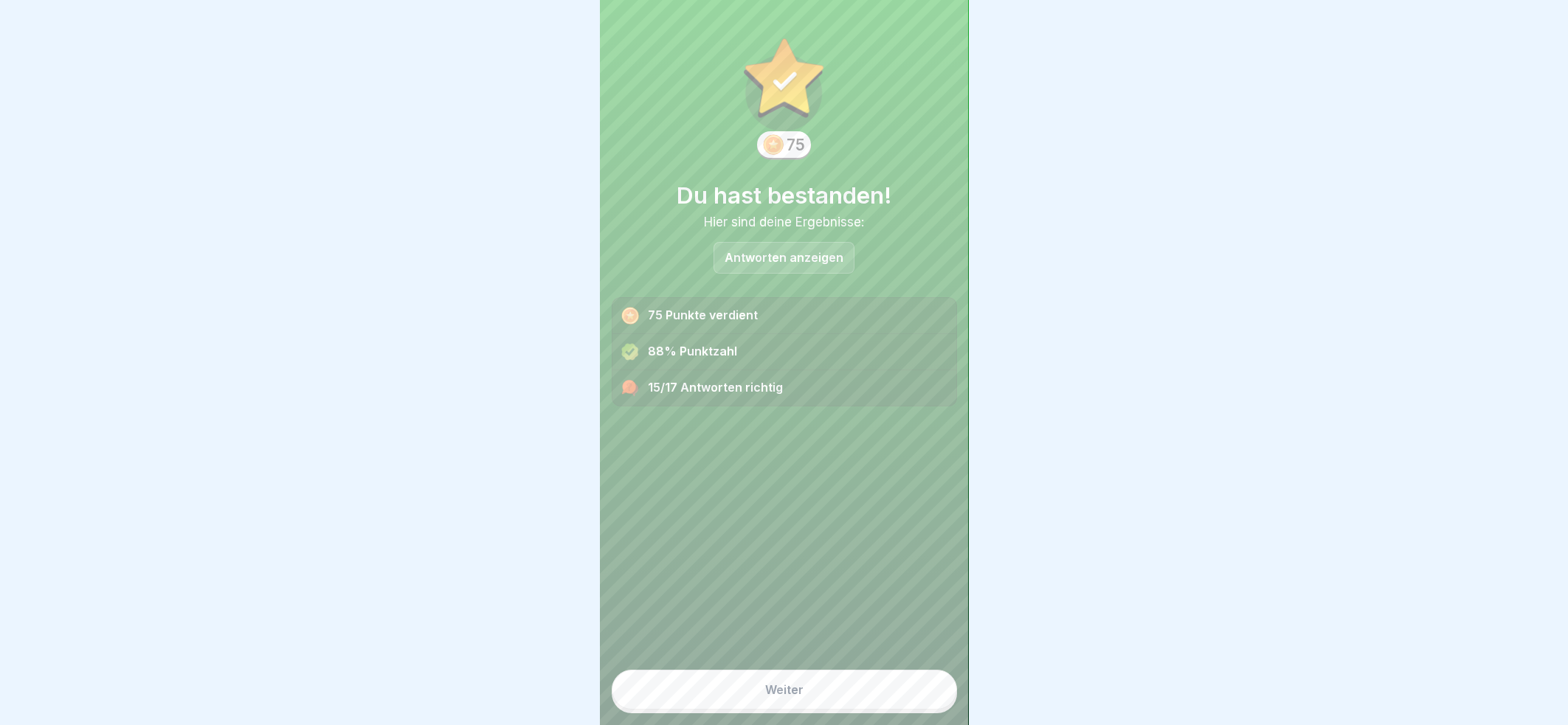
click at [783, 251] on p "Antworten anzeigen" at bounding box center [784, 258] width 118 height 13
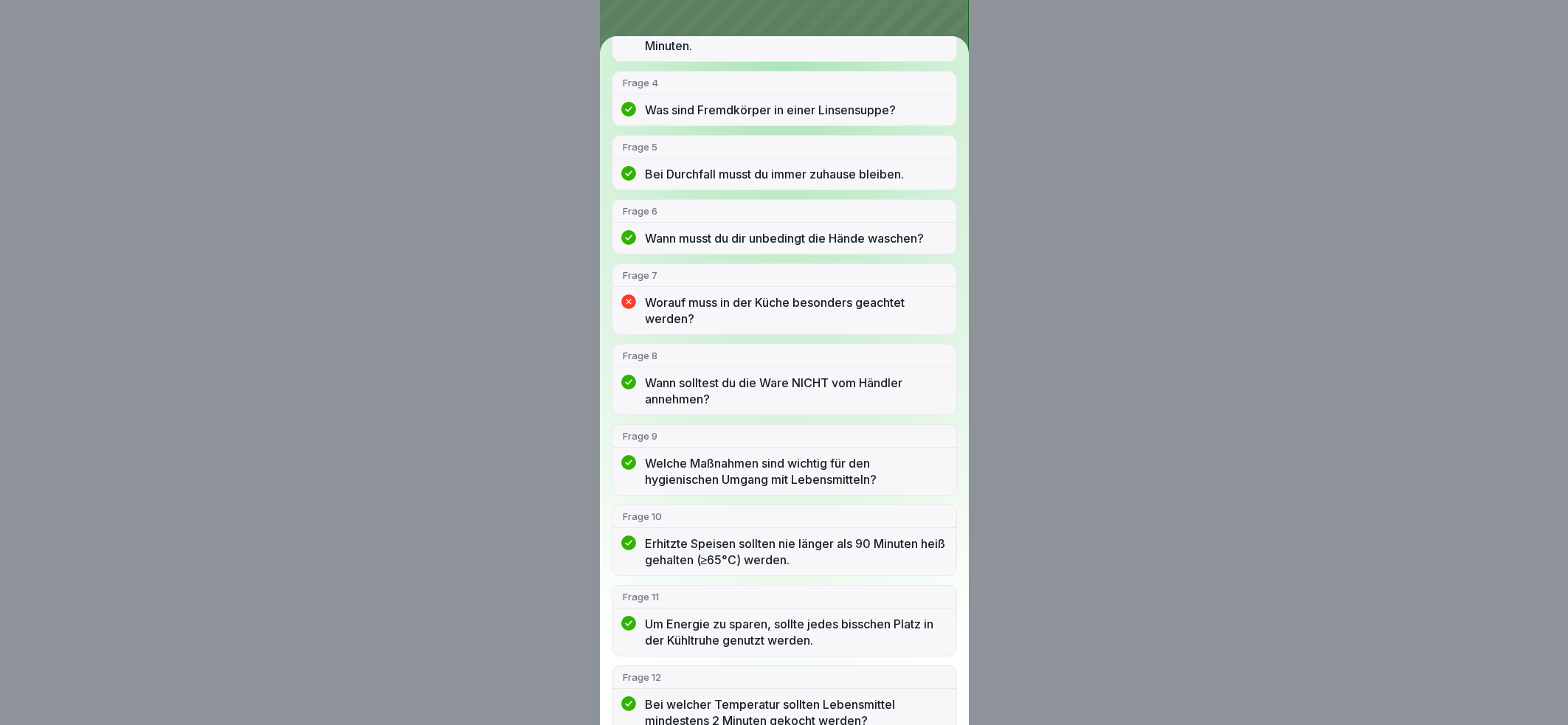
scroll to position [345, 0]
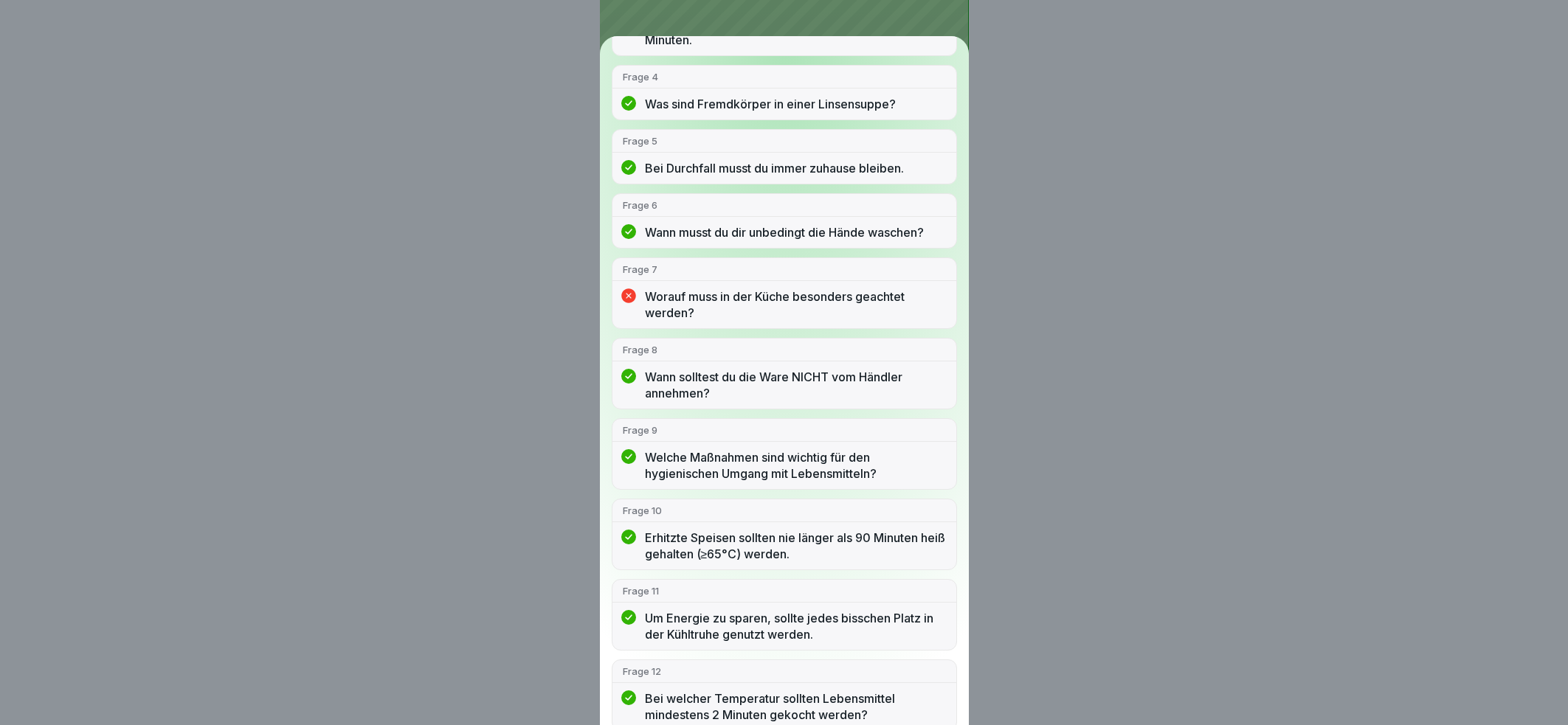
click at [718, 297] on p "Worauf muss in der Küche besonders geachtet werden?" at bounding box center [796, 305] width 301 height 32
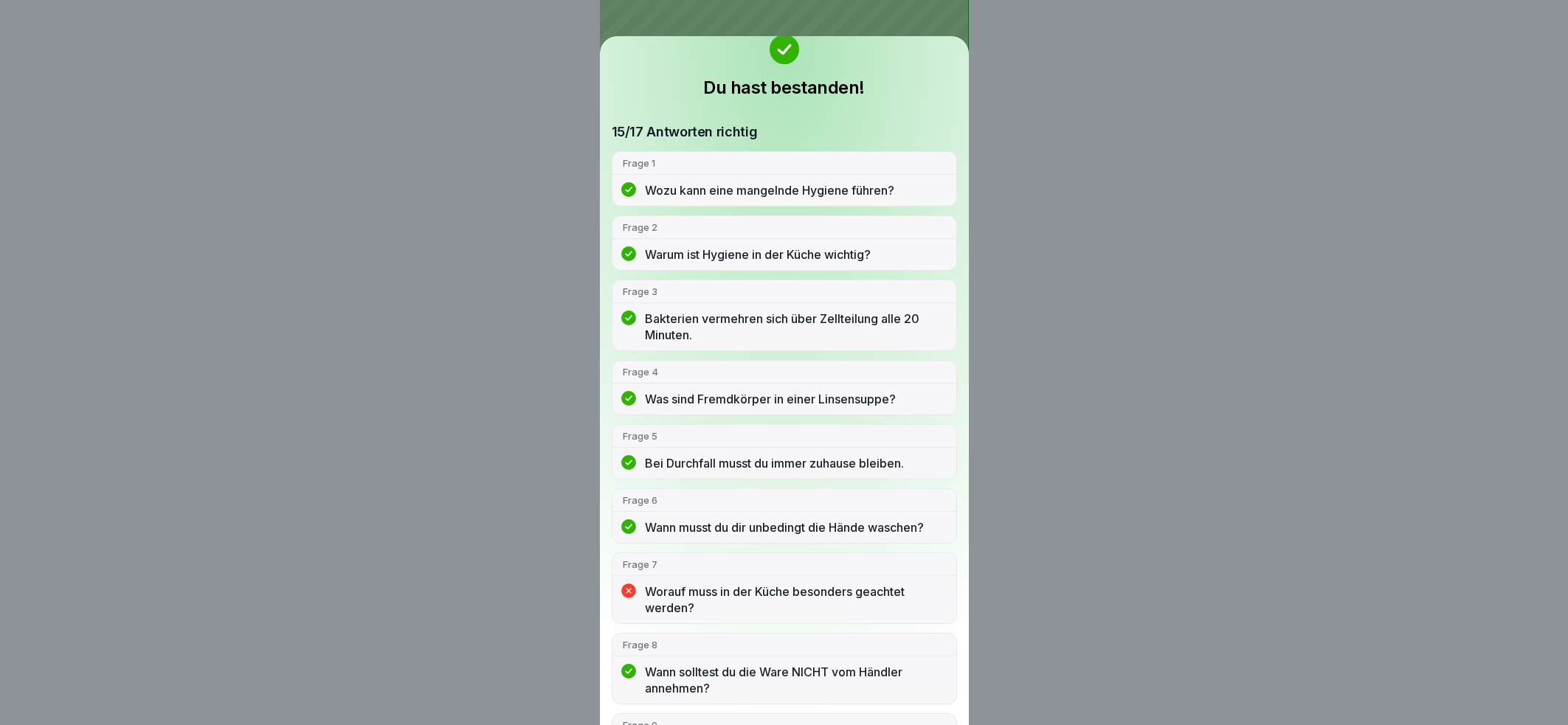
scroll to position [0, 0]
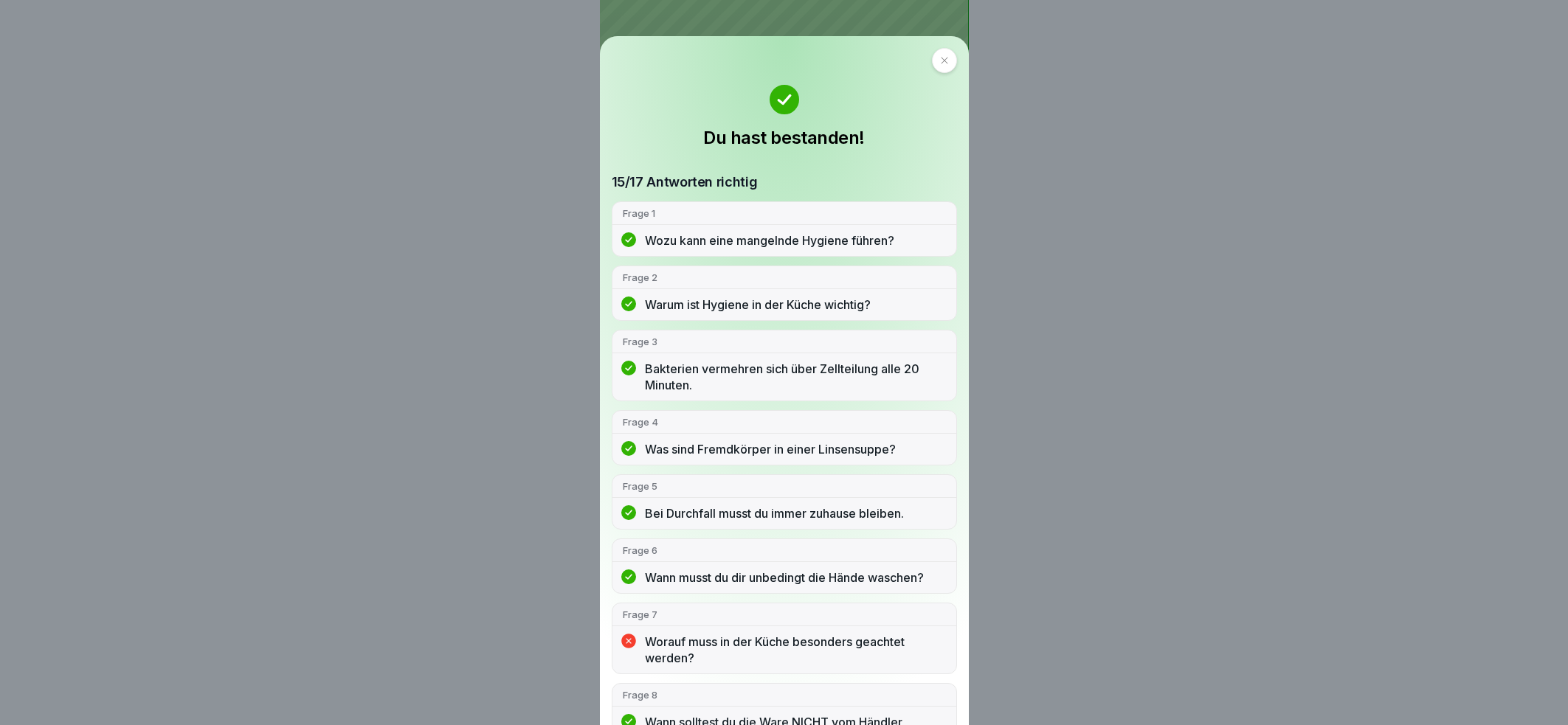
click at [1082, 247] on div "Du hast bestanden! 15/17 Antworten richtig Frage 1 Wozu kann eine mangelnde Hyg…" at bounding box center [784, 362] width 1568 height 725
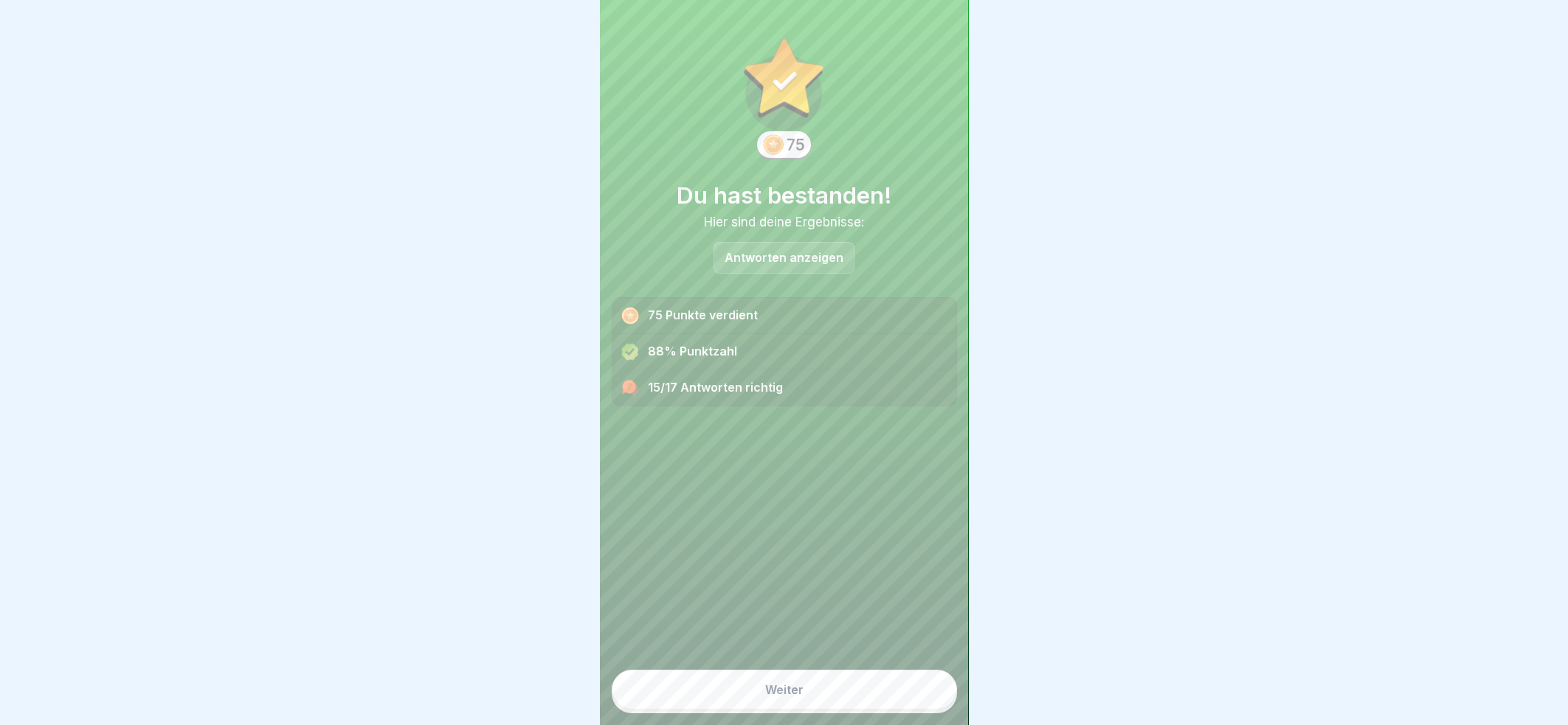
click at [785, 689] on div "Weiter" at bounding box center [784, 690] width 39 height 13
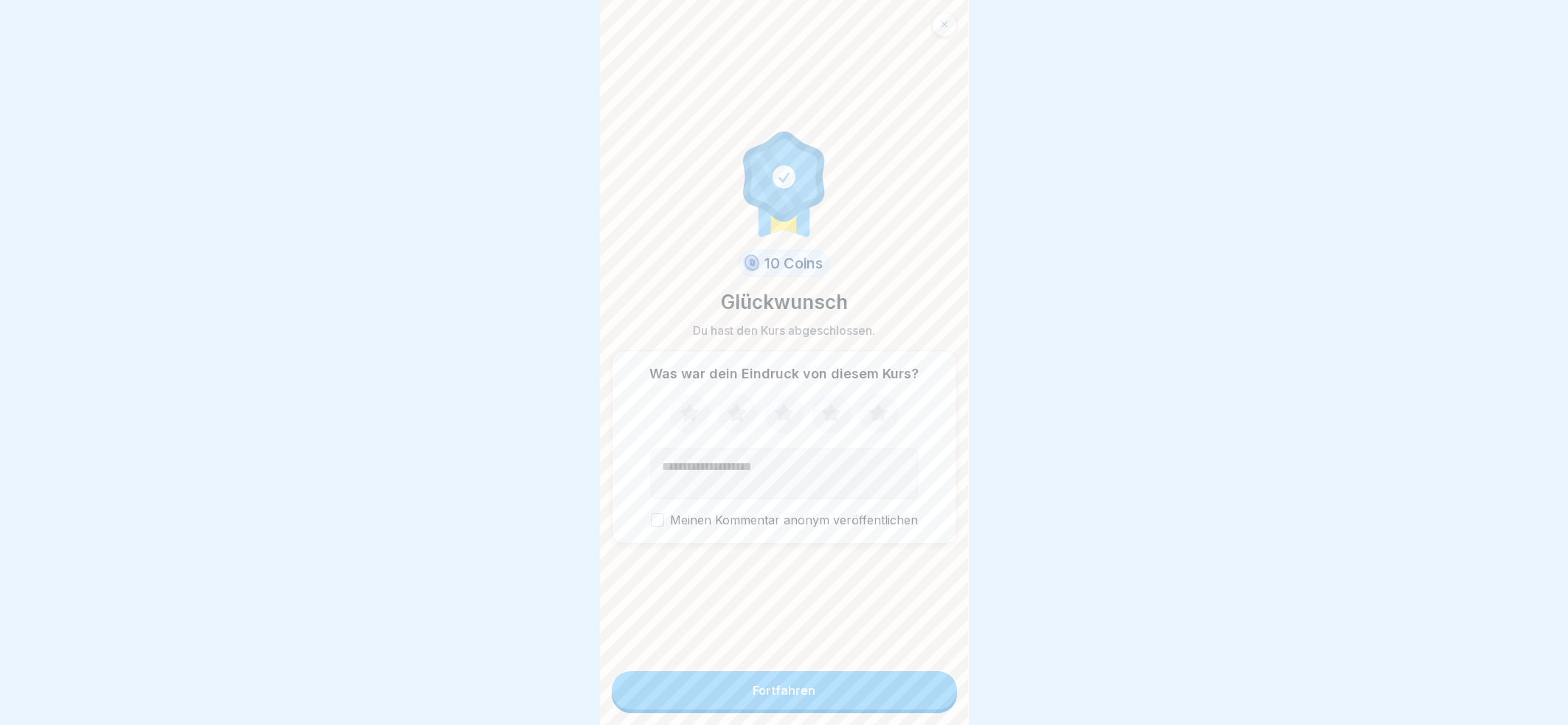
click at [774, 409] on icon at bounding box center [783, 413] width 19 height 19
click at [823, 410] on icon at bounding box center [830, 413] width 19 height 19
click at [799, 687] on div "Fortfahren" at bounding box center [784, 690] width 63 height 13
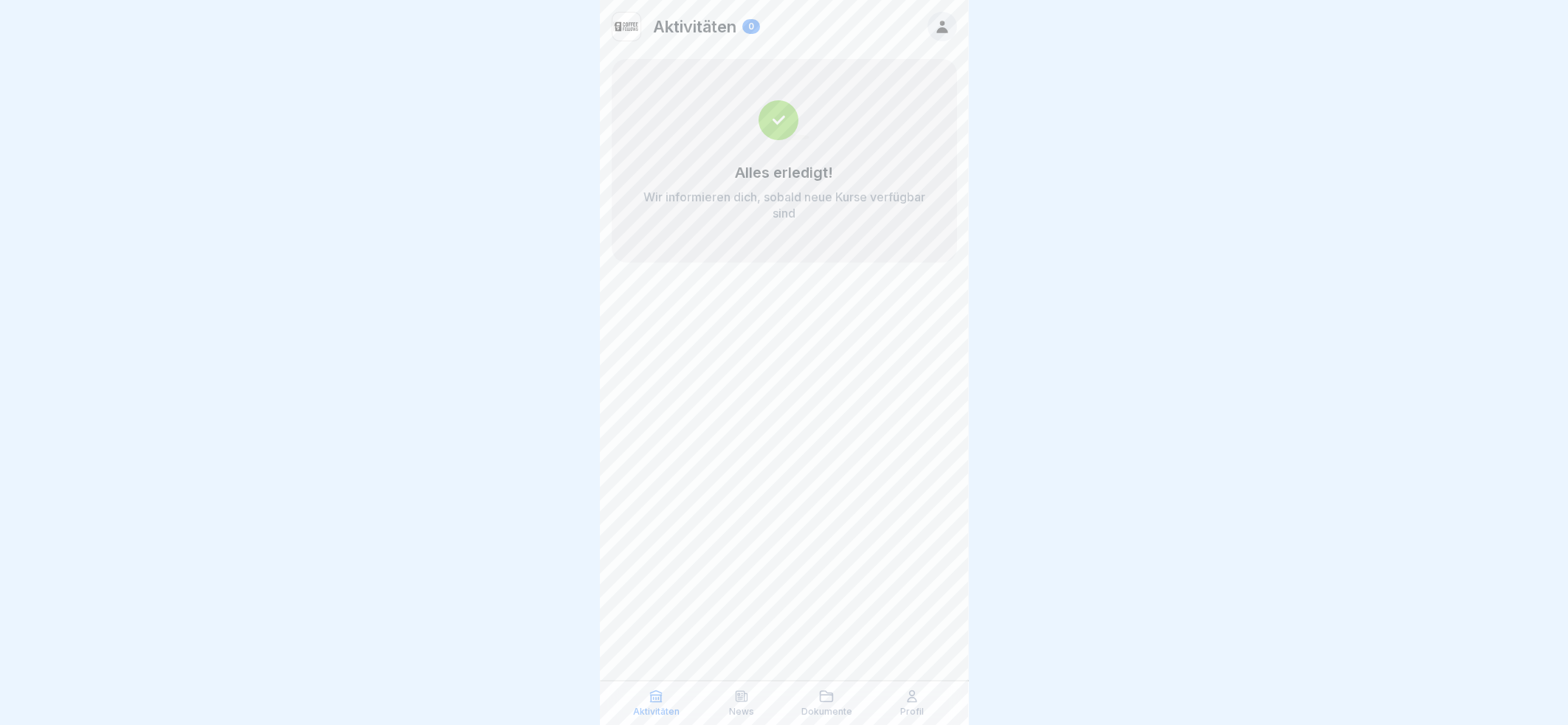
click at [662, 708] on p "Aktivitäten" at bounding box center [657, 712] width 47 height 11
click at [647, 707] on p "Aktivitäten" at bounding box center [657, 712] width 47 height 11
click at [741, 709] on p "News" at bounding box center [741, 712] width 25 height 11
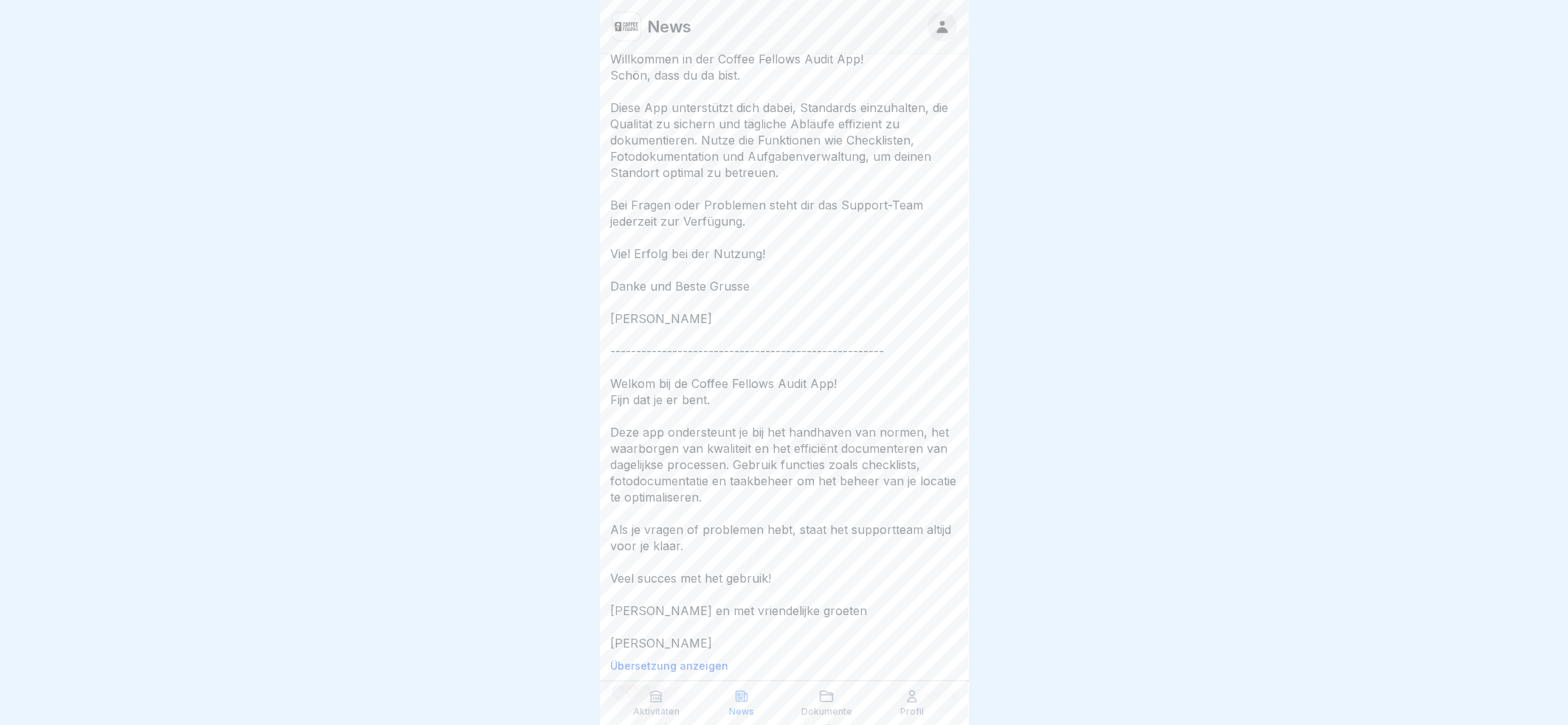
scroll to position [646, 0]
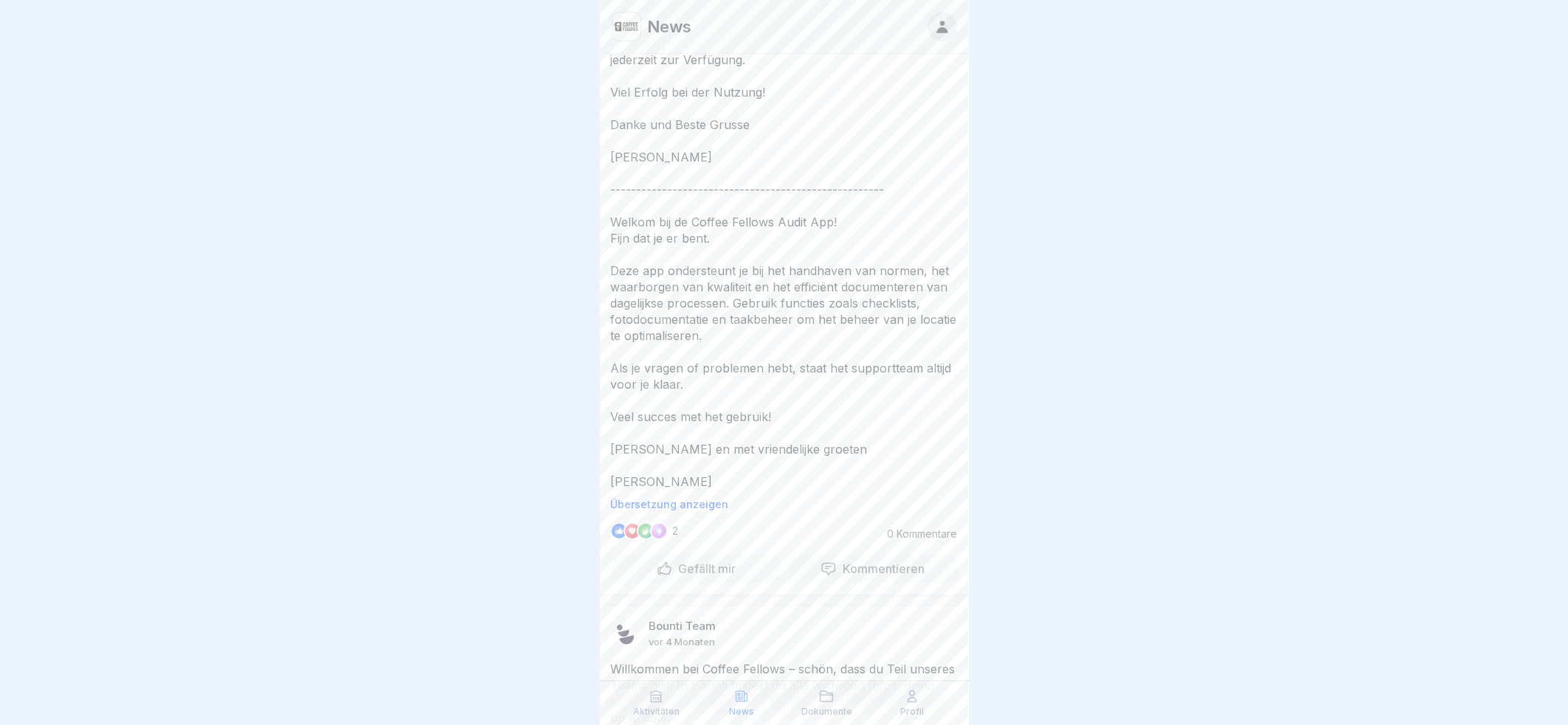
click at [826, 695] on icon at bounding box center [826, 697] width 13 height 11
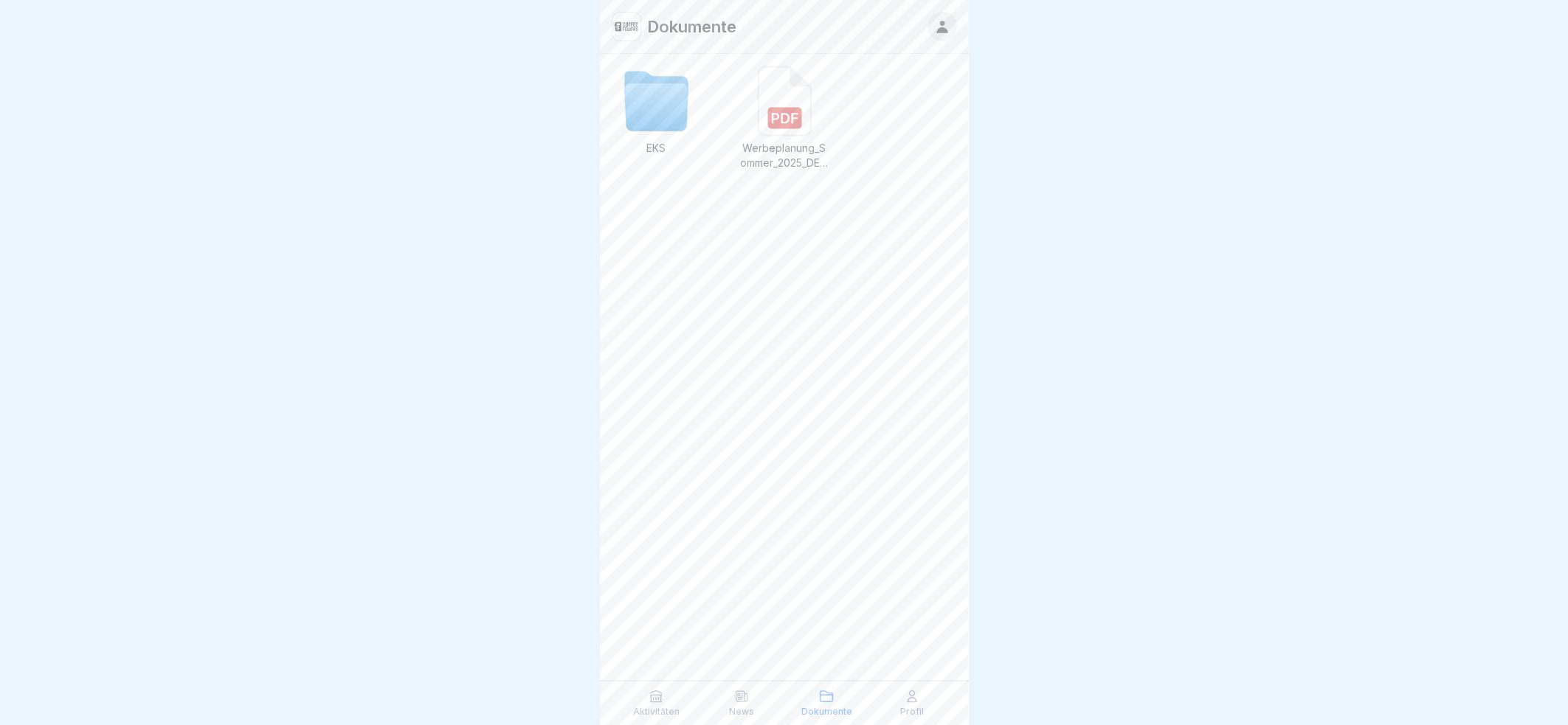
click at [904, 697] on icon at bounding box center [911, 696] width 14 height 14
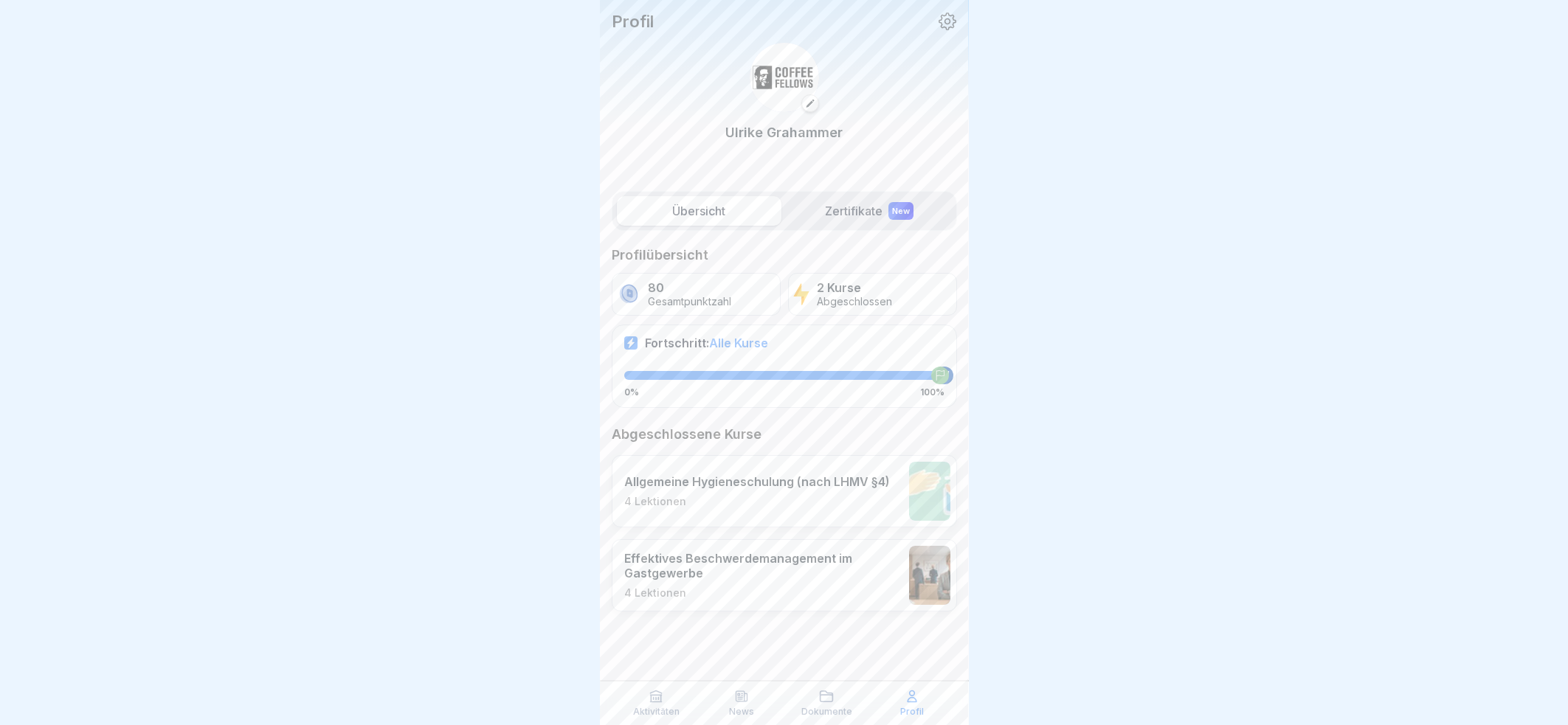
scroll to position [13, 0]
click at [878, 296] on p "Abgeschlossen" at bounding box center [854, 302] width 75 height 13
click at [838, 197] on label "Zertifikate New" at bounding box center [868, 211] width 164 height 30
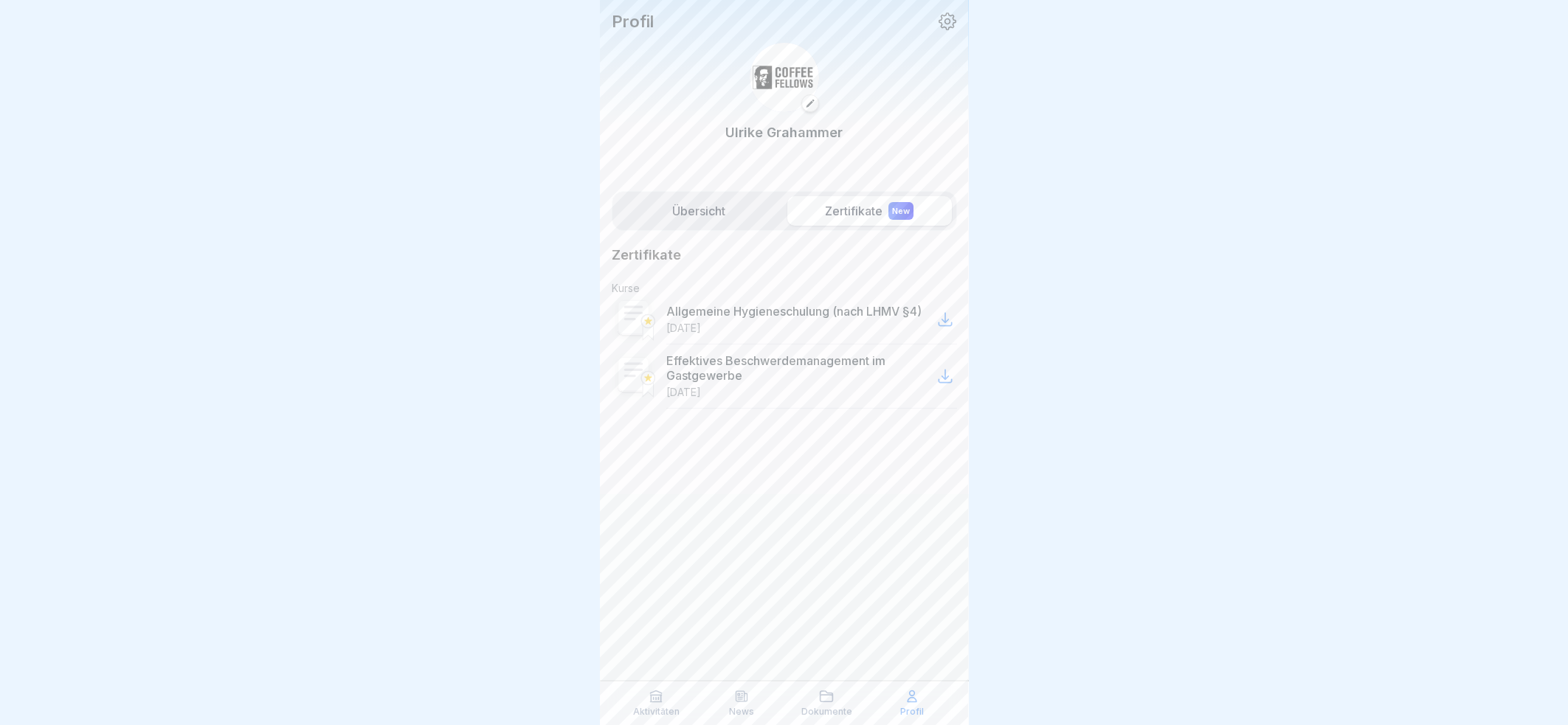
click at [904, 314] on p "Allgemeine Hygieneschulung (nach LHMV §4)" at bounding box center [794, 311] width 256 height 14
click at [942, 318] on icon at bounding box center [945, 319] width 18 height 18
click at [710, 213] on label "Übersicht" at bounding box center [698, 211] width 164 height 30
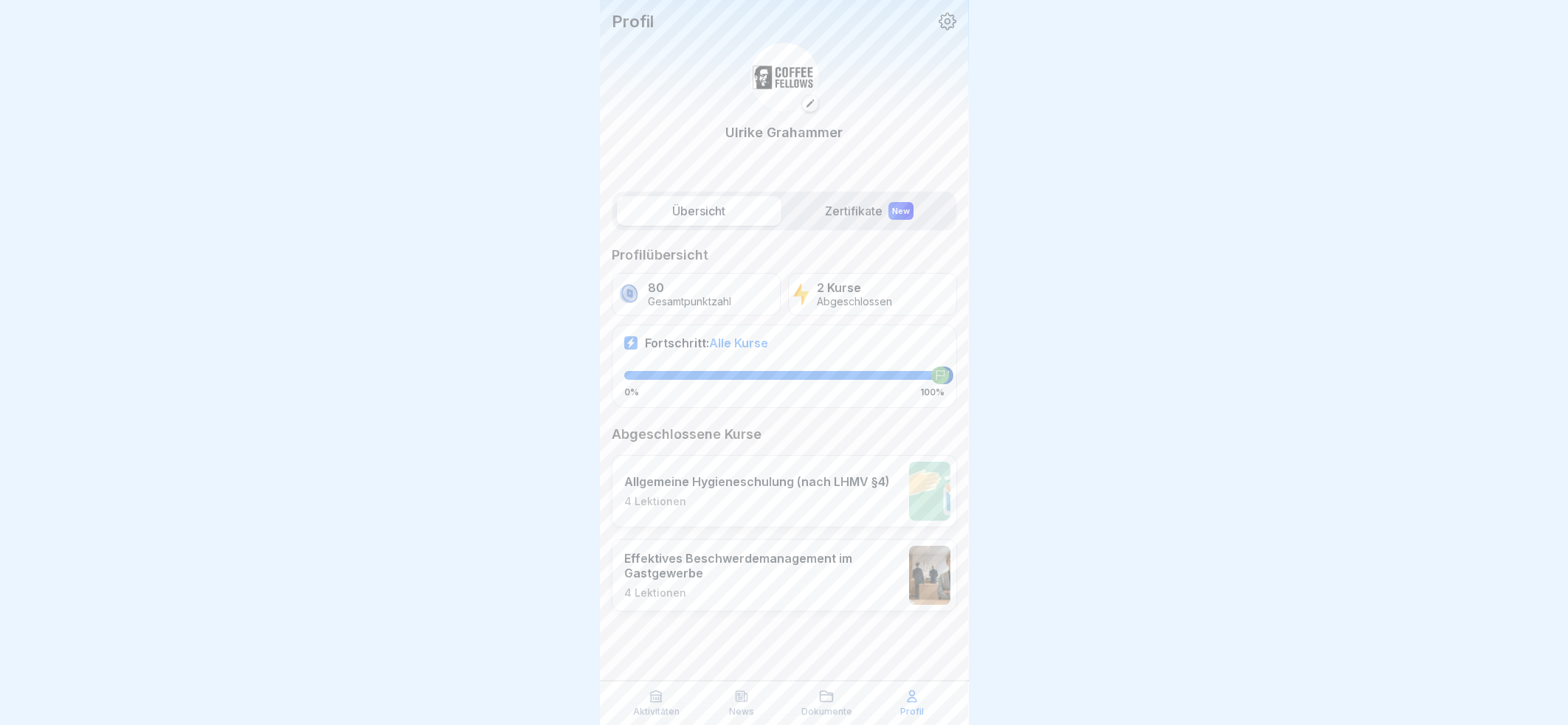
scroll to position [13, 0]
click at [800, 475] on p "Allgemeine Hygieneschulung (nach LHMV §4)" at bounding box center [757, 482] width 266 height 14
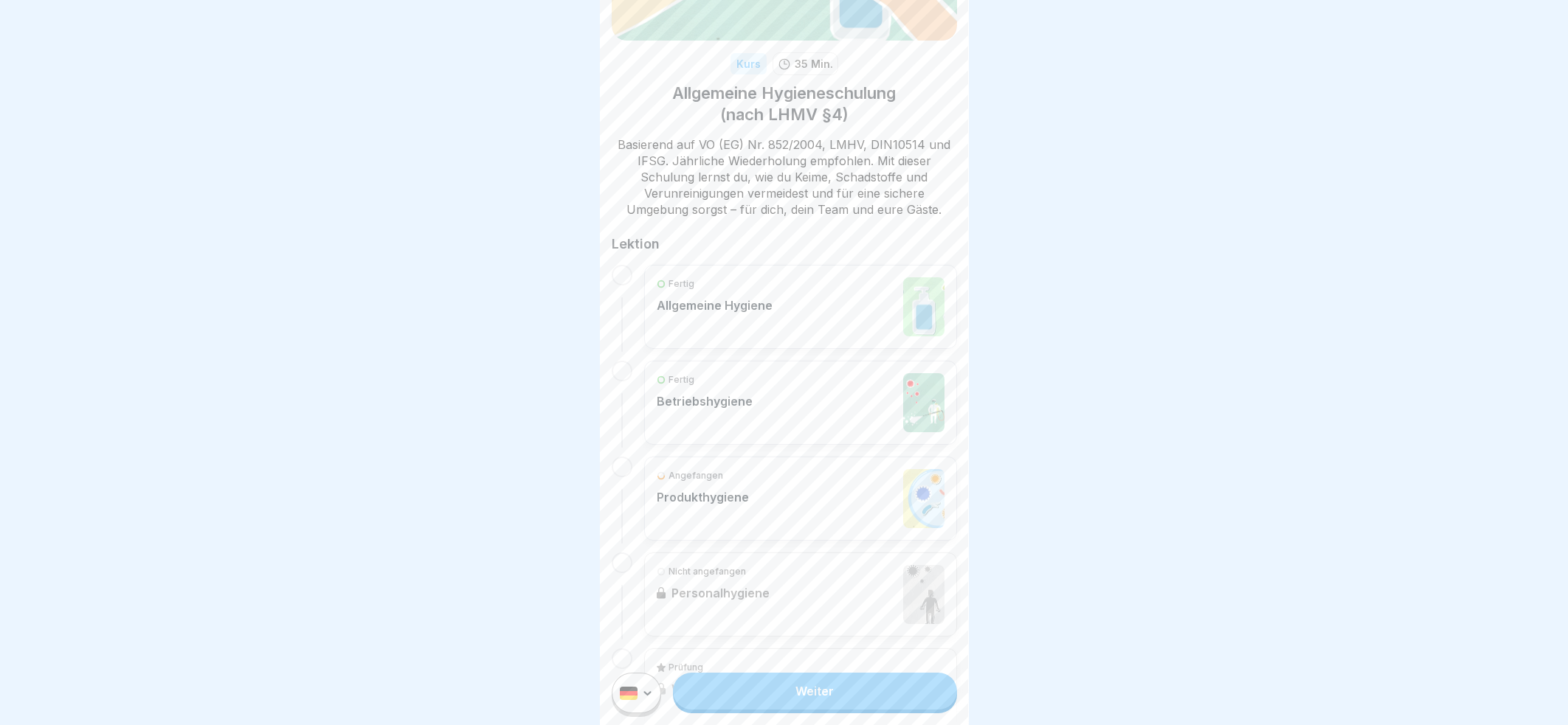
scroll to position [246, 0]
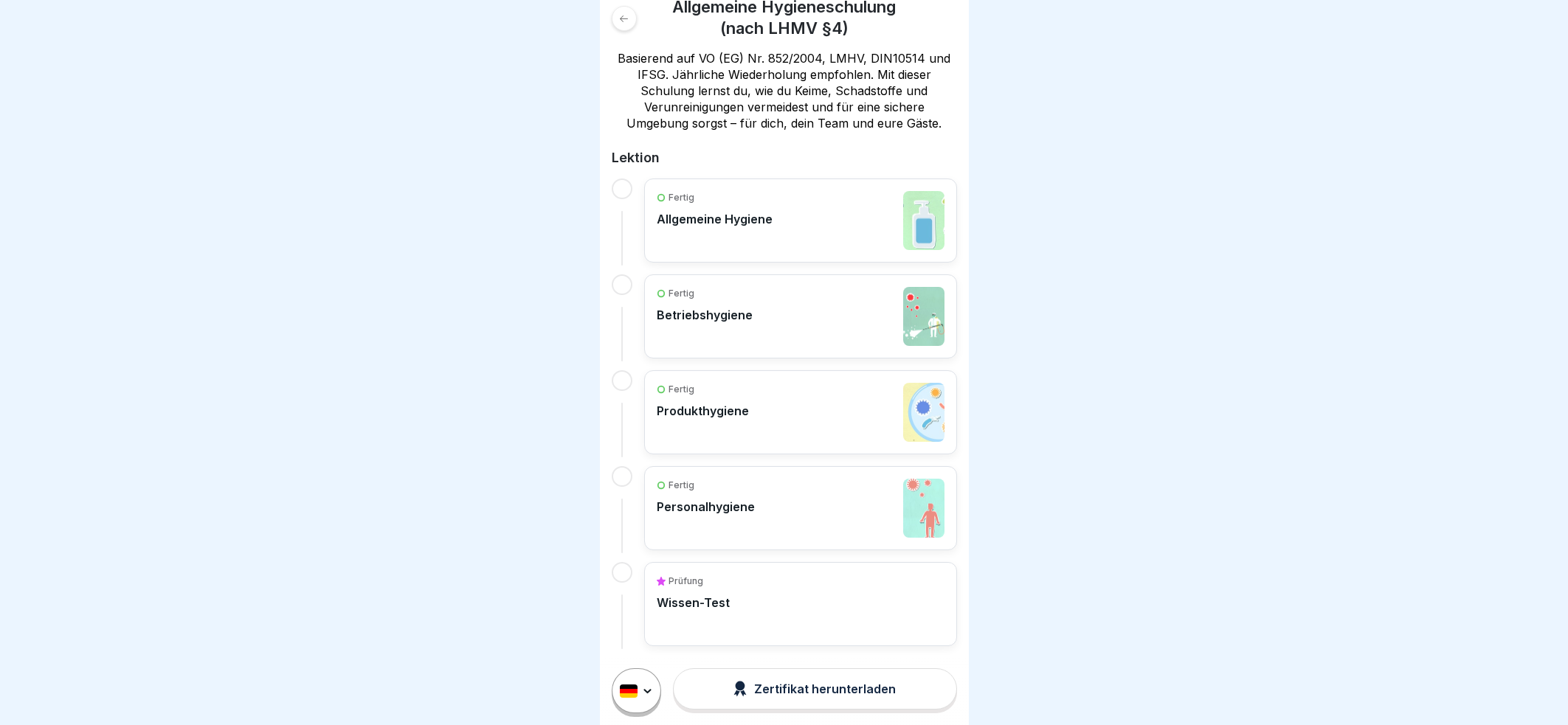
scroll to position [13, 0]
click at [772, 597] on div "Prüfung Wissen-Test" at bounding box center [800, 605] width 288 height 59
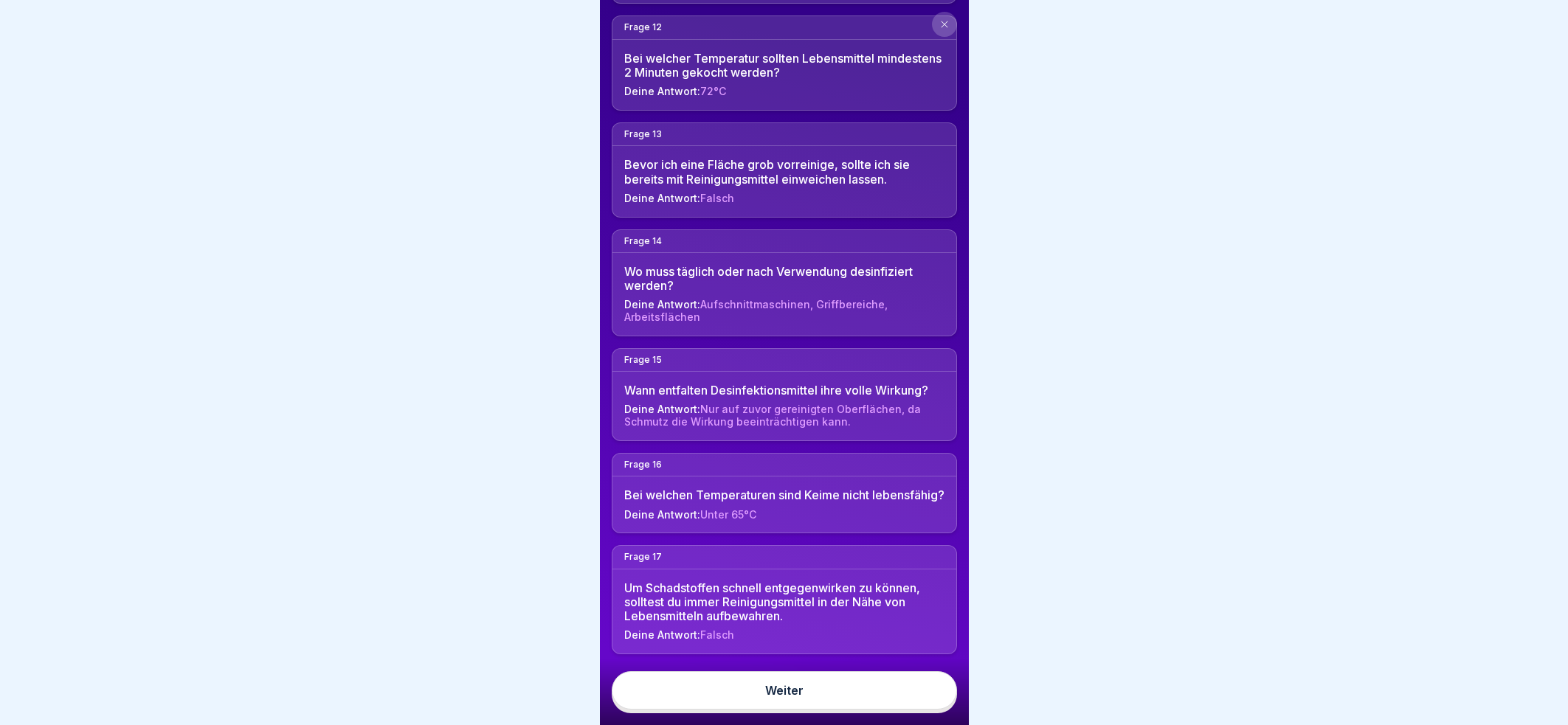
scroll to position [13, 0]
click at [791, 682] on link "Weiter" at bounding box center [784, 690] width 345 height 39
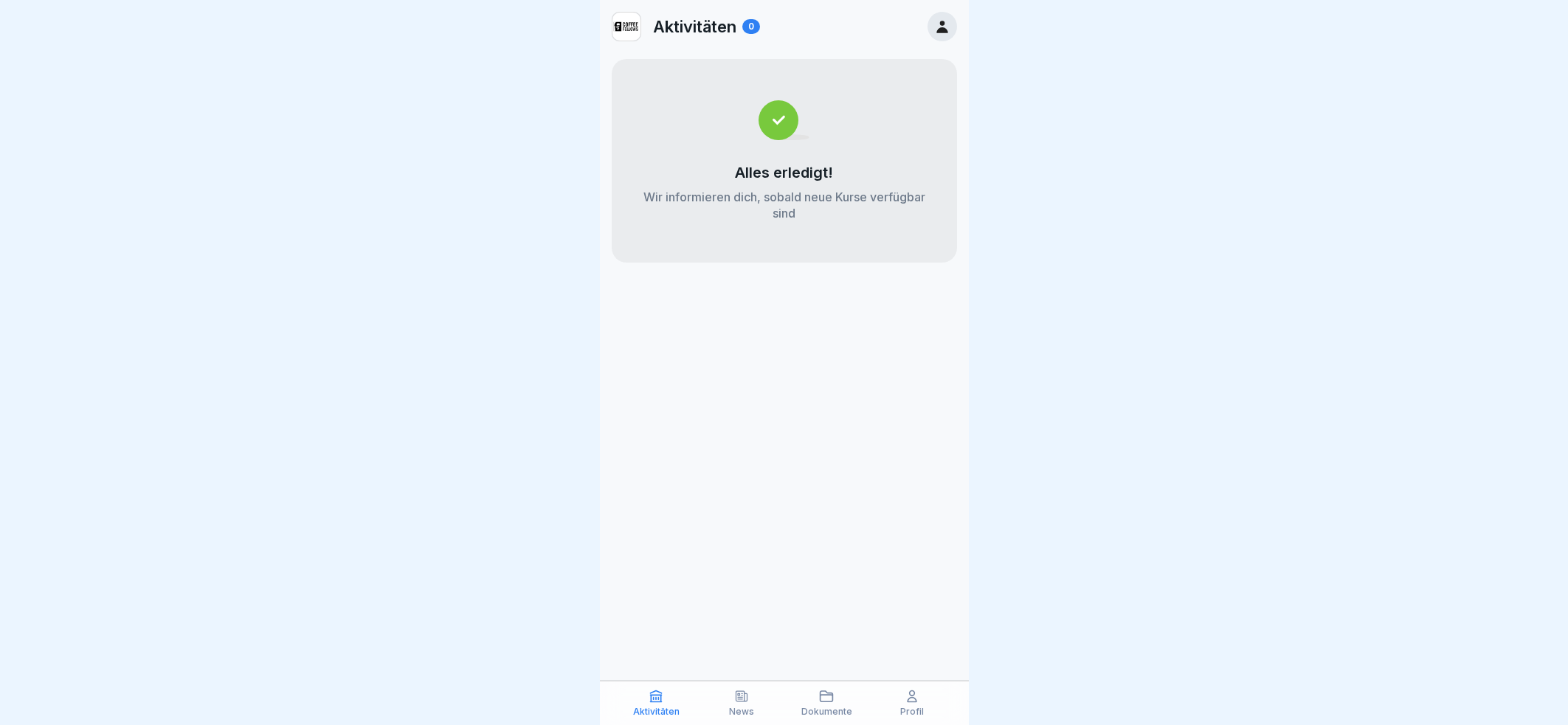
click at [651, 711] on p "Aktivitäten" at bounding box center [657, 712] width 47 height 11
drag, startPoint x: 870, startPoint y: 206, endPoint x: 832, endPoint y: 199, distance: 38.6
click at [847, 204] on p "Wir informieren dich, sobald neue Kurse verfügbar sind" at bounding box center [784, 205] width 286 height 32
drag, startPoint x: 761, startPoint y: 162, endPoint x: 761, endPoint y: 148, distance: 14.0
click at [761, 153] on div "Alles erledigt! Wir informieren dich, sobald neue Kurse verfügbar sind" at bounding box center [784, 161] width 345 height 204
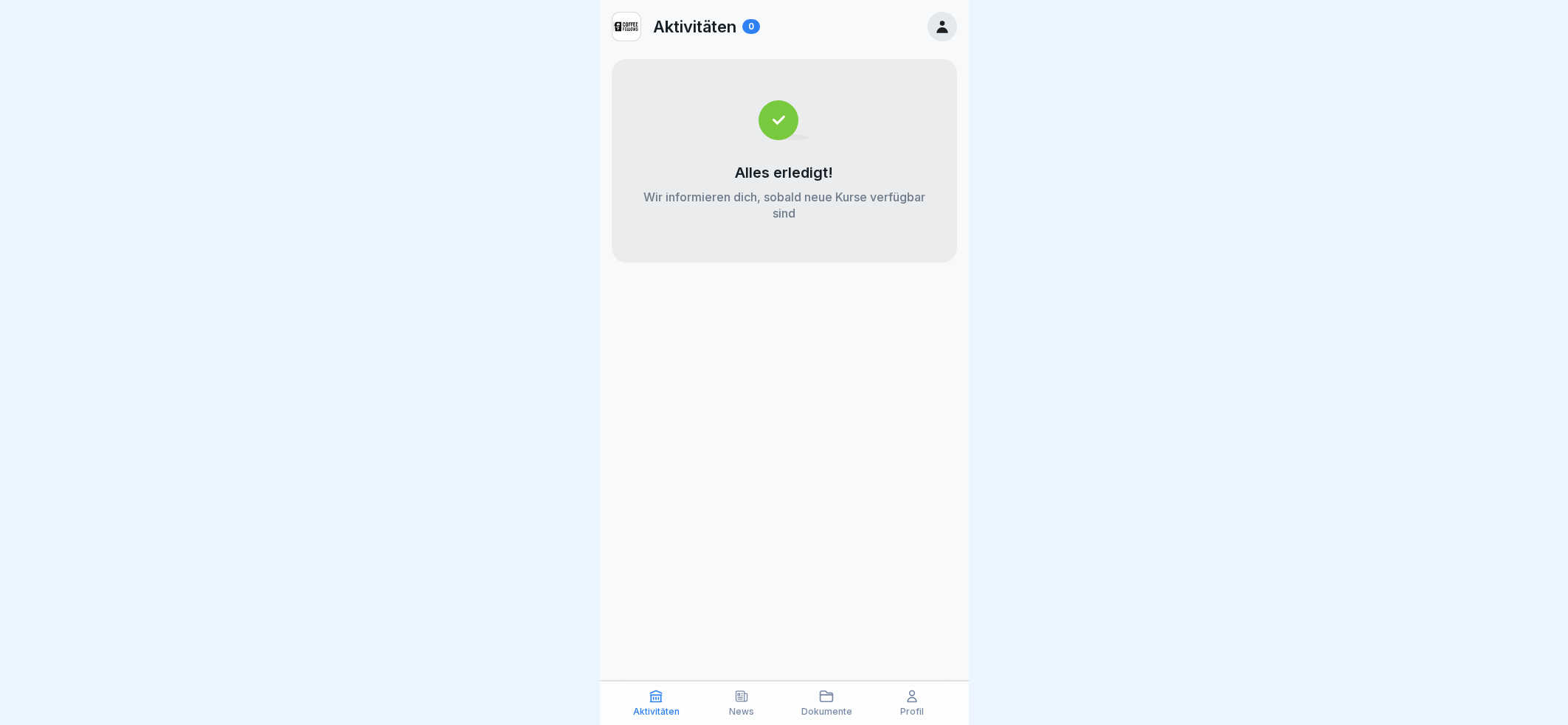
click at [701, 27] on p "Aktivitäten" at bounding box center [694, 26] width 83 height 19
click at [747, 707] on p "News" at bounding box center [741, 712] width 25 height 11
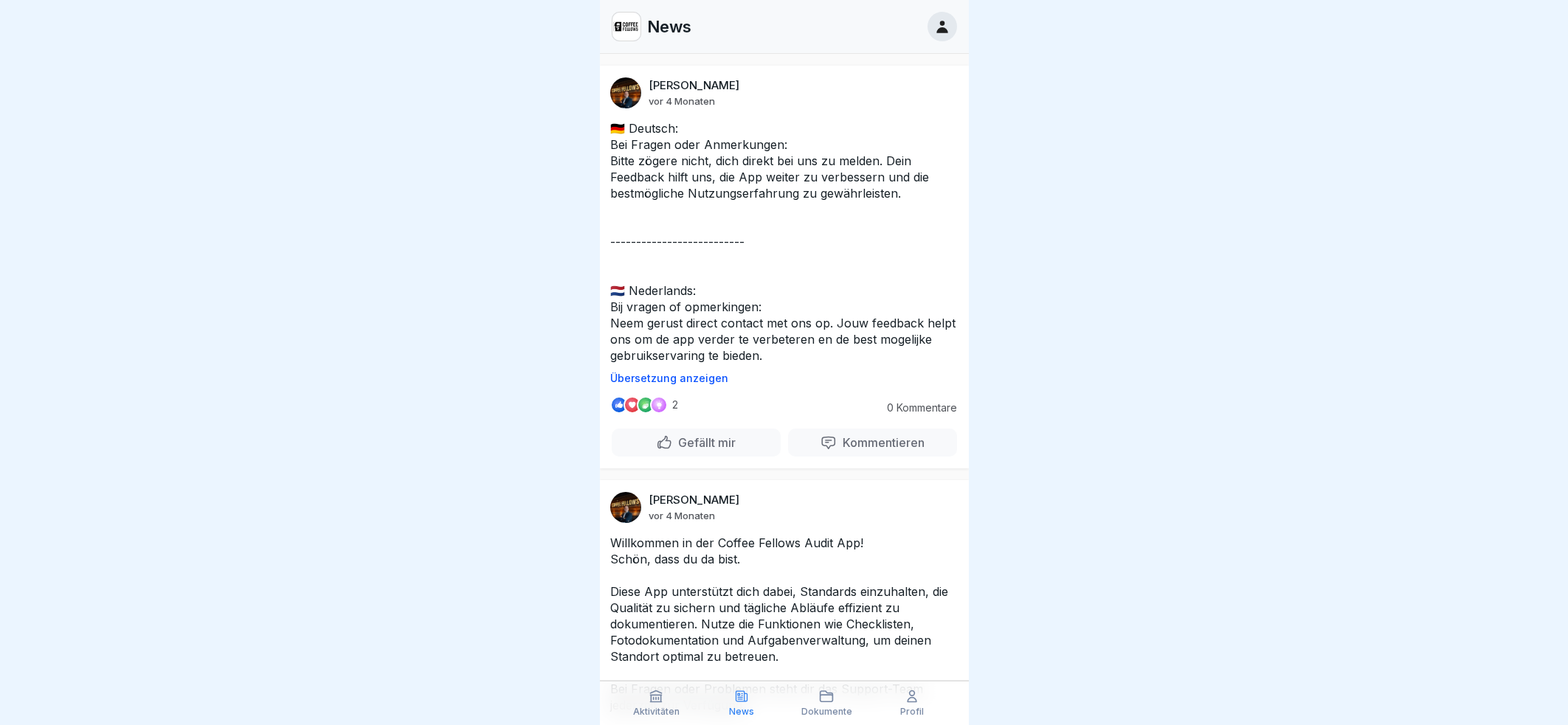
click at [838, 703] on div "Dokumente" at bounding box center [826, 703] width 78 height 28
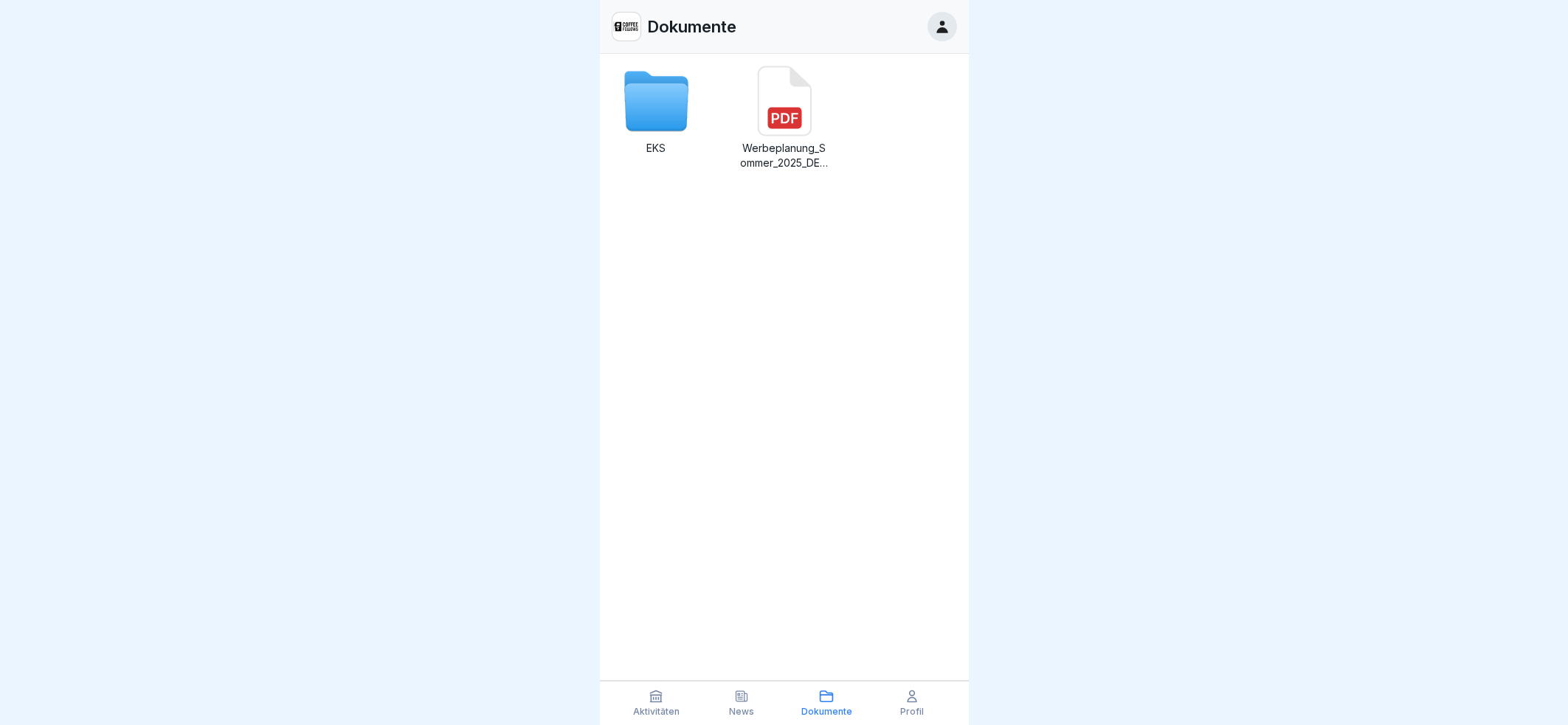
click at [658, 708] on p "Aktivitäten" at bounding box center [657, 712] width 47 height 11
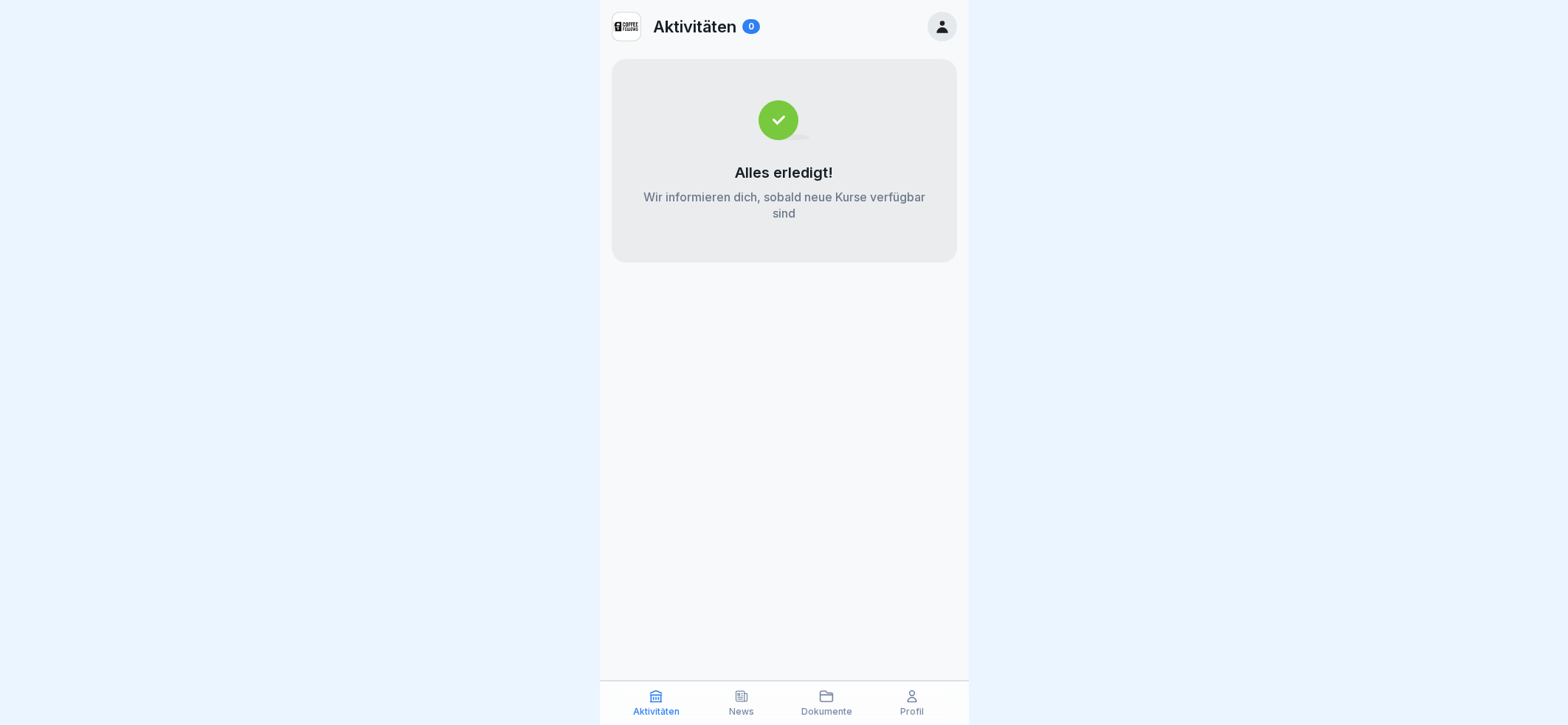
click at [693, 22] on p "Aktivitäten" at bounding box center [694, 26] width 83 height 19
click at [911, 694] on icon at bounding box center [911, 696] width 14 height 14
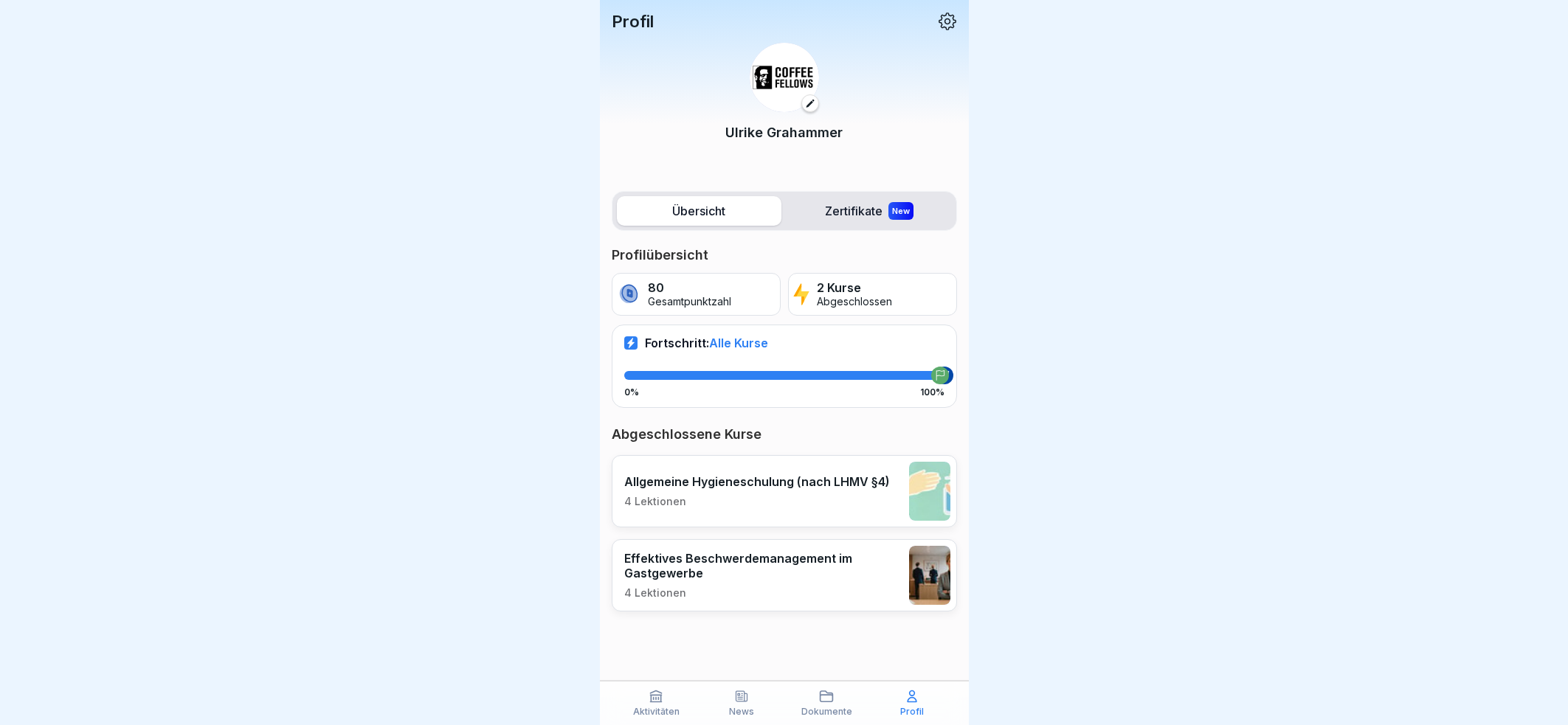
scroll to position [13, 0]
click at [804, 475] on p "Allgemeine Hygieneschulung (nach LHMV §4)" at bounding box center [757, 482] width 266 height 14
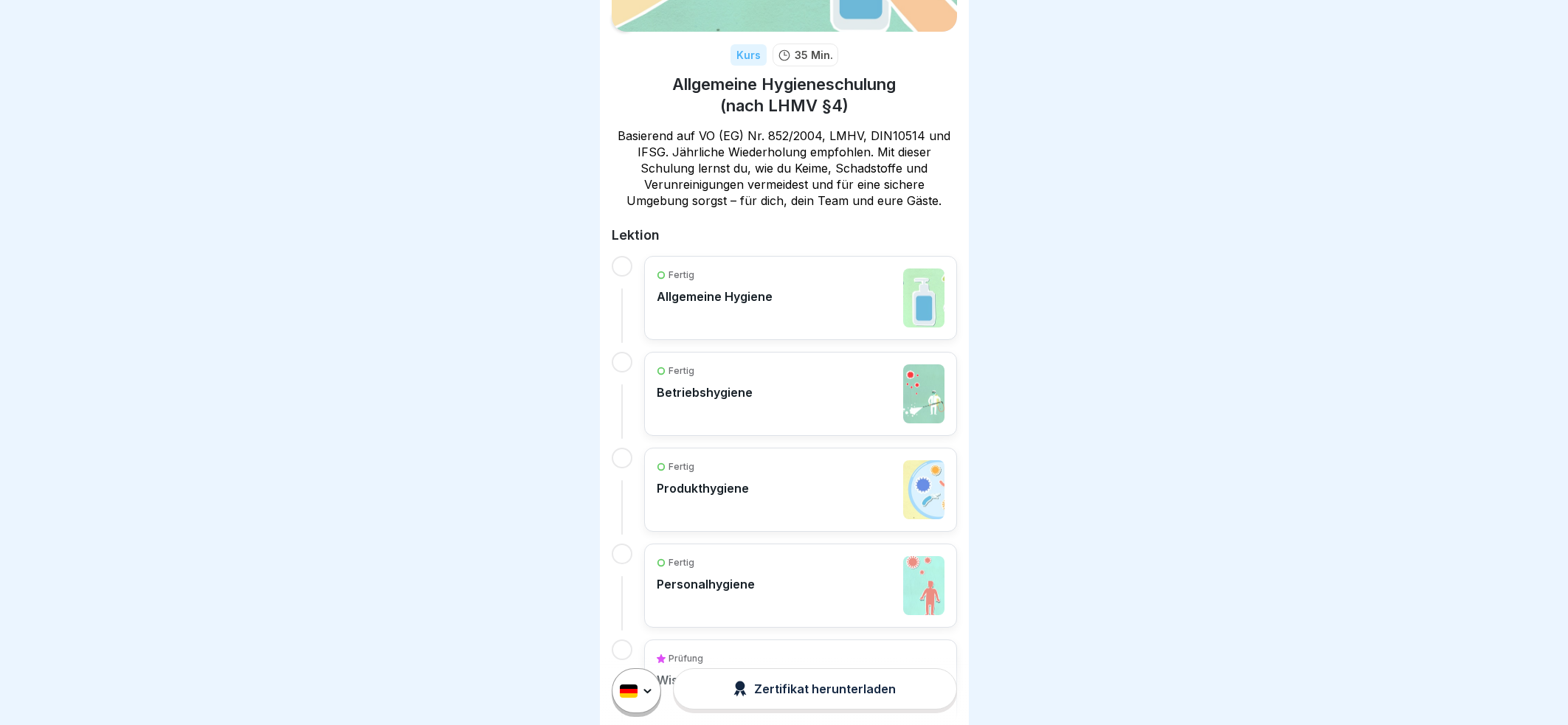
scroll to position [251, 0]
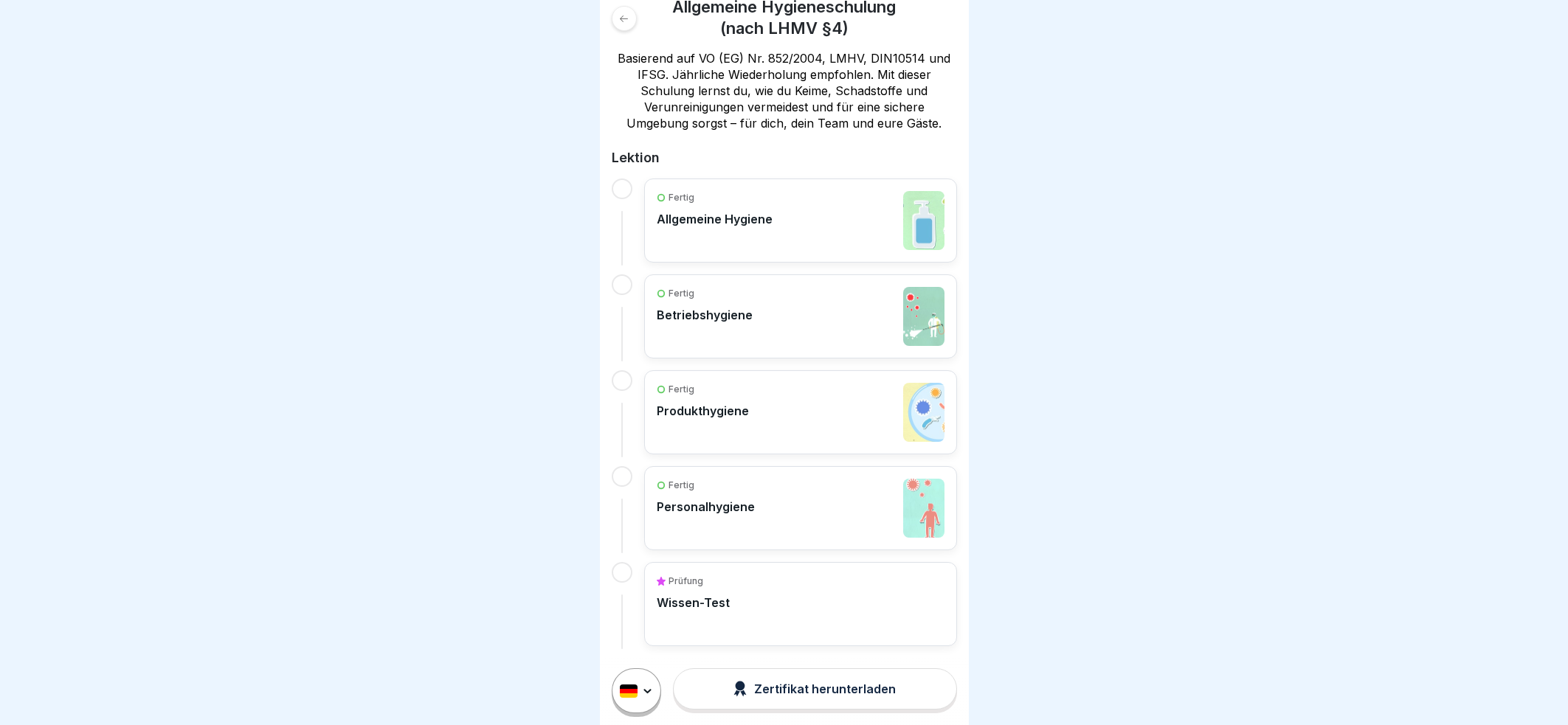
click at [829, 580] on div "Prüfung Wissen-Test" at bounding box center [800, 605] width 288 height 59
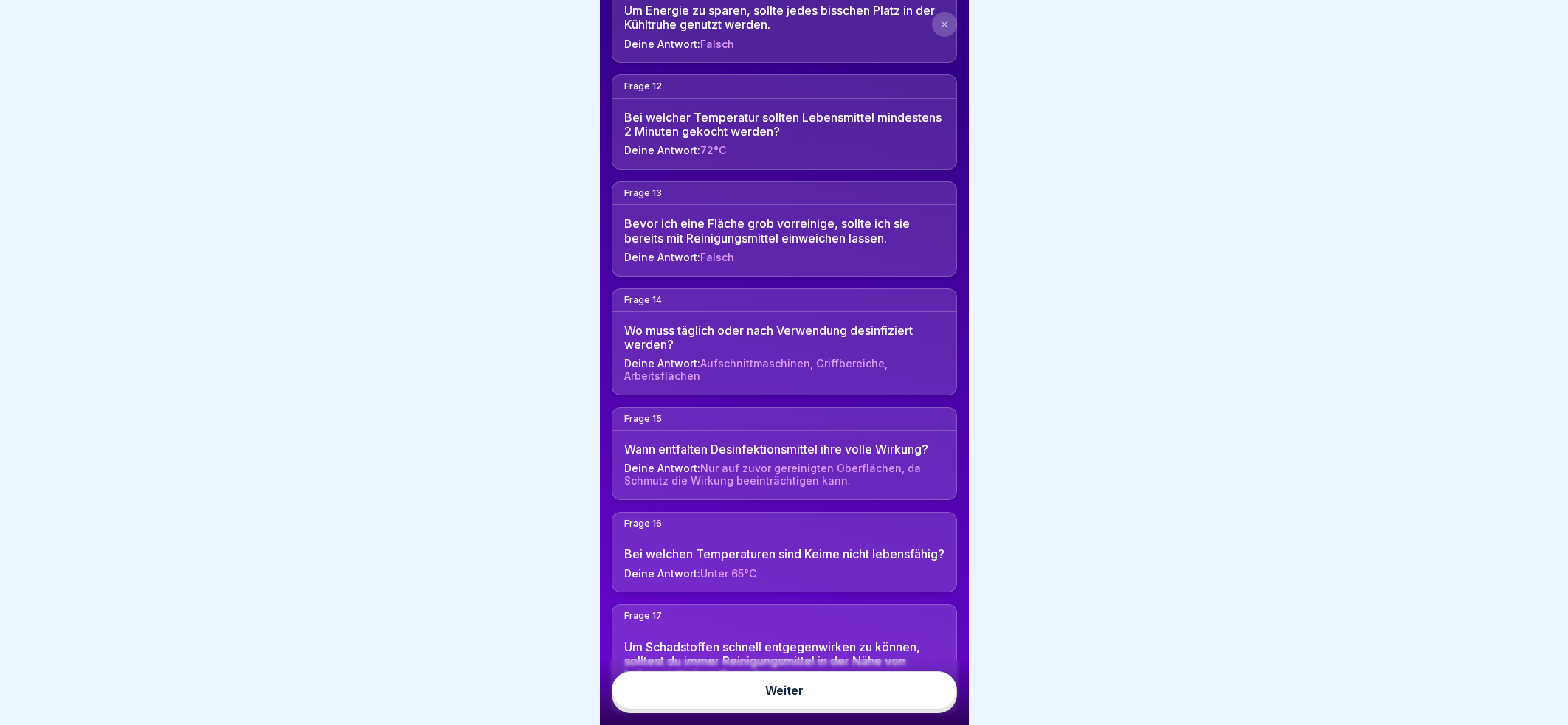
scroll to position [1460, 0]
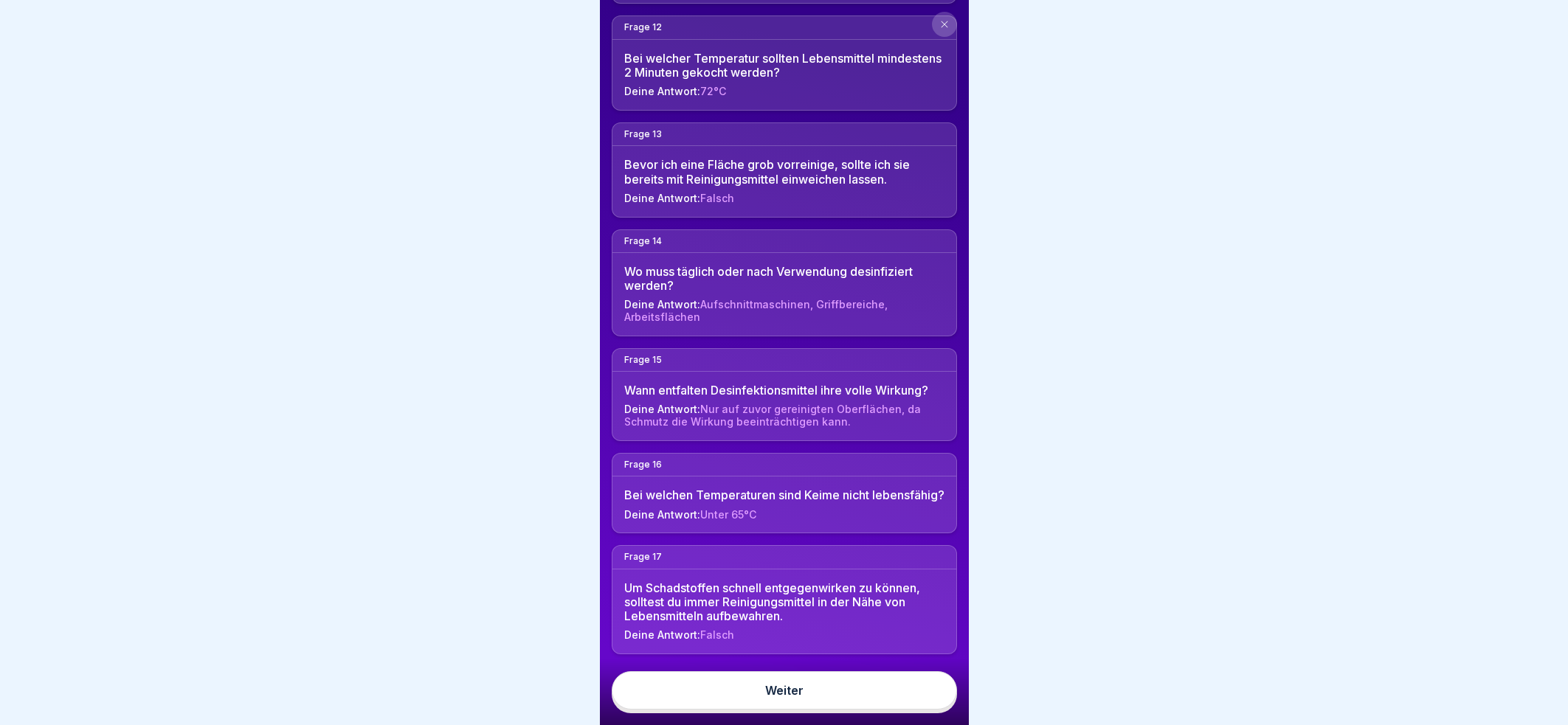
drag, startPoint x: 780, startPoint y: 689, endPoint x: 791, endPoint y: 686, distance: 11.4
click at [782, 689] on link "Weiter" at bounding box center [784, 690] width 345 height 39
